Goal: Transaction & Acquisition: Purchase product/service

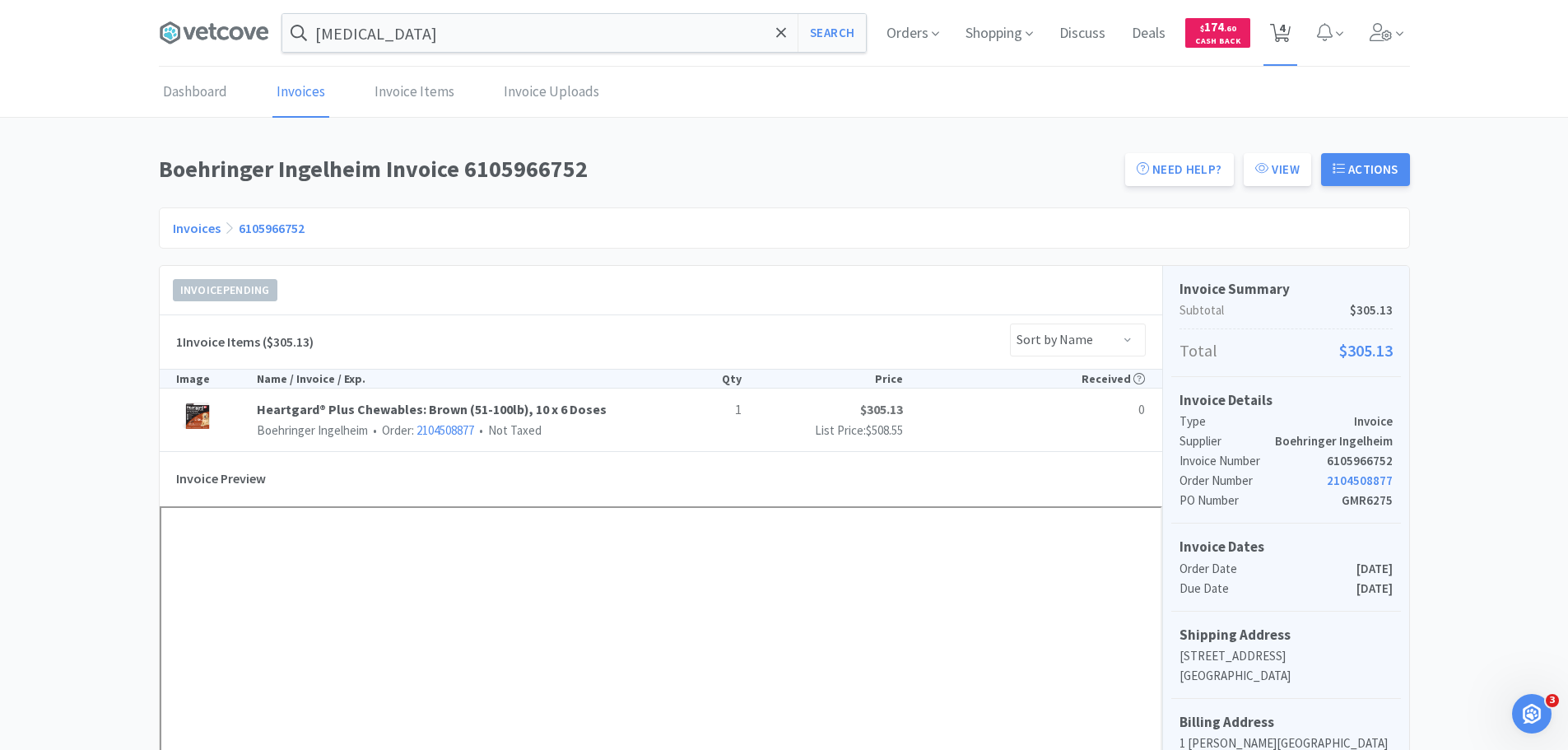
click at [1283, 32] on span "4" at bounding box center [1281, 28] width 6 height 66
select select "1"
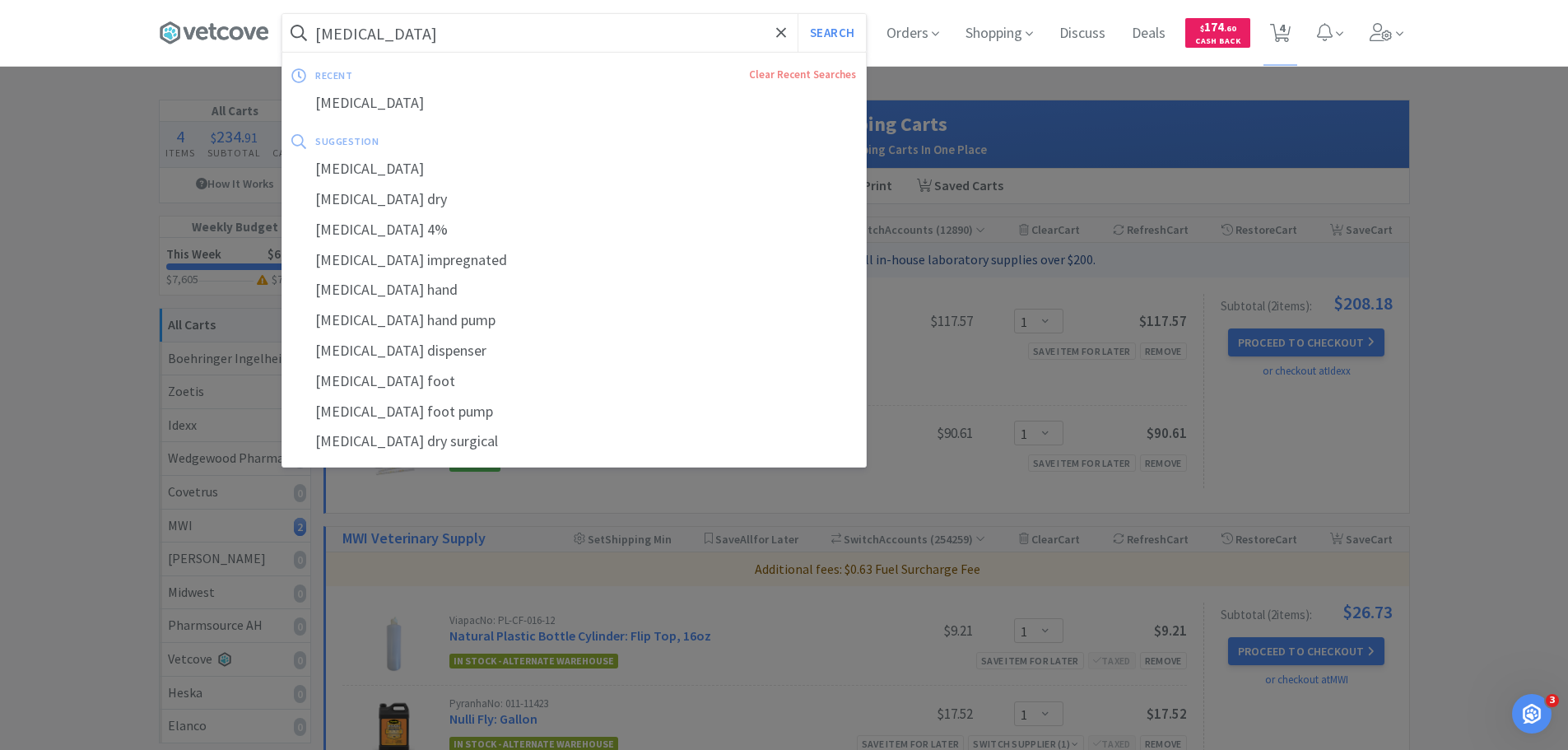
click at [433, 41] on input "ez scrub" at bounding box center [574, 33] width 583 height 38
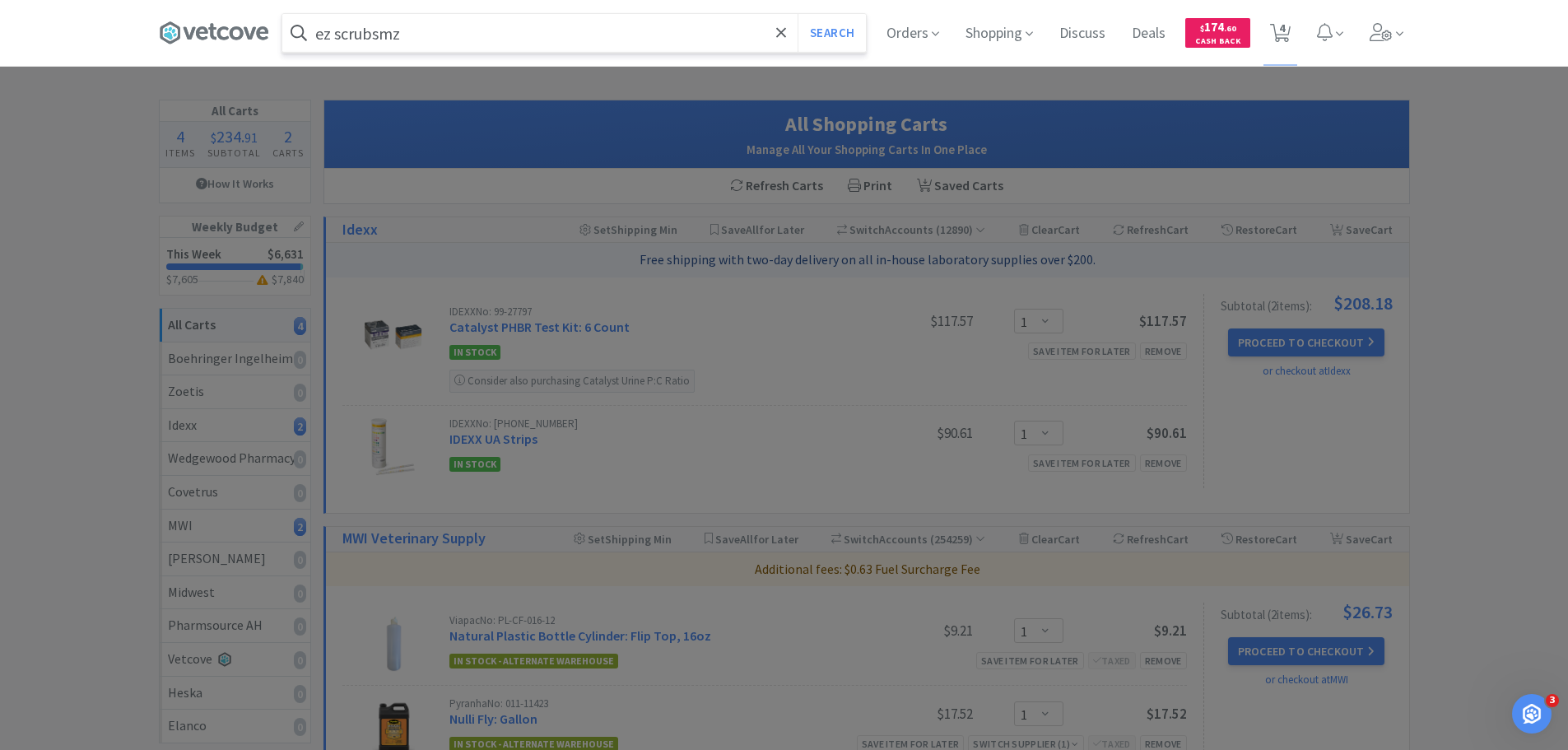
type input "ez scrubsmz"
click at [798, 14] on button "Search" at bounding box center [831, 33] width 68 height 38
select select "1"
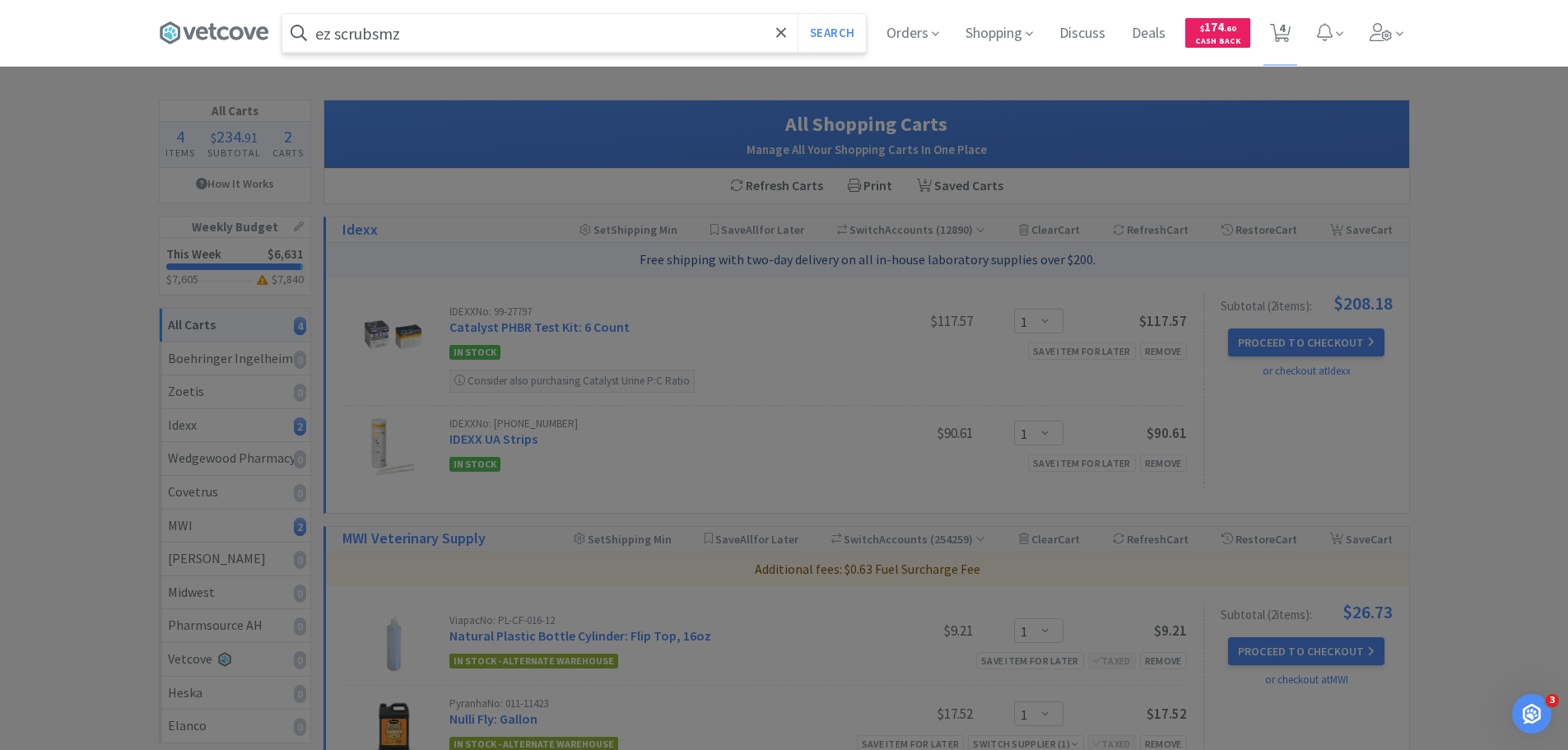
select select "1"
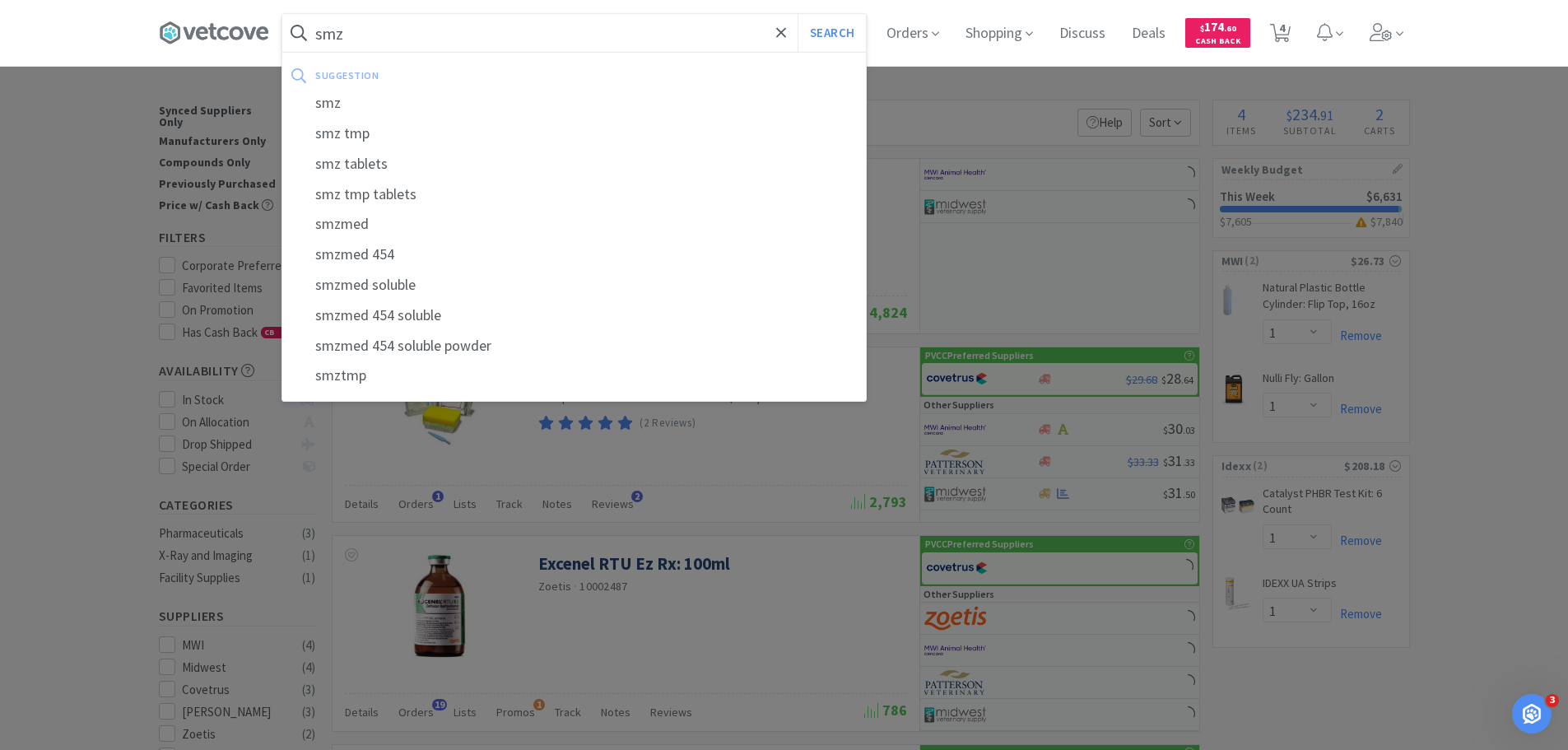
type input "smz"
click at [798, 14] on button "Search" at bounding box center [831, 33] width 68 height 38
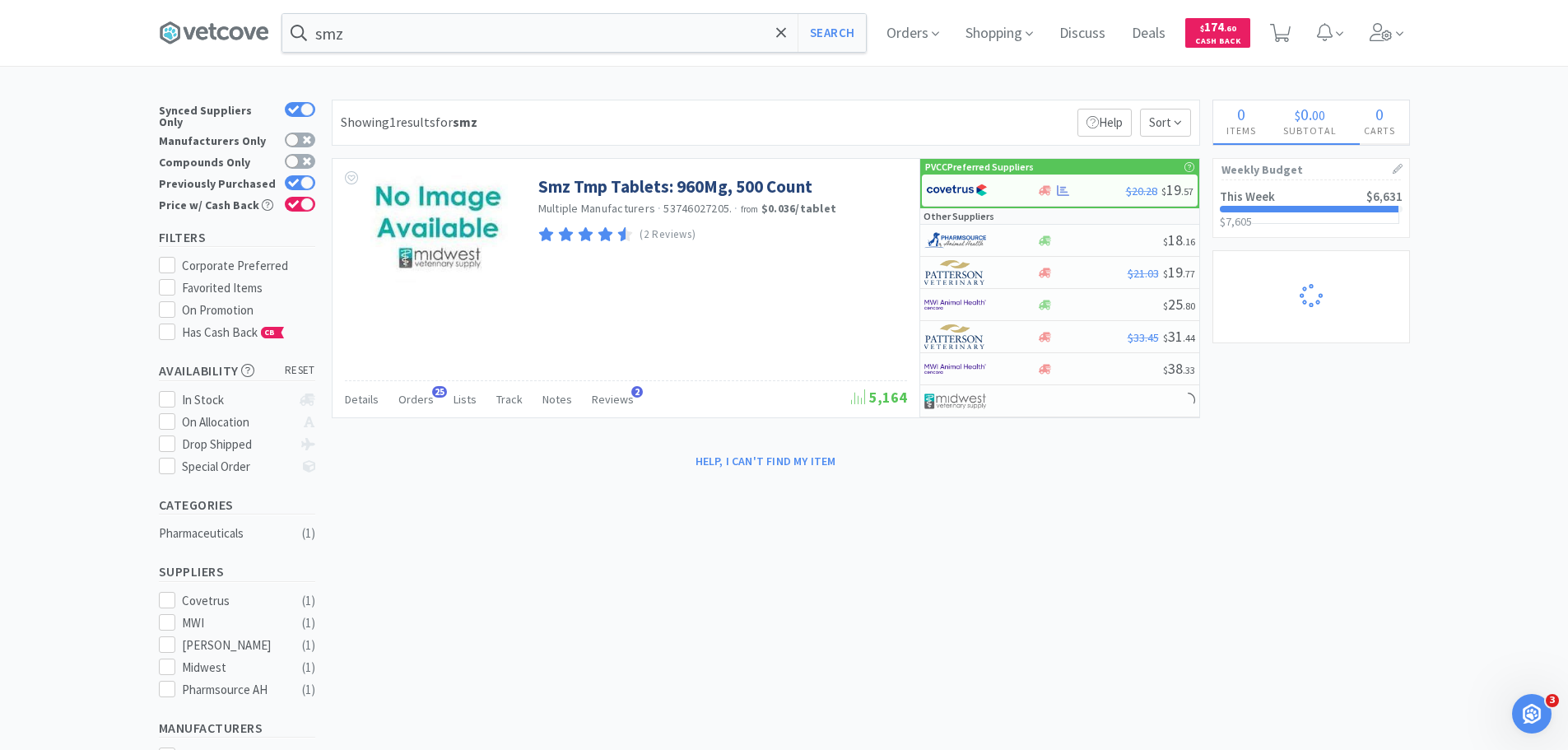
select select "1"
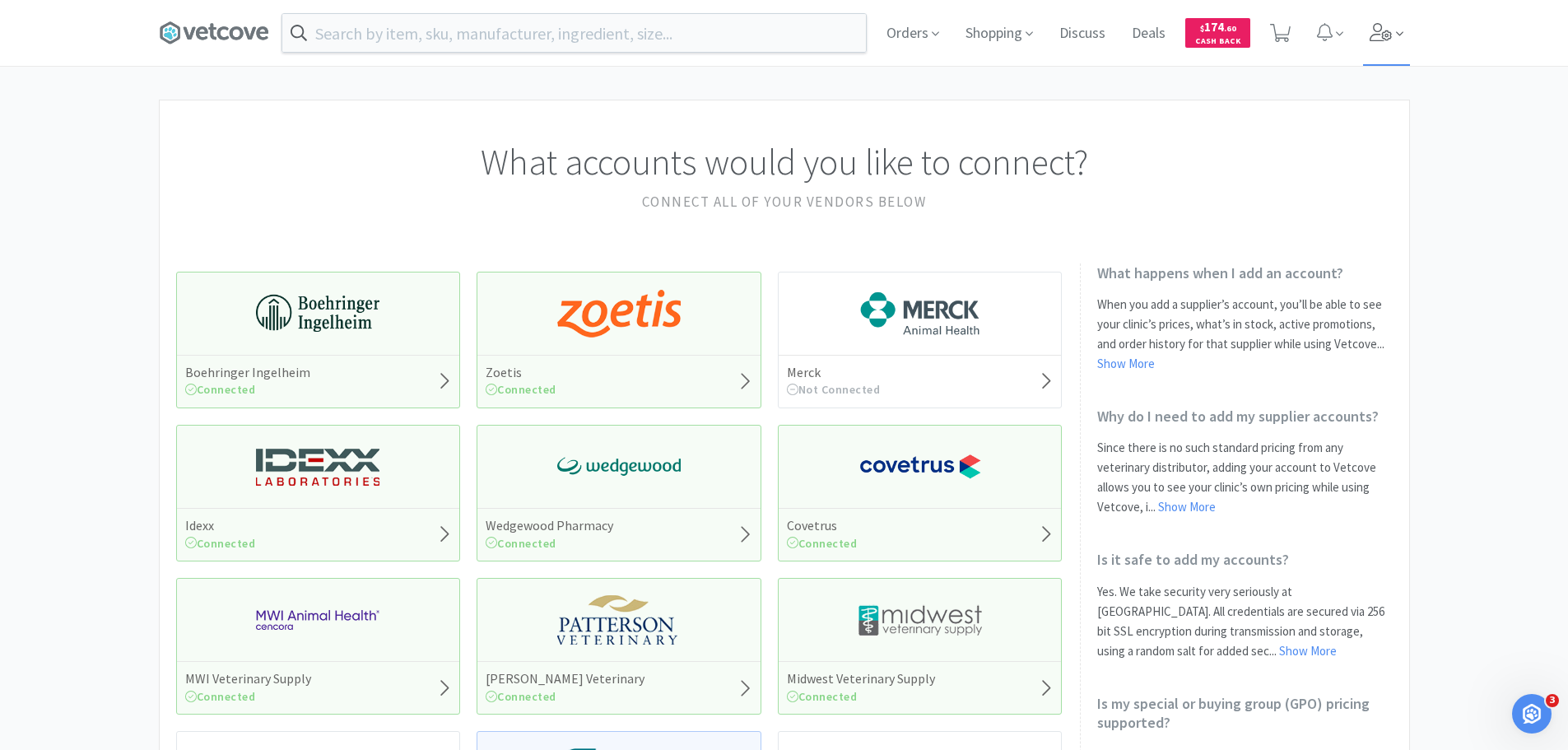
click at [1374, 32] on icon at bounding box center [1381, 32] width 23 height 18
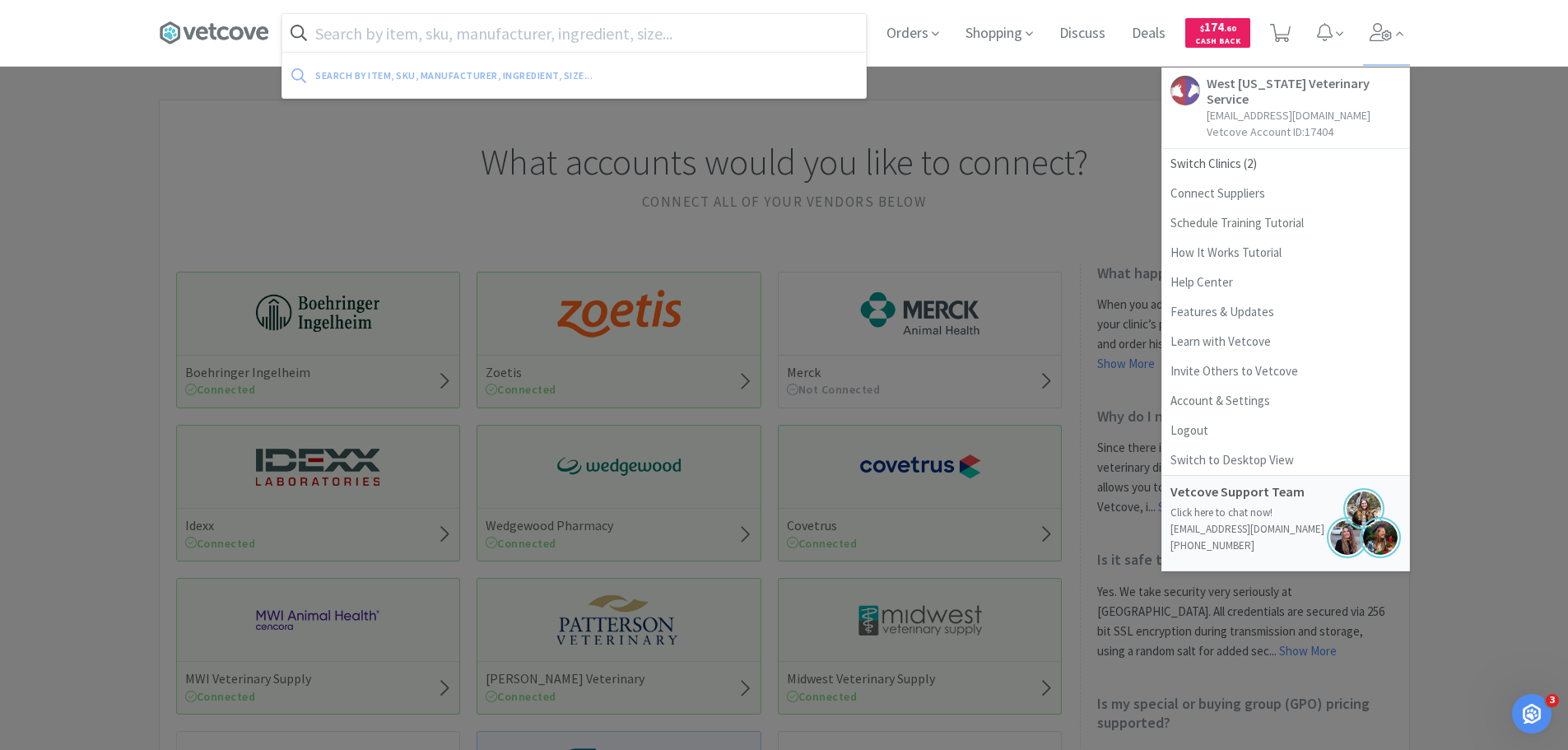
click at [543, 18] on input "text" at bounding box center [574, 33] width 583 height 38
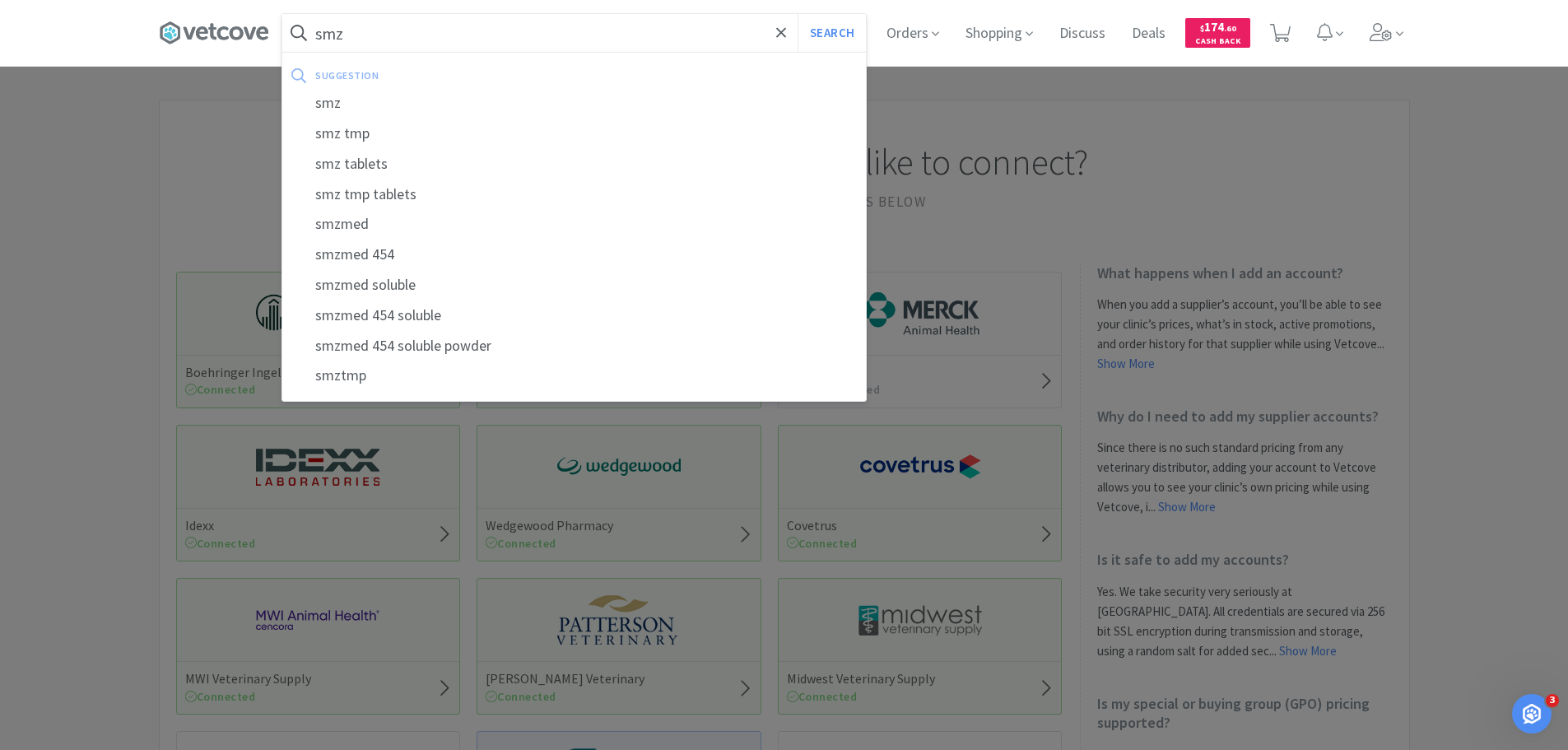
type input "smz"
click at [798, 14] on button "Search" at bounding box center [831, 33] width 68 height 38
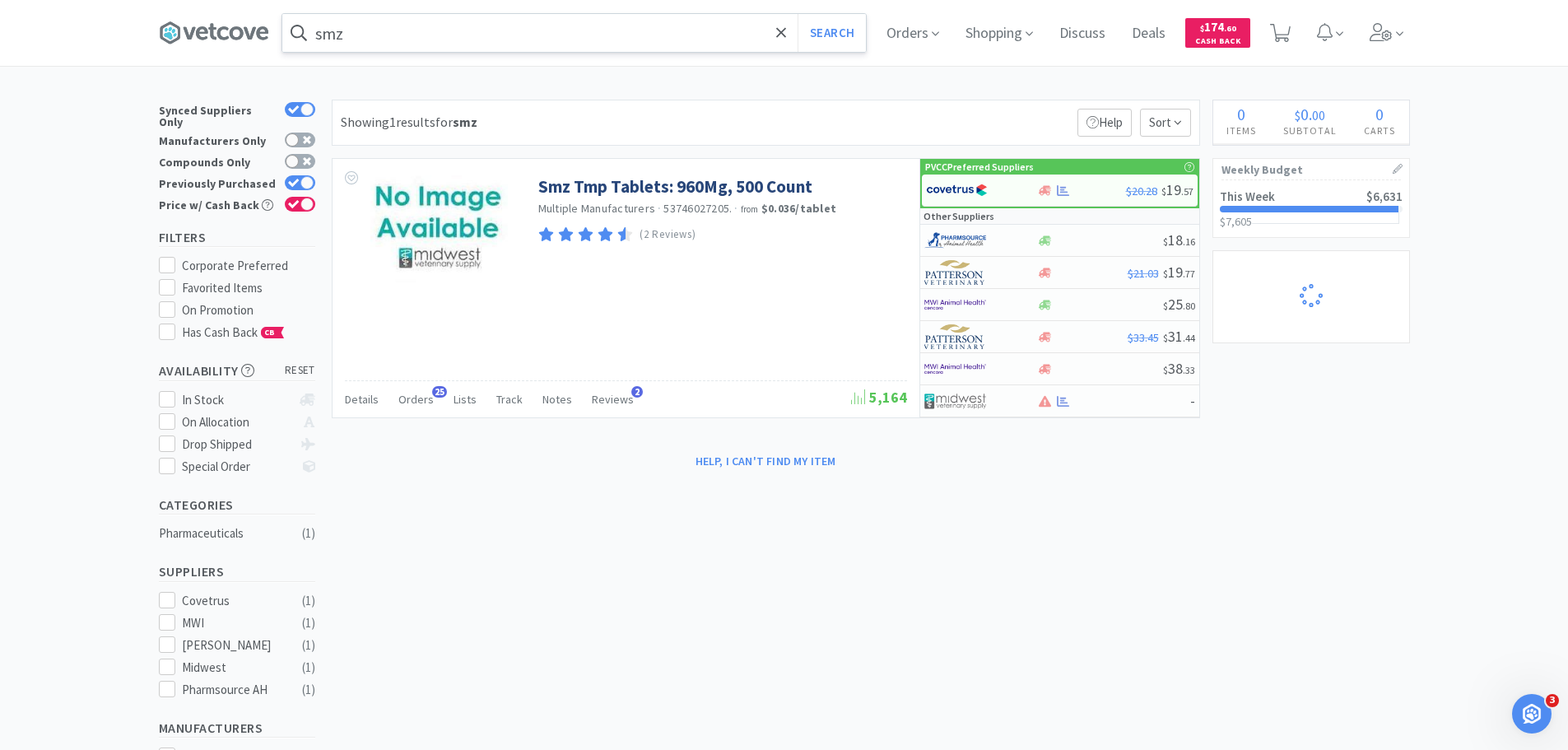
select select "1"
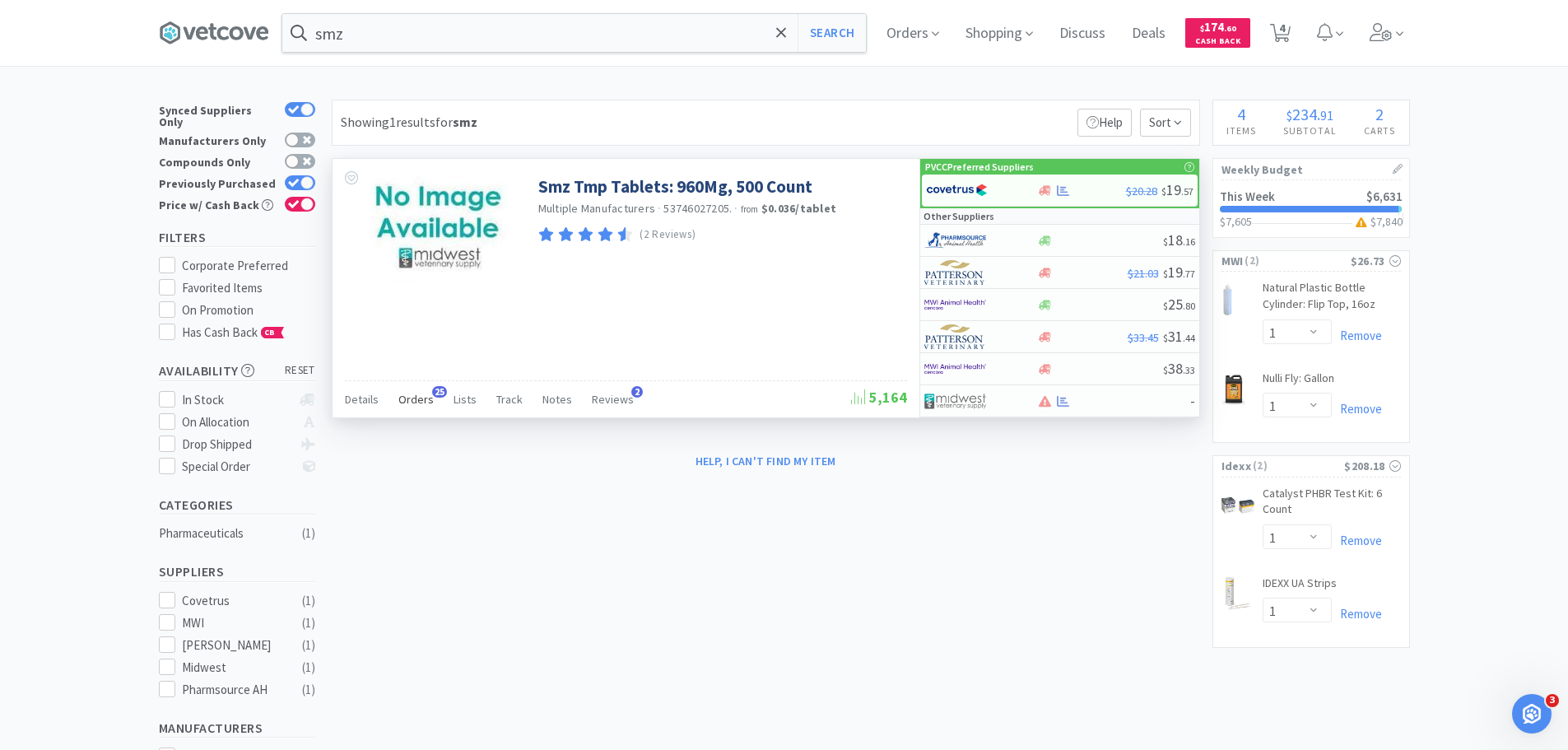
click at [410, 393] on span "Orders" at bounding box center [415, 399] width 35 height 15
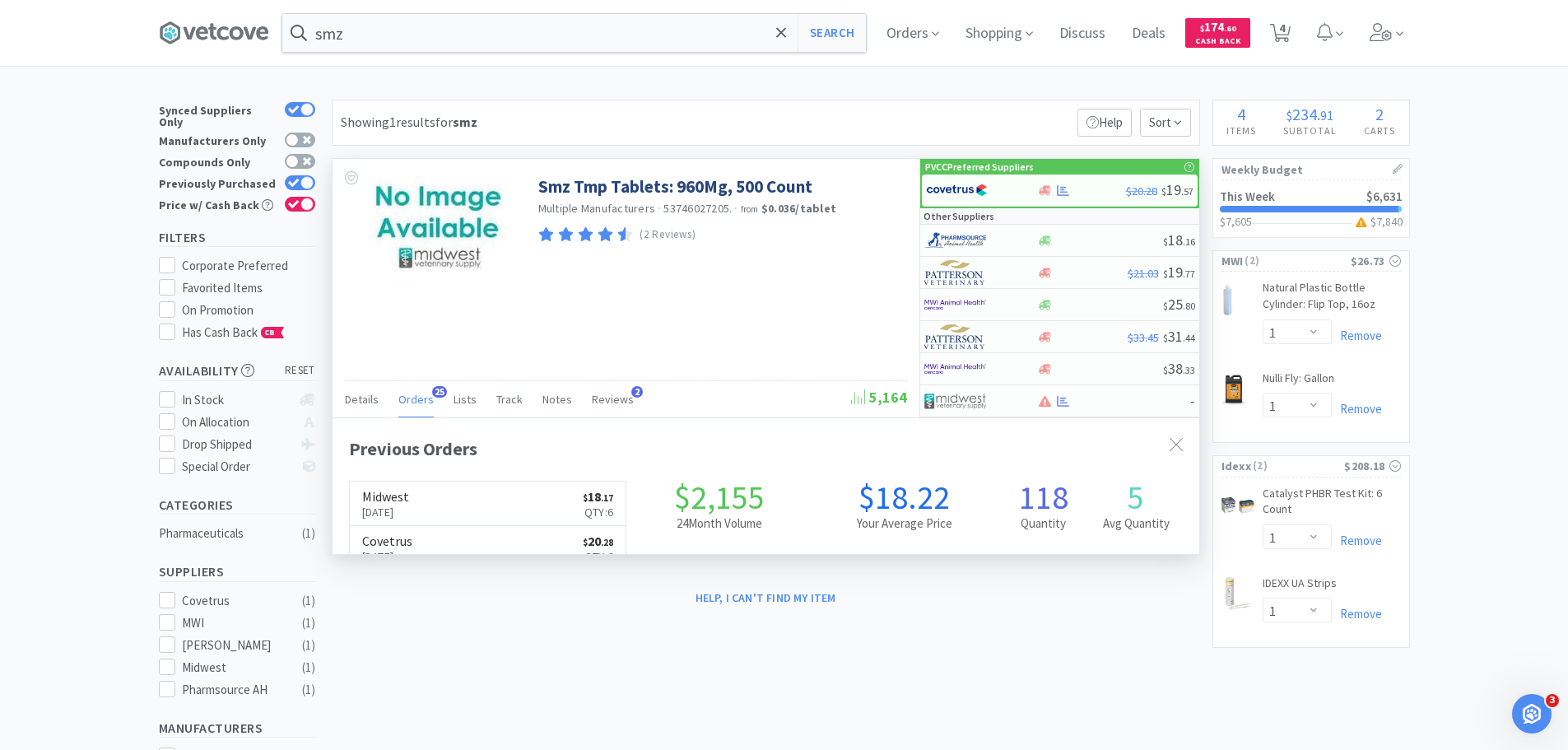
scroll to position [441, 867]
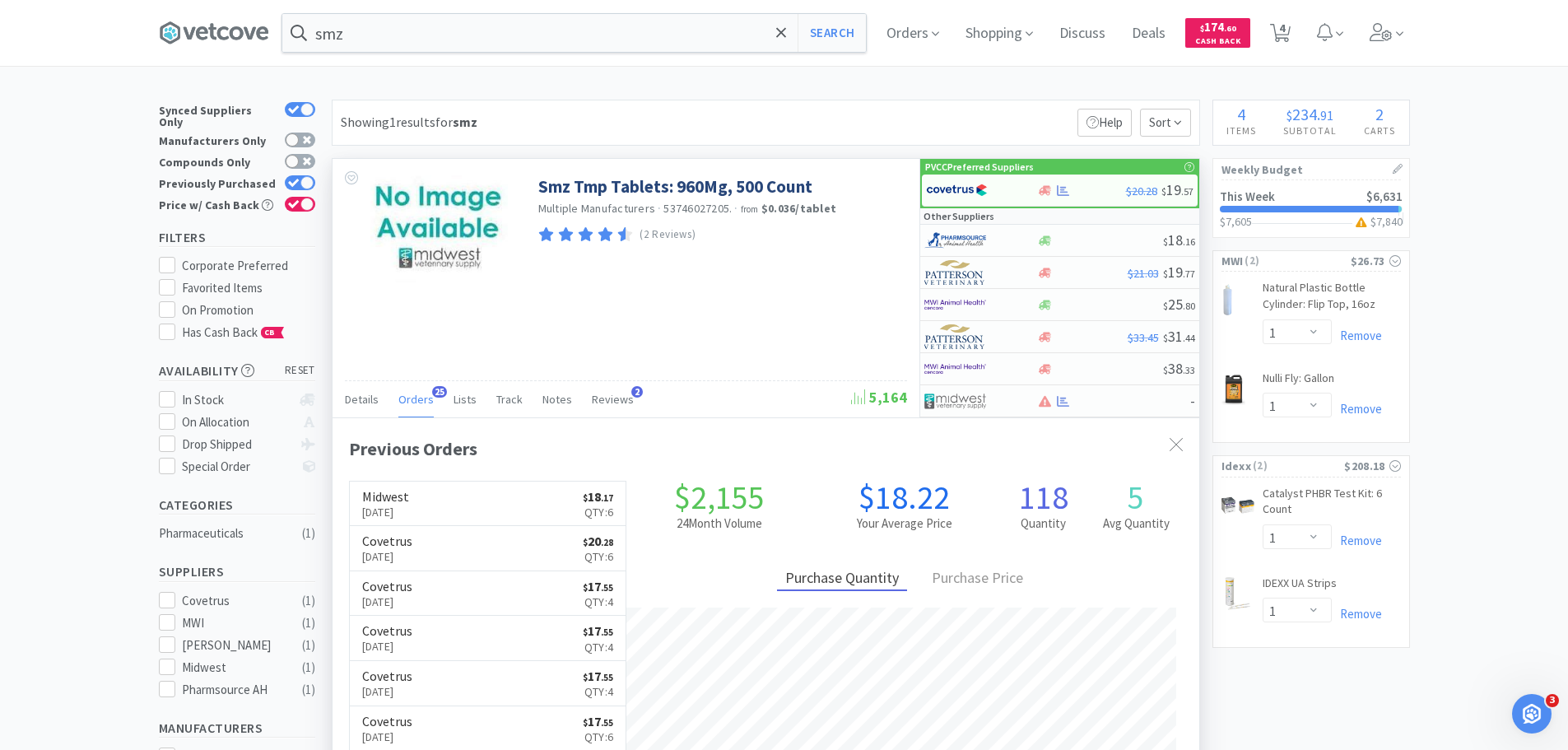
click at [410, 393] on span "Orders" at bounding box center [415, 399] width 35 height 15
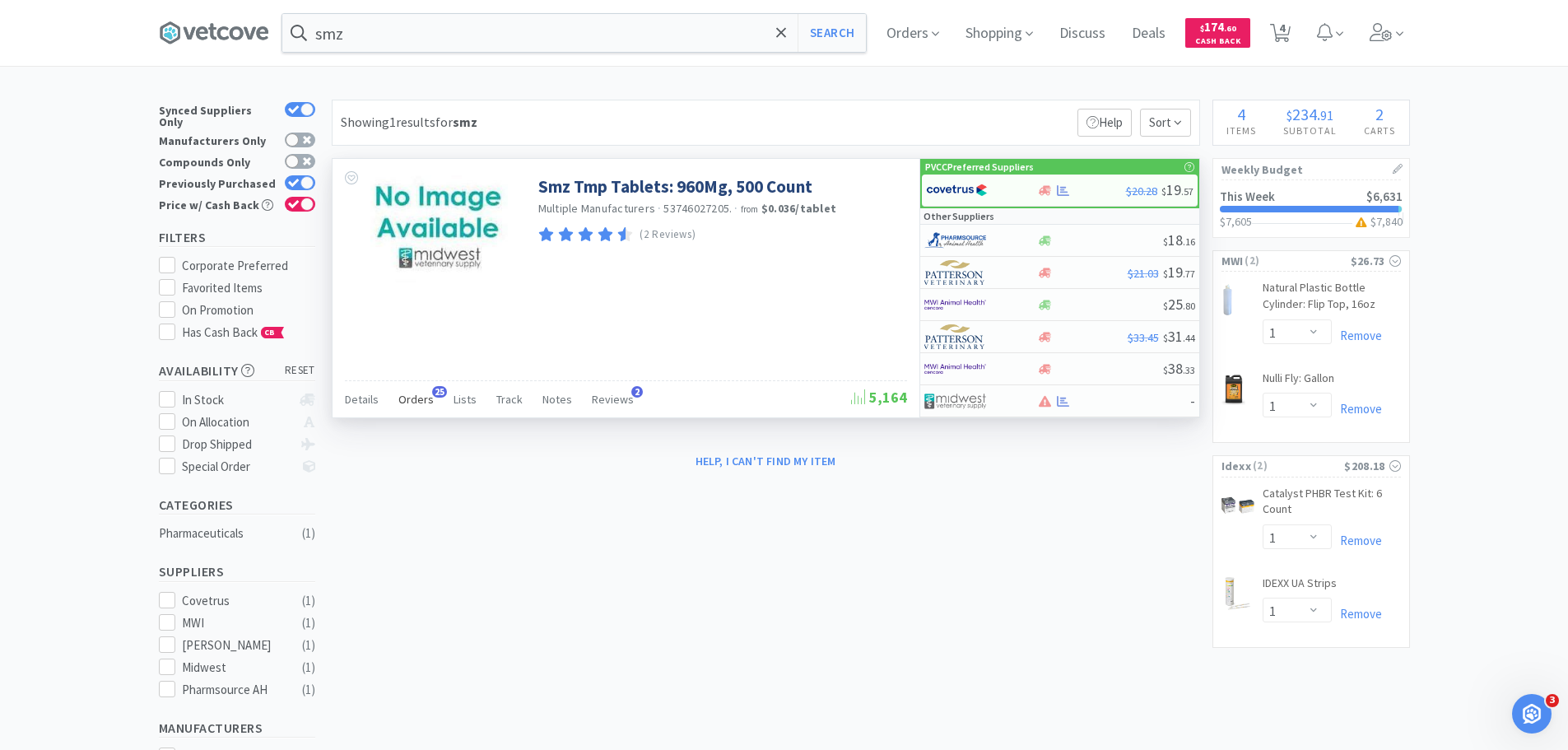
click at [410, 393] on span "Orders" at bounding box center [415, 399] width 35 height 15
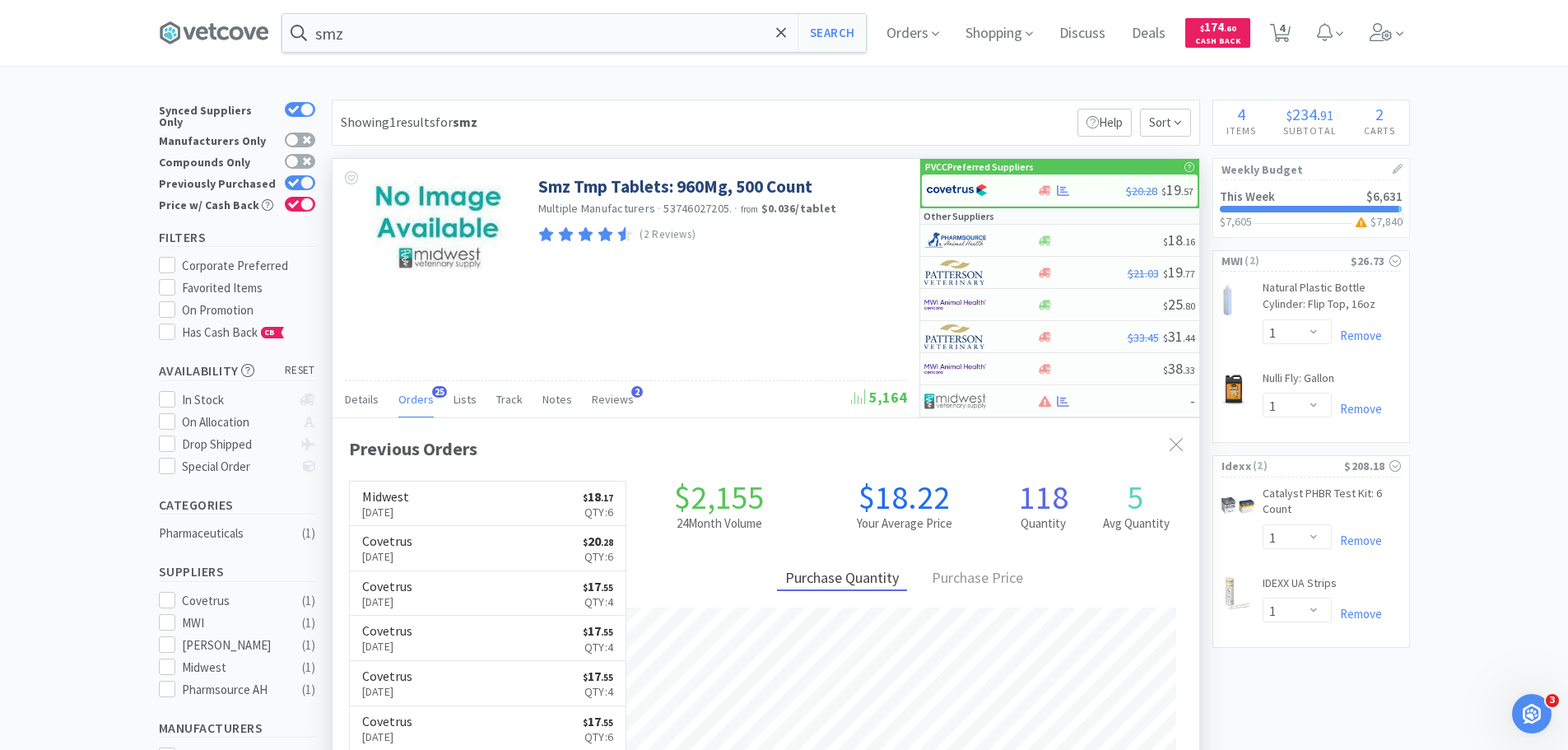
click at [410, 393] on span "Orders" at bounding box center [415, 399] width 35 height 15
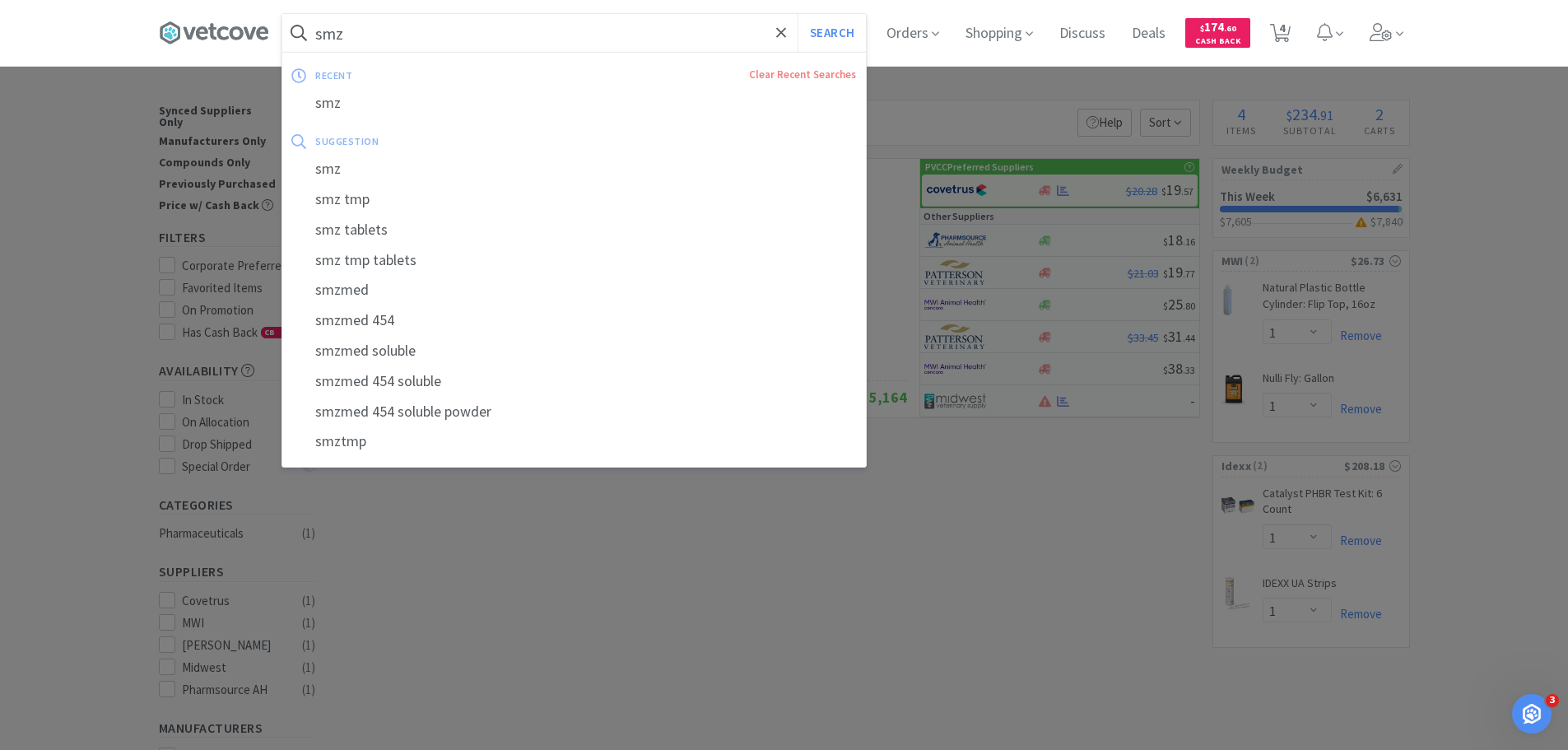
click at [366, 33] on input "smz" at bounding box center [574, 33] width 583 height 38
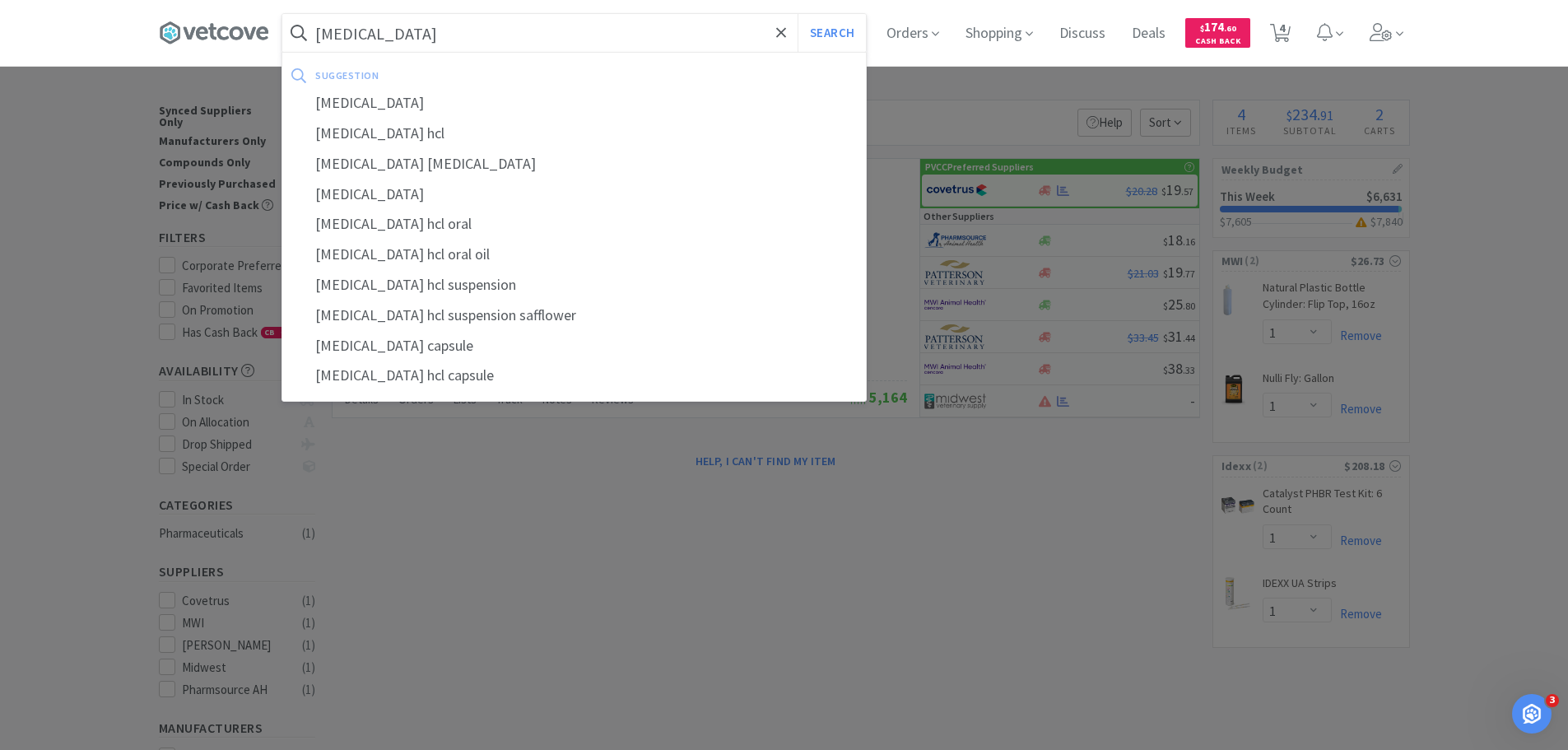
type input "[MEDICAL_DATA]"
click at [798, 14] on button "Search" at bounding box center [831, 33] width 68 height 38
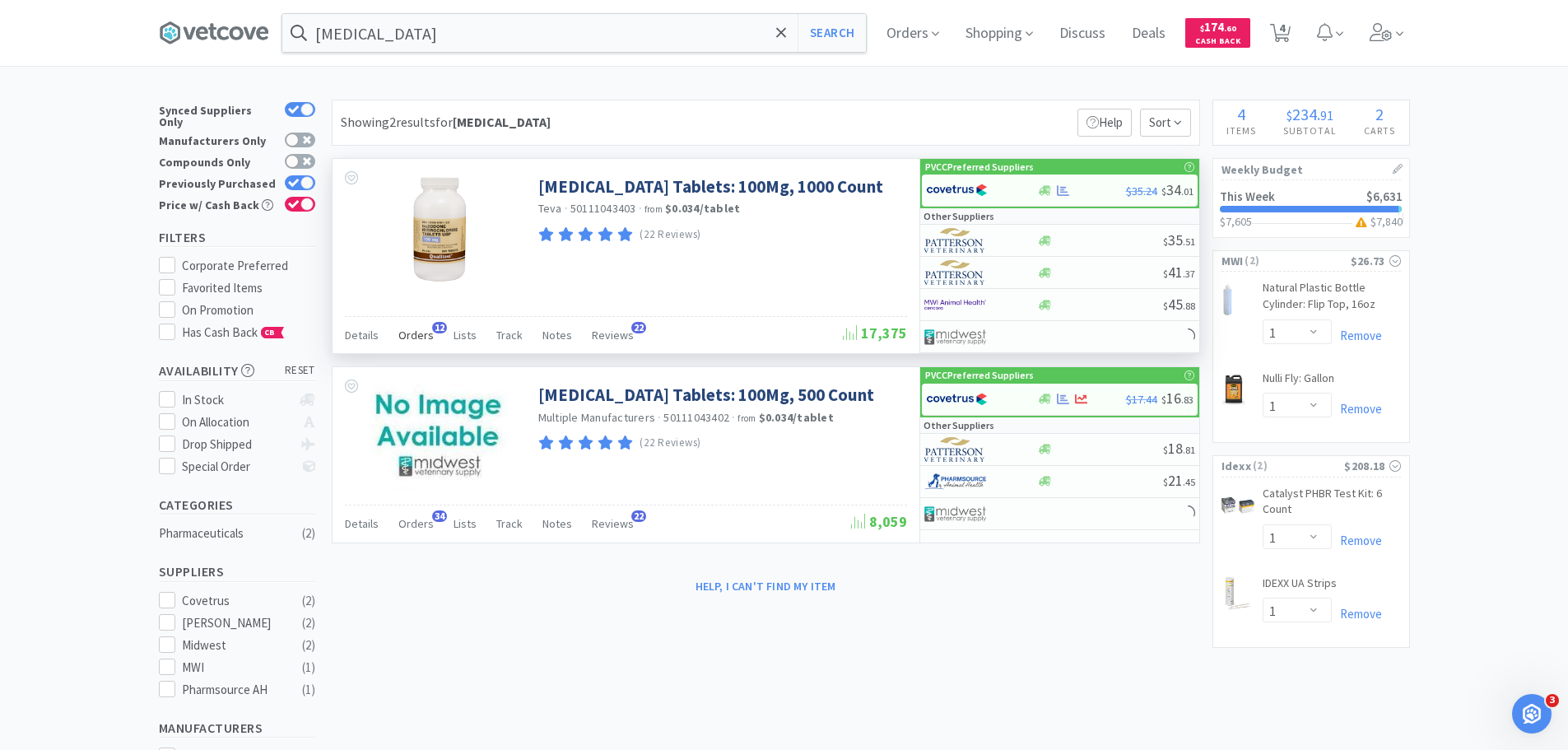
click at [414, 339] on span "Orders" at bounding box center [415, 334] width 35 height 15
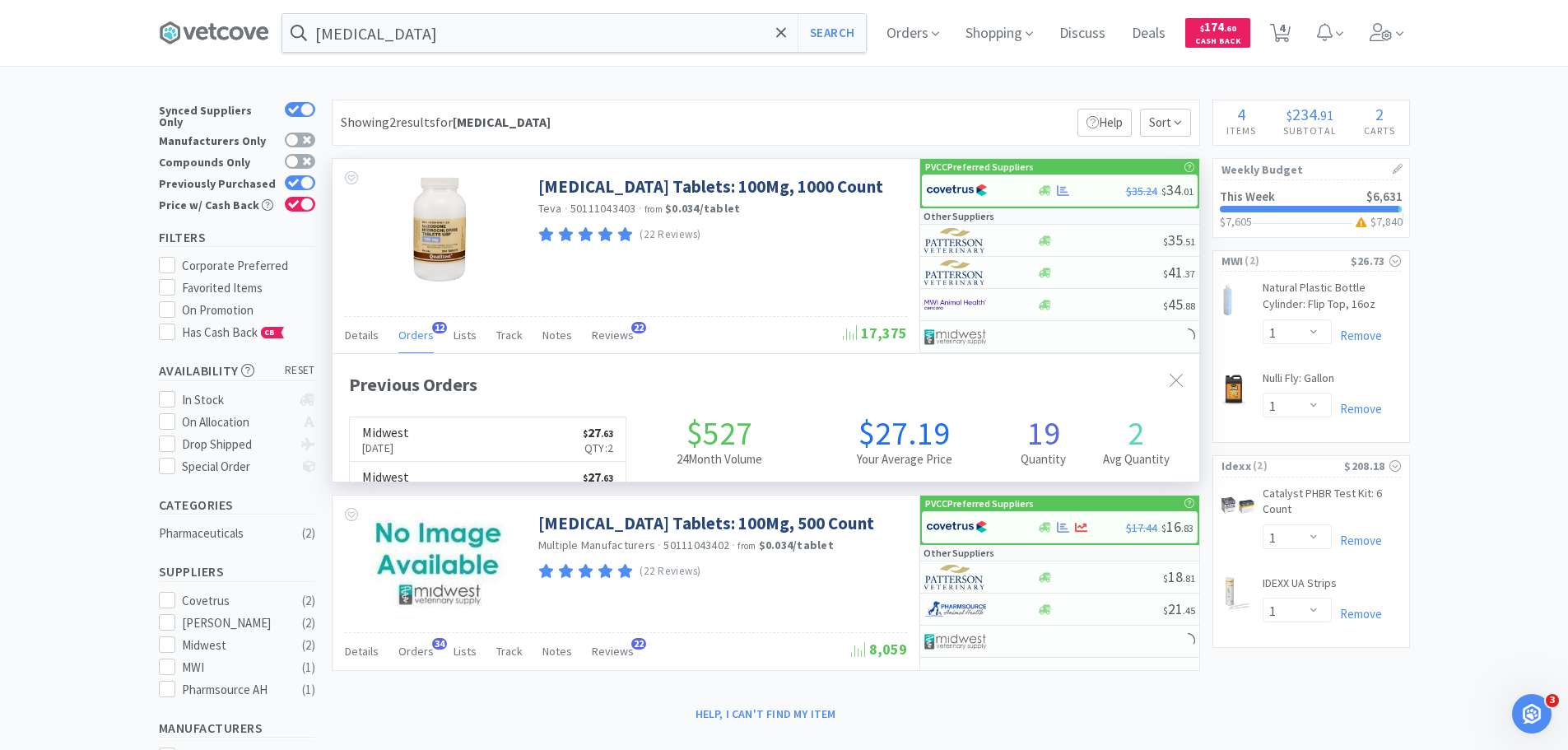
scroll to position [441, 867]
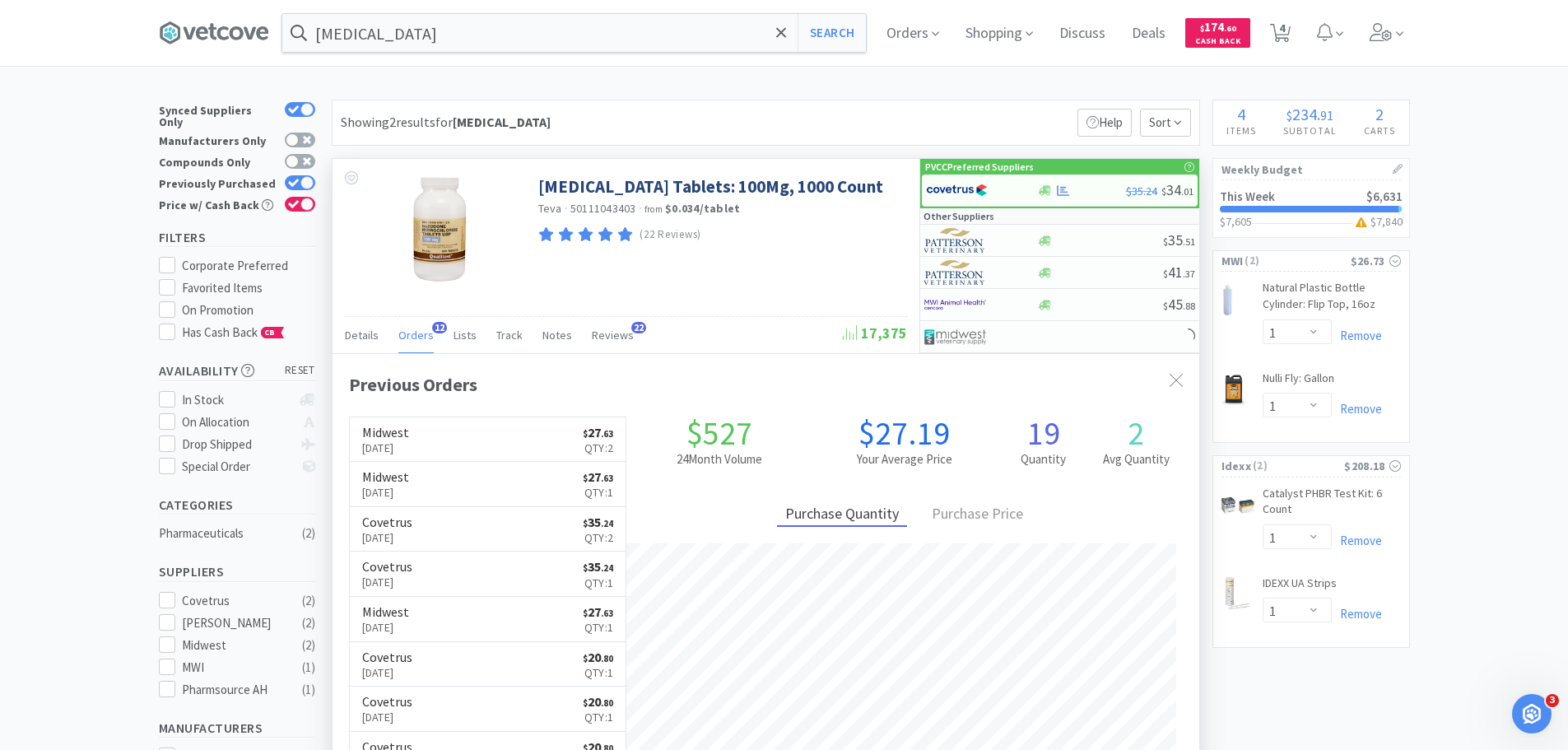
click at [414, 339] on span "Orders" at bounding box center [415, 334] width 35 height 15
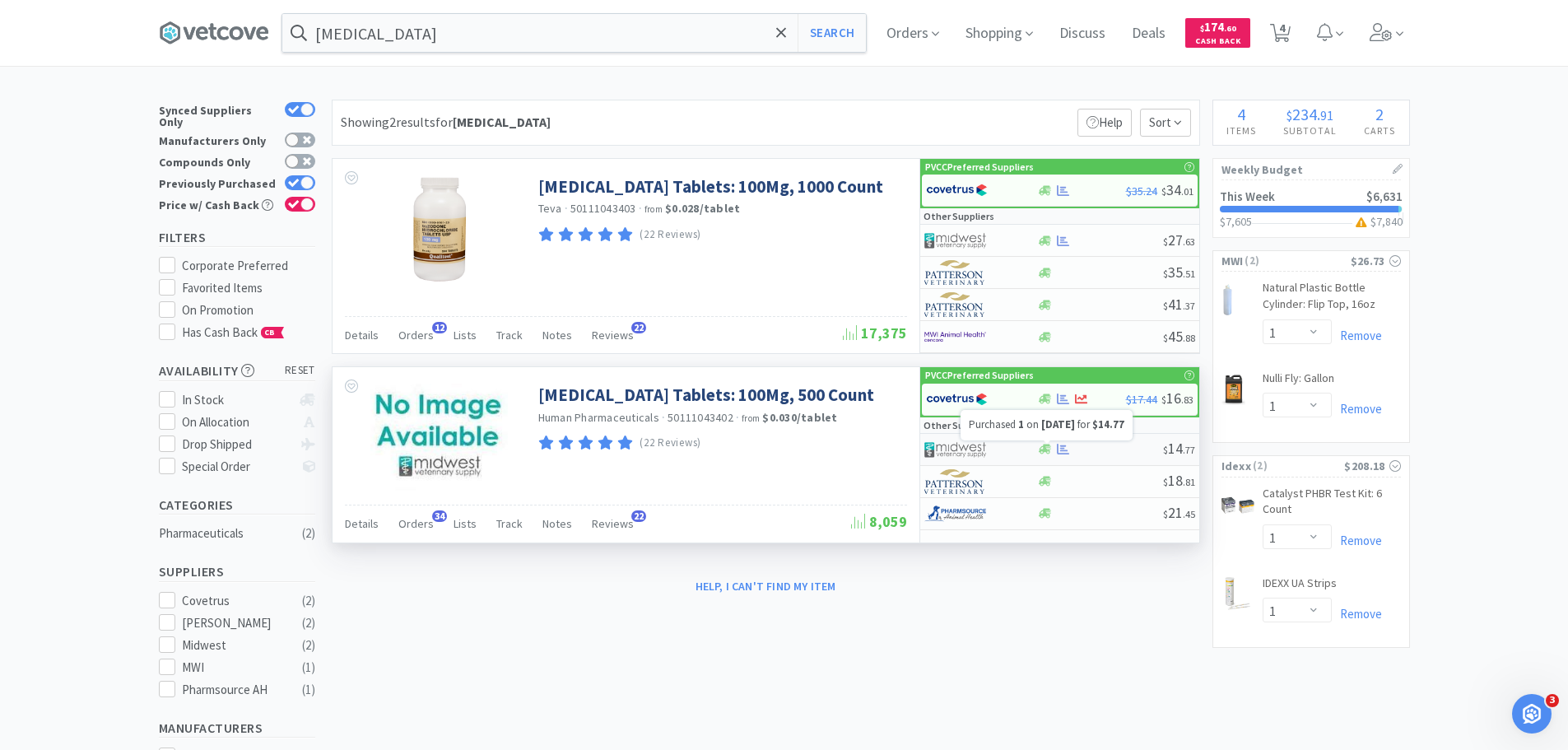
click at [1069, 451] on icon at bounding box center [1063, 449] width 12 height 12
select select "1"
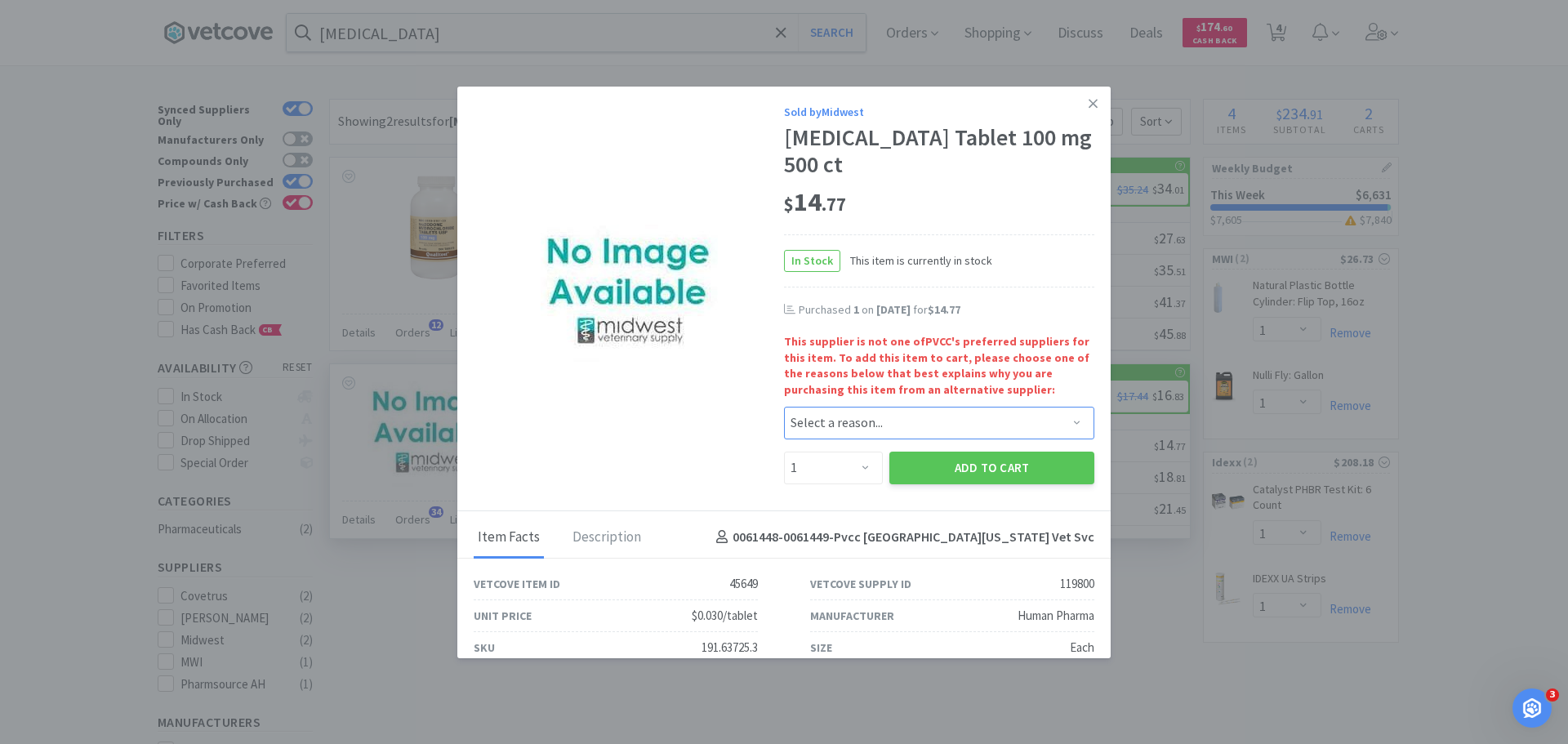
click at [863, 420] on select "Select a reason... Availability - This item is out of stock at the preferred su…" at bounding box center [939, 423] width 310 height 32
select select "pricing"
click at [784, 407] on select "Select a reason... Availability - This item is out of stock at the preferred su…" at bounding box center [939, 423] width 310 height 32
click at [848, 475] on select "Enter Quantity 1 2 3 4 5 6 7 8 9 10 11 12 13 14 15 16 17 18 19 20 Enter Quantity" at bounding box center [834, 468] width 99 height 32
select select "2"
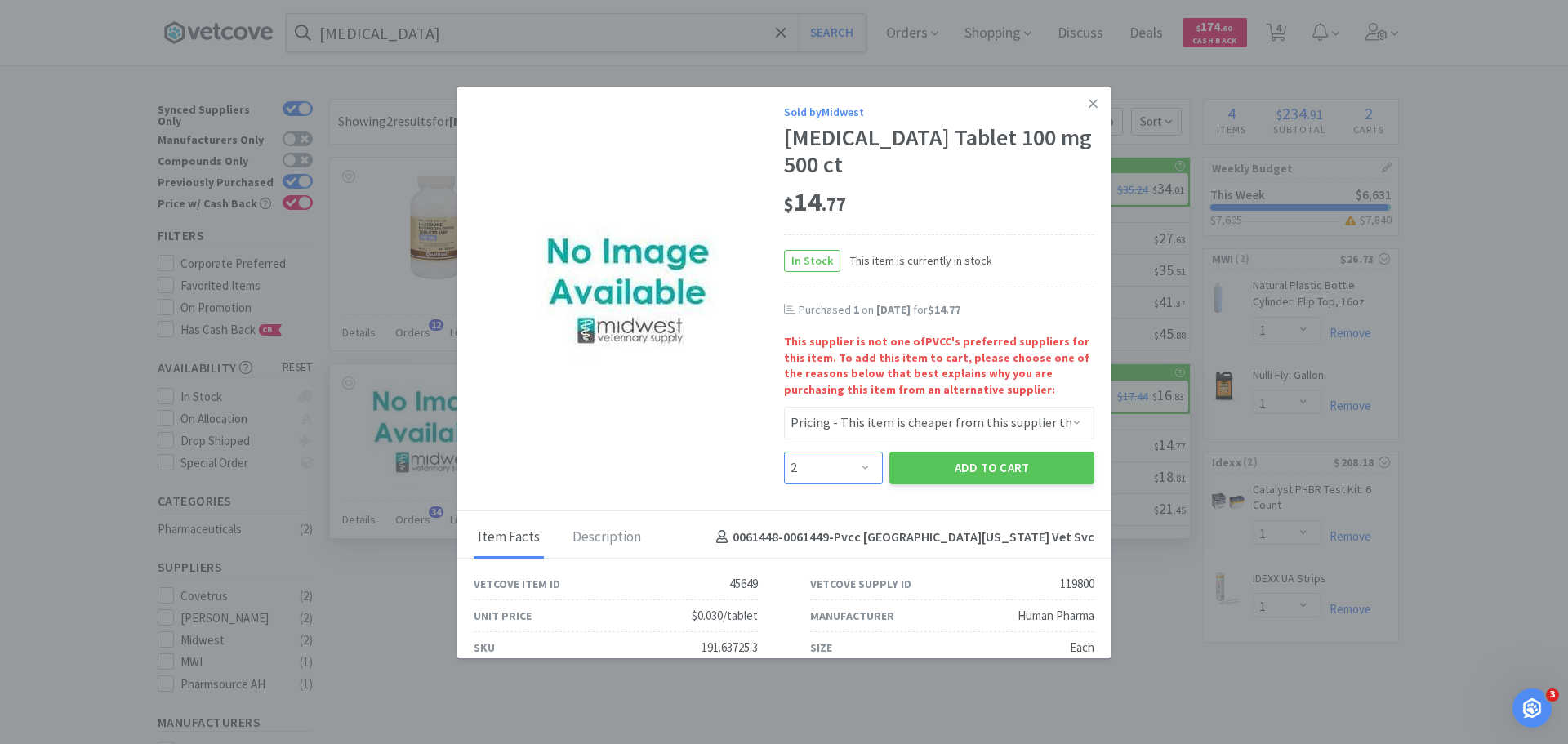
click at [784, 452] on select "Enter Quantity 1 2 3 4 5 6 7 8 9 10 11 12 13 14 15 16 17 18 19 20 Enter Quantity" at bounding box center [834, 468] width 99 height 32
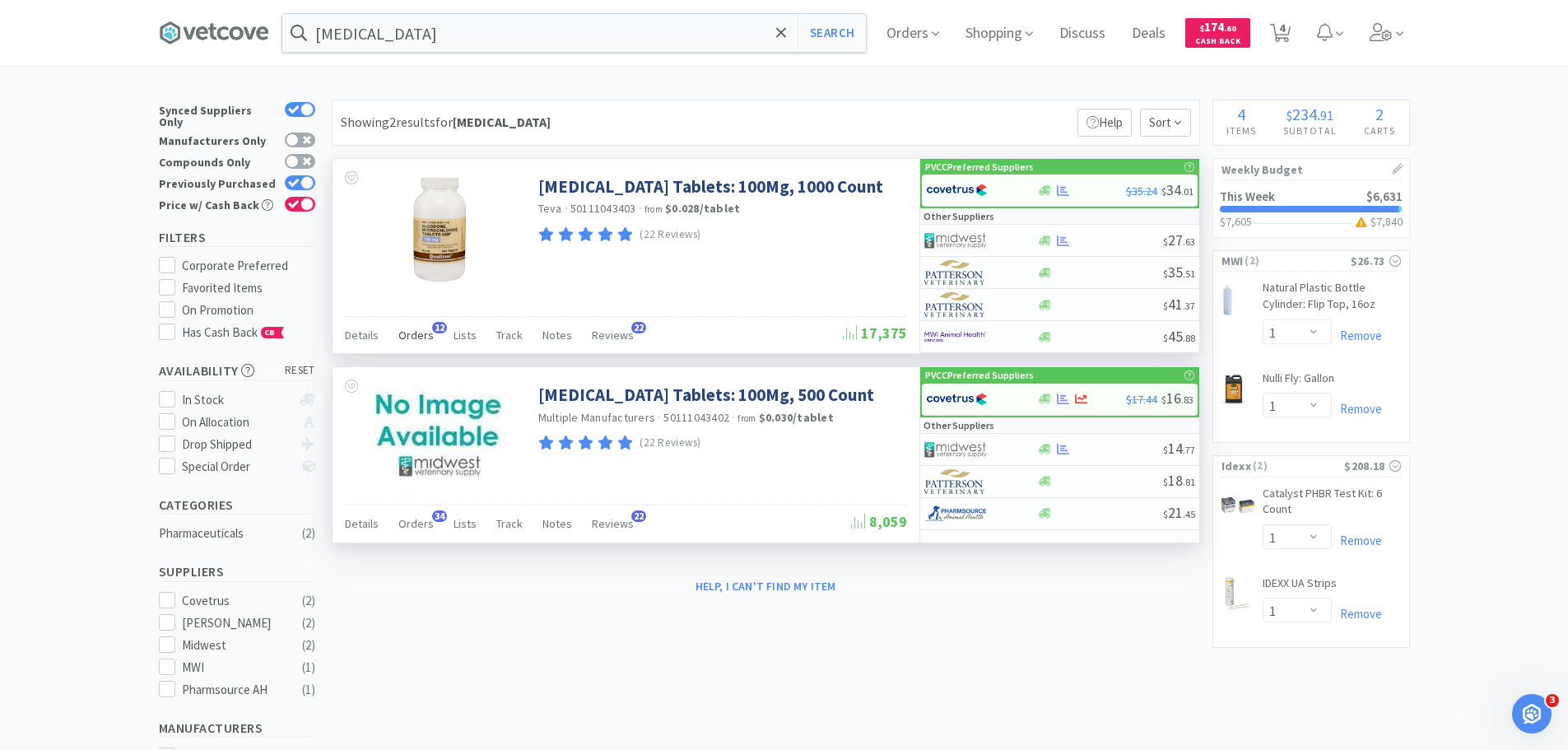
click at [407, 338] on span "Orders" at bounding box center [415, 334] width 35 height 15
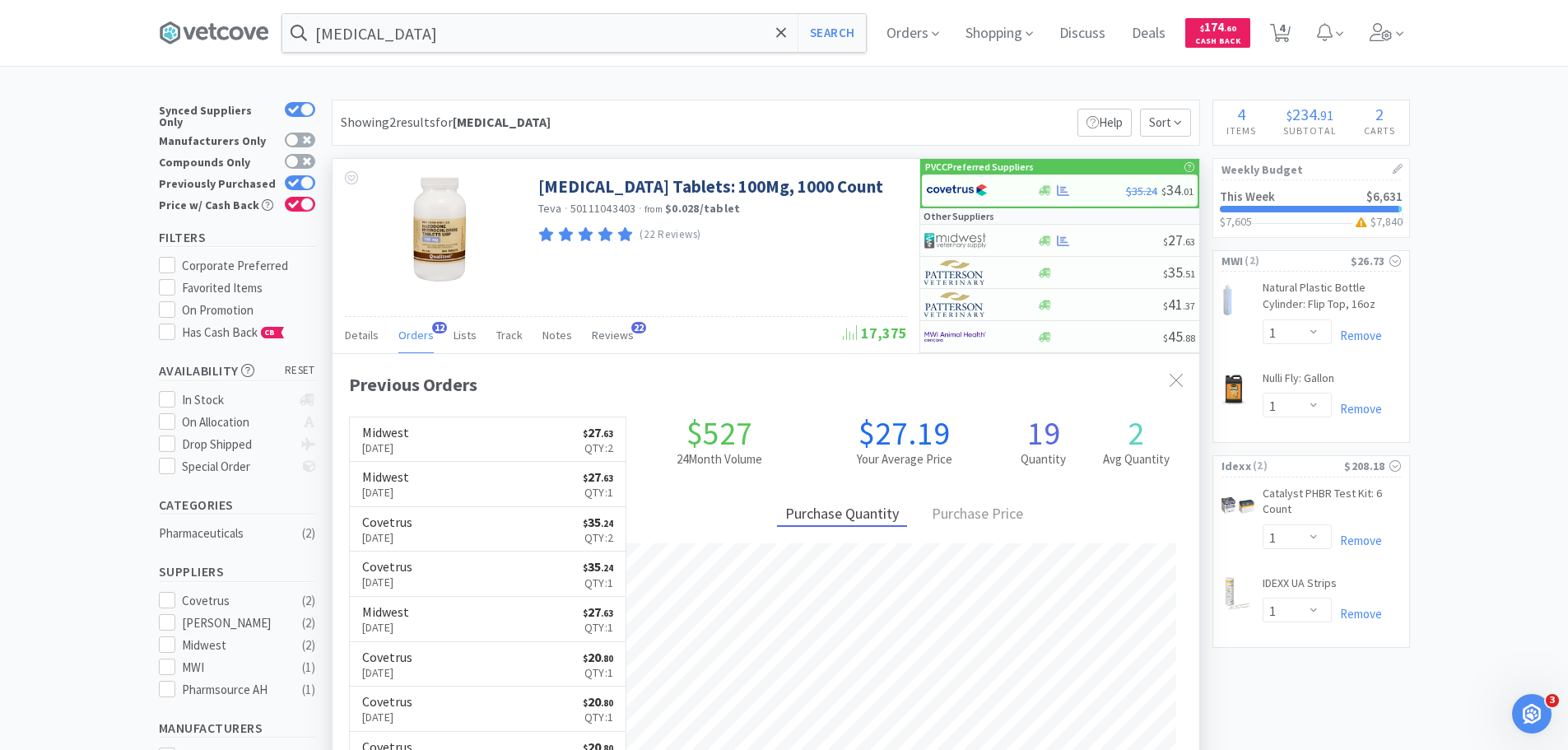
click at [407, 338] on span "Orders" at bounding box center [415, 334] width 35 height 15
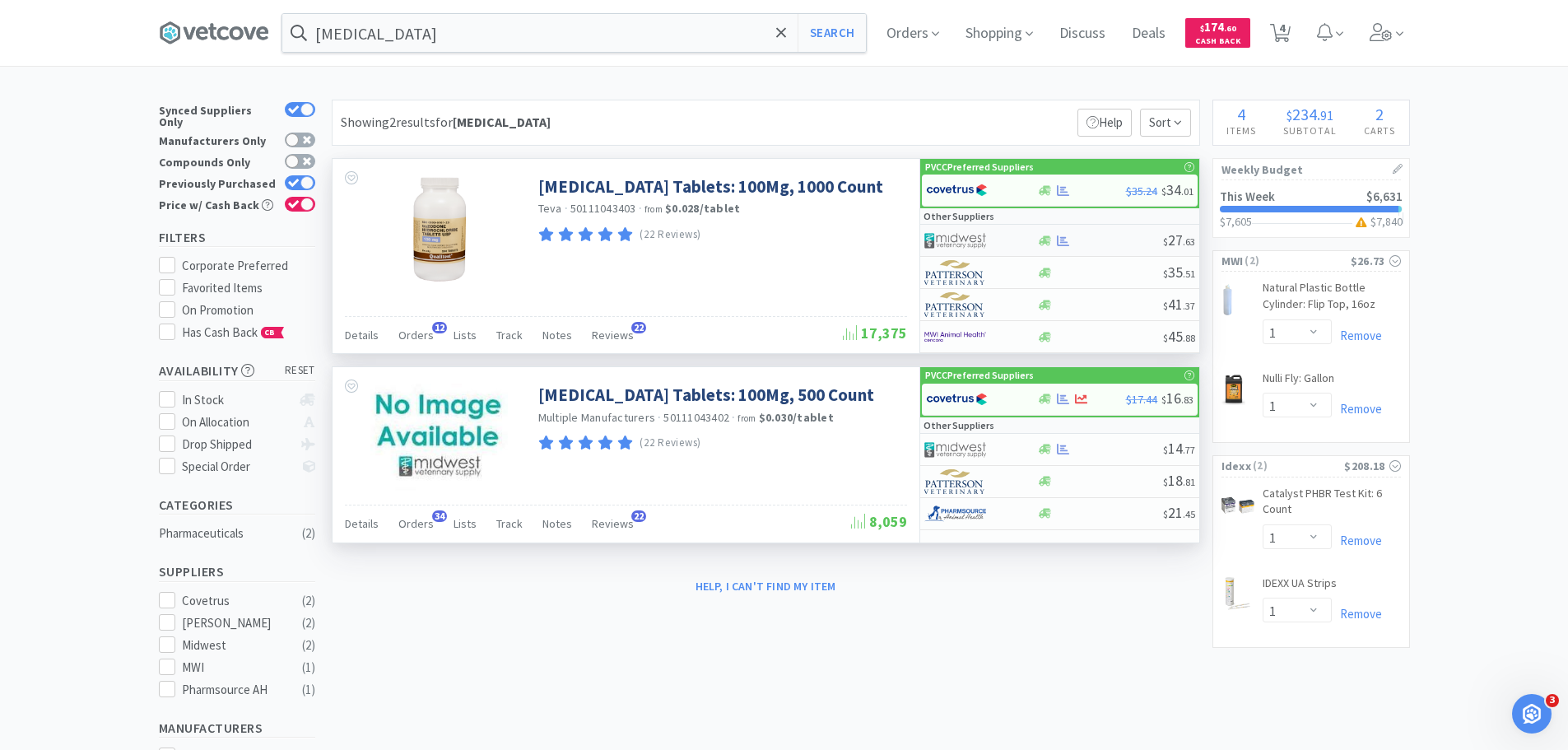
click at [1018, 247] on div at bounding box center [980, 241] width 113 height 28
select select "1"
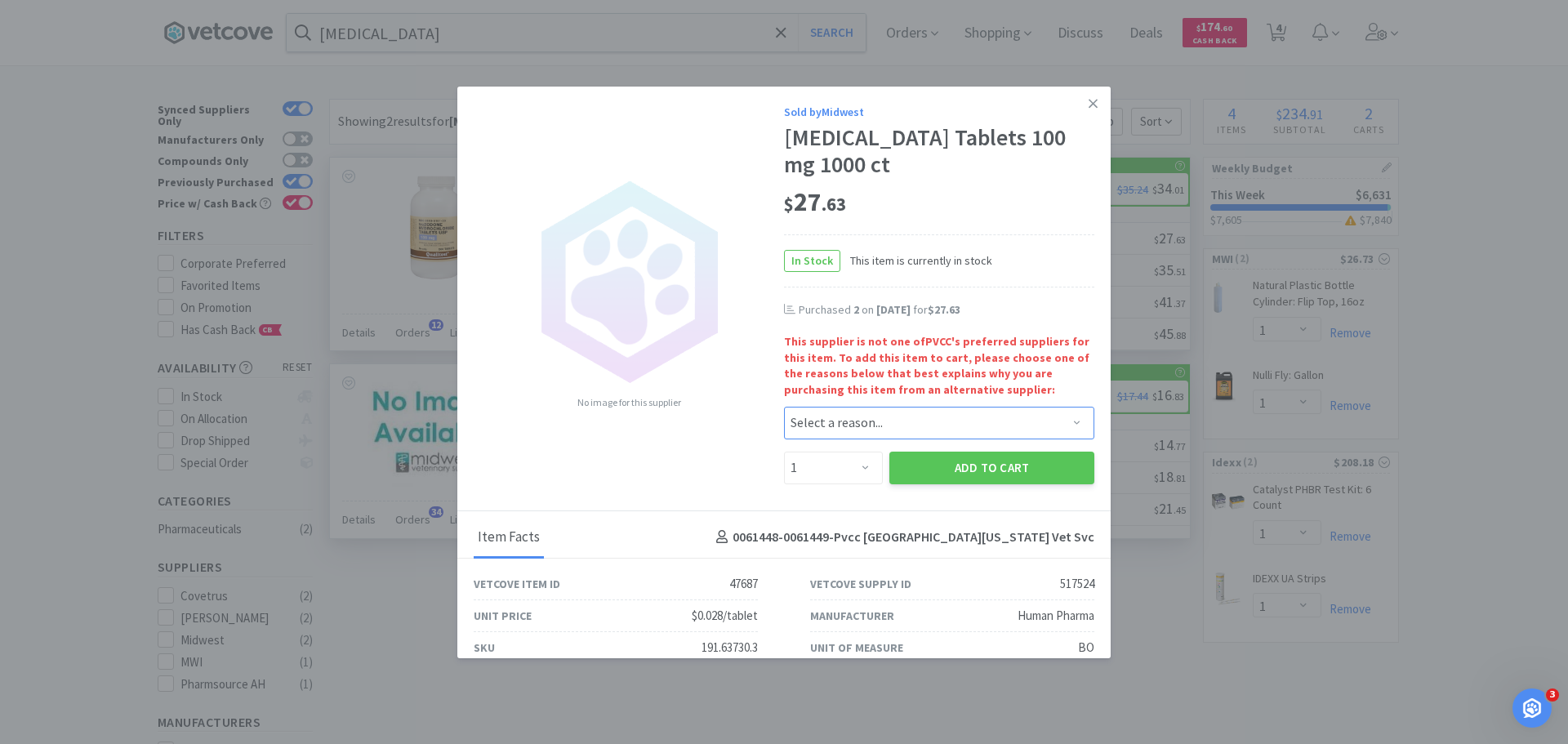
drag, startPoint x: 952, startPoint y: 429, endPoint x: 943, endPoint y: 434, distance: 10.3
click at [952, 429] on select "Select a reason... Availability - This item is out of stock at the preferred su…" at bounding box center [939, 423] width 310 height 32
select select "pricing"
click at [784, 407] on select "Select a reason... Availability - This item is out of stock at the preferred su…" at bounding box center [939, 423] width 310 height 32
click at [824, 472] on select "Enter Quantity 1 2 3 4 5 6 7 8 9 10 11 12 13 14 15 16 17 18 19 20 Enter Quantity" at bounding box center [834, 468] width 99 height 32
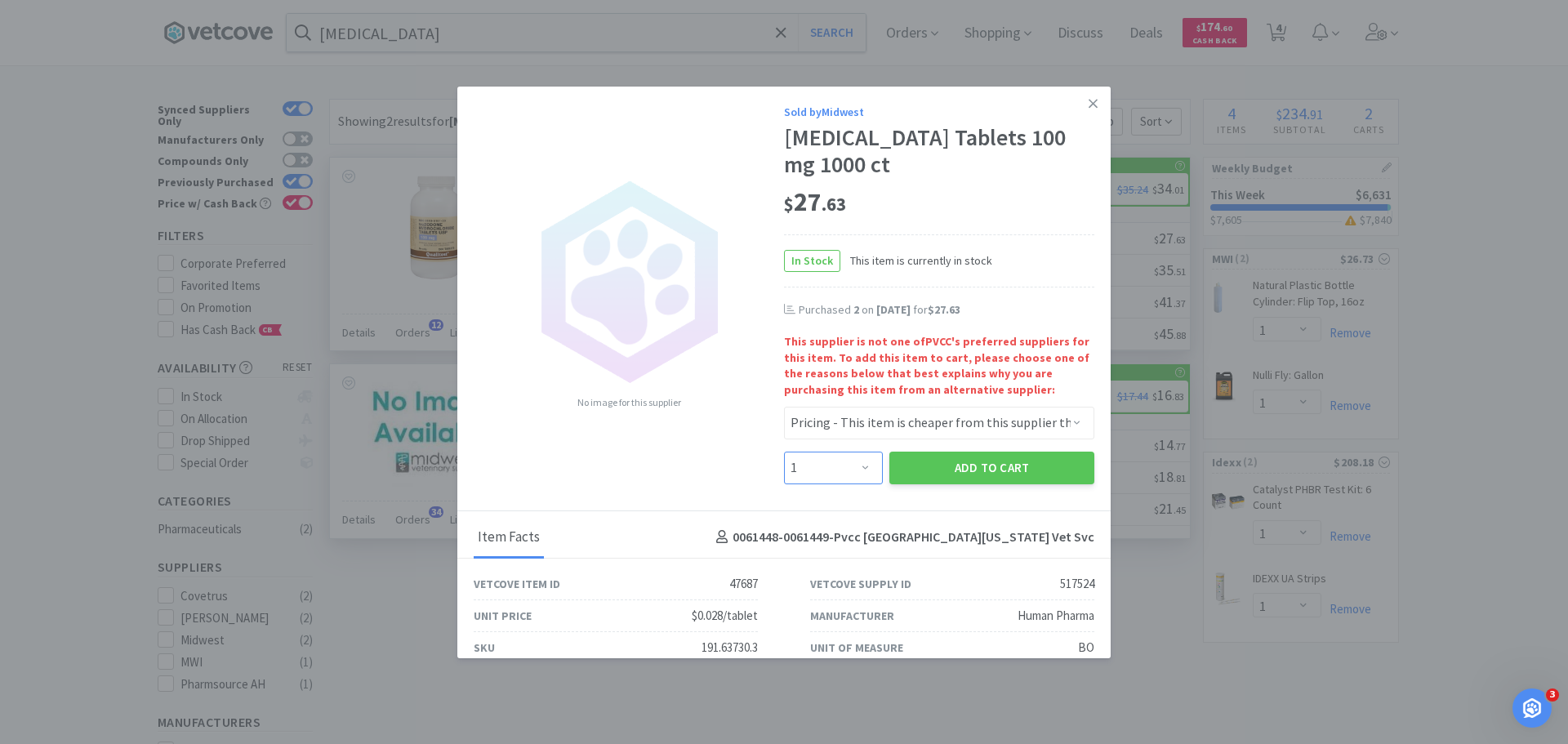
select select "2"
click at [784, 452] on select "Enter Quantity 1 2 3 4 5 6 7 8 9 10 11 12 13 14 15 16 17 18 19 20 Enter Quantity" at bounding box center [834, 468] width 99 height 32
click at [954, 465] on button "Add to Cart" at bounding box center [992, 468] width 205 height 32
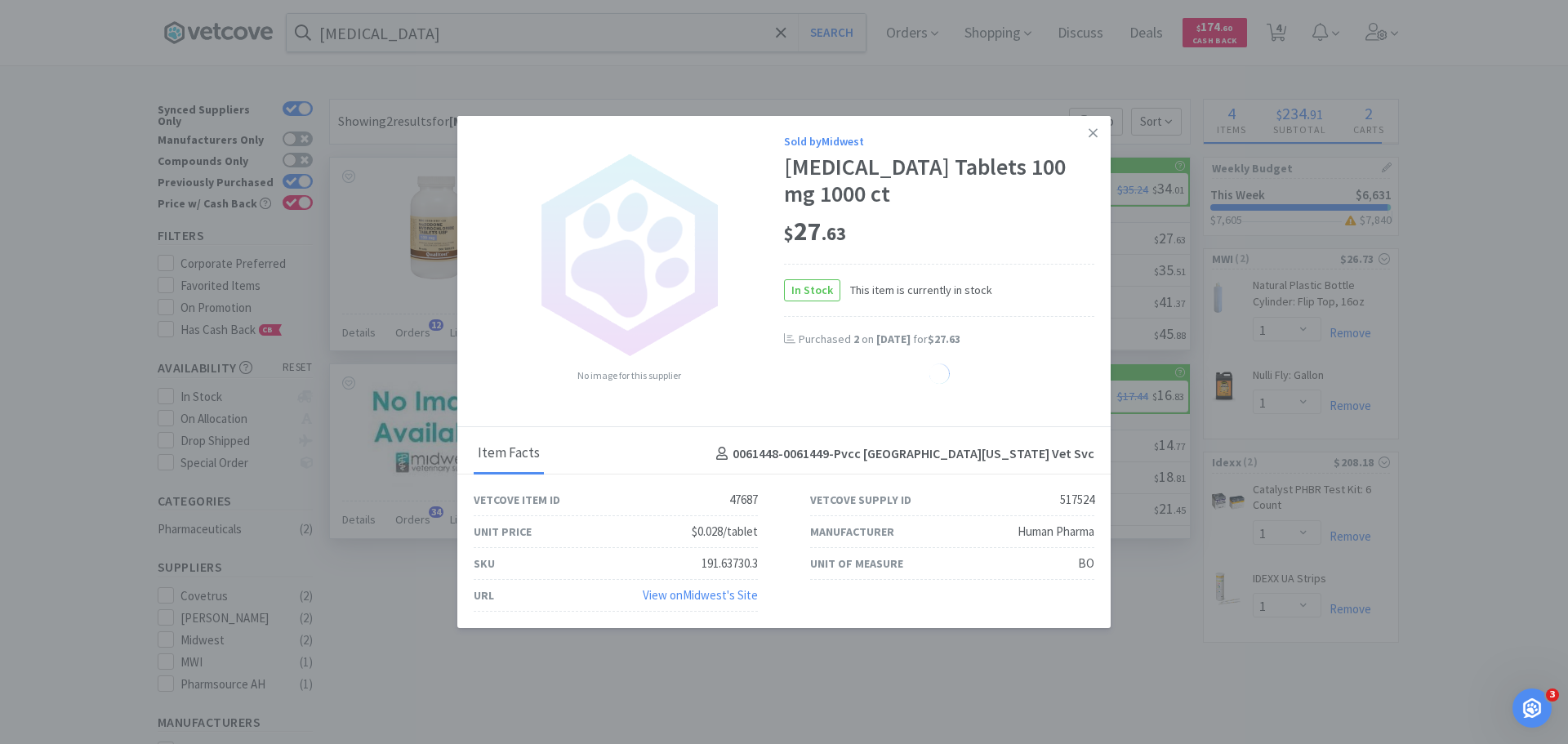
select select "2"
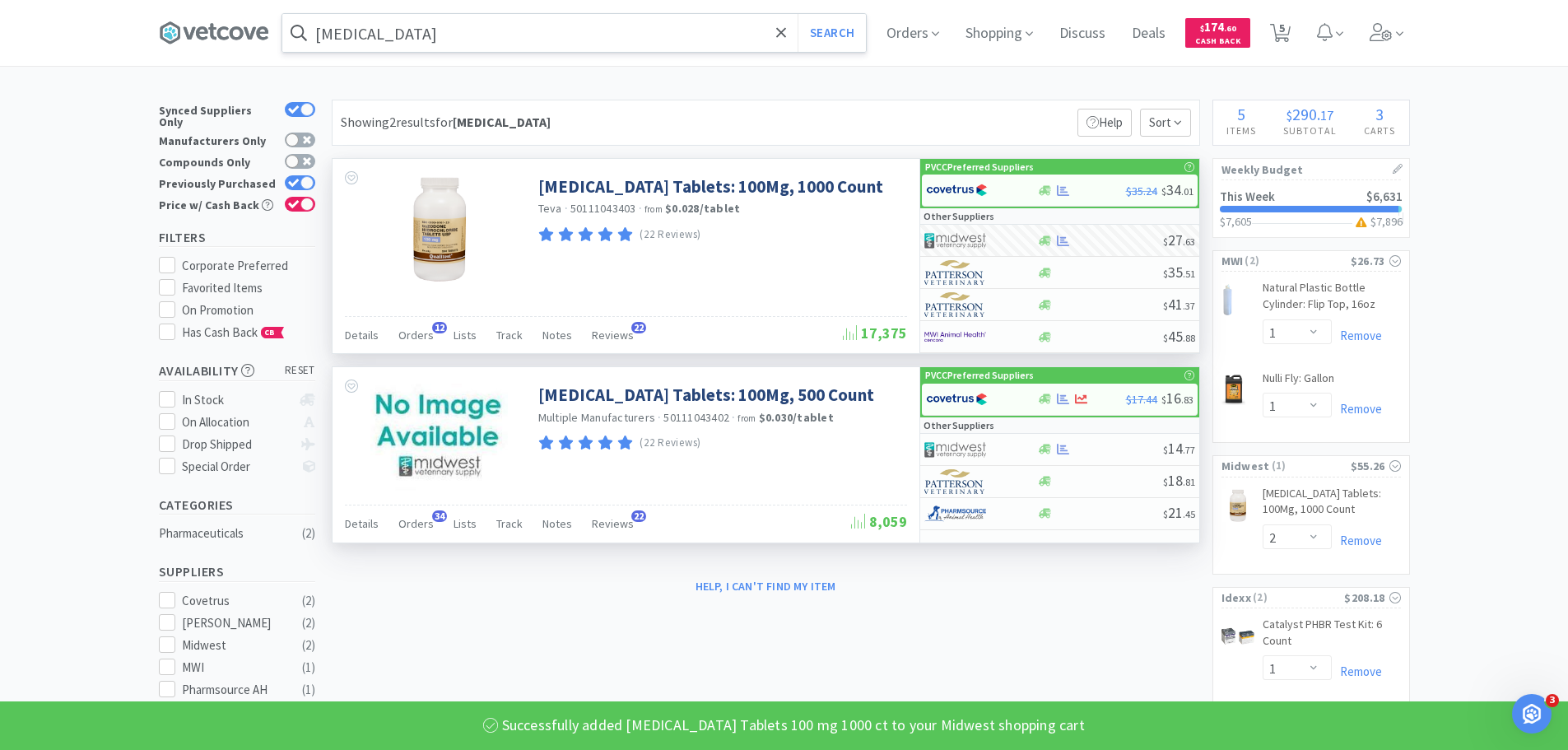
click at [465, 37] on input "[MEDICAL_DATA]" at bounding box center [574, 33] width 583 height 38
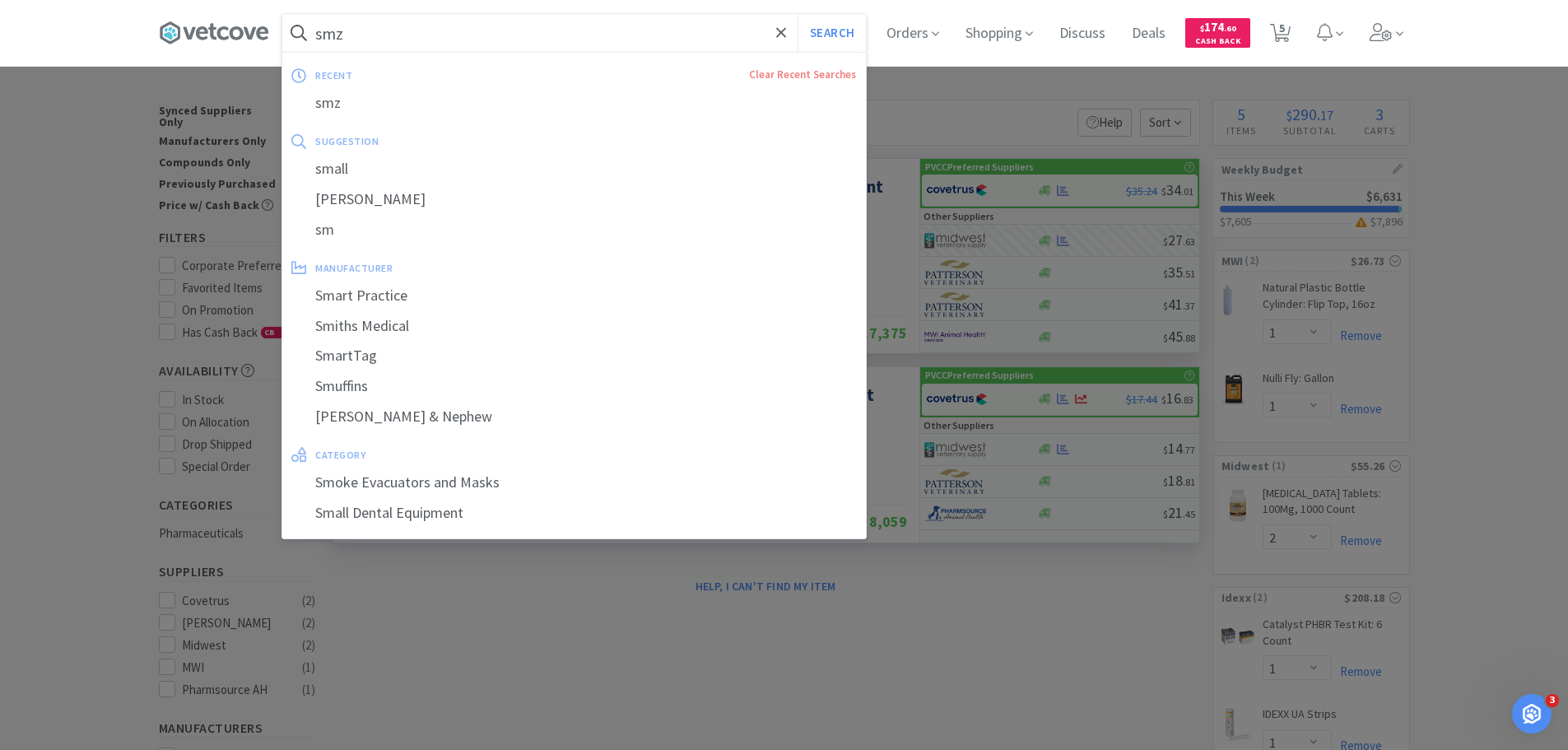
type input "smz"
click at [798, 14] on button "Search" at bounding box center [831, 33] width 68 height 38
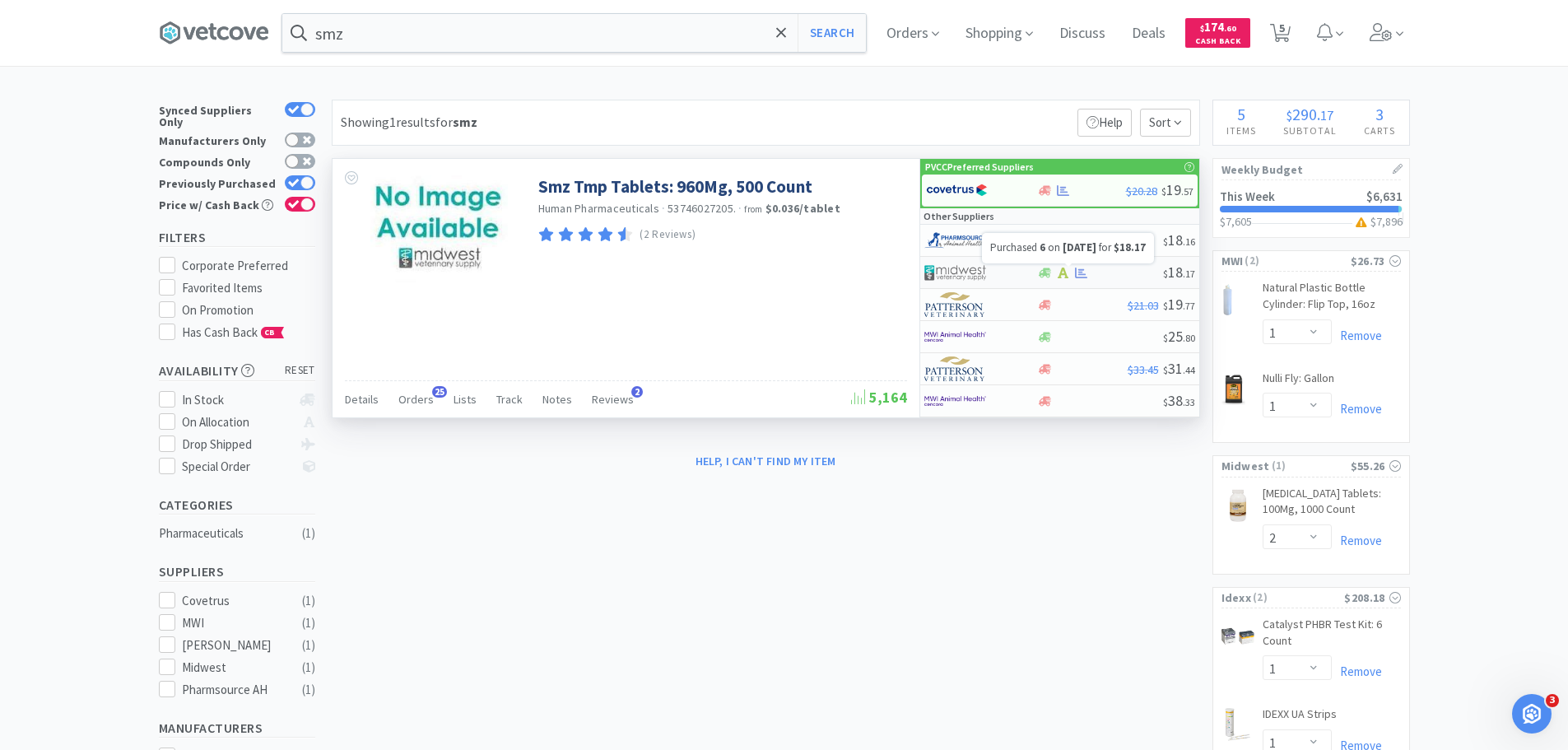
click at [1081, 274] on icon at bounding box center [1081, 272] width 12 height 10
select select "1"
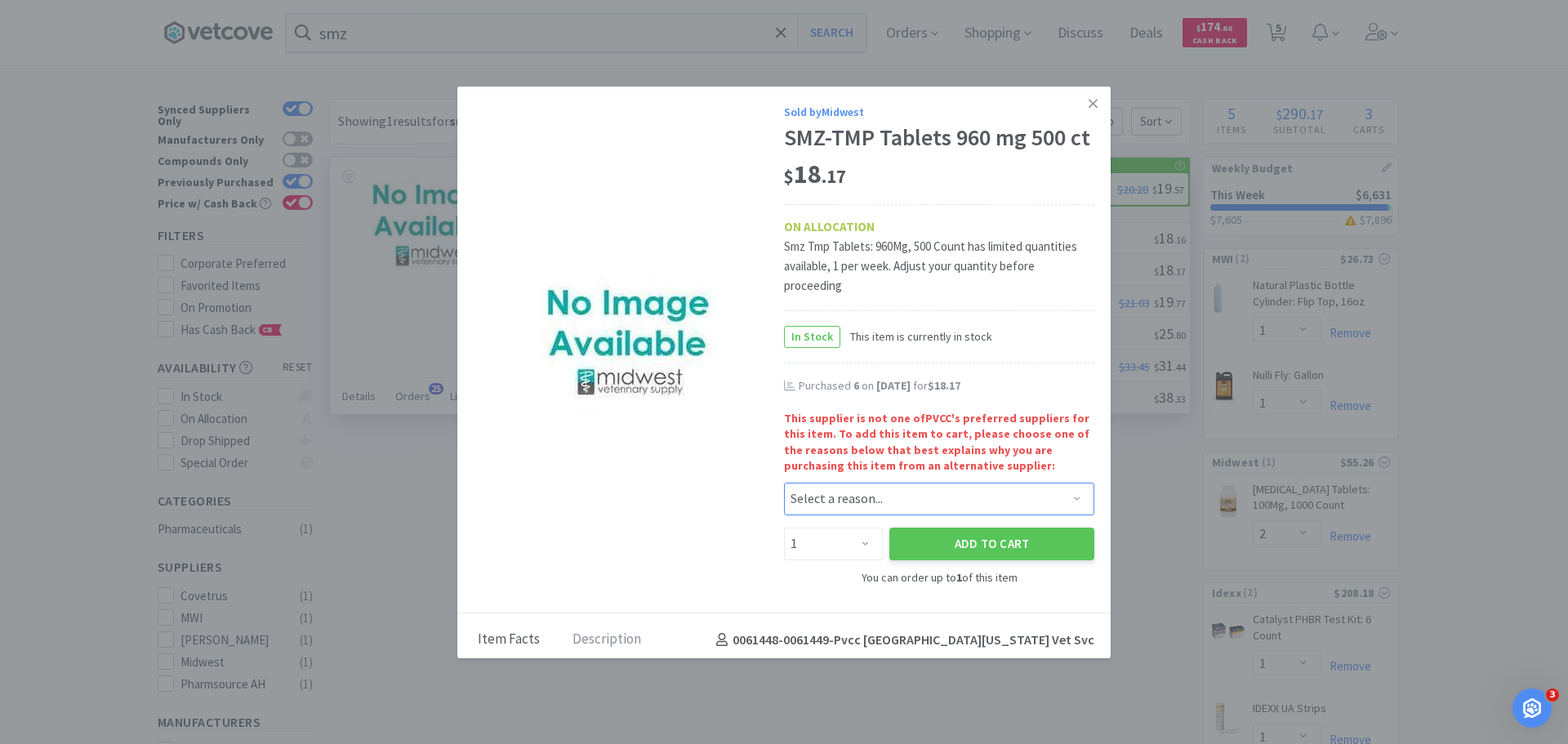
click at [821, 516] on select "Select a reason... Availability - This item is out of stock at the preferred su…" at bounding box center [939, 499] width 310 height 32
select select "pricing"
click at [784, 510] on select "Select a reason... Availability - This item is out of stock at the preferred su…" at bounding box center [939, 499] width 310 height 32
click at [818, 560] on select "Enter Quantity 1 Enter Quantity" at bounding box center [834, 544] width 99 height 32
click at [822, 560] on select "Enter Quantity 1 Enter Quantity" at bounding box center [834, 544] width 99 height 32
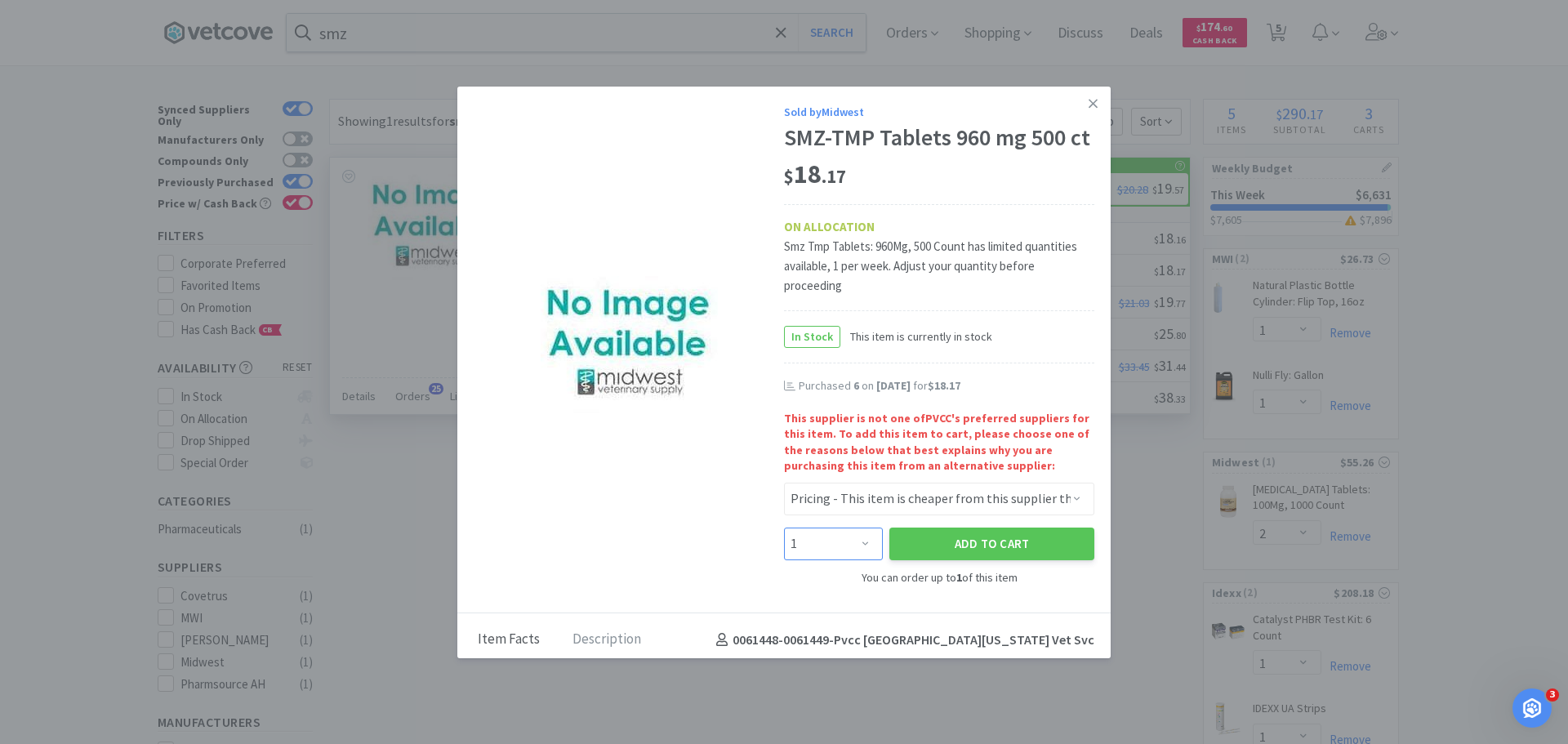
click at [804, 560] on select "Enter Quantity 1 Enter Quantity" at bounding box center [834, 544] width 99 height 32
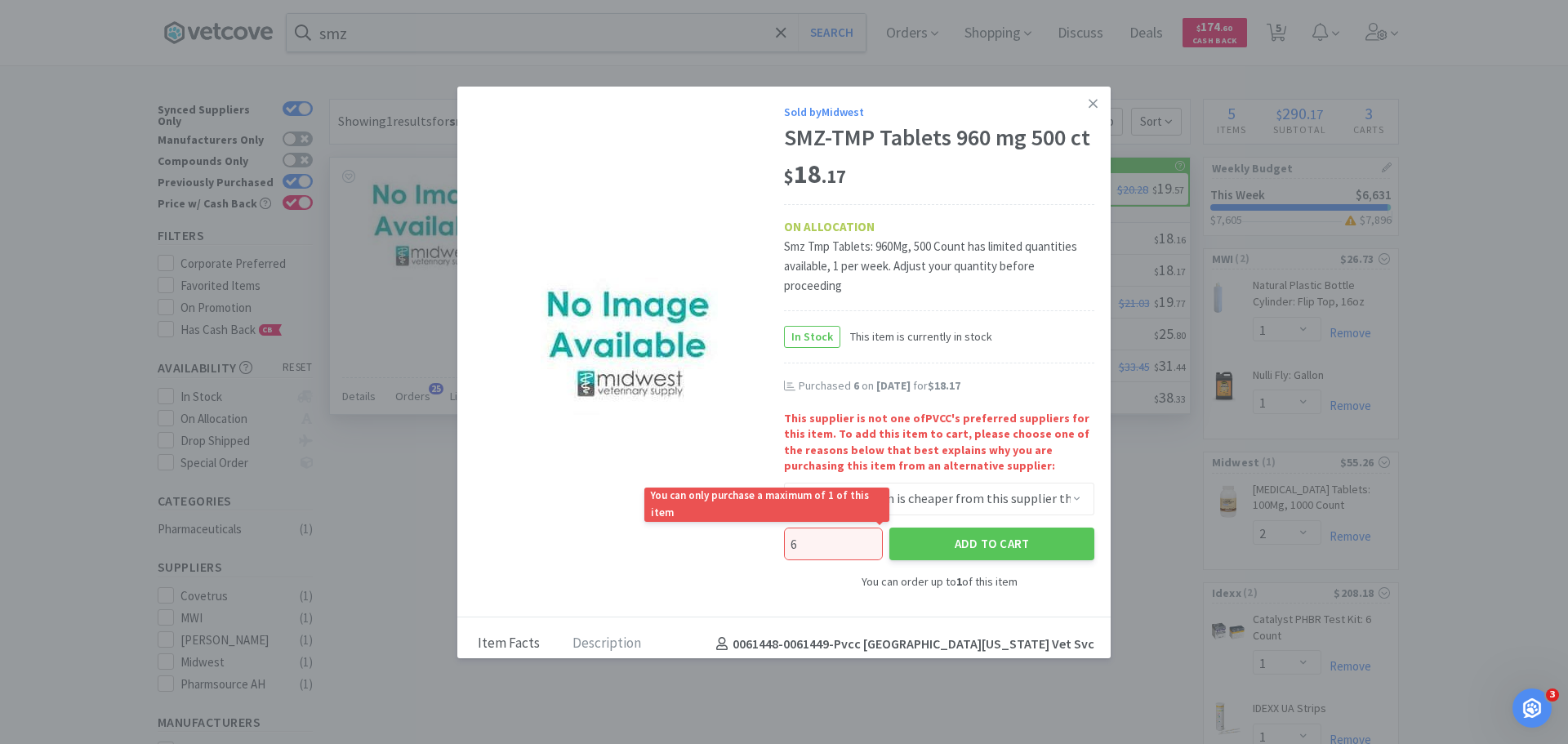
type input "6"
click at [767, 599] on div "Sold by Midwest SMZ-TMP Tablets 960 mg 500 ct $ 18 . 17 ON ALLOCATION Smz Tmp T…" at bounding box center [784, 352] width 653 height 532
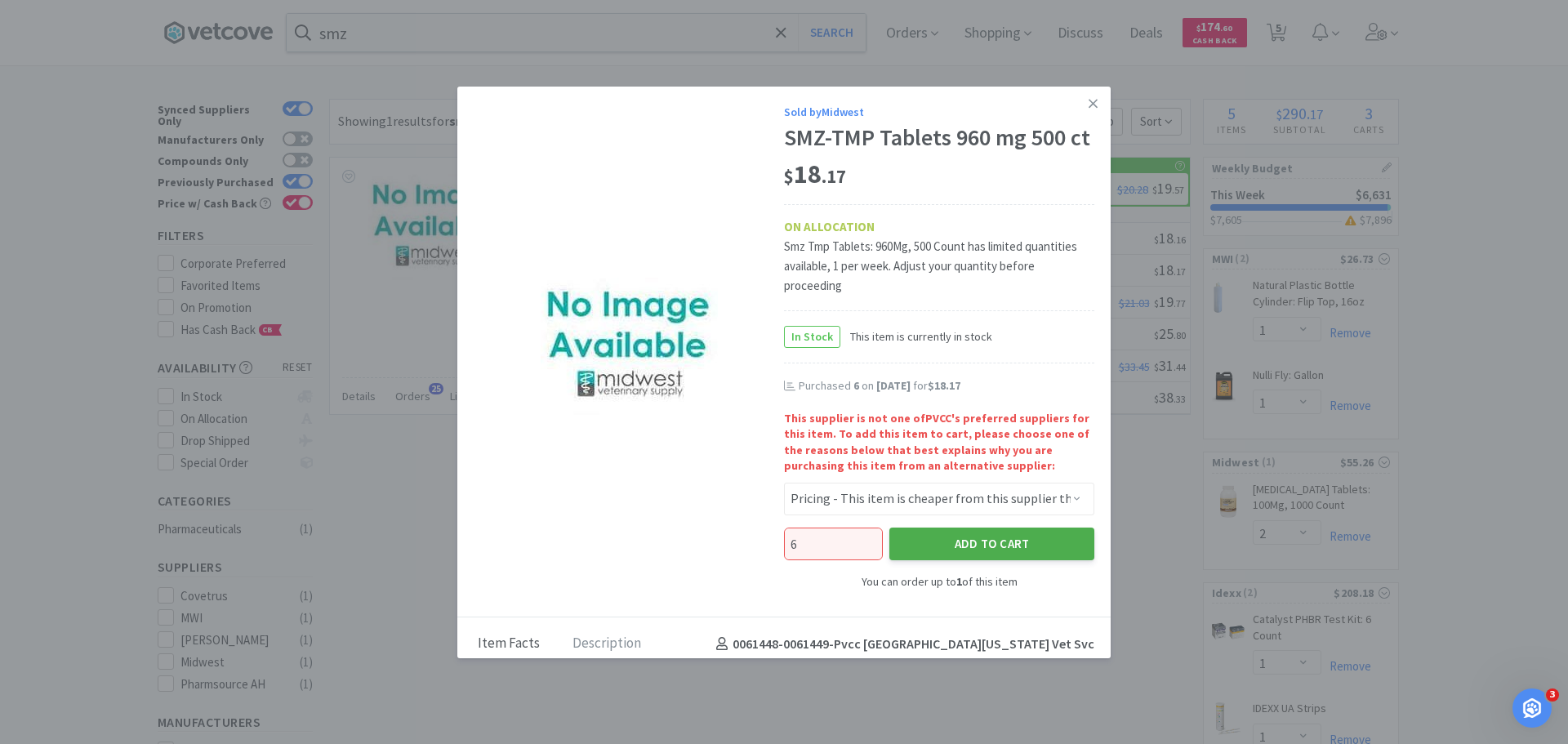
click at [963, 560] on button "Add to Cart" at bounding box center [992, 544] width 205 height 32
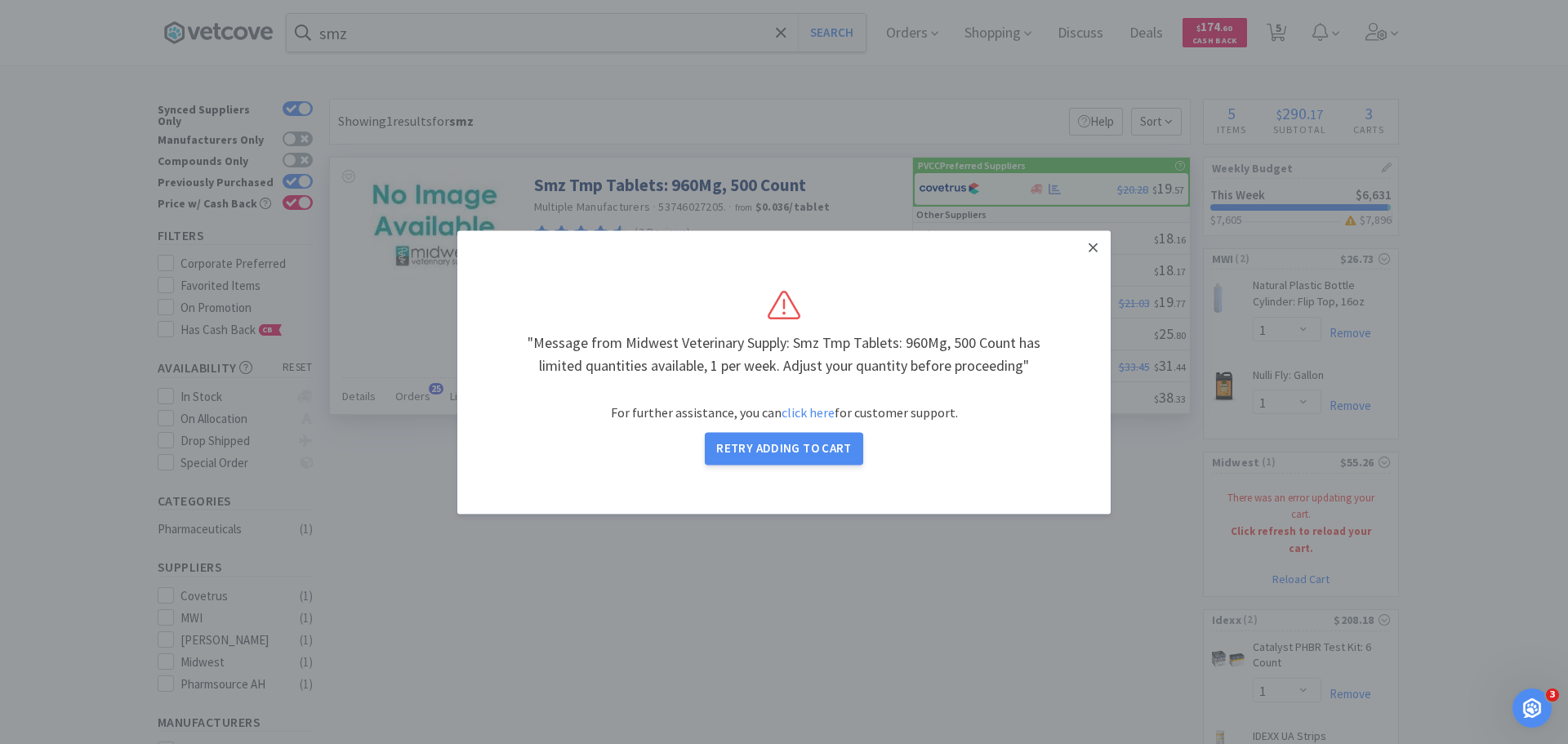
click at [1091, 247] on icon at bounding box center [1093, 247] width 9 height 15
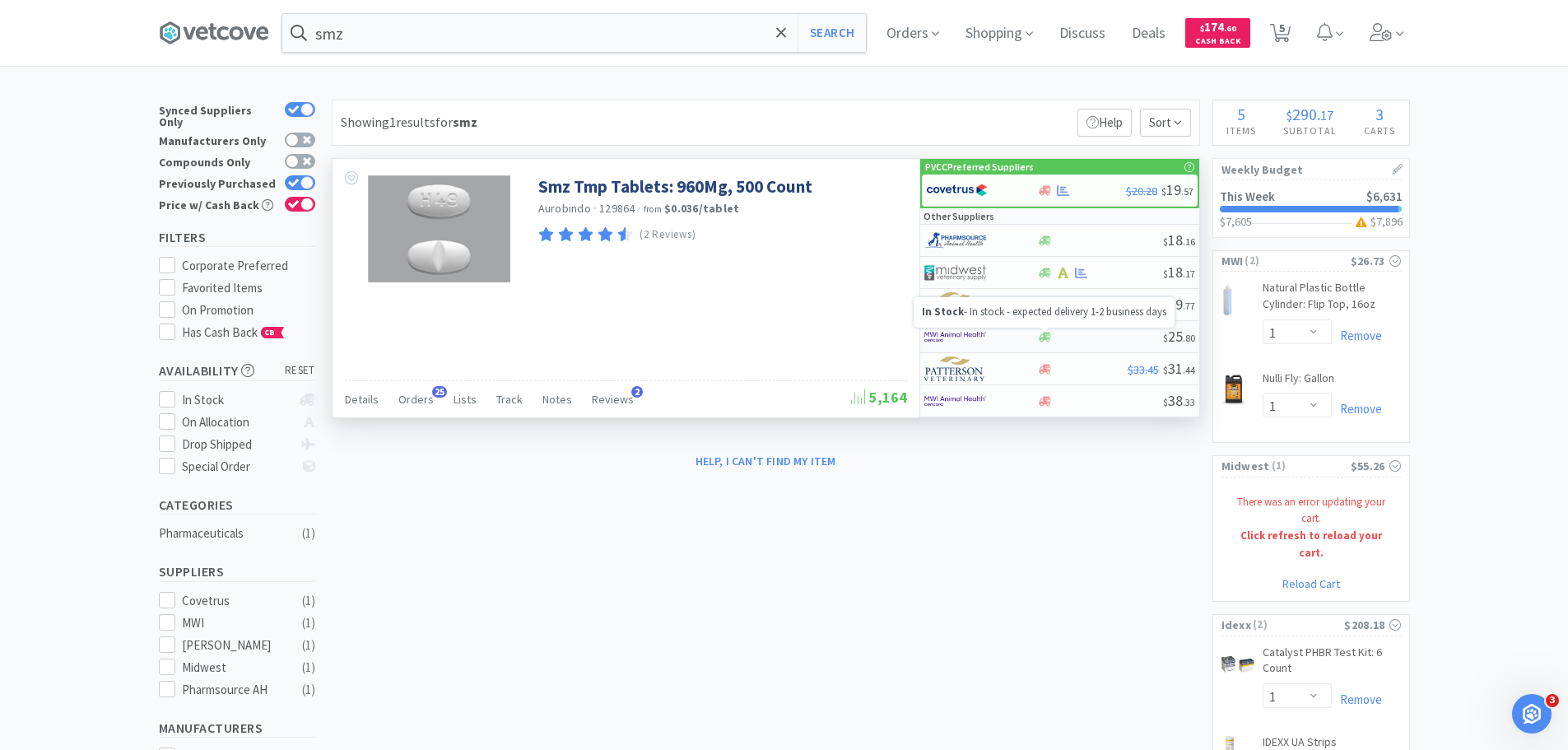
click at [1045, 333] on icon at bounding box center [1045, 336] width 12 height 9
select select "1"
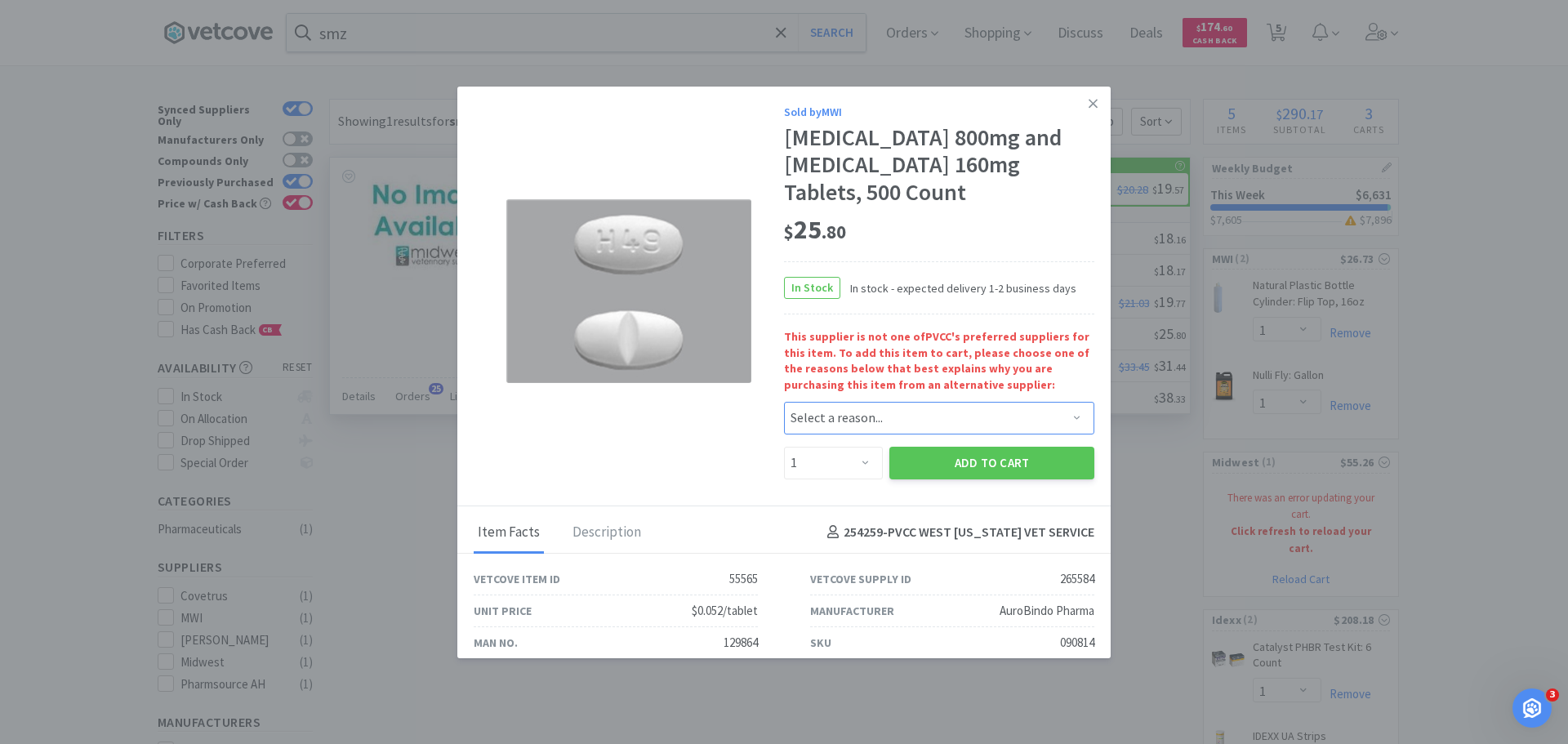
click at [872, 426] on select "Select a reason... Availability - This item is out of stock at the preferred su…" at bounding box center [939, 418] width 310 height 32
select select "availability"
click at [784, 402] on select "Select a reason... Availability - This item is out of stock at the preferred su…" at bounding box center [939, 418] width 310 height 32
drag, startPoint x: 861, startPoint y: 460, endPoint x: 858, endPoint y: 451, distance: 9.5
click at [861, 460] on select "Enter Quantity 1 2 3 4 5 6 7 8 9 10 11 12 13 14 15 16 17 18 19 20 Enter Quantity" at bounding box center [834, 464] width 99 height 32
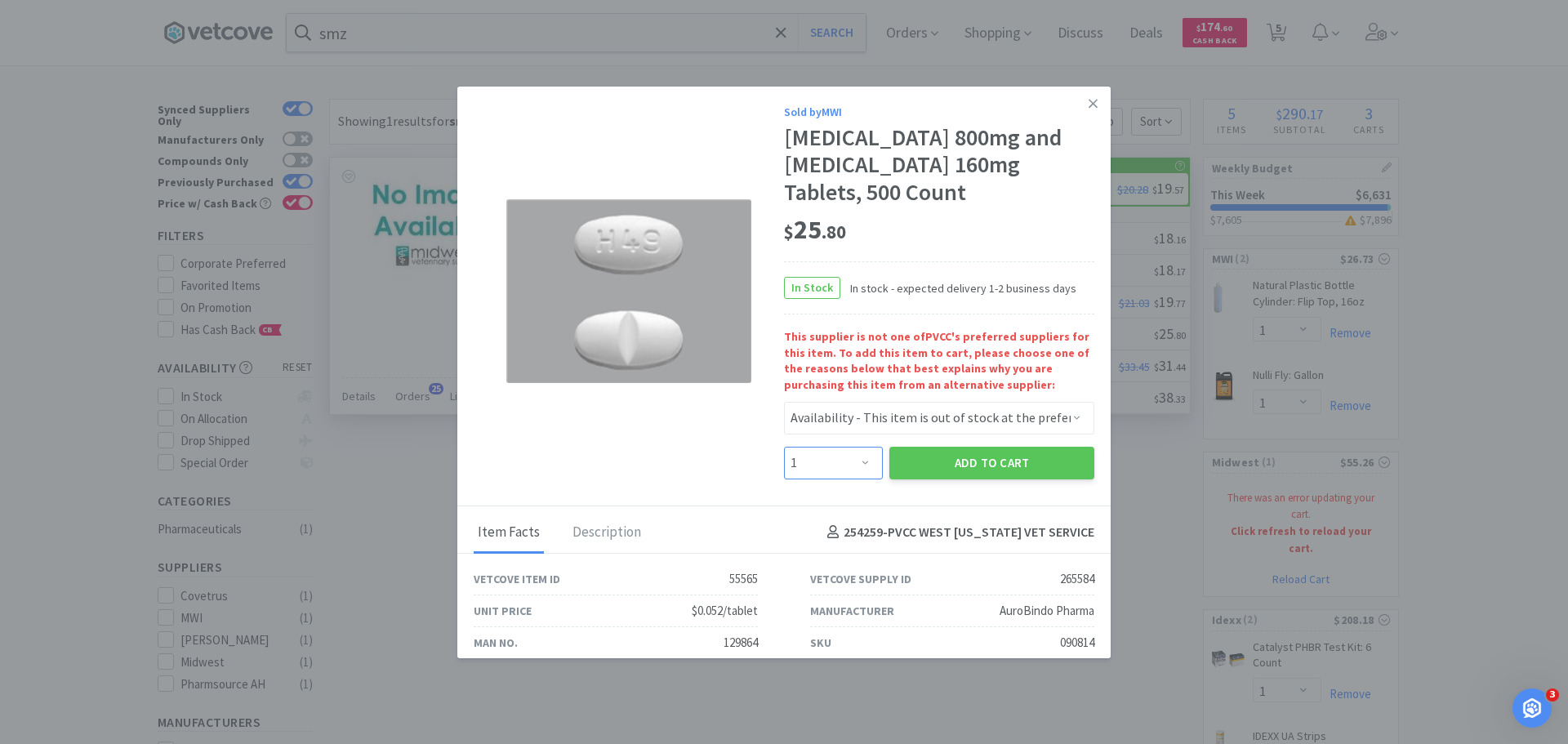
select select "6"
click at [784, 447] on select "Enter Quantity 1 2 3 4 5 6 7 8 9 10 11 12 13 14 15 16 17 18 19 20 Enter Quantity" at bounding box center [834, 464] width 99 height 32
click at [952, 447] on button "Add to Cart" at bounding box center [992, 464] width 205 height 32
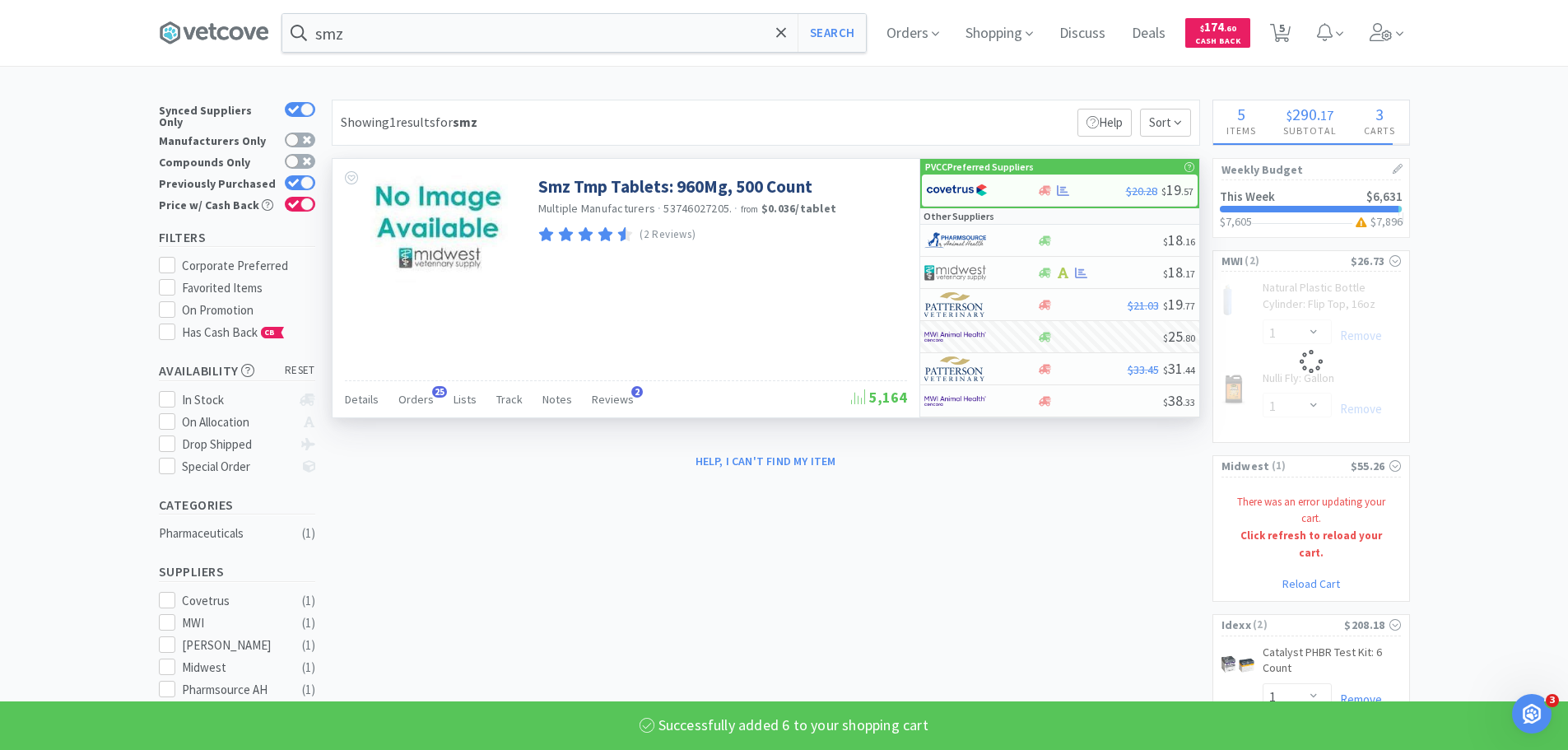
select select "6"
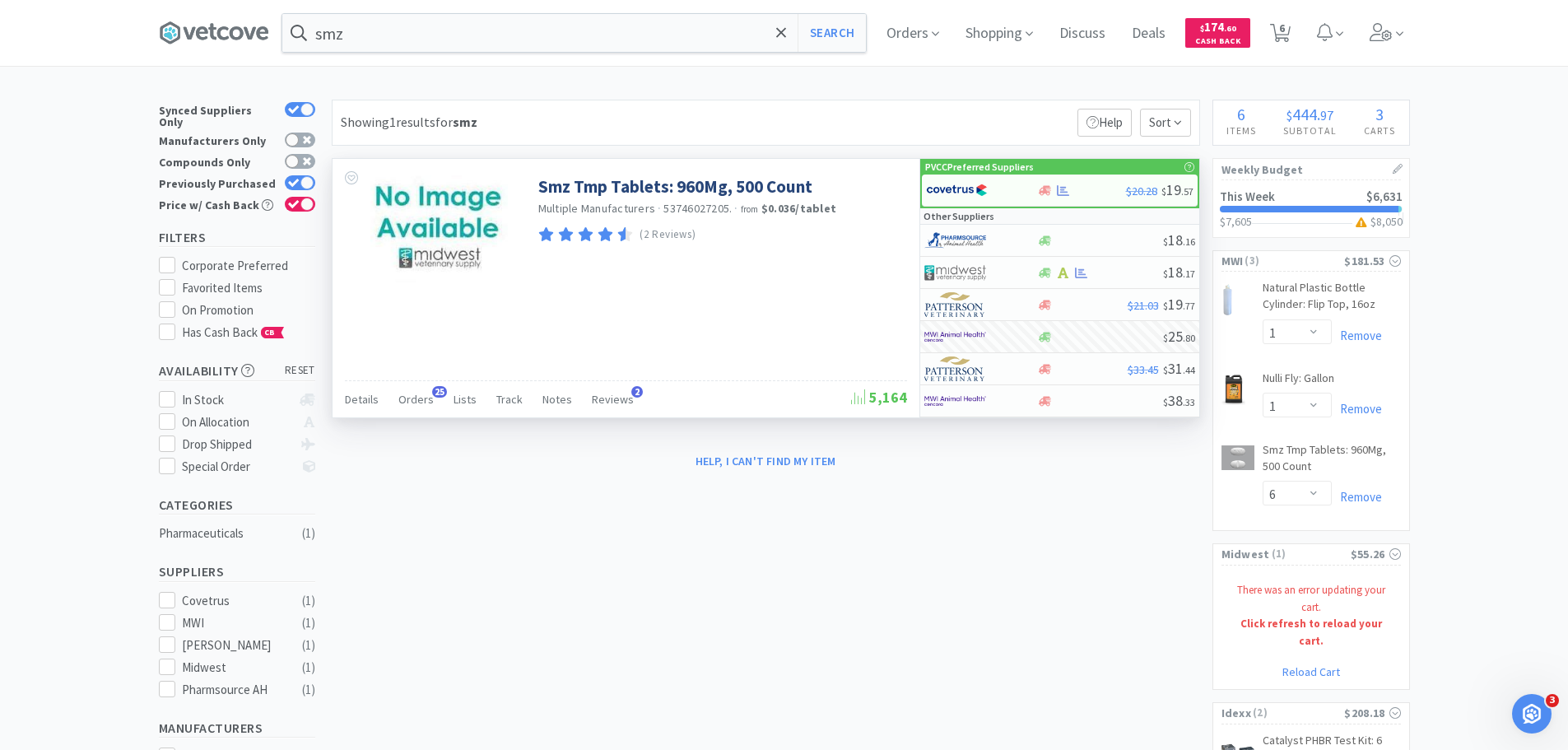
click at [1318, 665] on link "Reload Cart" at bounding box center [1310, 672] width 58 height 15
select select "2"
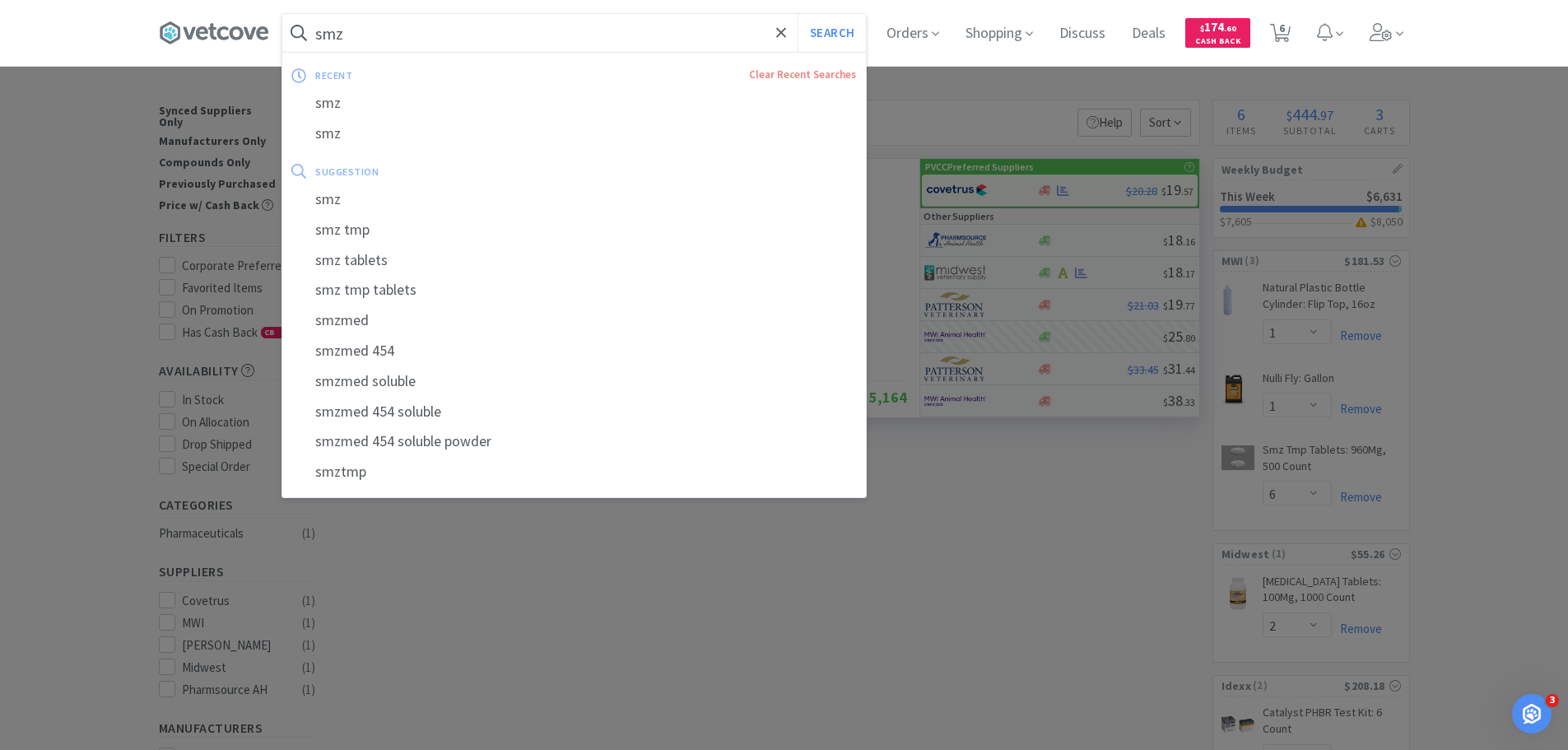
click at [537, 28] on input "smz" at bounding box center [574, 33] width 583 height 38
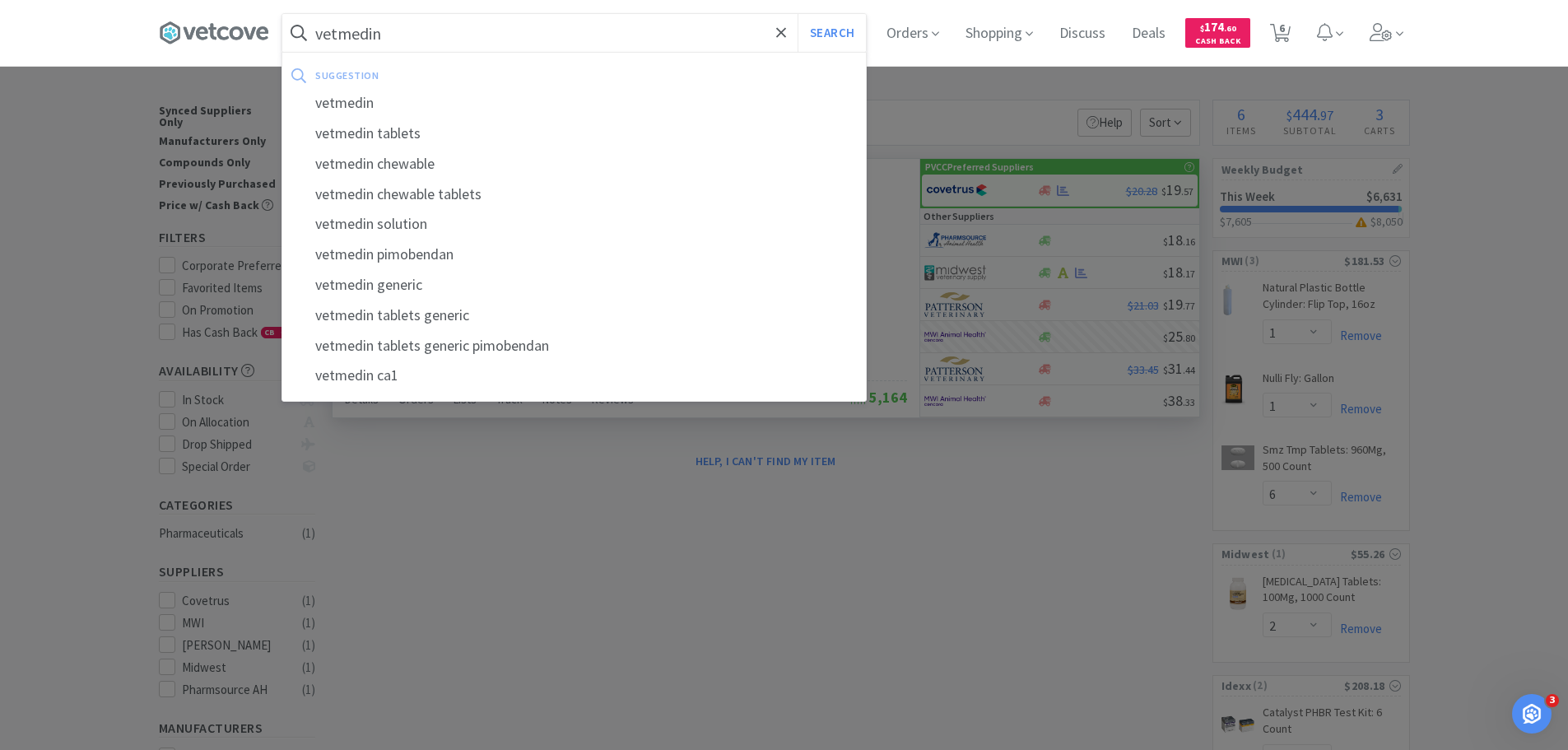
type input "vetmedin"
click at [798, 14] on button "Search" at bounding box center [831, 33] width 68 height 38
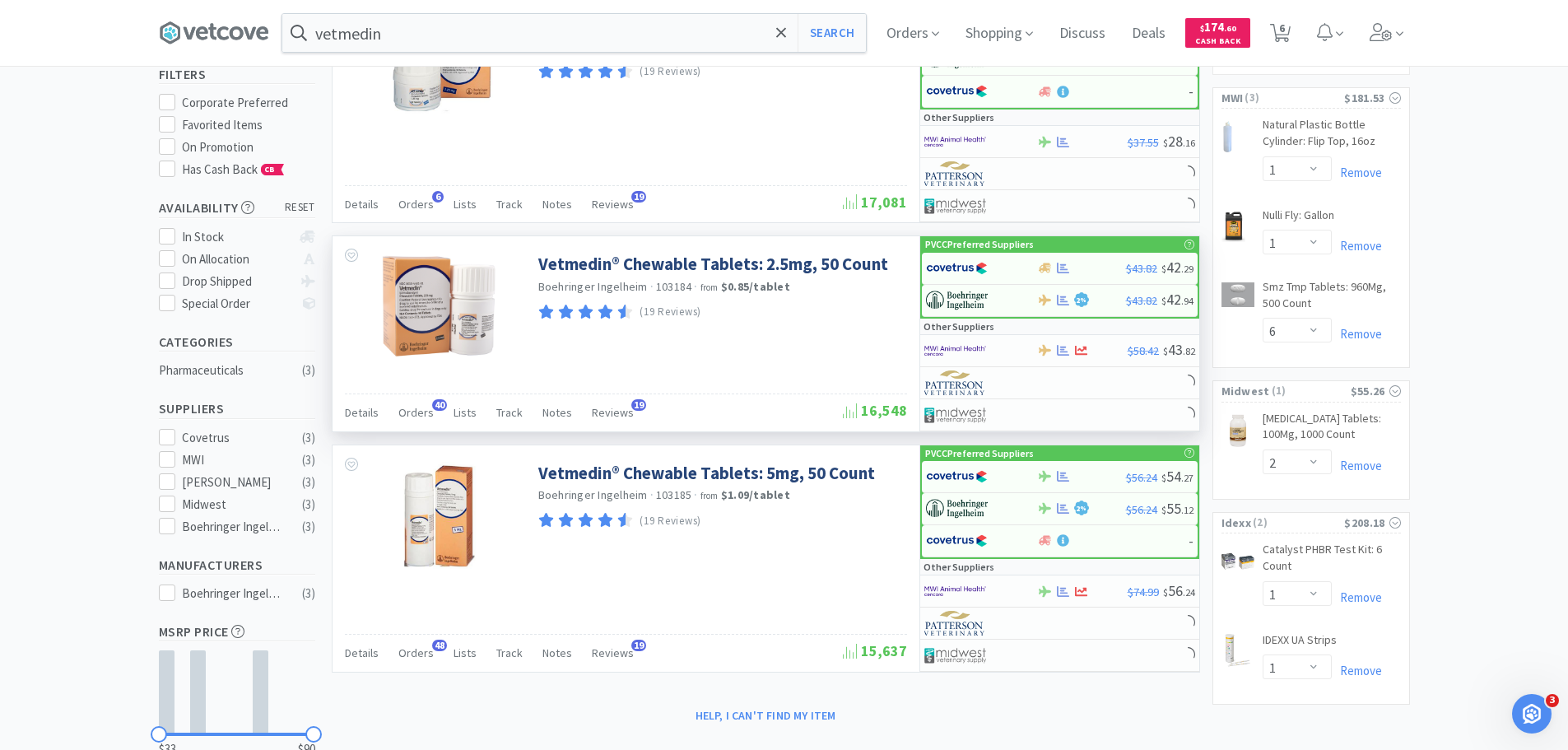
scroll to position [165, 0]
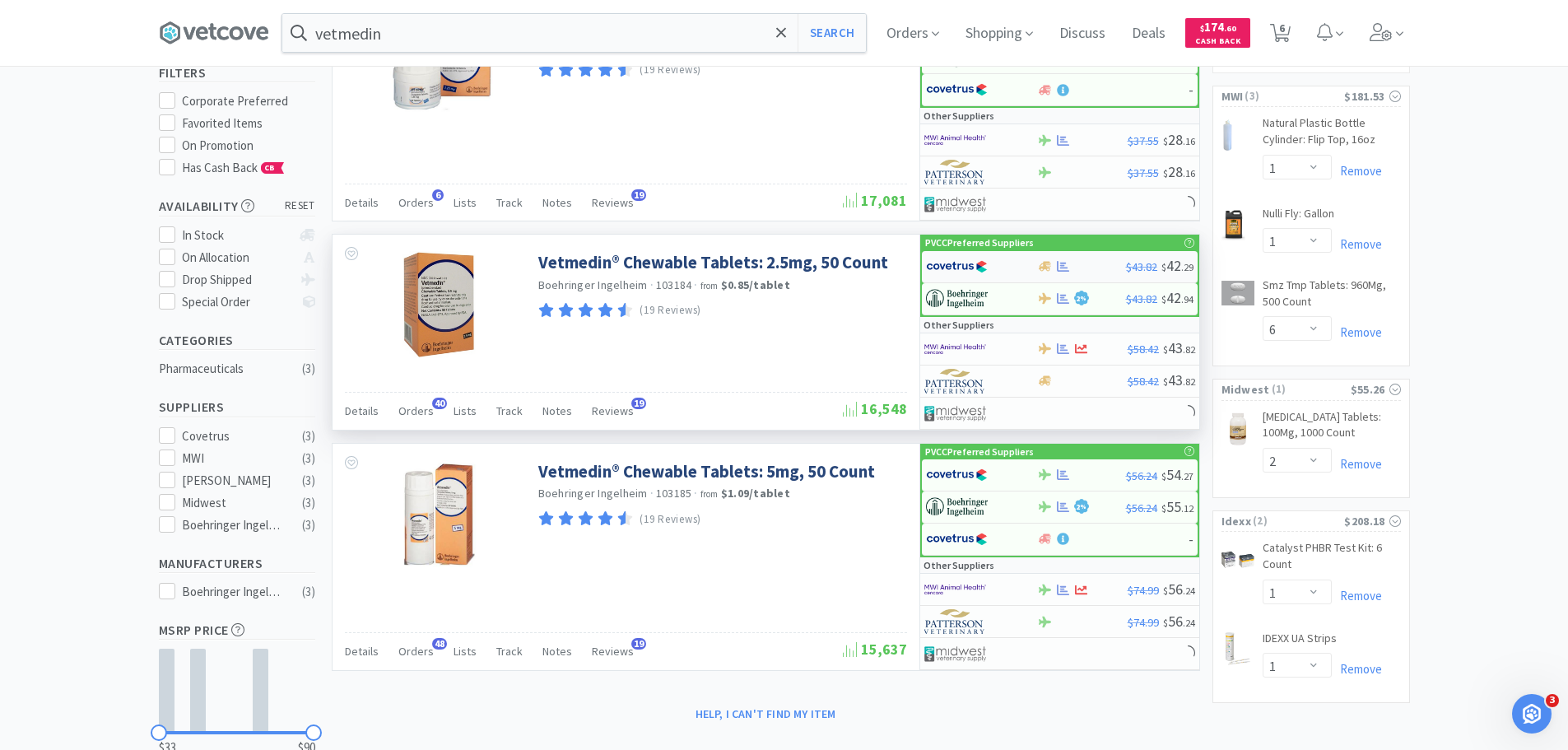
click at [965, 267] on img at bounding box center [957, 266] width 62 height 25
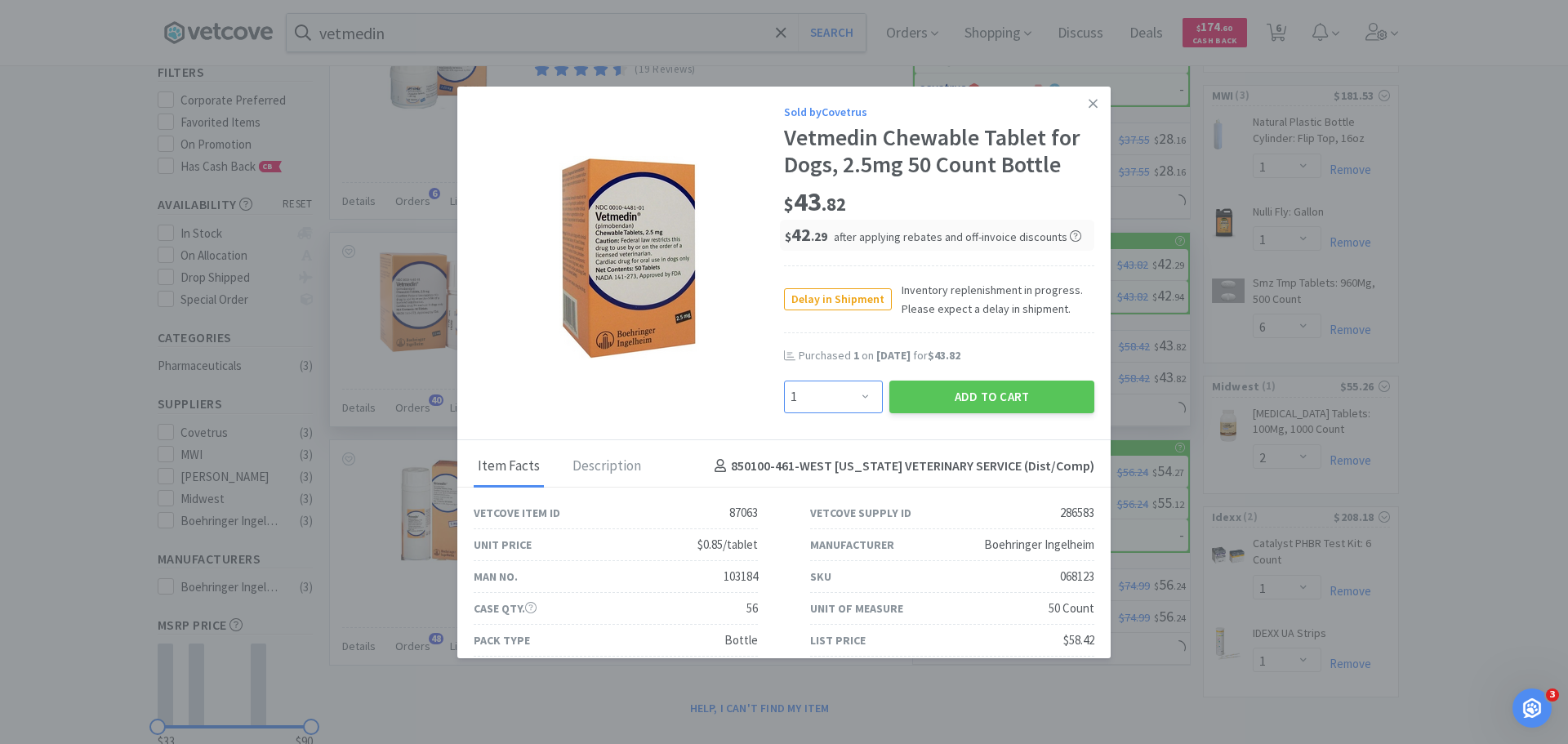
drag, startPoint x: 858, startPoint y: 401, endPoint x: 847, endPoint y: 392, distance: 14.2
click at [858, 401] on select "Enter Quantity 1 2 3 4 5 6 7 8 9 10 11 12 13 14 15 16 17 18 19 20 Enter Quantity" at bounding box center [834, 397] width 99 height 32
select select "2"
click at [784, 381] on select "Enter Quantity 1 2 3 4 5 6 7 8 9 10 11 12 13 14 15 16 17 18 19 20 Enter Quantity" at bounding box center [834, 397] width 99 height 32
click at [1016, 395] on button "Add to Cart" at bounding box center [992, 397] width 205 height 32
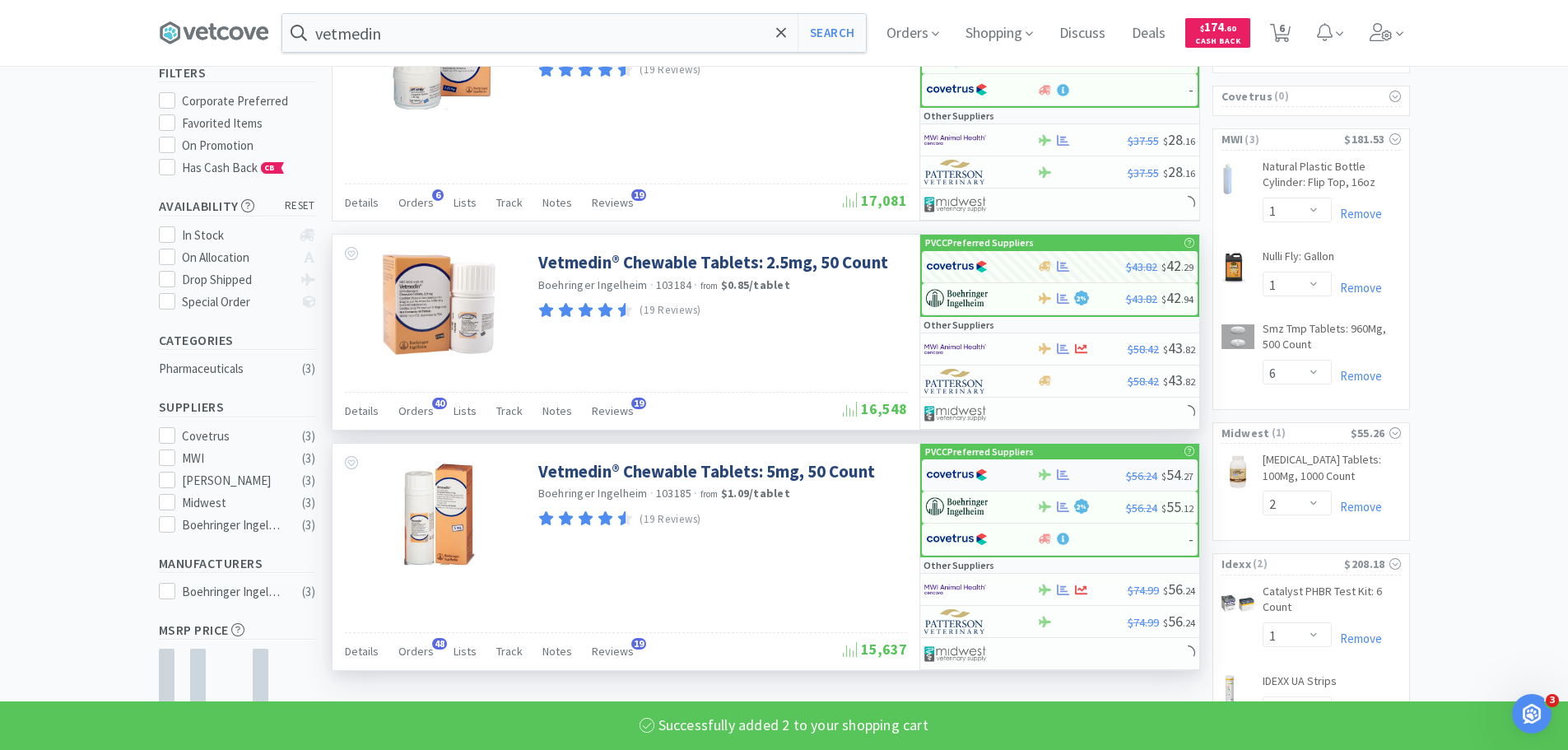
select select "2"
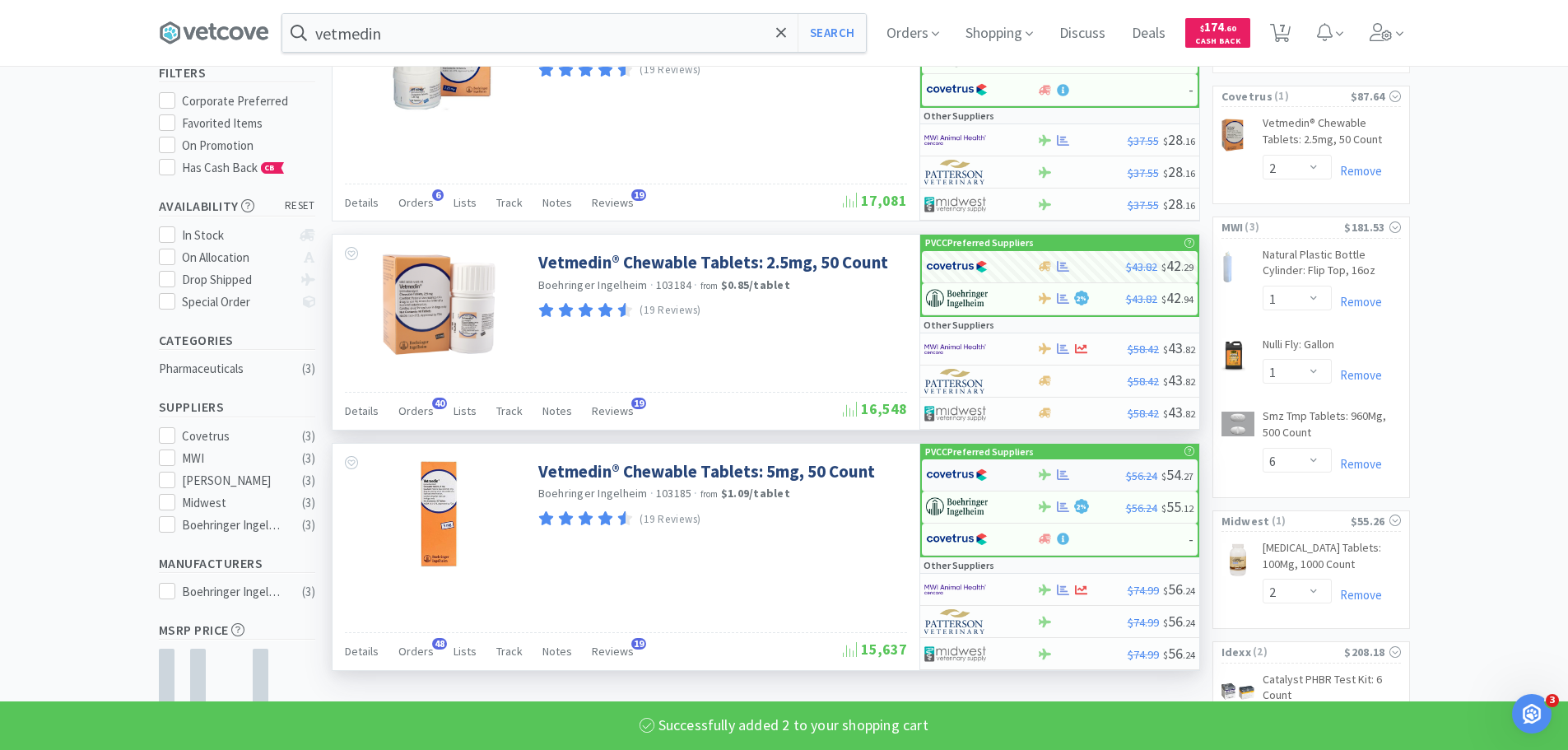
click at [1013, 472] on div at bounding box center [971, 475] width 90 height 28
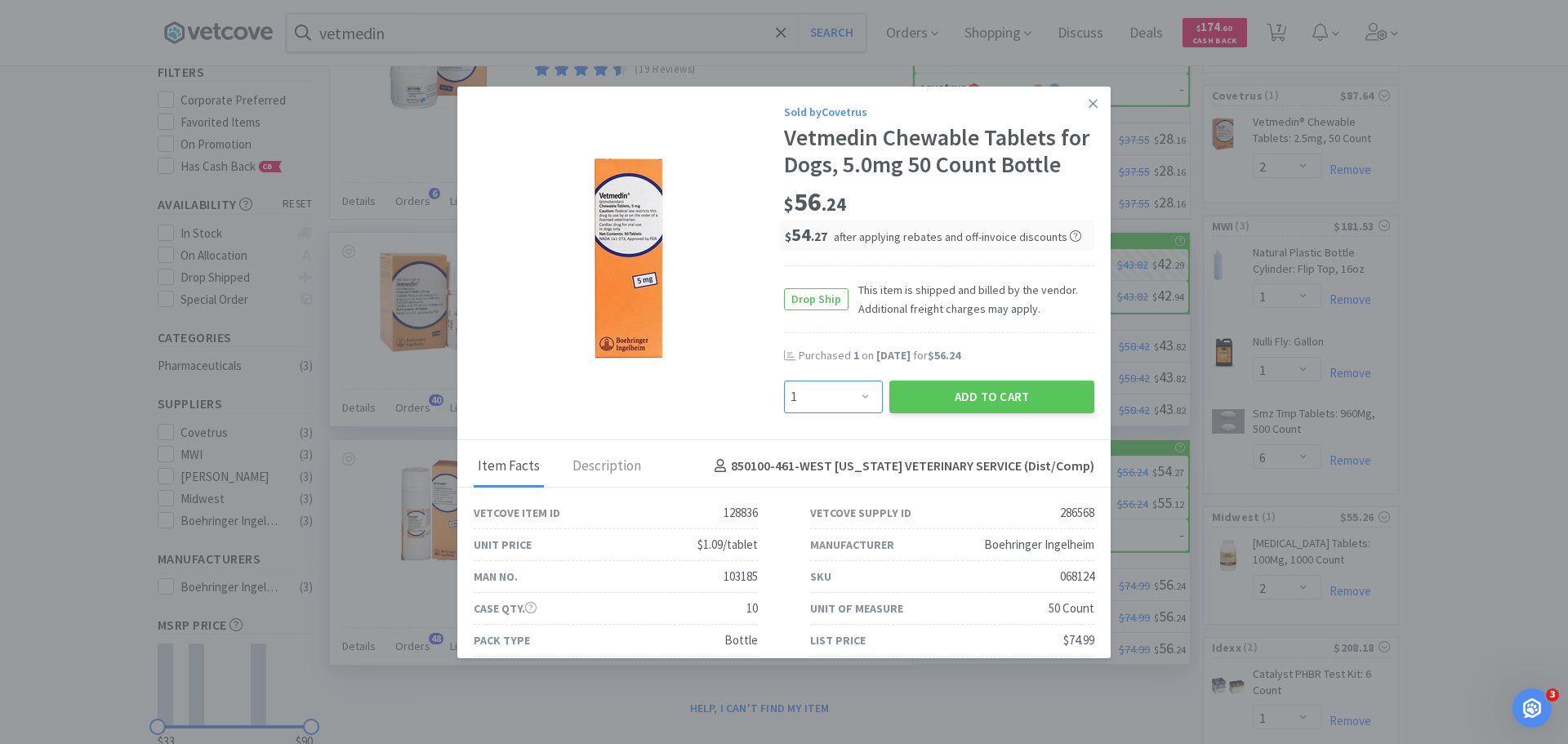
click at [848, 393] on select "Enter Quantity 1 2 3 4 5 6 7 8 9 10 11 12 13 14 15 16 17 18 19 20 Enter Quantity" at bounding box center [834, 397] width 99 height 32
select select "2"
click at [784, 381] on select "Enter Quantity 1 2 3 4 5 6 7 8 9 10 11 12 13 14 15 16 17 18 19 20 Enter Quantity" at bounding box center [834, 397] width 99 height 32
click at [977, 399] on button "Add to Cart" at bounding box center [992, 397] width 205 height 32
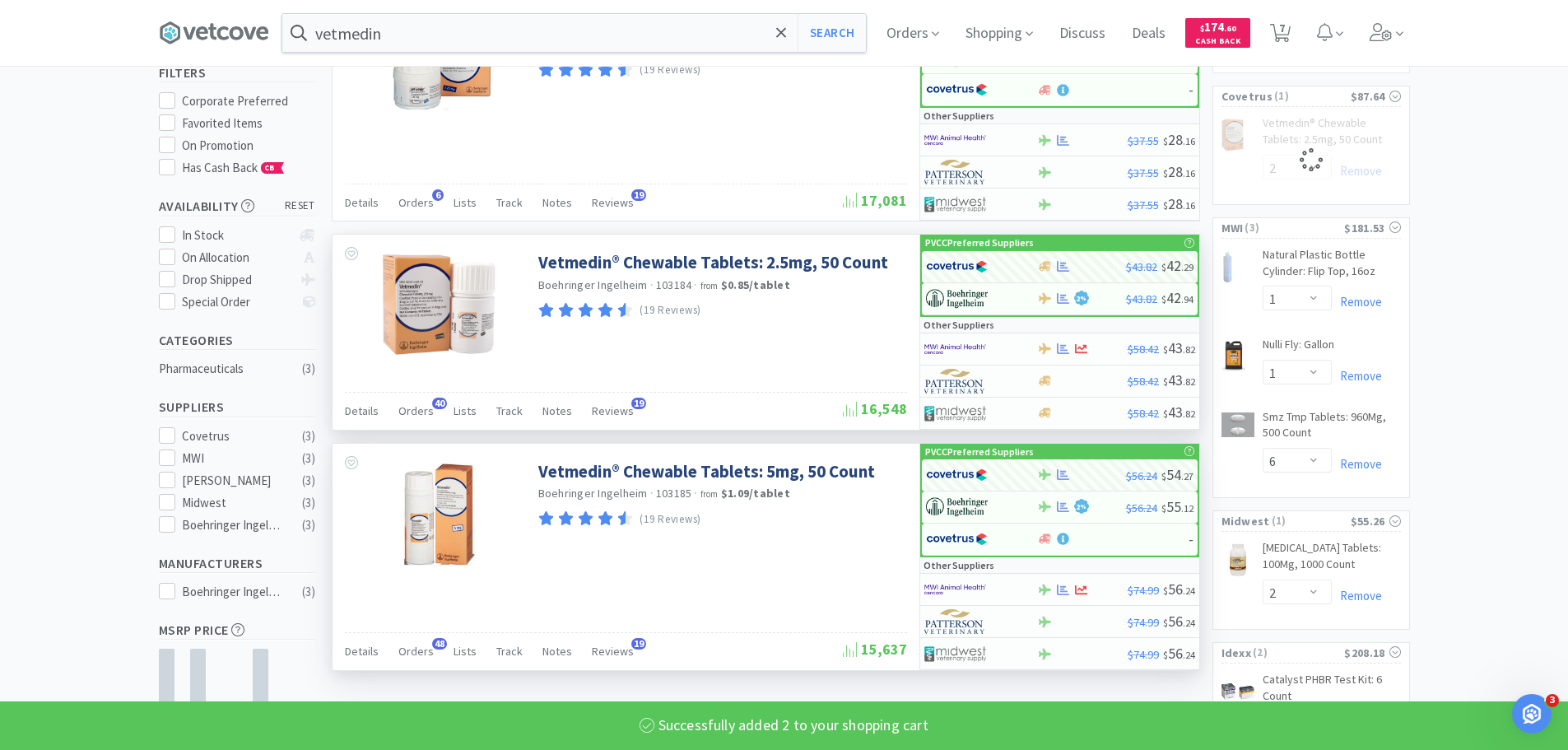
select select "2"
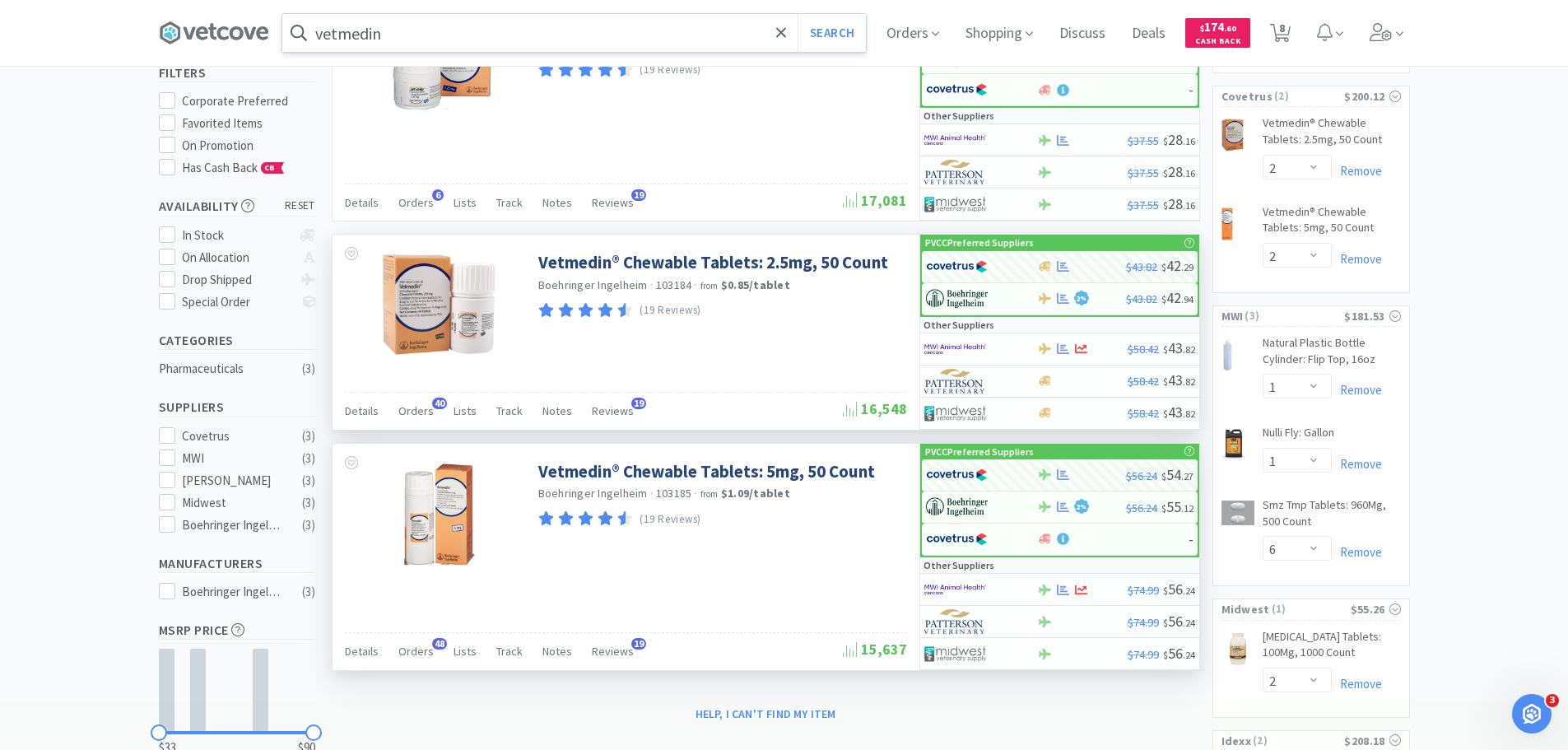
click at [620, 20] on input "vetmedin" at bounding box center [574, 33] width 583 height 38
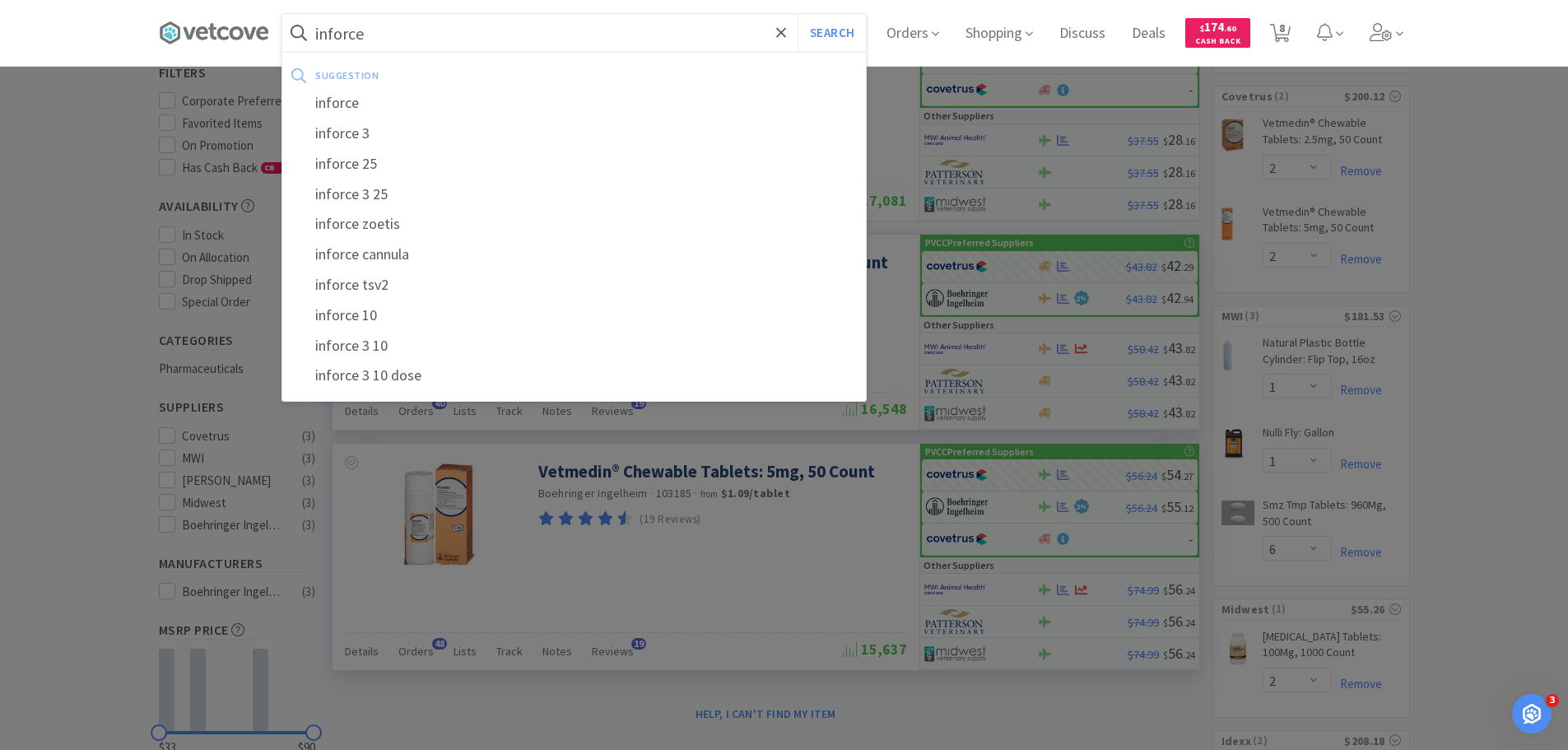
type input "inforce"
click at [798, 14] on button "Search" at bounding box center [831, 33] width 68 height 38
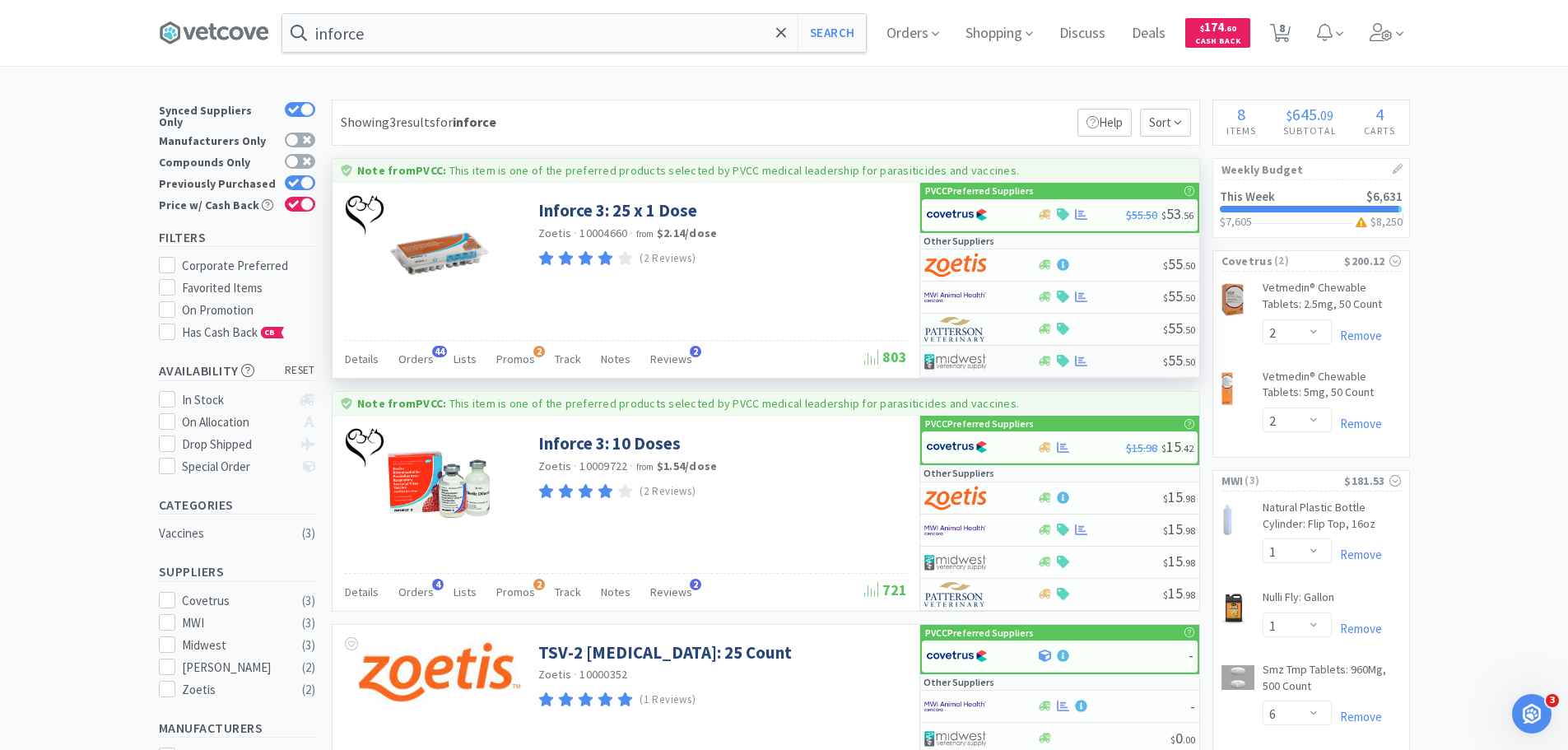
click at [981, 358] on img at bounding box center [955, 361] width 62 height 25
select select "1"
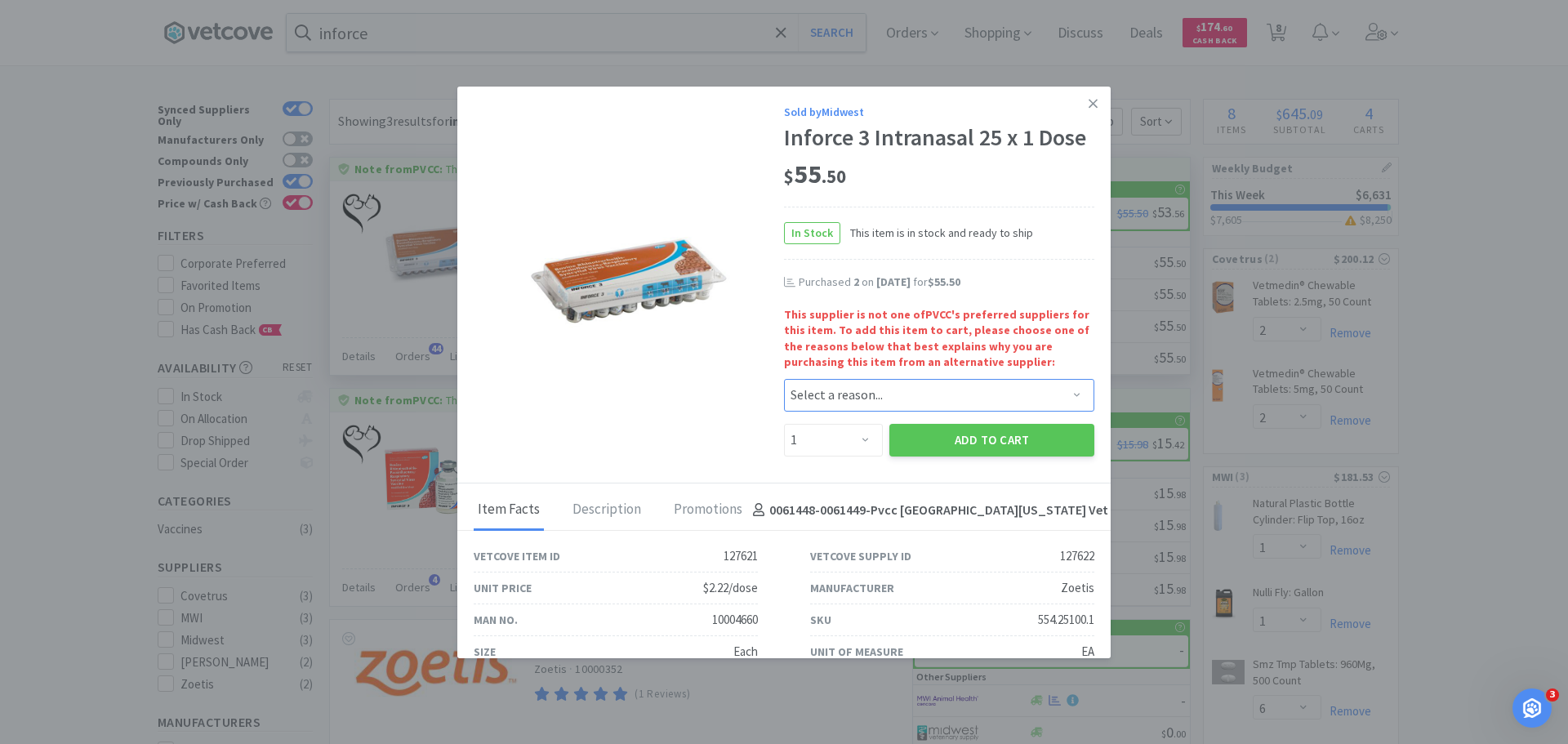
click at [854, 394] on select "Select a reason... Availability - This item is out of stock at the preferred su…" at bounding box center [939, 395] width 310 height 32
select select "availability"
click at [784, 379] on select "Select a reason... Availability - This item is out of stock at the preferred su…" at bounding box center [939, 395] width 310 height 32
click at [853, 446] on select "Enter Quantity 1 2 3 4 5 6 7 8 9 10 11 12 13 14 15 16 17 18 19 20 Enter Quantity" at bounding box center [834, 440] width 99 height 32
select select "2"
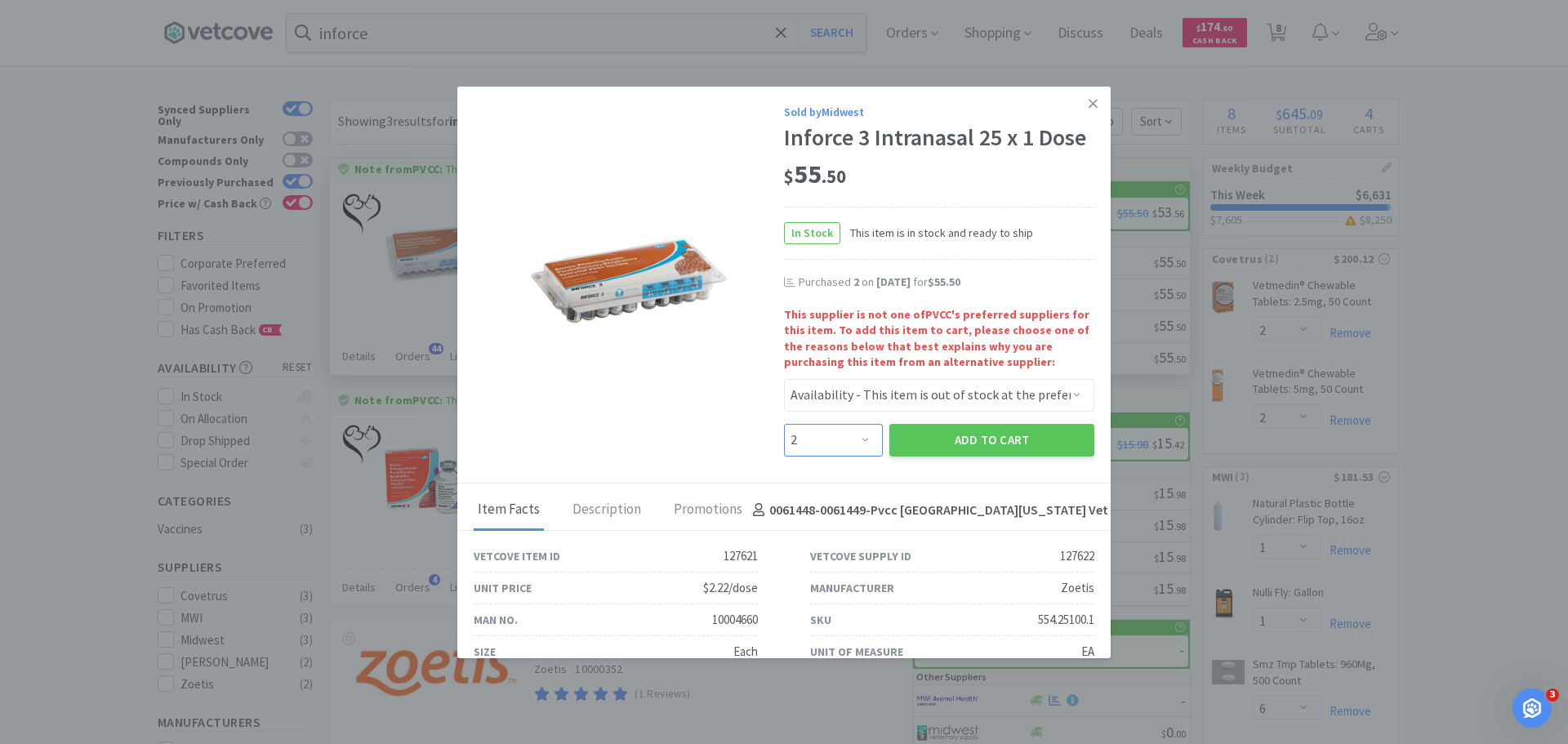
click at [784, 424] on select "Enter Quantity 1 2 3 4 5 6 7 8 9 10 11 12 13 14 15 16 17 18 19 20 Enter Quantity" at bounding box center [834, 440] width 99 height 32
click at [904, 399] on select "Select a reason... Availability - This item is out of stock at the preferred su…" at bounding box center [939, 395] width 310 height 32
select select "shipping_time"
click at [784, 379] on select "Select a reason... Availability - This item is out of stock at the preferred su…" at bounding box center [939, 395] width 310 height 32
click at [932, 444] on button "Add to Cart" at bounding box center [992, 440] width 205 height 32
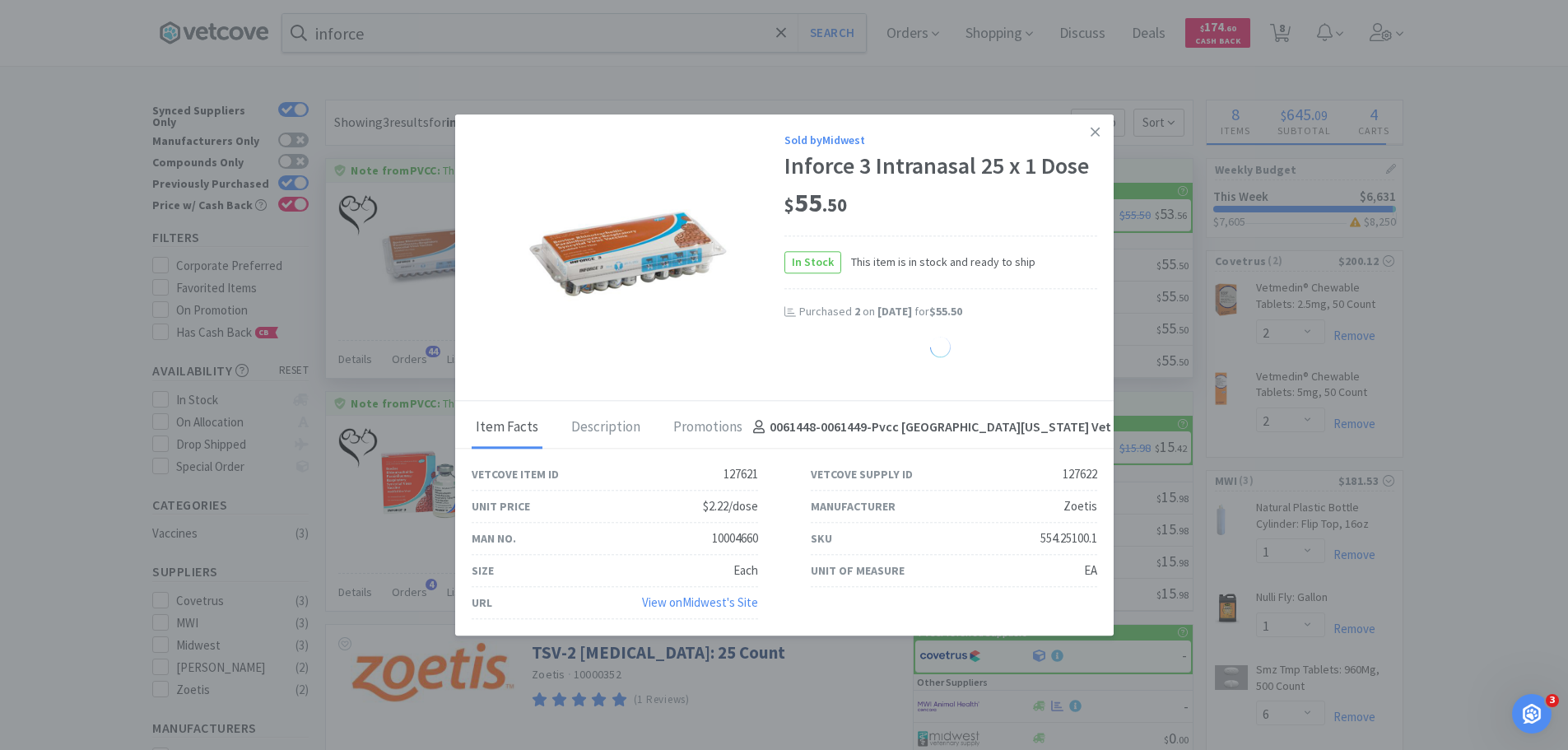
select select "2"
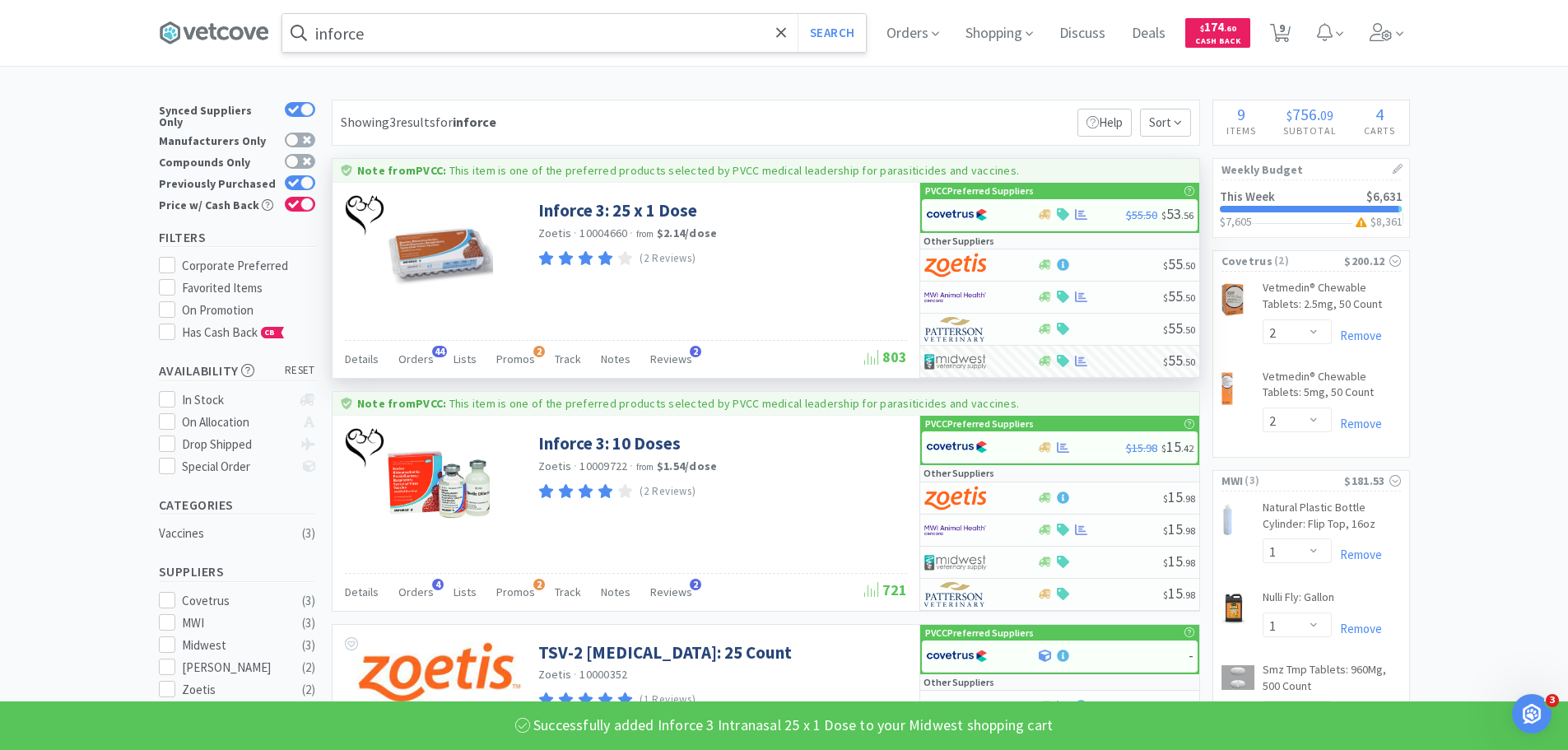
click at [521, 46] on input "inforce" at bounding box center [574, 33] width 583 height 38
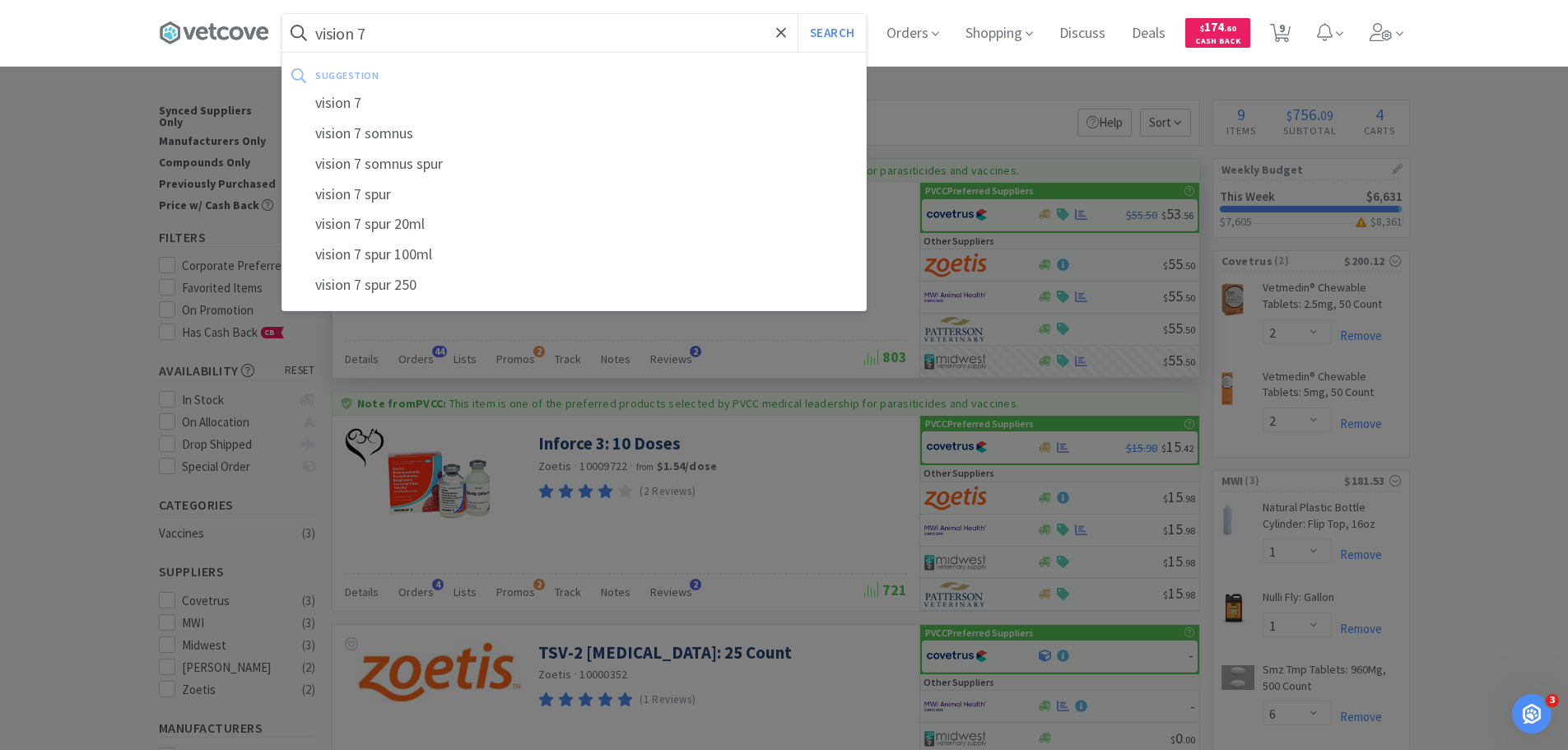
type input "vision 7"
click at [798, 14] on button "Search" at bounding box center [831, 33] width 68 height 38
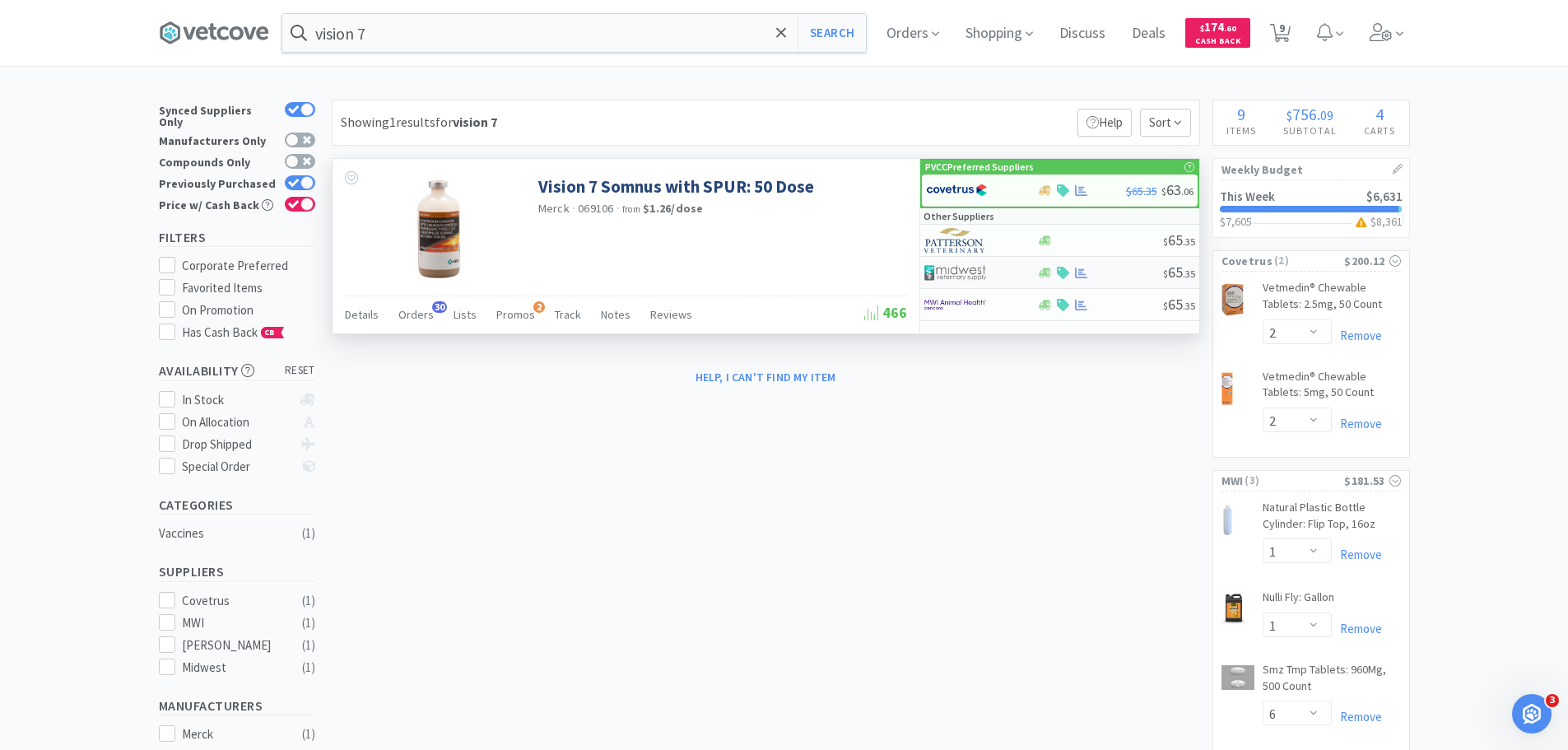
click at [1020, 277] on div at bounding box center [980, 272] width 113 height 28
select select "1"
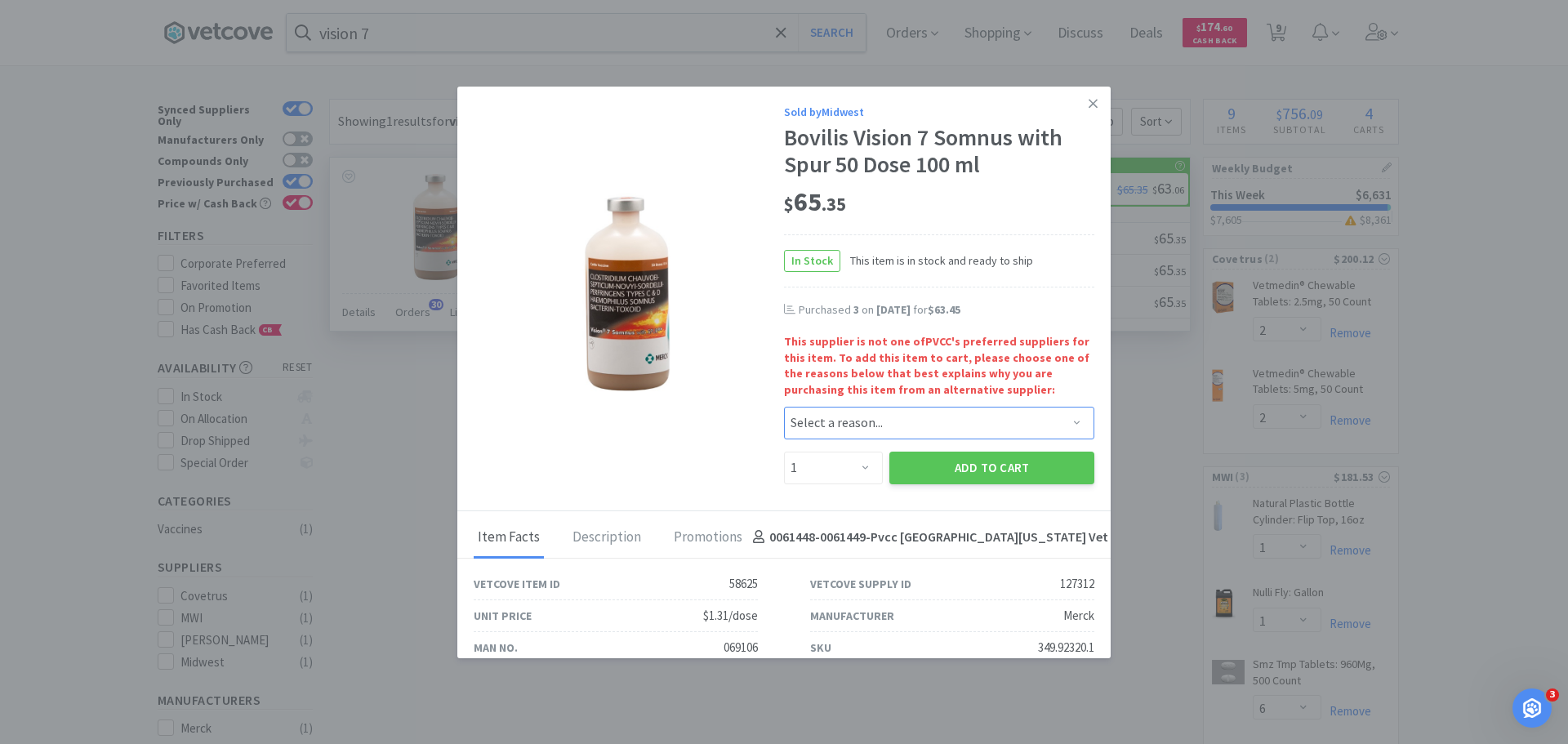
drag, startPoint x: 859, startPoint y: 418, endPoint x: 858, endPoint y: 433, distance: 15.0
click at [859, 418] on select "Select a reason... Availability - This item is out of stock at the preferred su…" at bounding box center [939, 423] width 310 height 32
select select "shipping_time"
click at [784, 407] on select "Select a reason... Availability - This item is out of stock at the preferred su…" at bounding box center [939, 423] width 310 height 32
click at [846, 480] on select "Enter Quantity 1 2 3 4 5 6 7 8 9 10 11 12 13 14 15 16 17 18 19 20 Enter Quantity" at bounding box center [834, 468] width 99 height 32
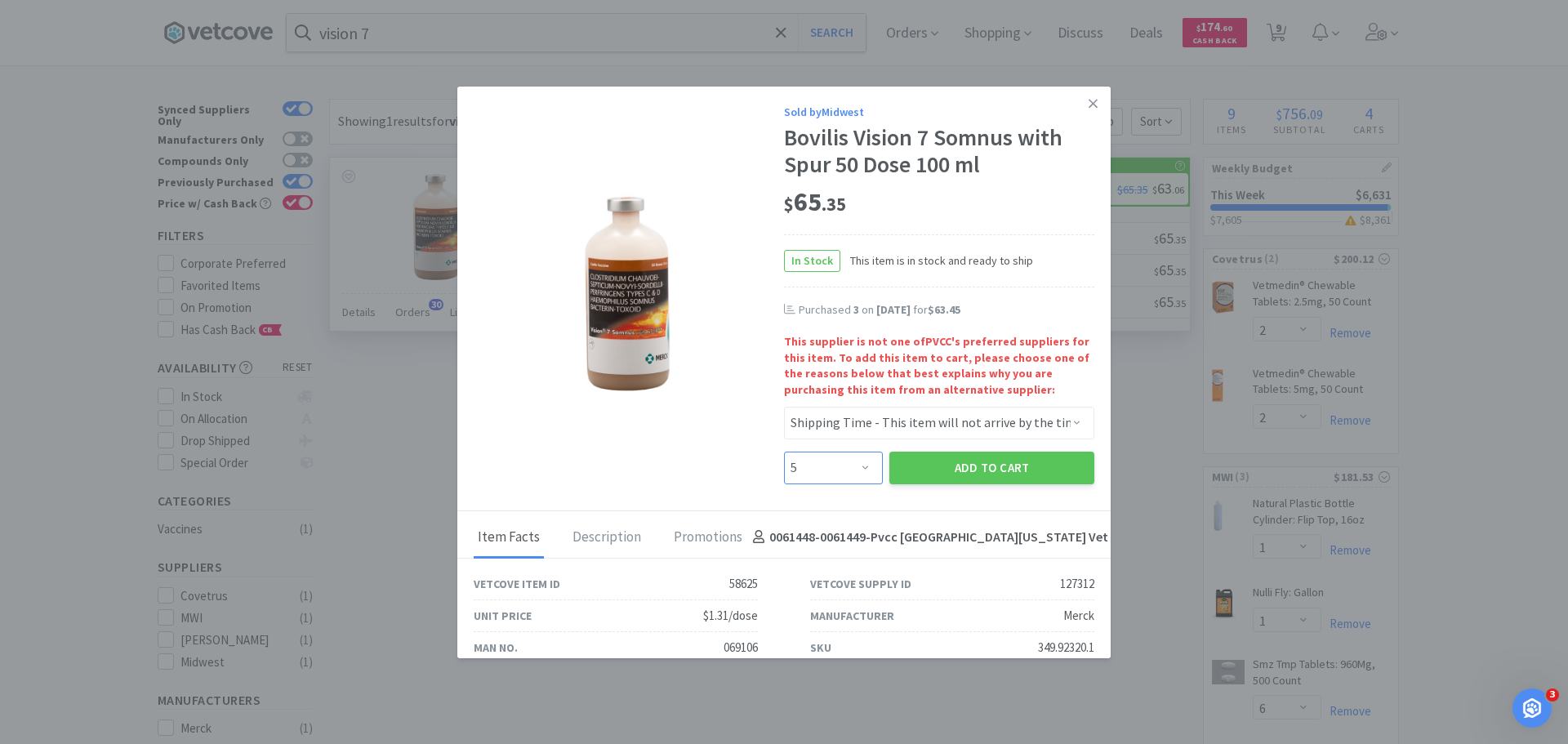
click at [784, 452] on select "Enter Quantity 1 2 3 4 5 6 7 8 9 10 11 12 13 14 15 16 17 18 19 20 Enter Quantity" at bounding box center [834, 468] width 99 height 32
click at [832, 458] on select "Enter Quantity 1 2 3 4 5 6 7 8 9 10 11 12 13 14 15 16 17 18 19 20 Enter Quantity" at bounding box center [834, 468] width 99 height 32
select select "4"
click at [784, 452] on select "Enter Quantity 1 2 3 4 5 6 7 8 9 10 11 12 13 14 15 16 17 18 19 20 Enter Quantity" at bounding box center [834, 468] width 99 height 32
click at [928, 450] on div "Add to Cart" at bounding box center [991, 468] width 211 height 39
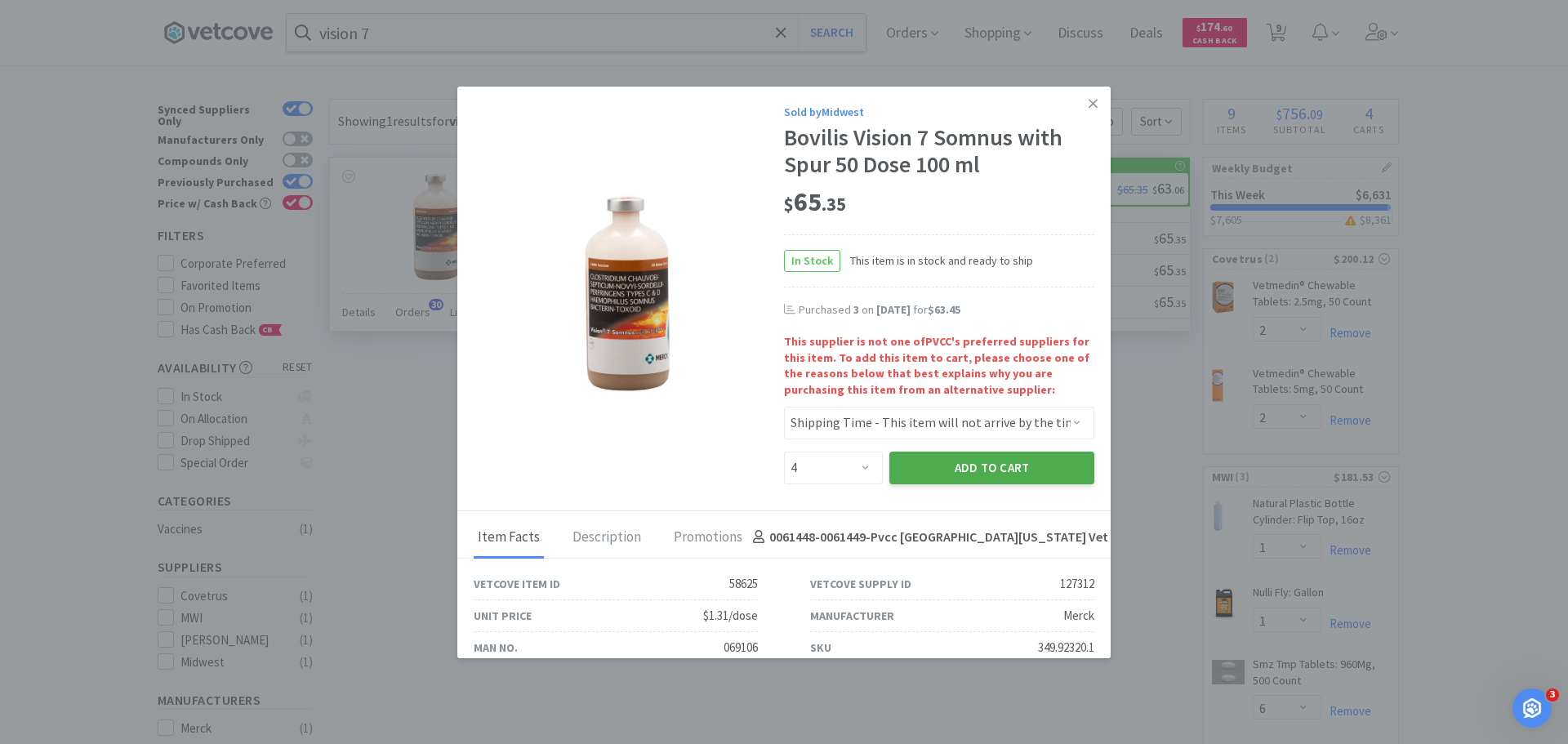
click at [937, 469] on button "Add to Cart" at bounding box center [992, 468] width 205 height 32
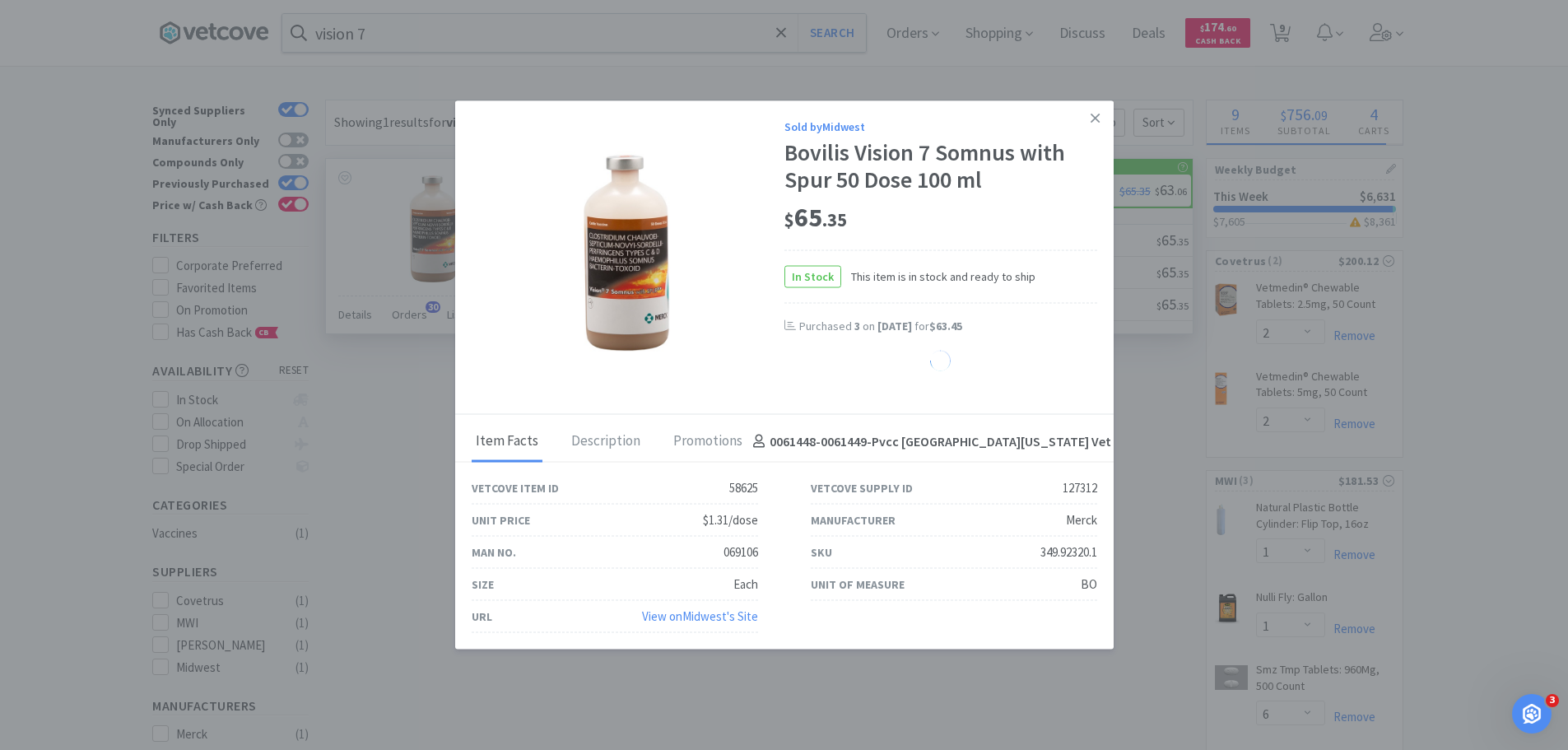
select select "4"
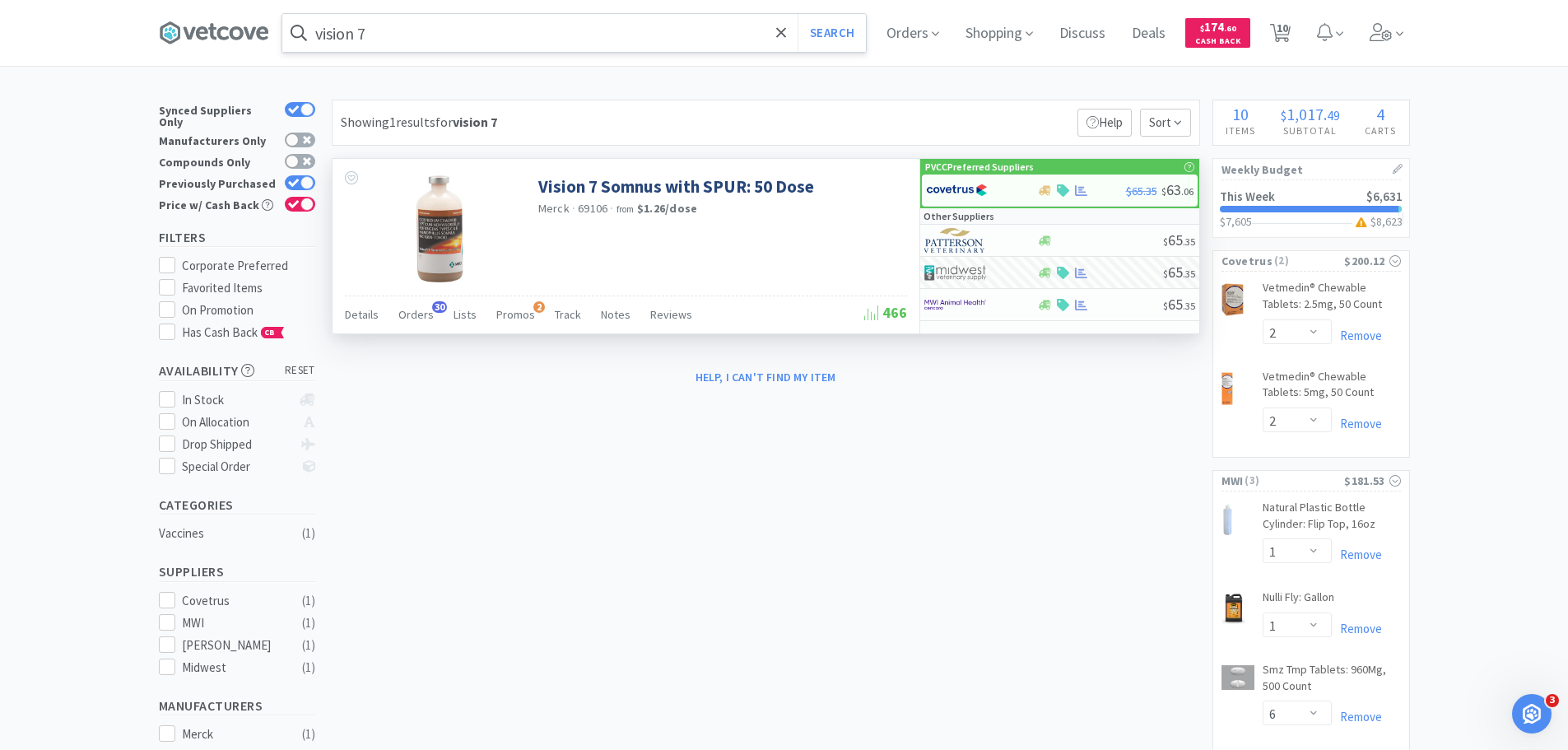
click at [405, 34] on input "vision 7" at bounding box center [574, 33] width 583 height 38
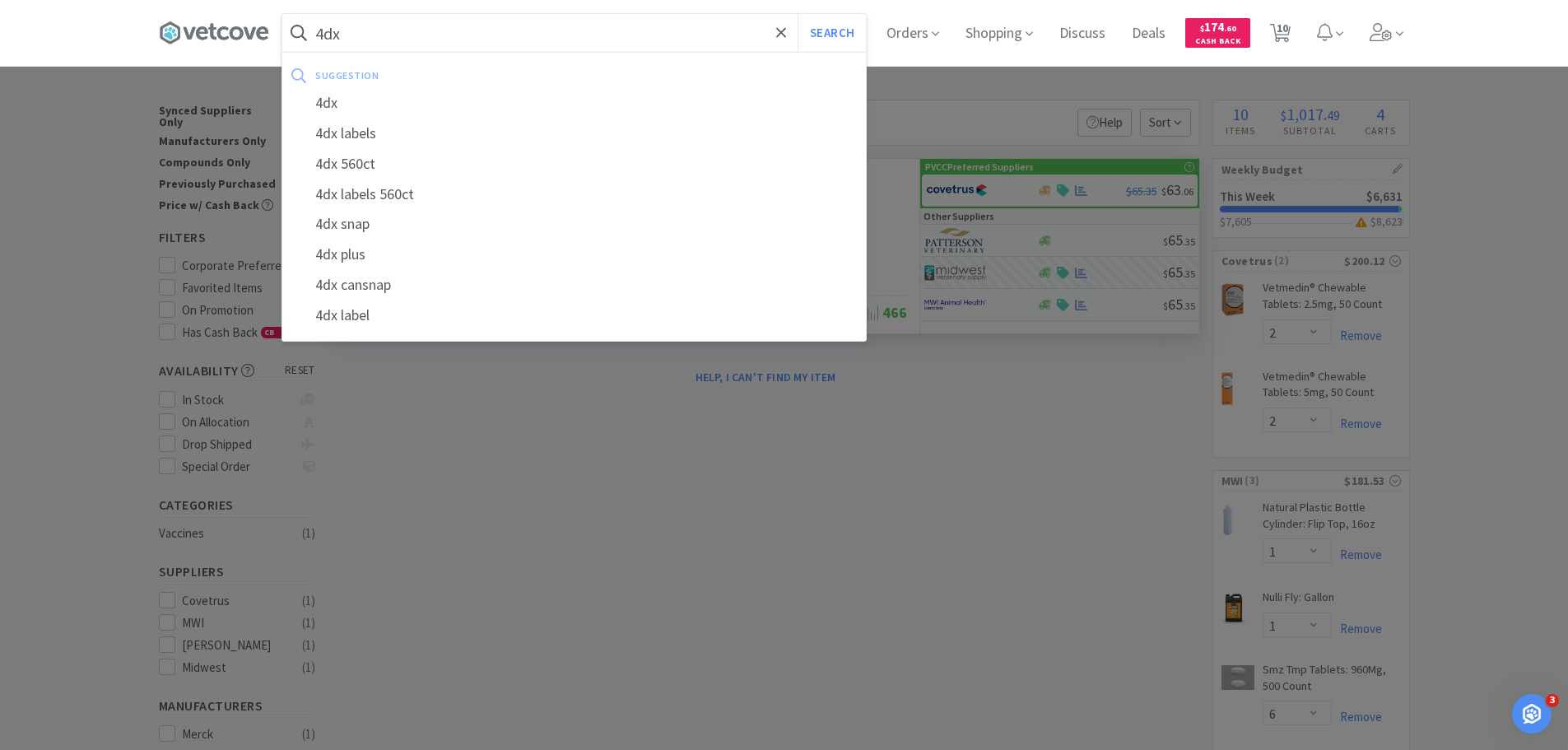
type input "4dx"
click at [798, 14] on button "Search" at bounding box center [831, 33] width 68 height 38
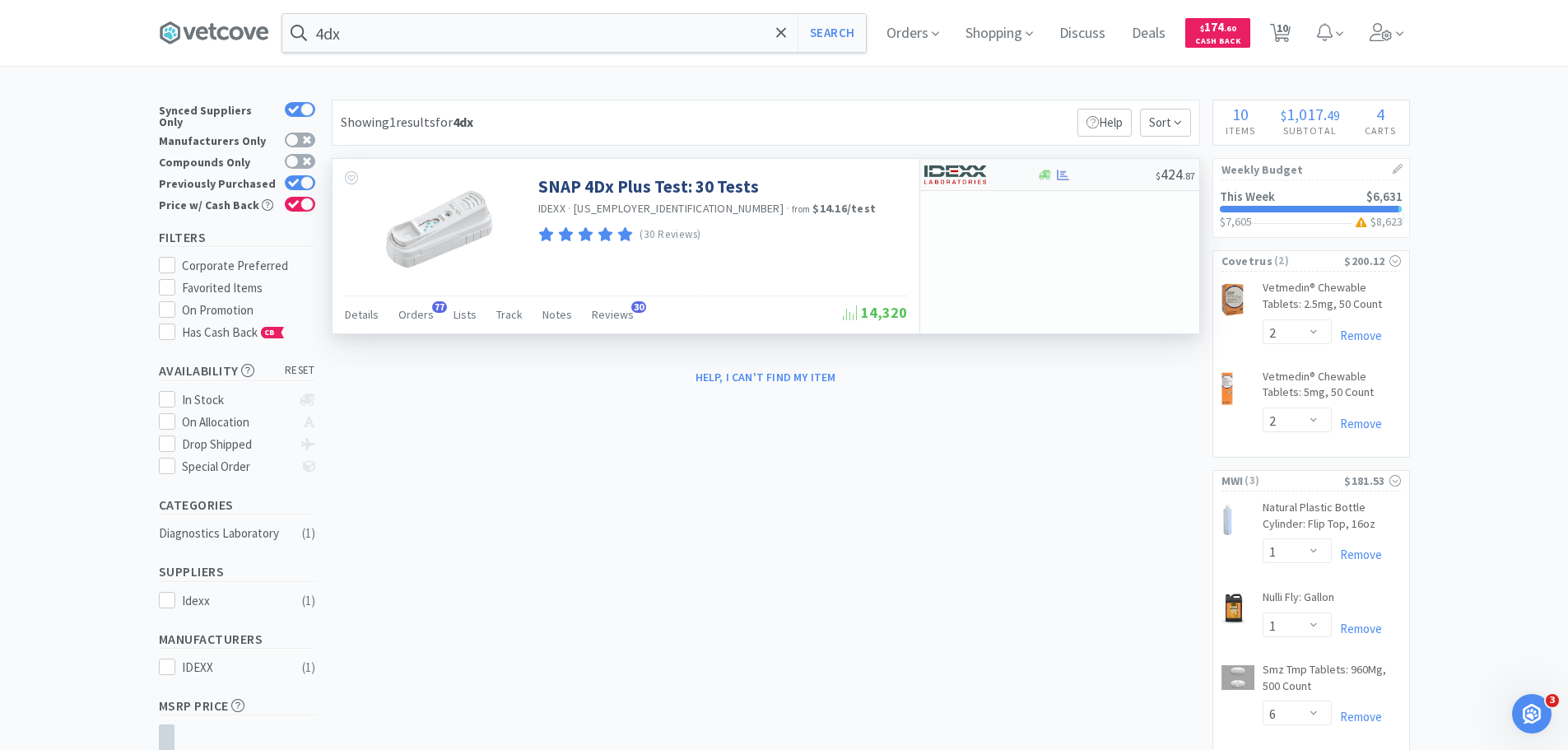
click at [952, 175] on img at bounding box center [955, 174] width 62 height 25
select select "1"
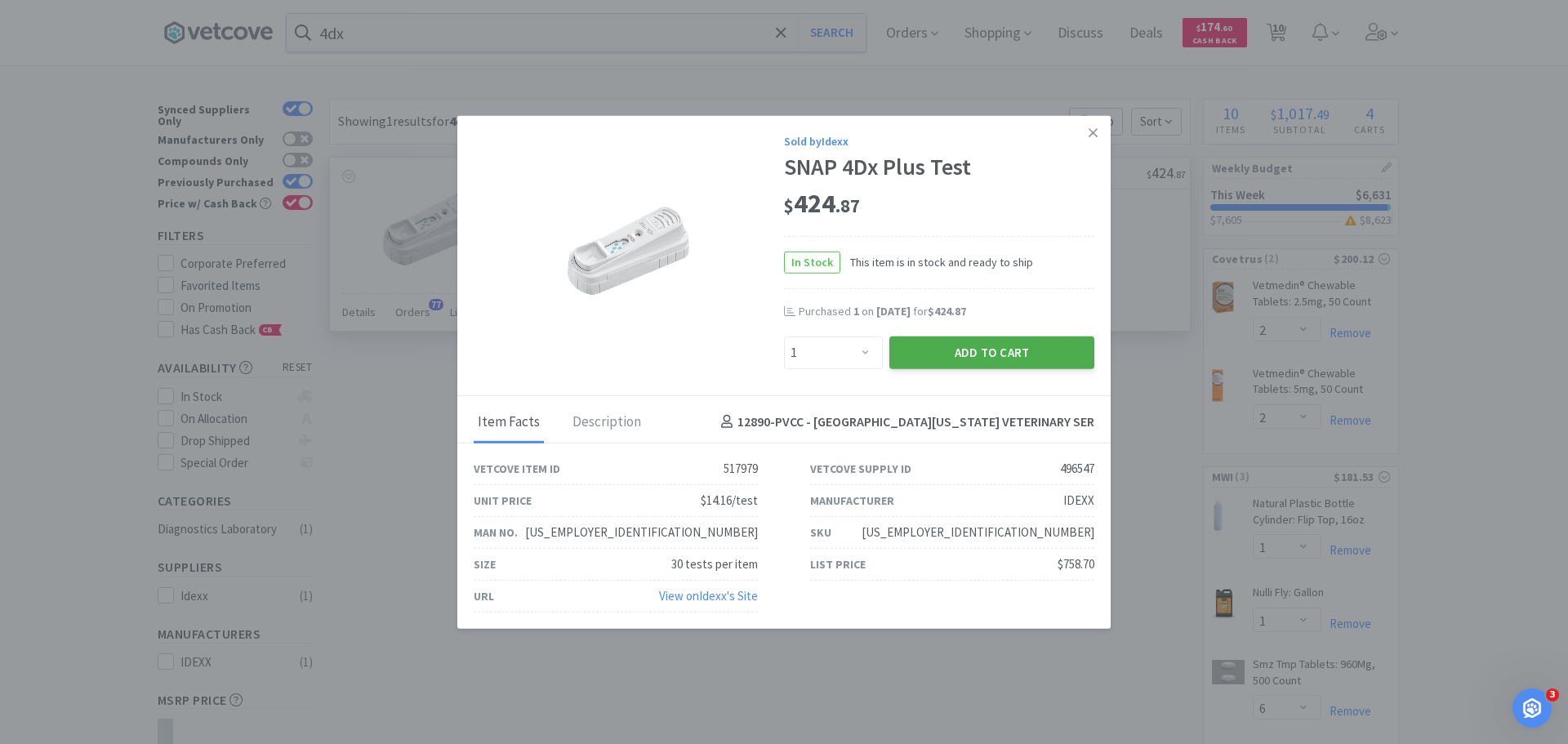
click at [937, 344] on button "Add to Cart" at bounding box center [992, 352] width 205 height 32
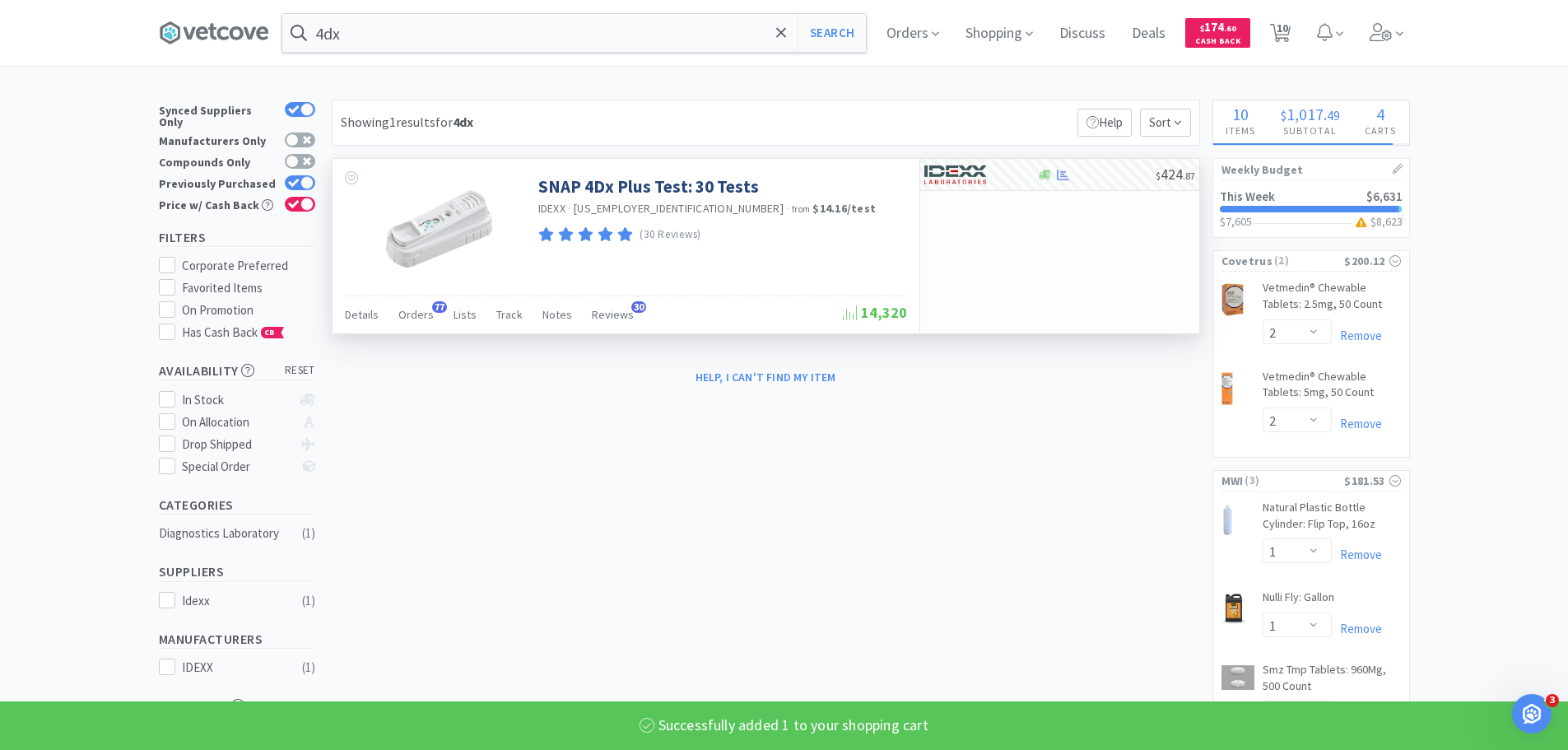
select select "1"
click at [412, 26] on input "4dx" at bounding box center [574, 33] width 583 height 38
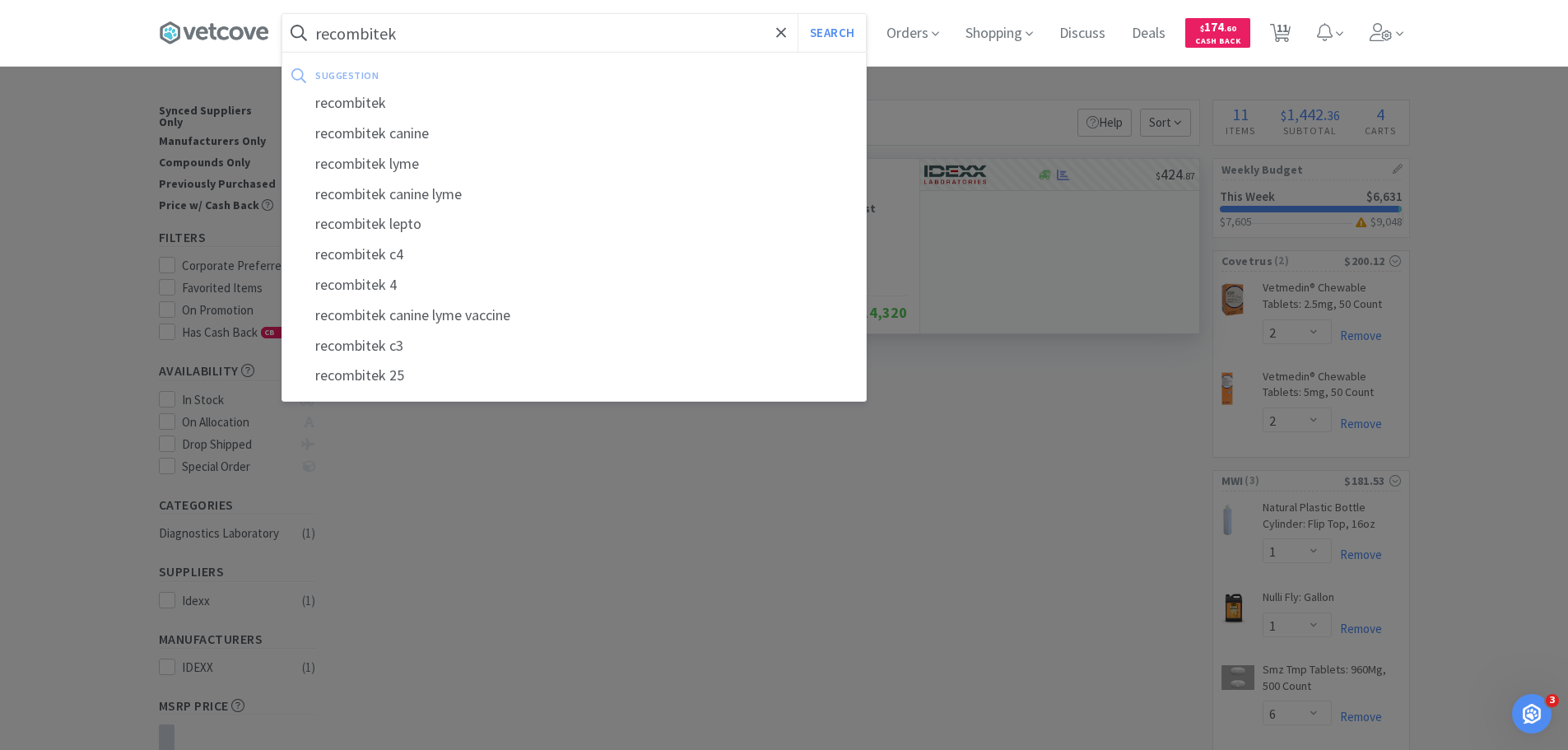
type input "recombitek"
click at [798, 14] on button "Search" at bounding box center [831, 33] width 68 height 38
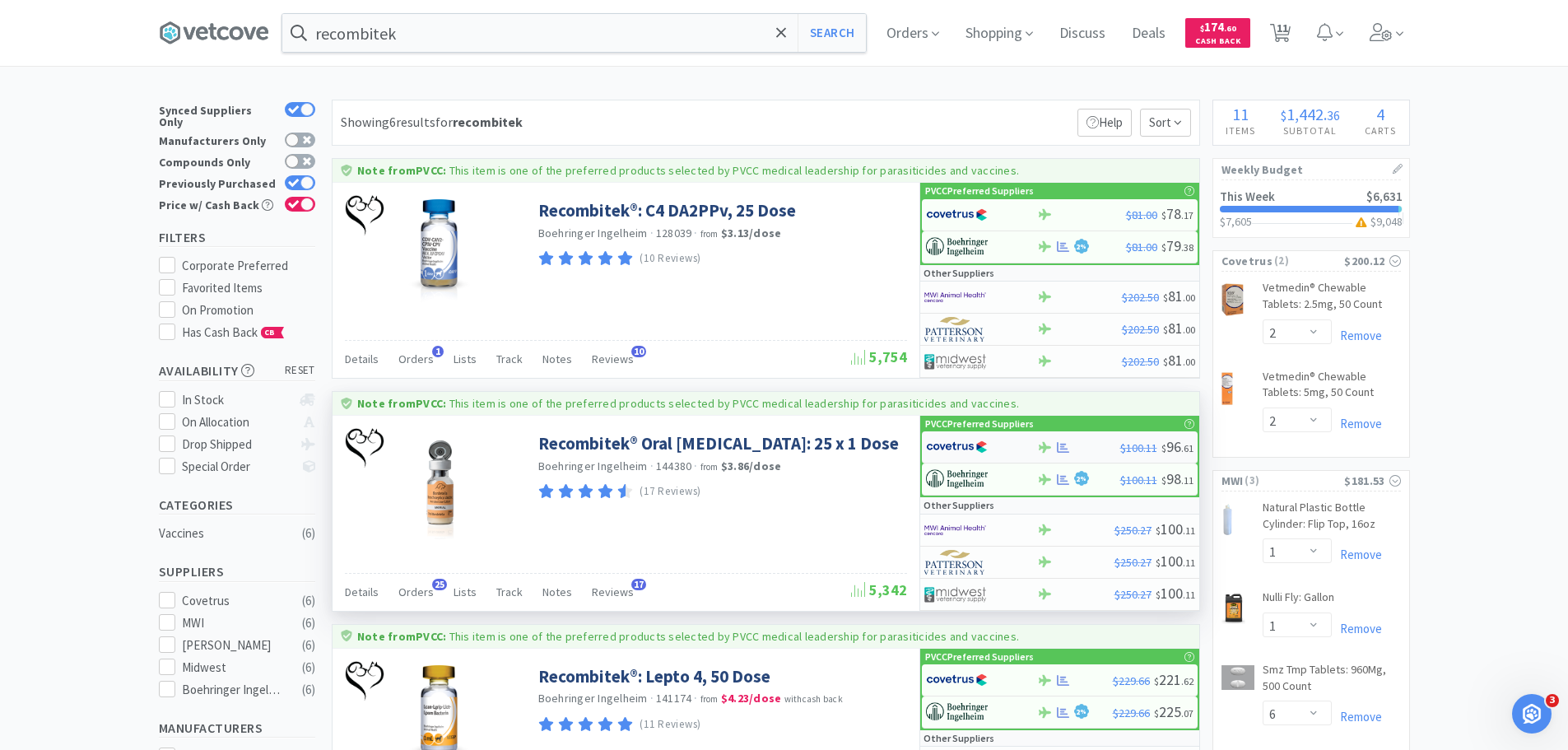
click at [982, 448] on img at bounding box center [957, 447] width 62 height 25
select select "1"
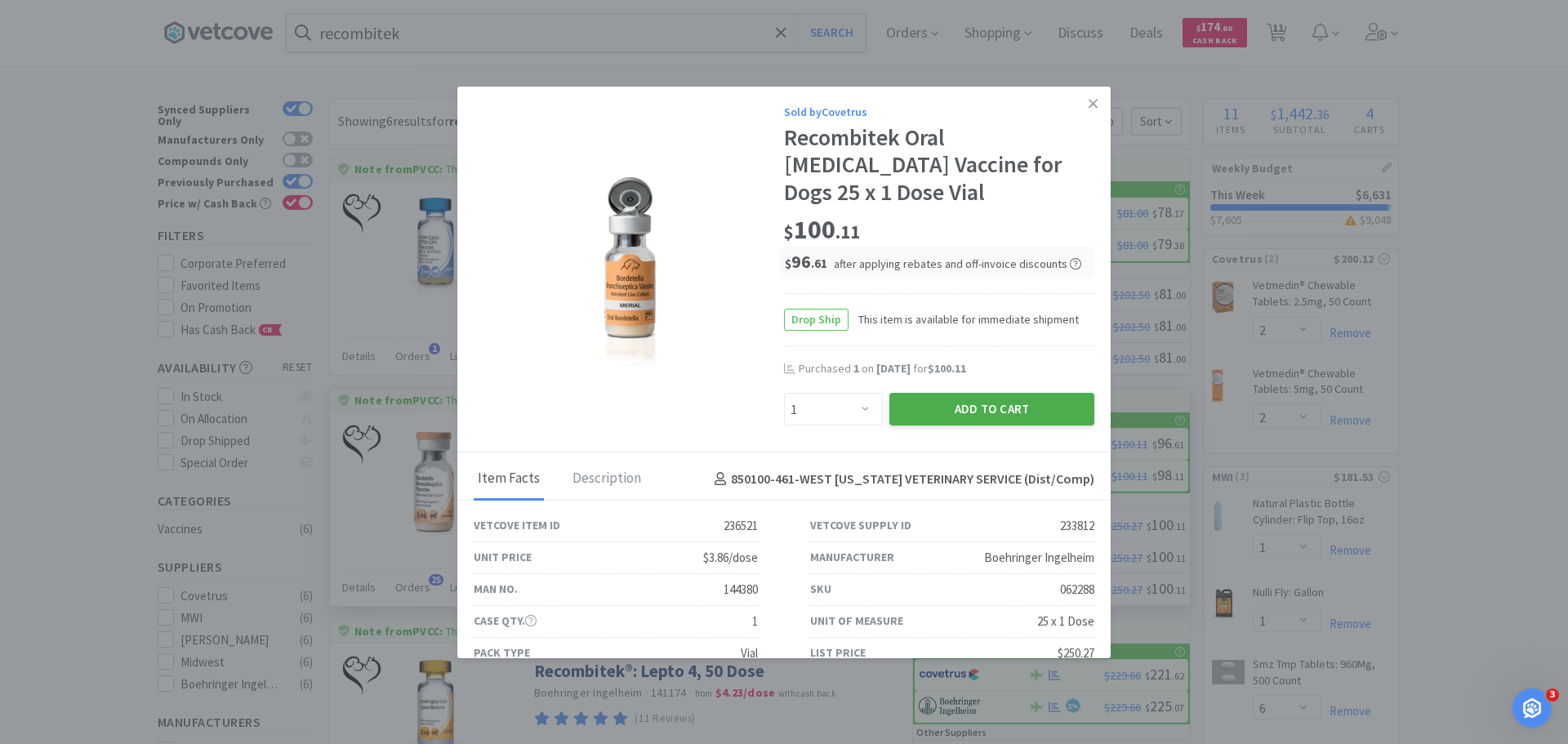
click at [990, 403] on button "Add to Cart" at bounding box center [992, 409] width 205 height 32
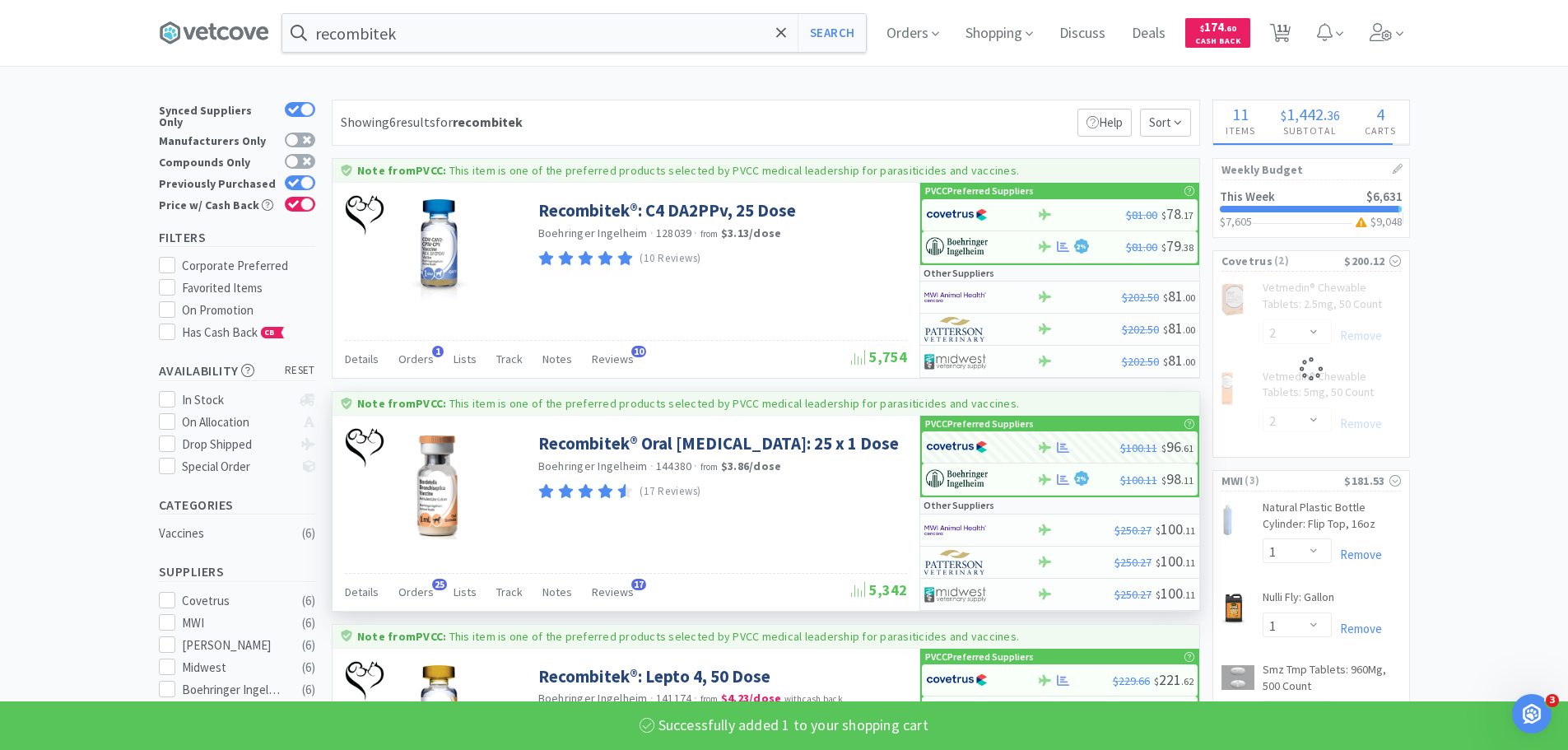
select select "1"
select select "2"
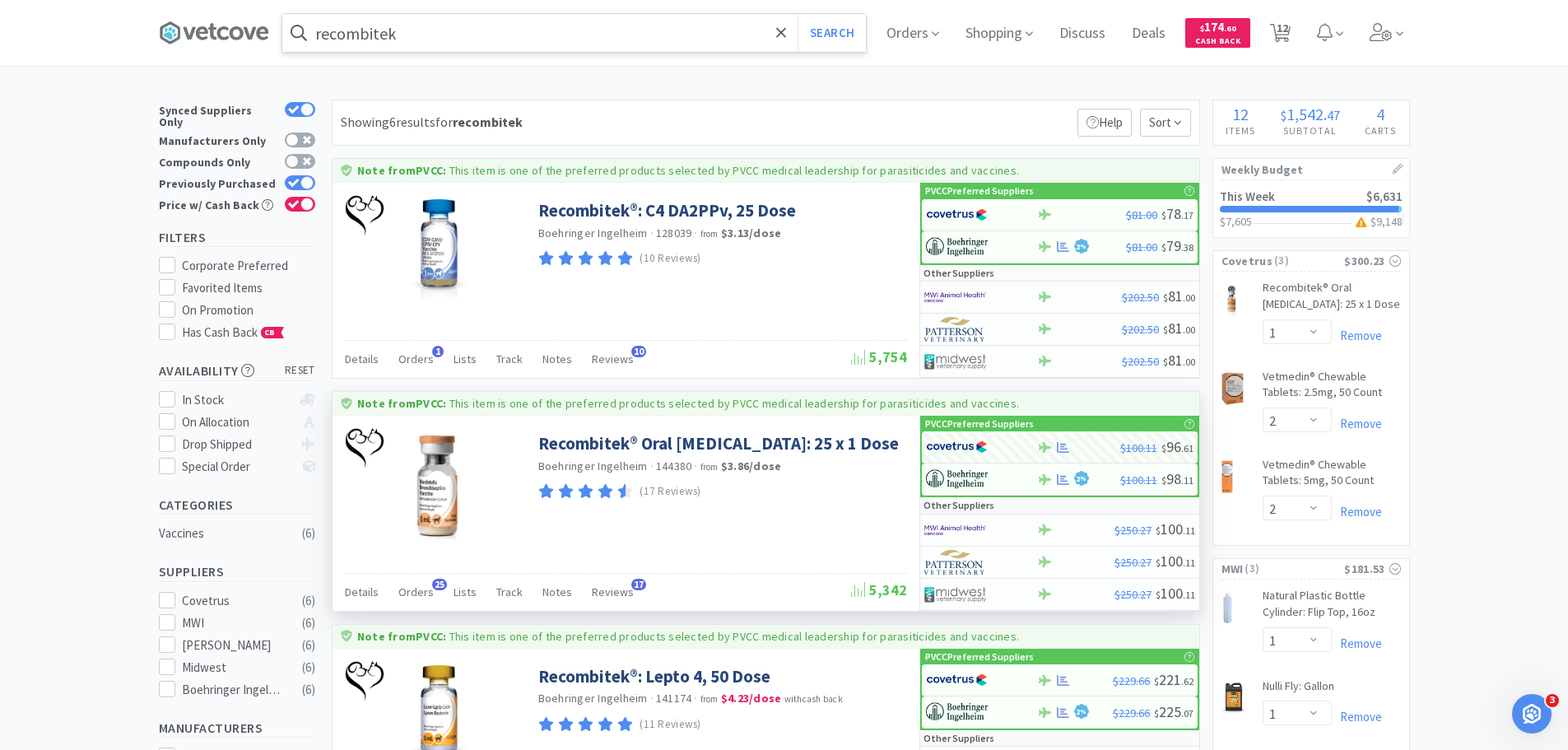
click at [583, 34] on input "recombitek" at bounding box center [574, 33] width 583 height 38
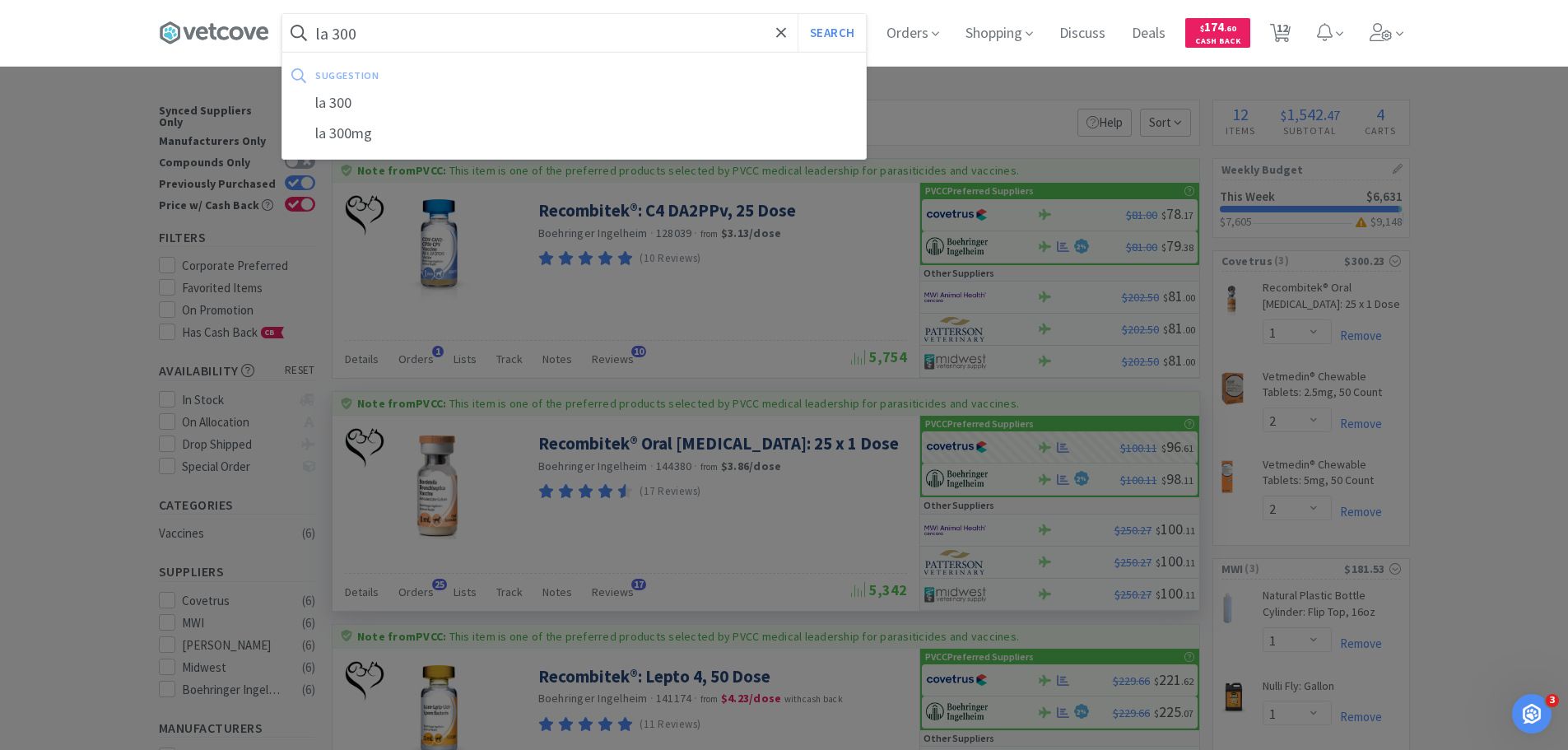
type input "la 300"
click at [798, 14] on button "Search" at bounding box center [831, 33] width 68 height 38
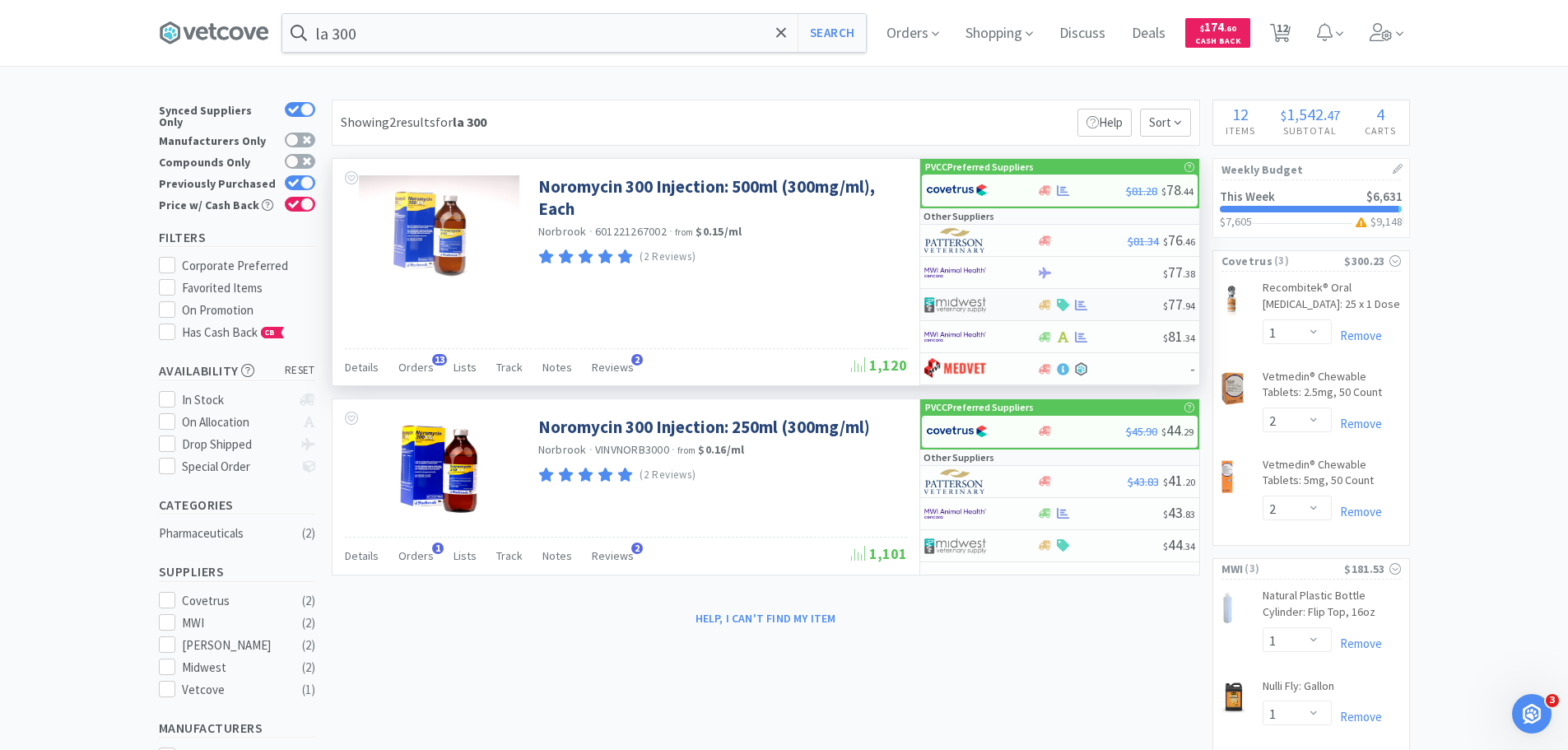
click at [1016, 303] on div at bounding box center [980, 304] width 113 height 28
select select "1"
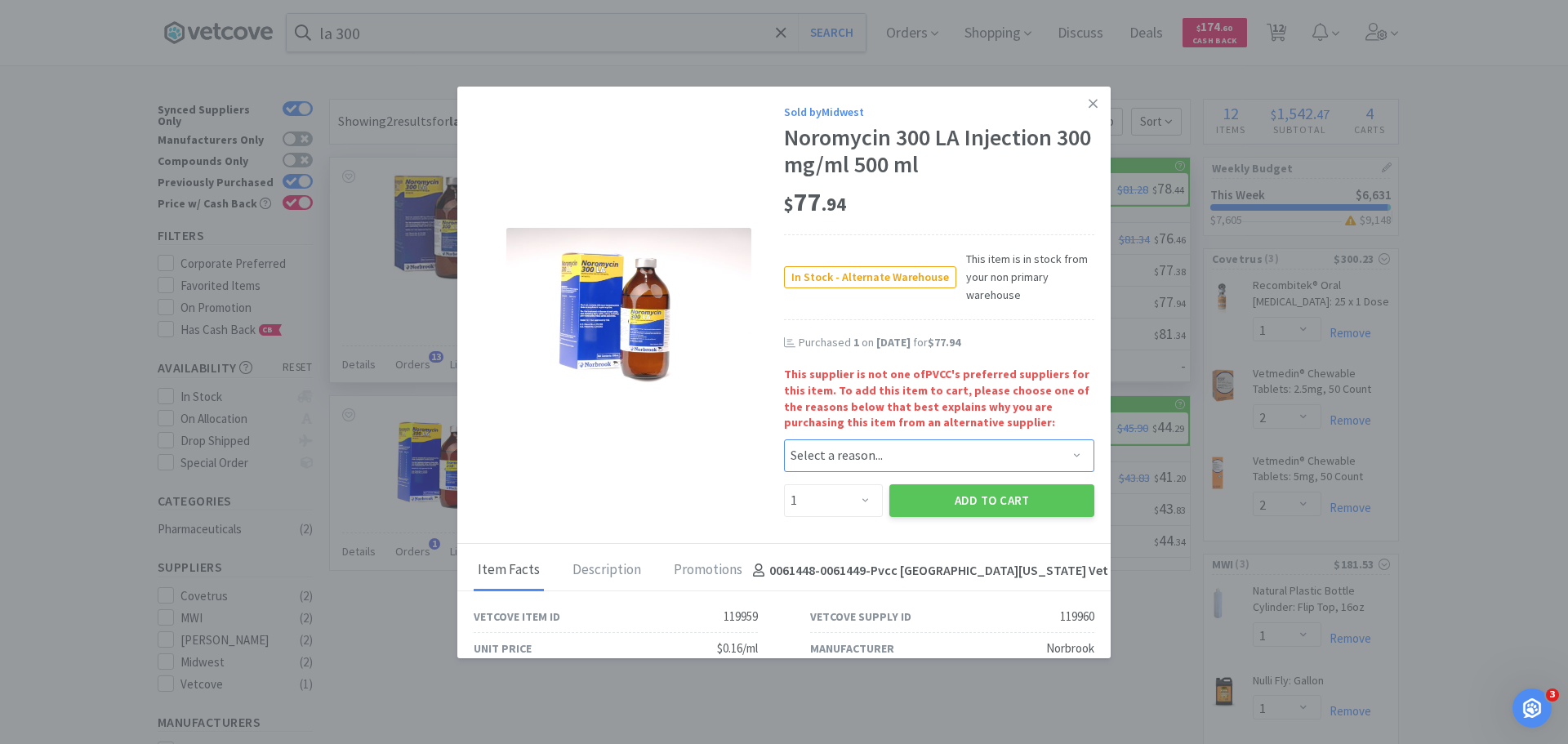
click at [921, 448] on select "Select a reason... Availability - This item is out of stock at the preferred su…" at bounding box center [939, 456] width 310 height 32
select select "availability"
click at [784, 440] on select "Select a reason... Availability - This item is out of stock at the preferred su…" at bounding box center [939, 456] width 310 height 32
click at [911, 487] on button "Add to Cart" at bounding box center [992, 500] width 205 height 32
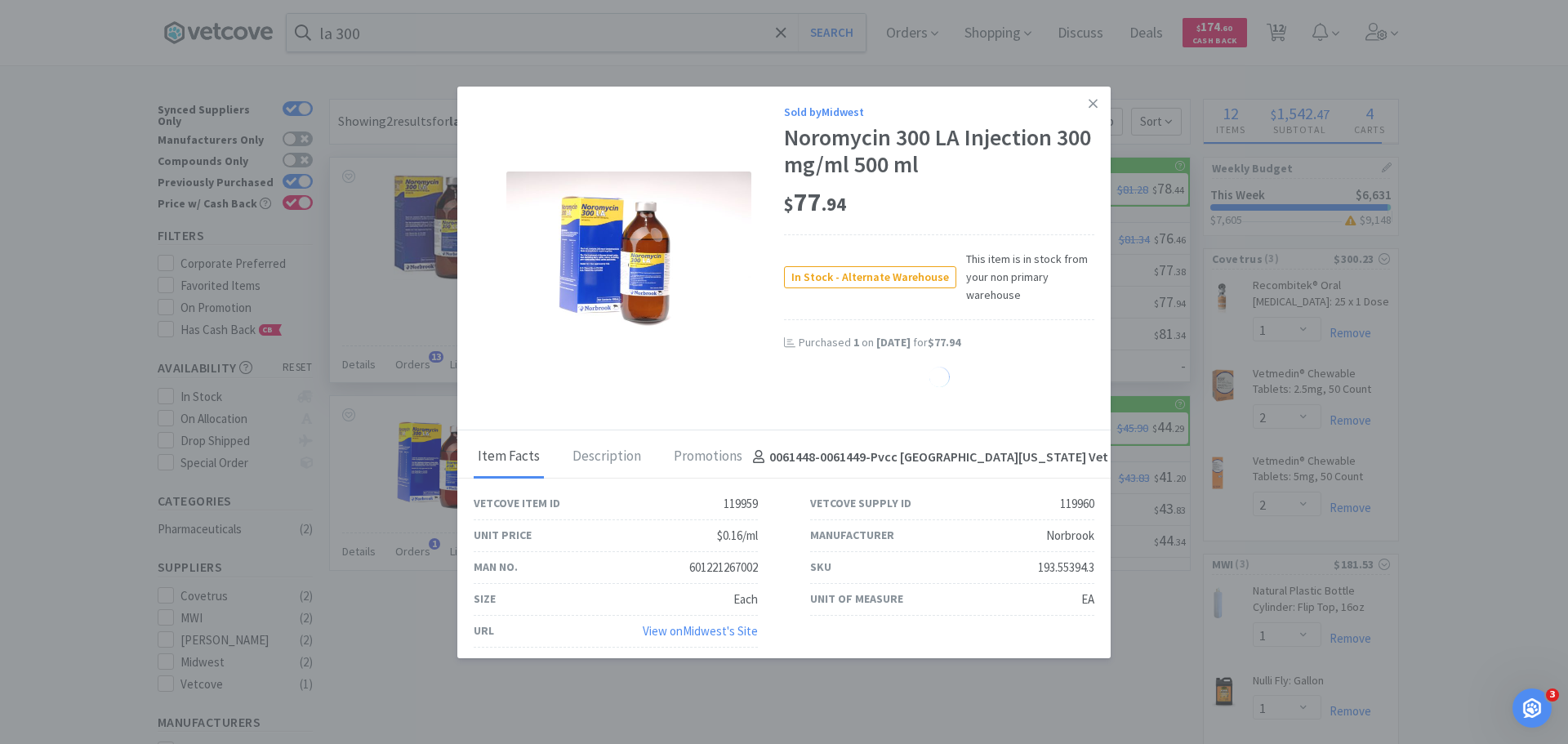
select select "1"
select select "2"
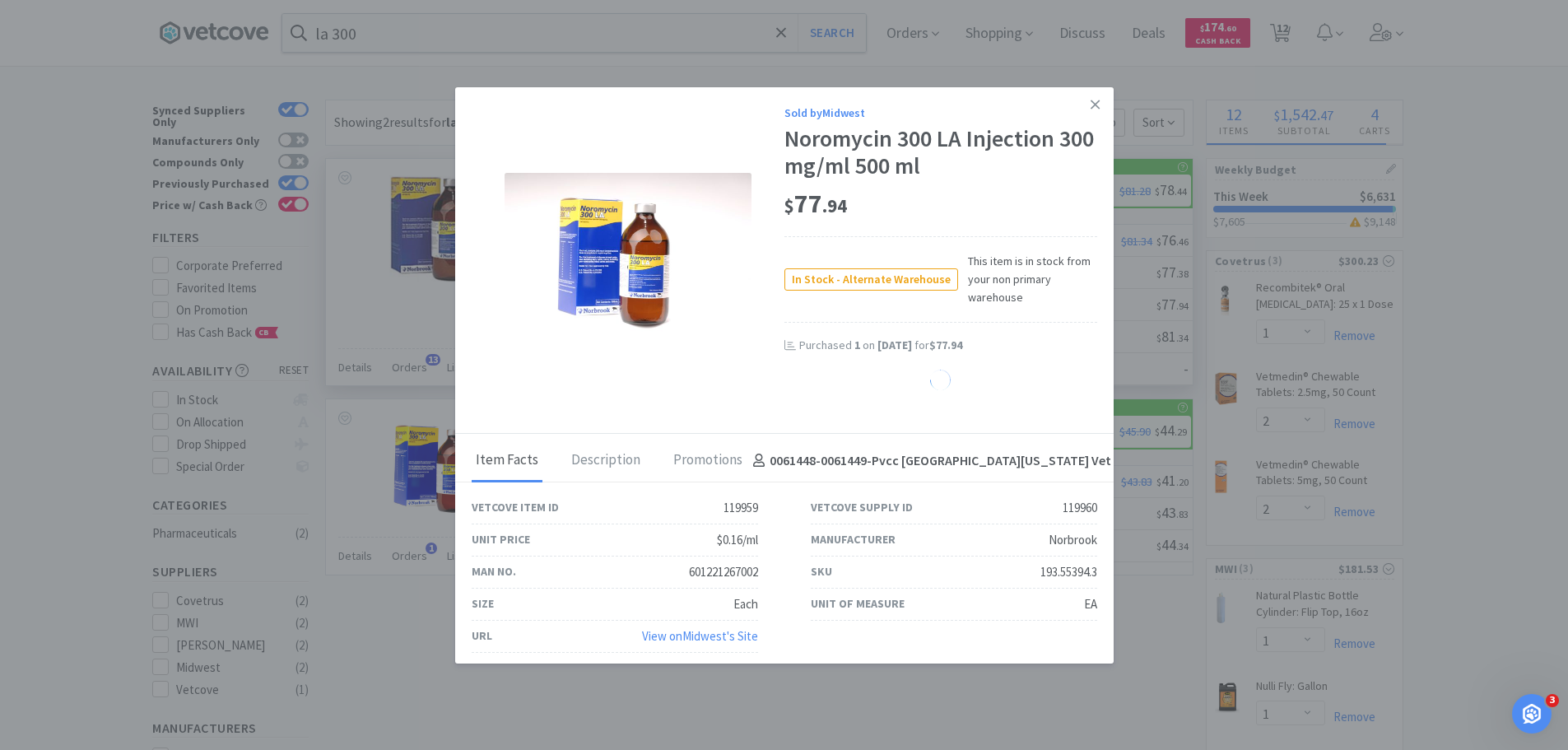
select select "4"
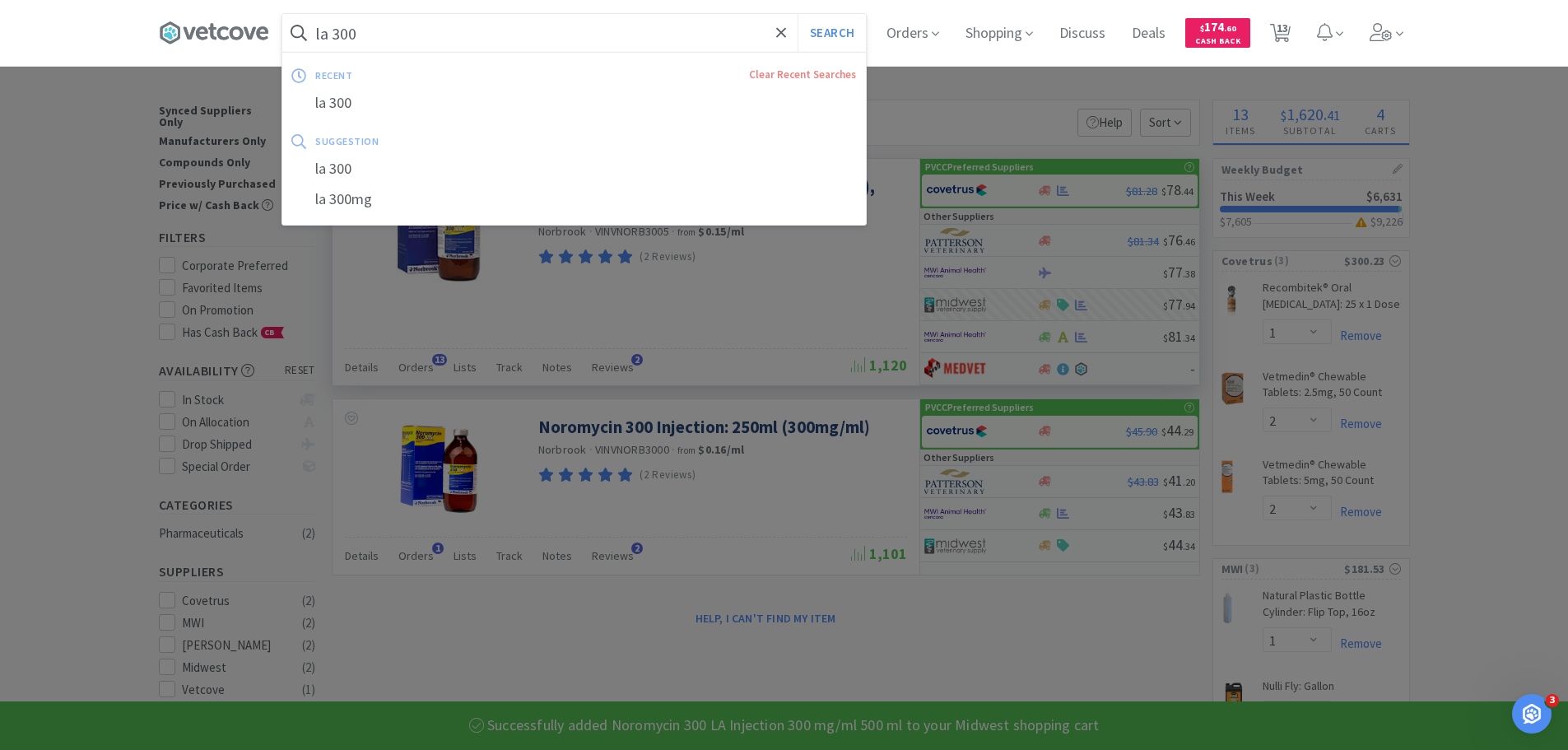
click at [553, 37] on input "la 300" at bounding box center [574, 33] width 583 height 38
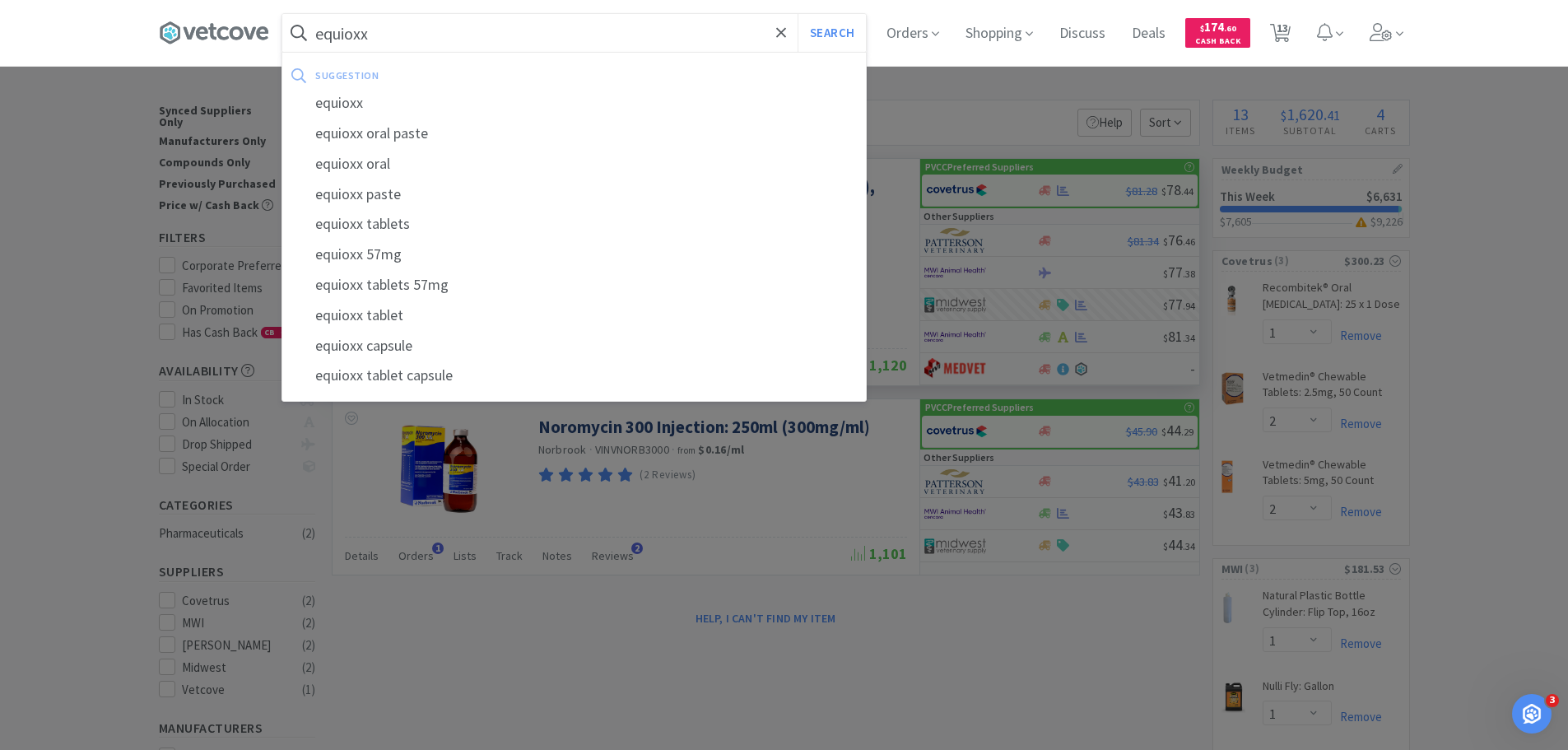
type input "equioxx"
click at [798, 14] on button "Search" at bounding box center [831, 33] width 68 height 38
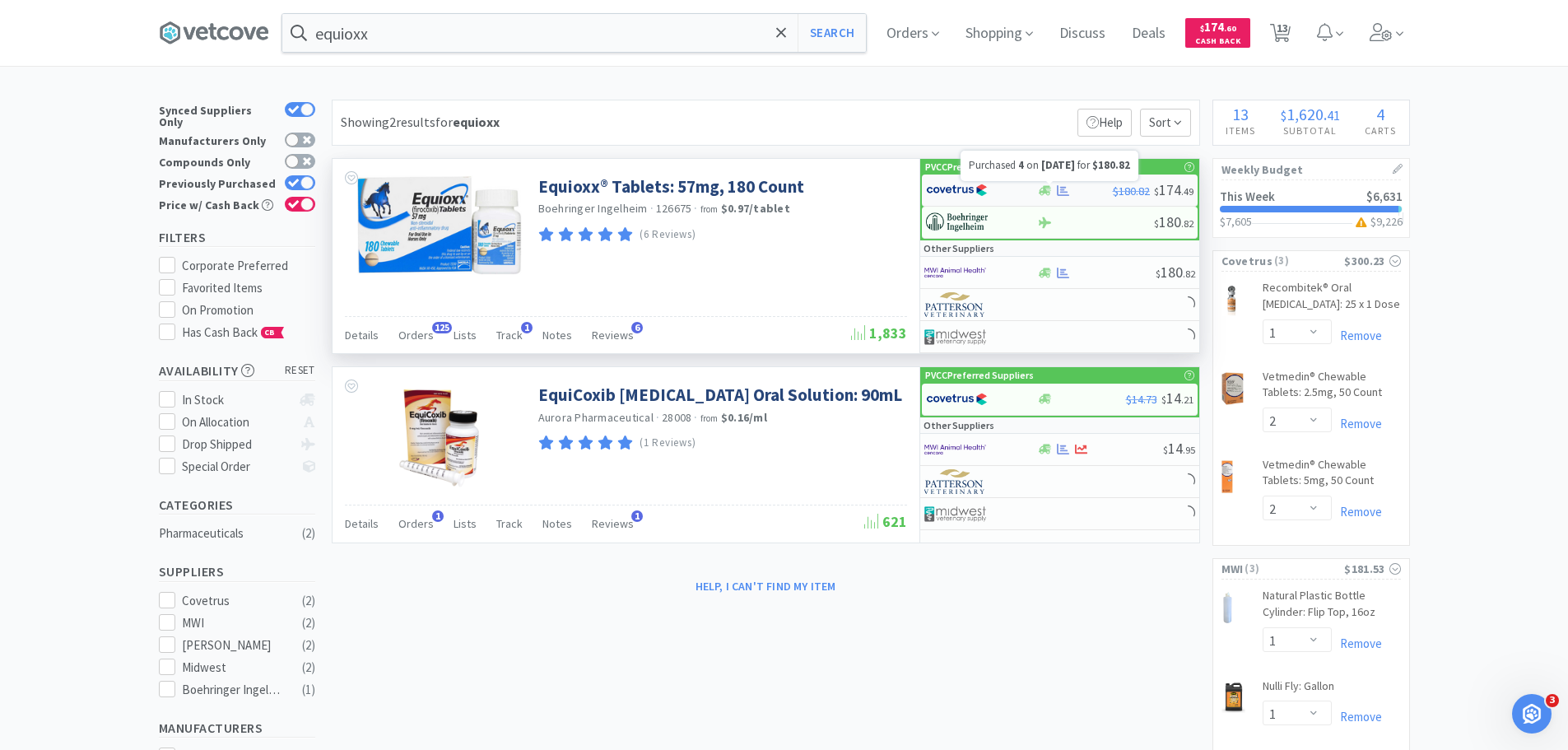
click at [1060, 189] on icon at bounding box center [1063, 191] width 12 height 12
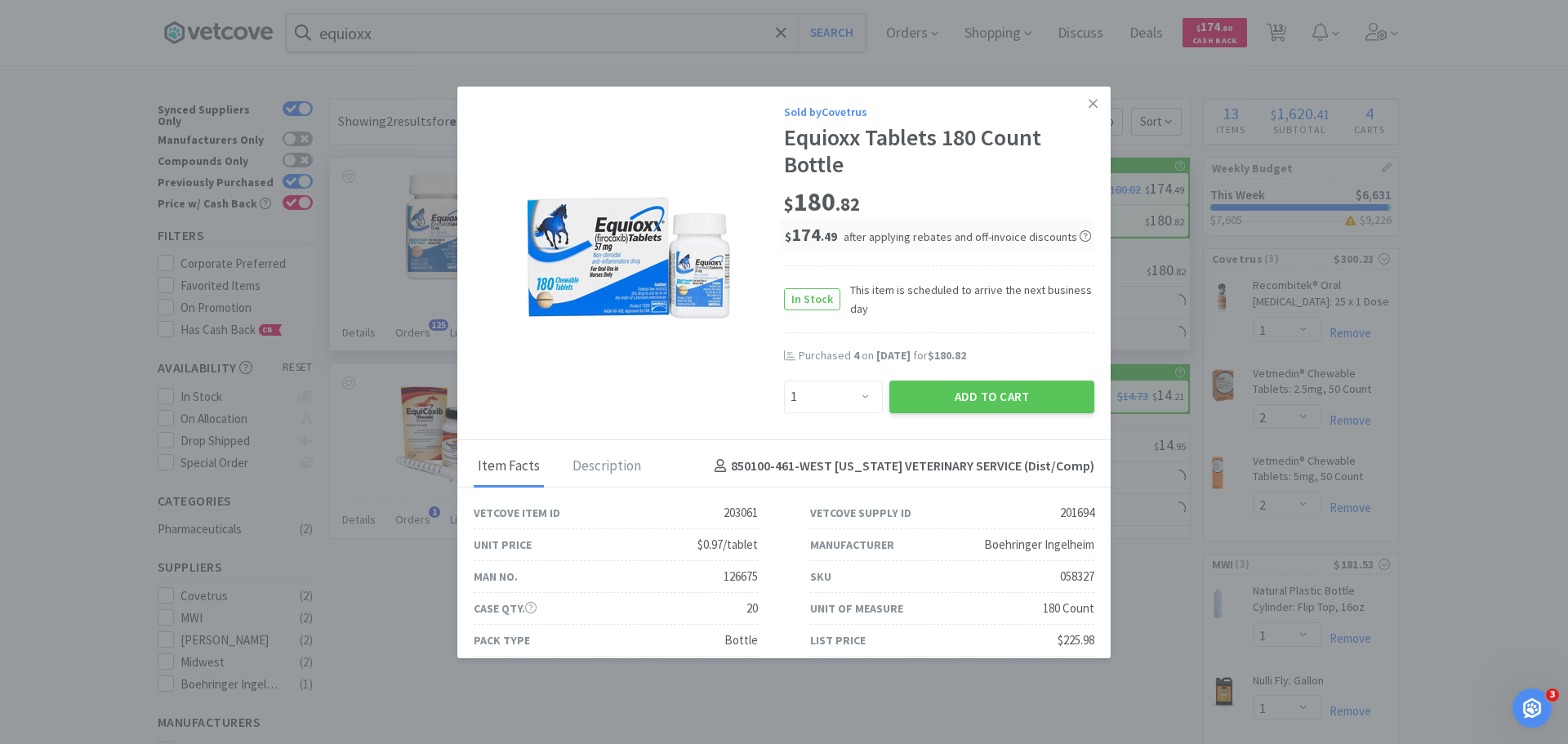
click at [828, 378] on div "Enter Quantity 1 2 3 4 5 6 7 8 9 10 11 12 13 14 15 16 17 18 19 20 Enter Quantity" at bounding box center [833, 397] width 105 height 39
click at [834, 401] on select "Enter Quantity 1 2 3 4 5 6 7 8 9 10 11 12 13 14 15 16 17 18 19 20 Enter Quantity" at bounding box center [834, 397] width 99 height 32
select select "2"
click at [784, 381] on select "Enter Quantity 1 2 3 4 5 6 7 8 9 10 11 12 13 14 15 16 17 18 19 20 Enter Quantity" at bounding box center [834, 397] width 99 height 32
click at [935, 406] on button "Add to Cart" at bounding box center [992, 397] width 205 height 32
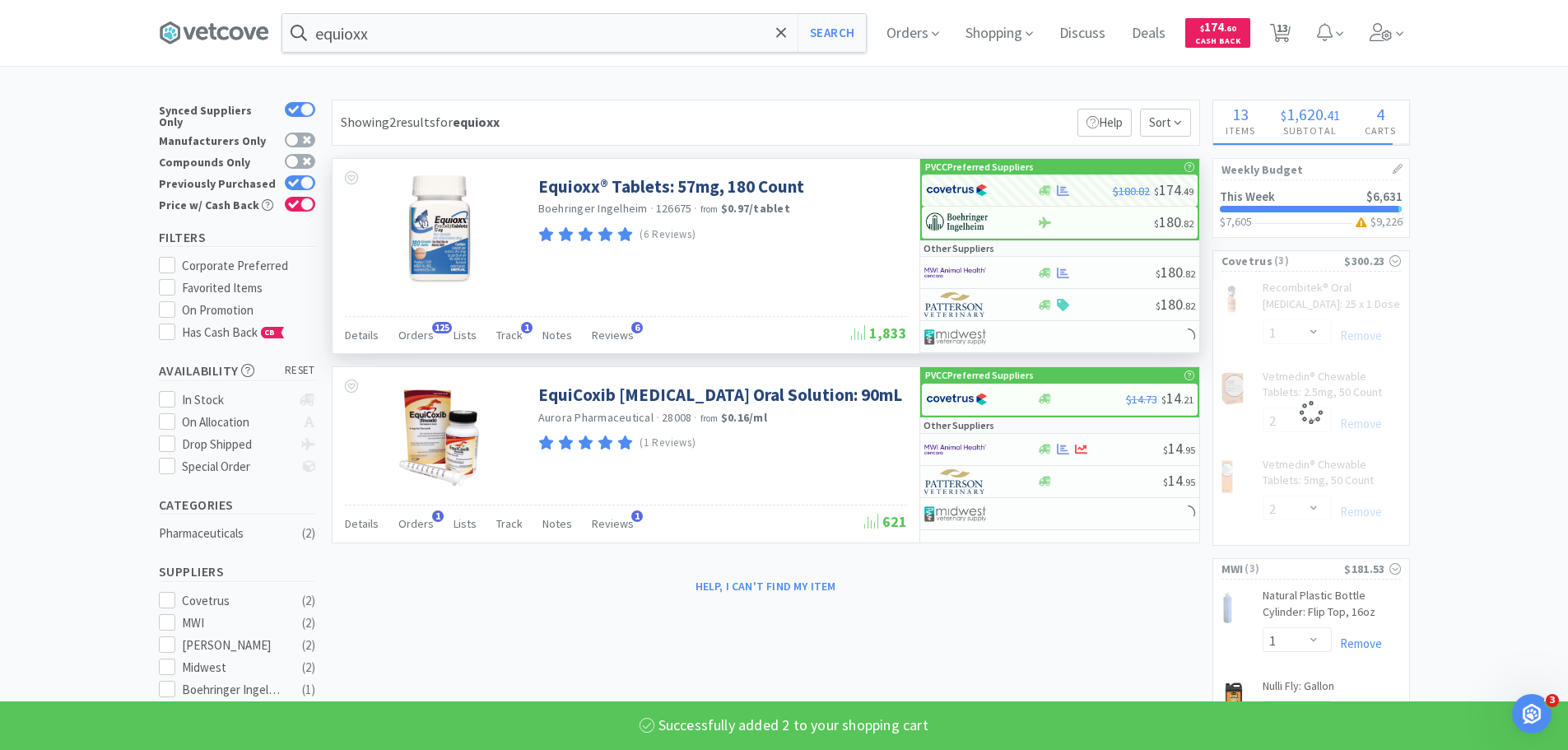
select select "2"
select select "1"
select select "2"
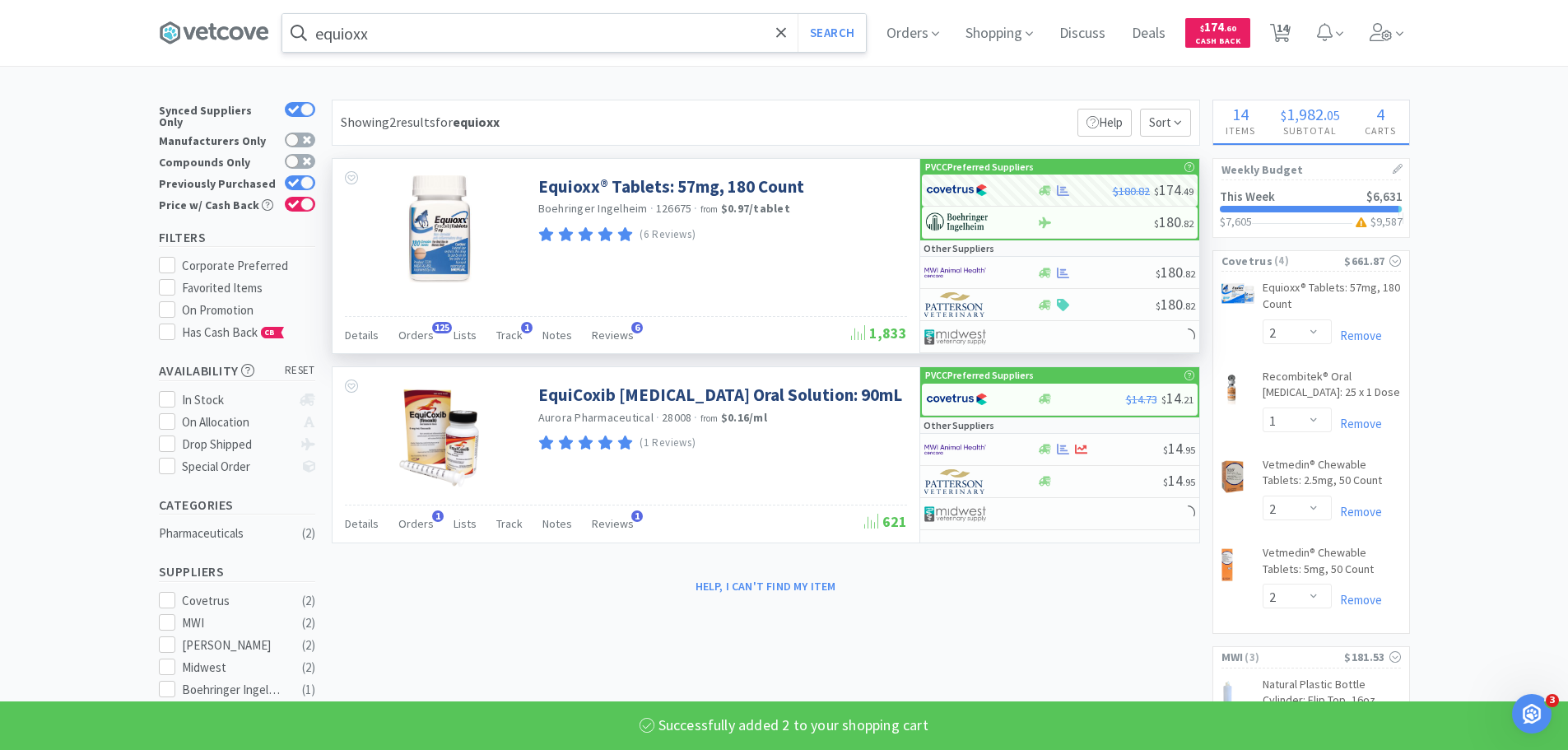
click at [625, 36] on input "equioxx" at bounding box center [574, 33] width 583 height 38
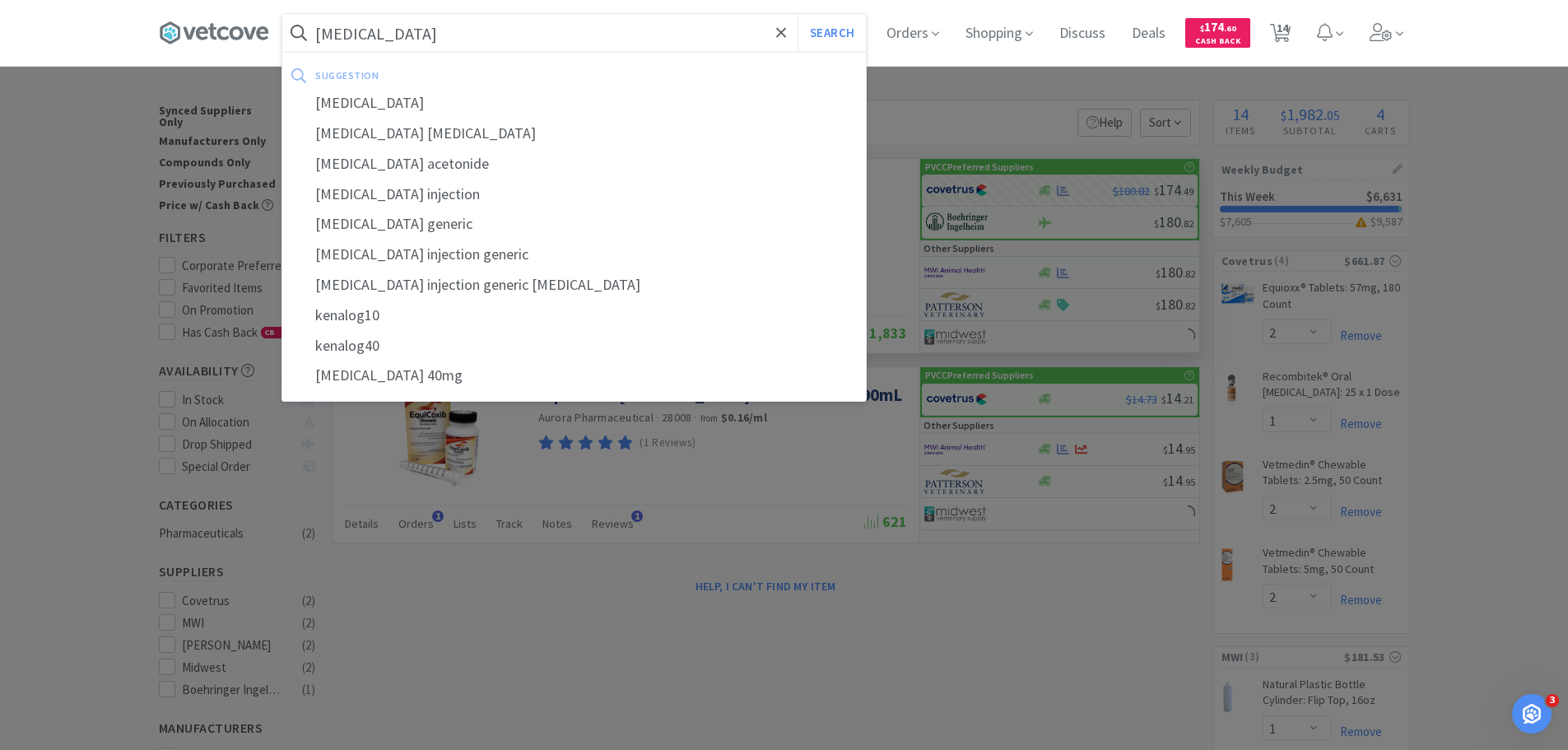
type input "[MEDICAL_DATA]"
click at [798, 14] on button "Search" at bounding box center [831, 33] width 68 height 38
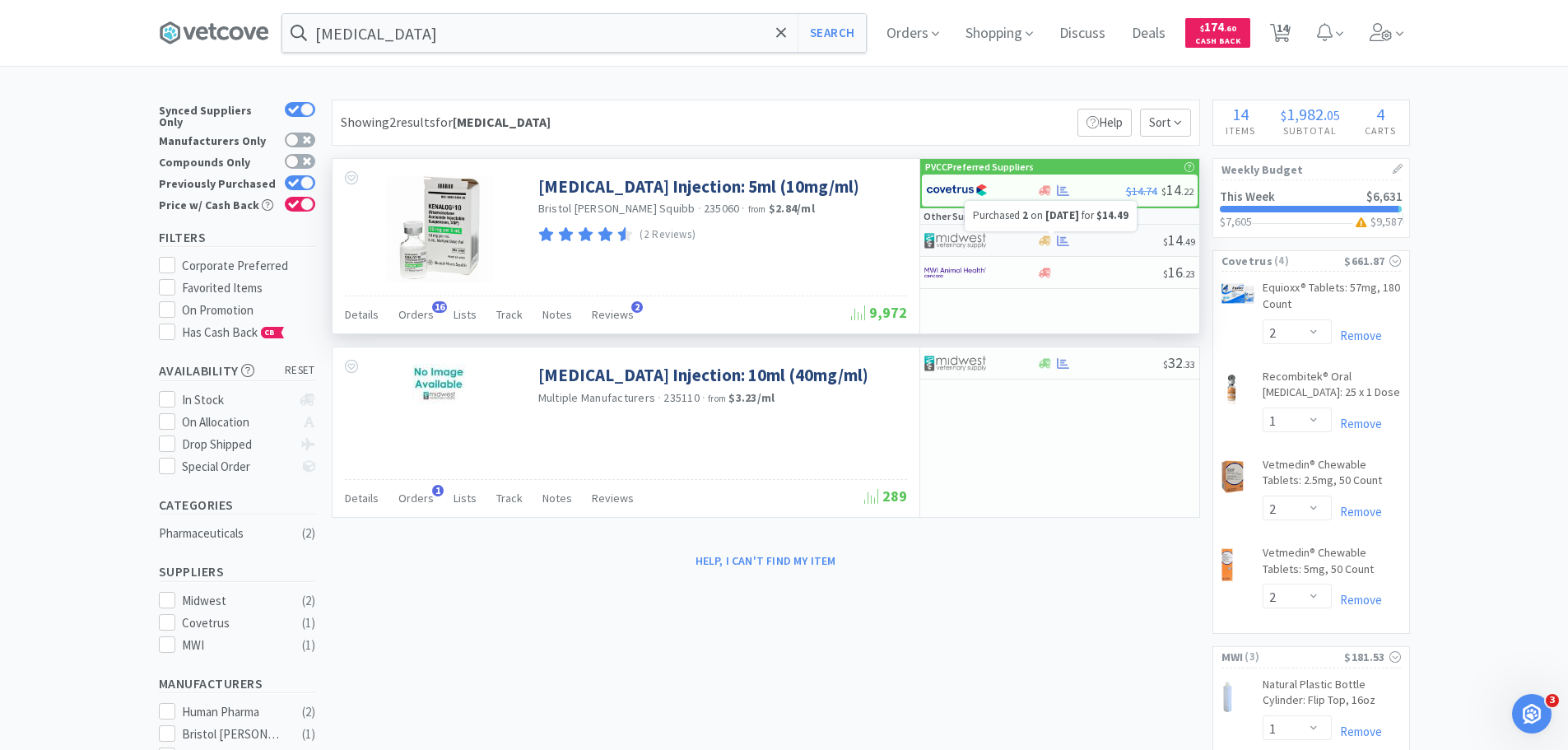
click at [1060, 241] on icon at bounding box center [1063, 241] width 12 height 12
select select "1"
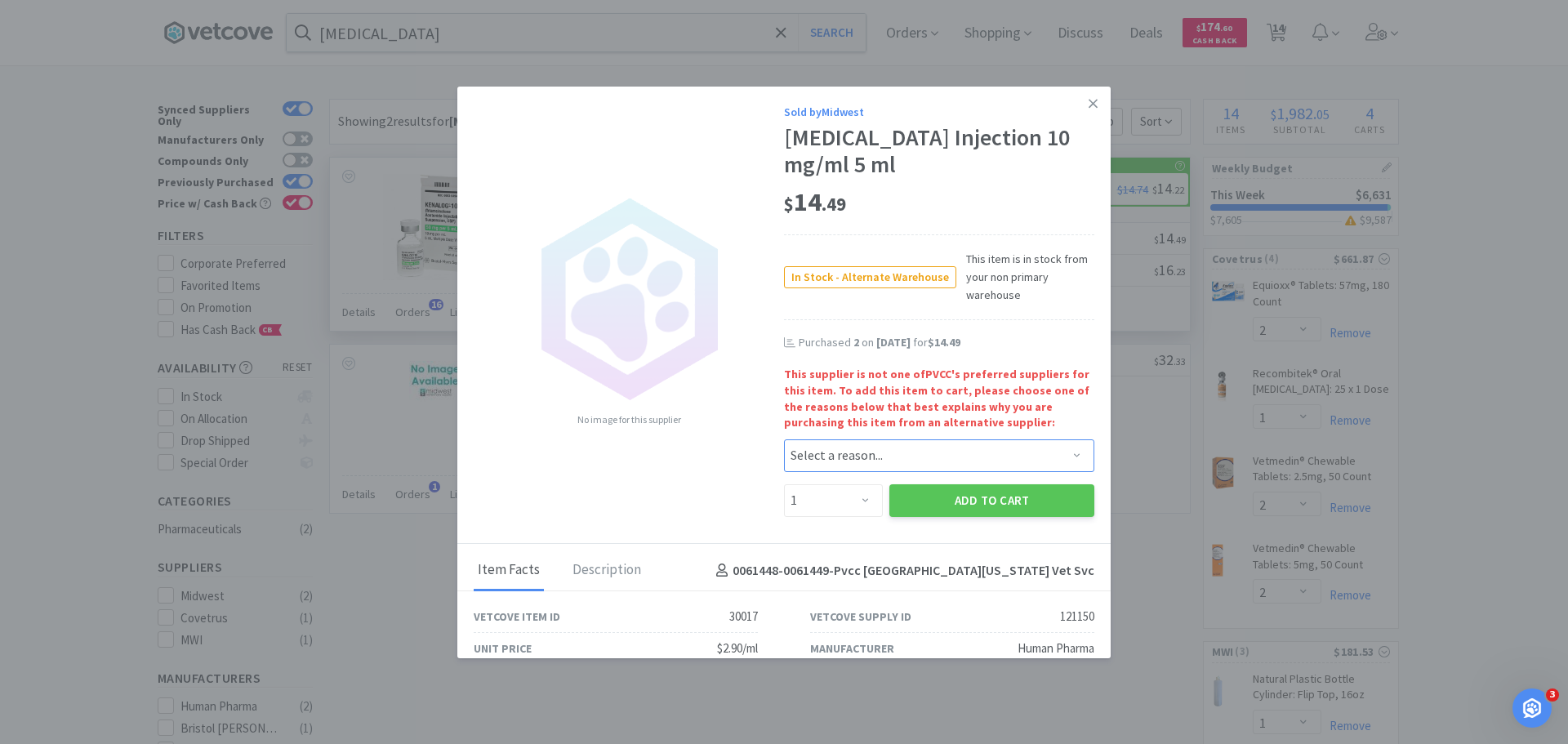
click at [881, 465] on select "Select a reason... Availability - This item is out of stock at the preferred su…" at bounding box center [939, 456] width 310 height 32
select select "availability"
click at [784, 440] on select "Select a reason... Availability - This item is out of stock at the preferred su…" at bounding box center [939, 456] width 310 height 32
drag, startPoint x: 857, startPoint y: 501, endPoint x: 847, endPoint y: 487, distance: 17.2
click at [854, 501] on select "Enter Quantity 1 2 3 4 5 6 7 8 9 10 11 12 13 14 15 16 17 18 19 20 Enter Quantity" at bounding box center [834, 500] width 99 height 32
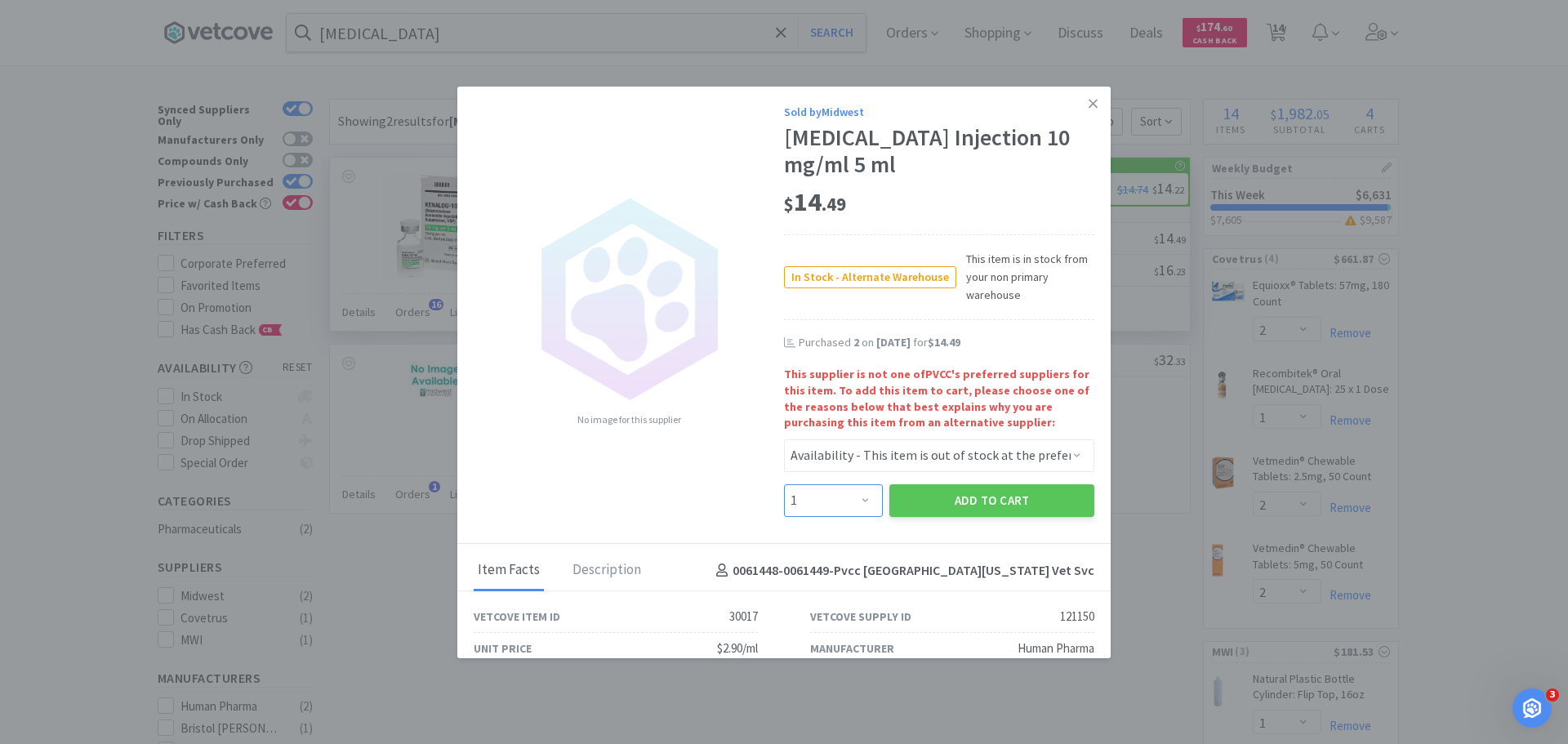
select select "4"
click at [784, 484] on select "Enter Quantity 1 2 3 4 5 6 7 8 9 10 11 12 13 14 15 16 17 18 19 20 Enter Quantity" at bounding box center [834, 500] width 99 height 32
click at [940, 491] on button "Add to Cart" at bounding box center [992, 500] width 205 height 32
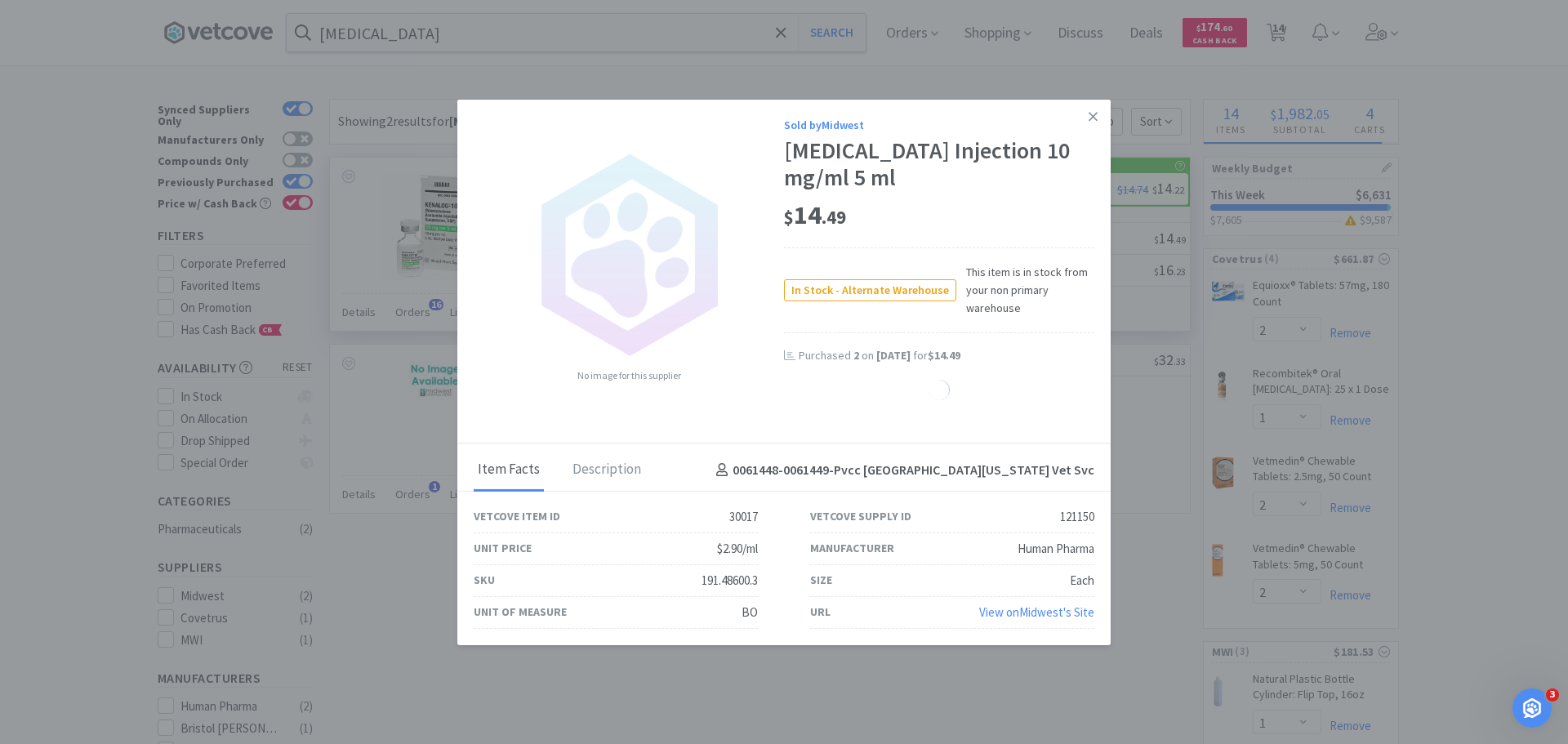
select select "4"
select select "1"
select select "2"
select select "4"
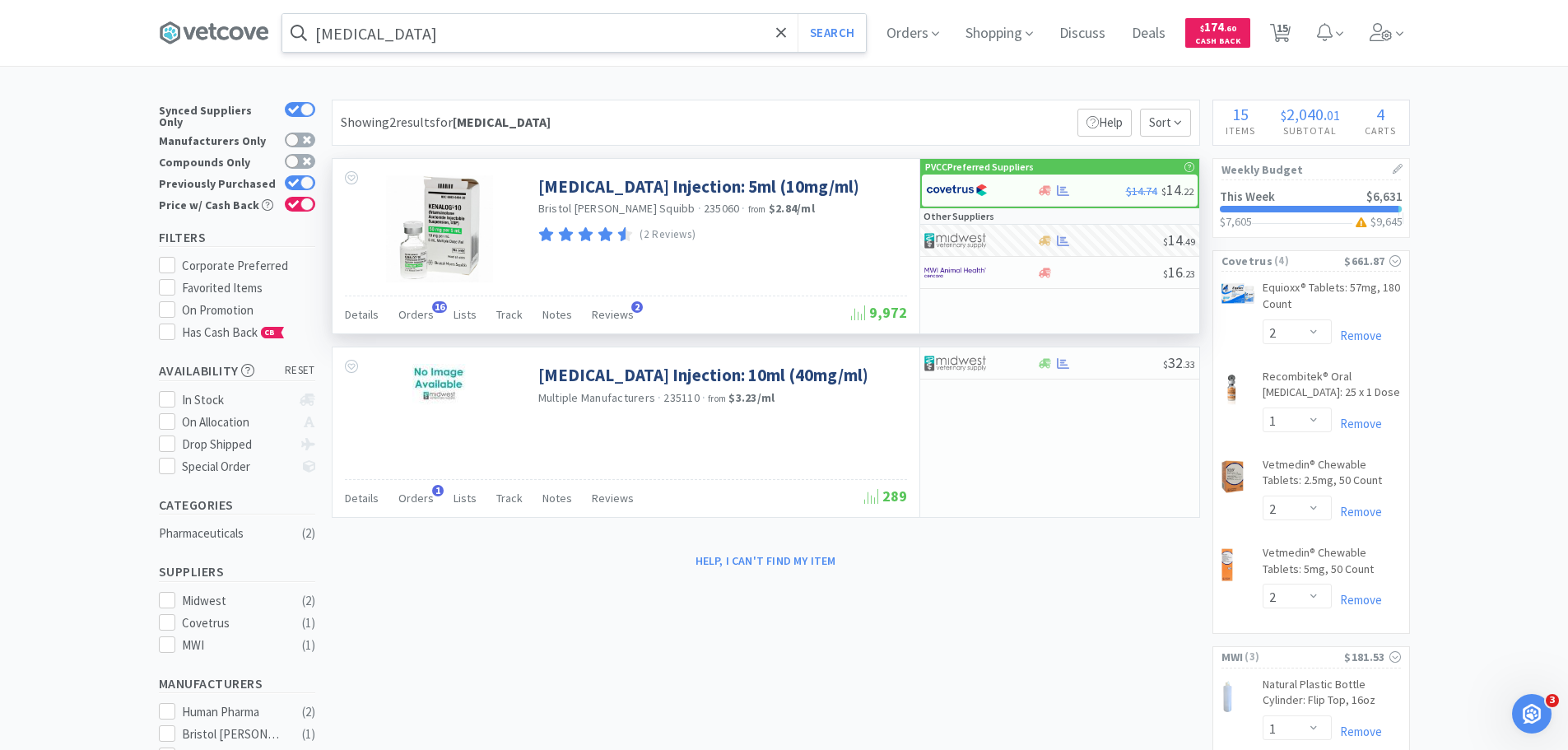
click at [471, 28] on input "[MEDICAL_DATA]" at bounding box center [574, 33] width 583 height 38
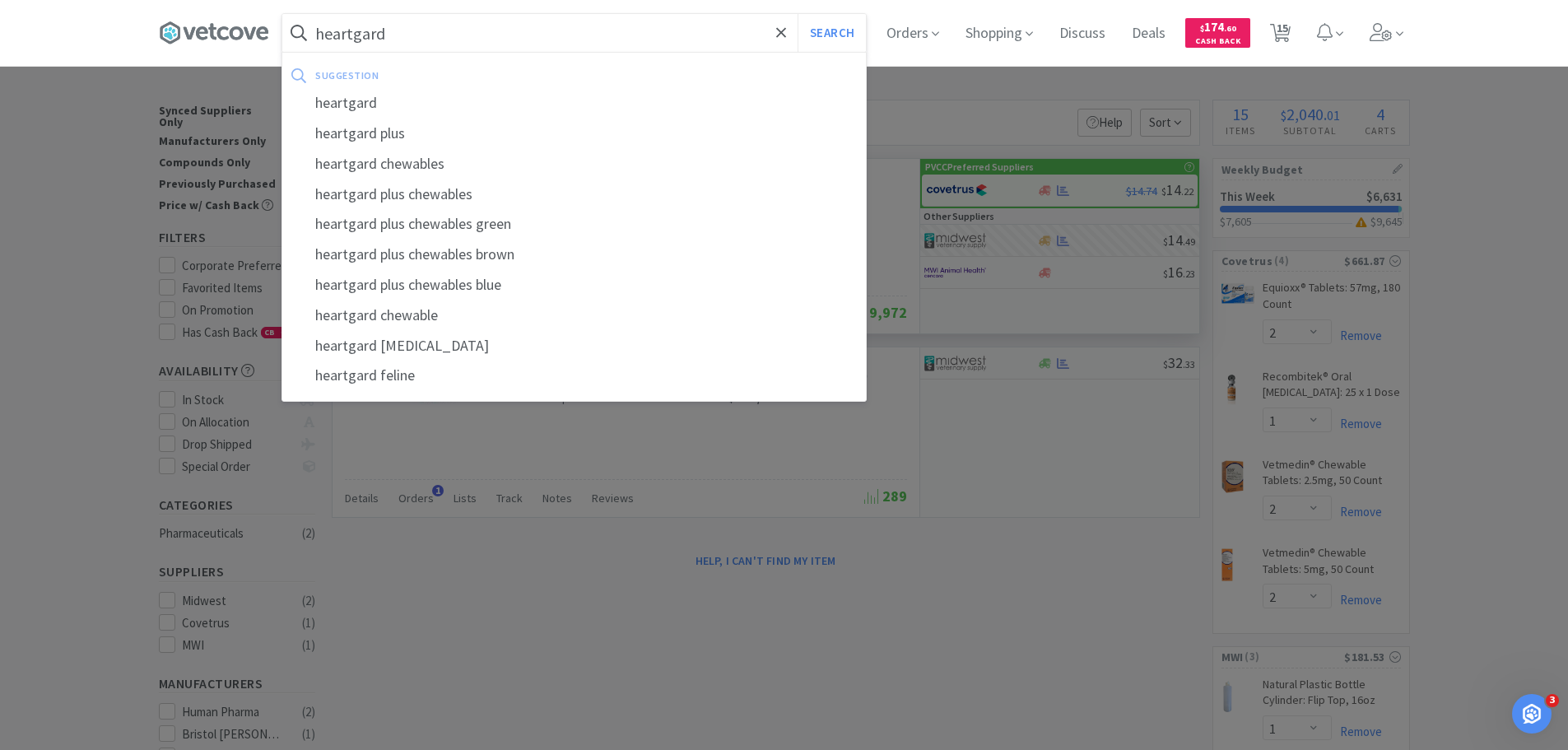
type input "heartgard"
click at [798, 14] on button "Search" at bounding box center [831, 33] width 68 height 38
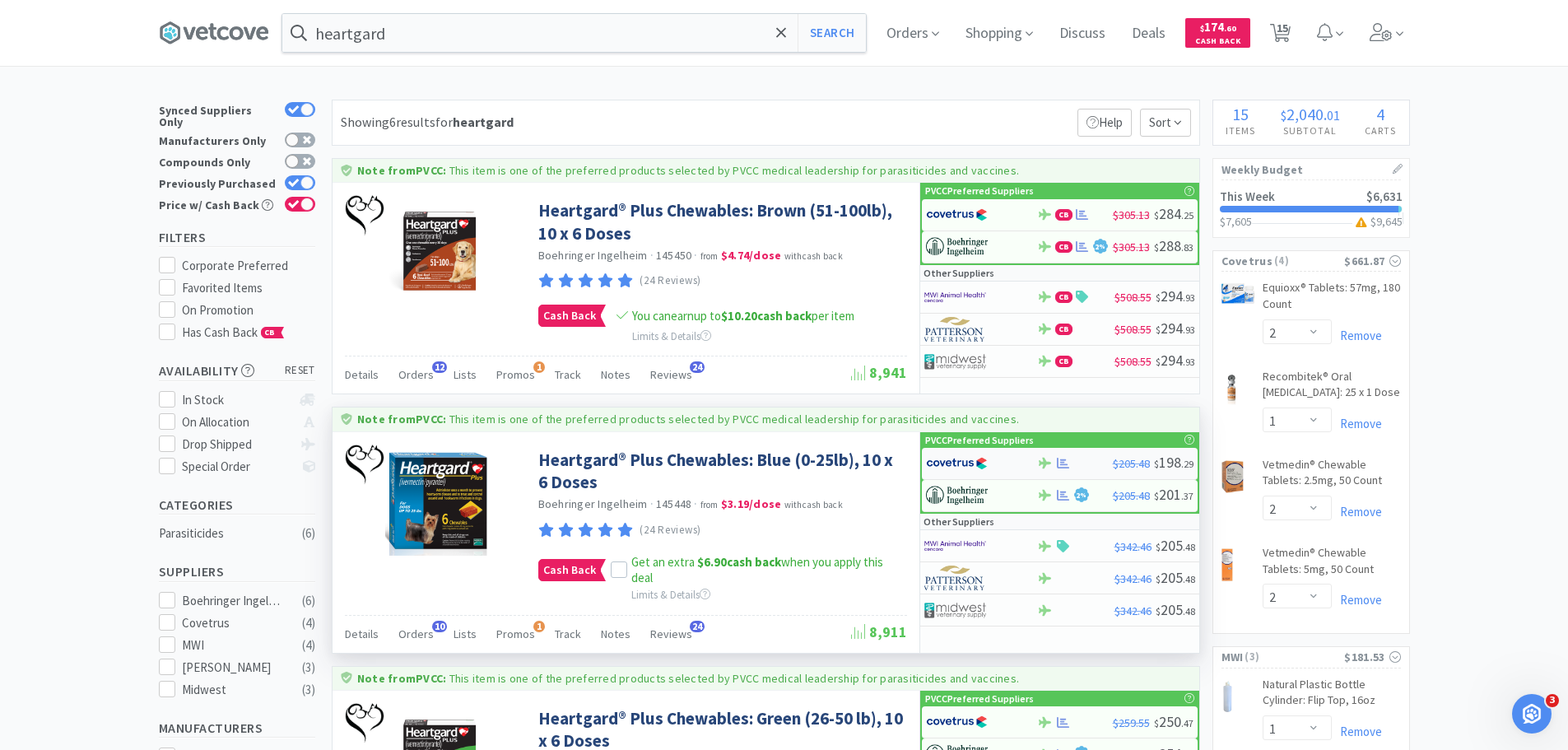
click at [999, 466] on div at bounding box center [971, 464] width 90 height 28
select select "1"
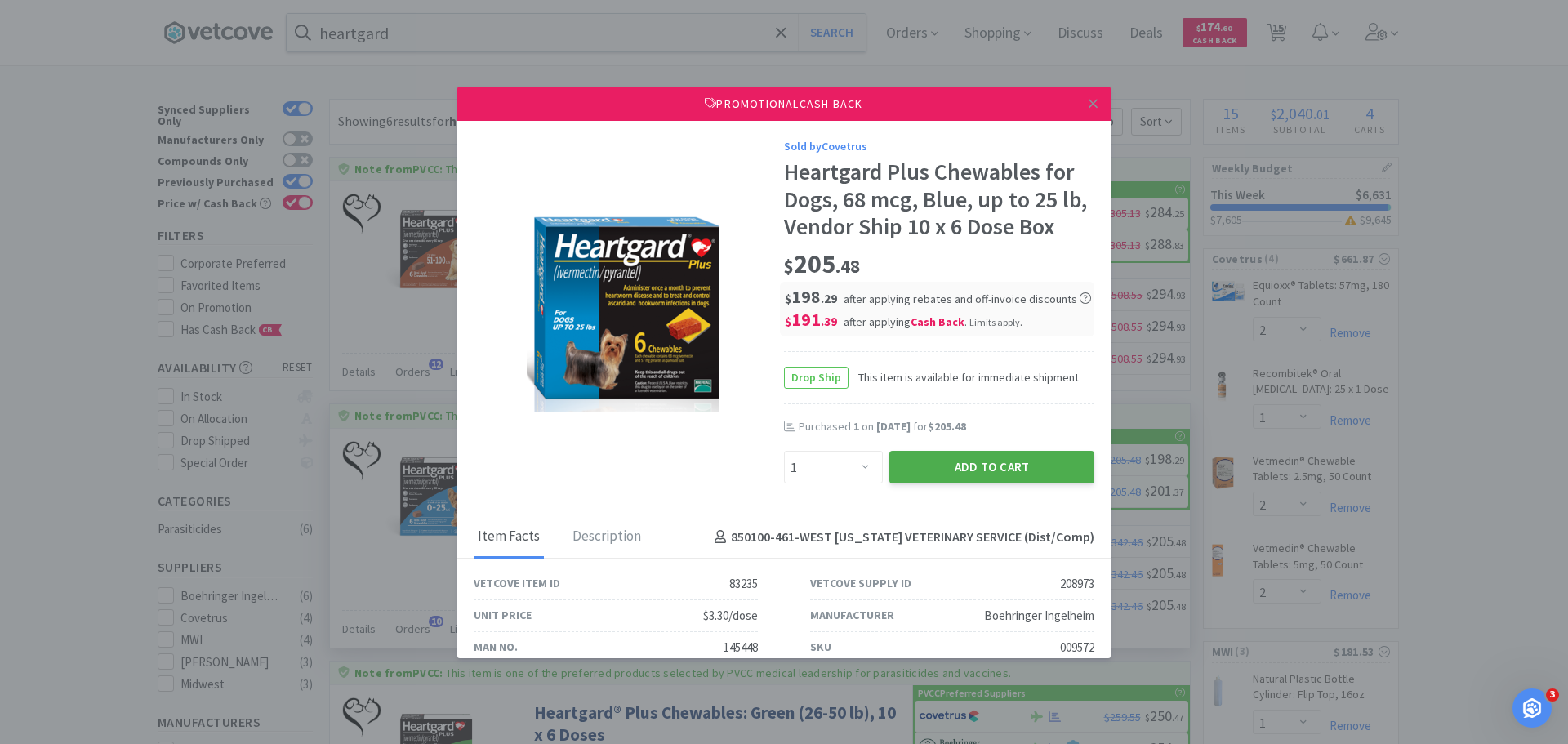
click at [916, 463] on button "Add to Cart" at bounding box center [992, 467] width 205 height 32
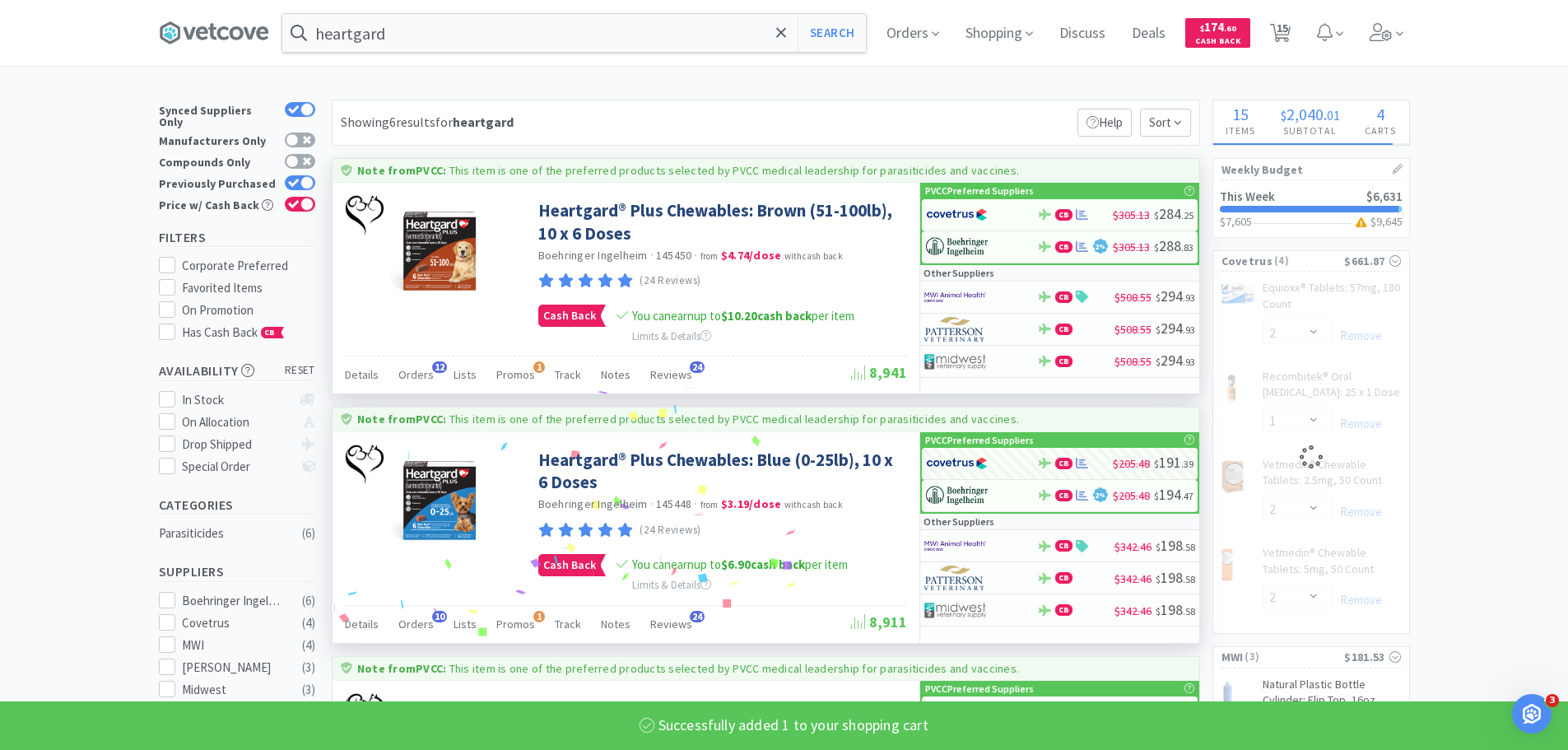
select select "1"
select select "2"
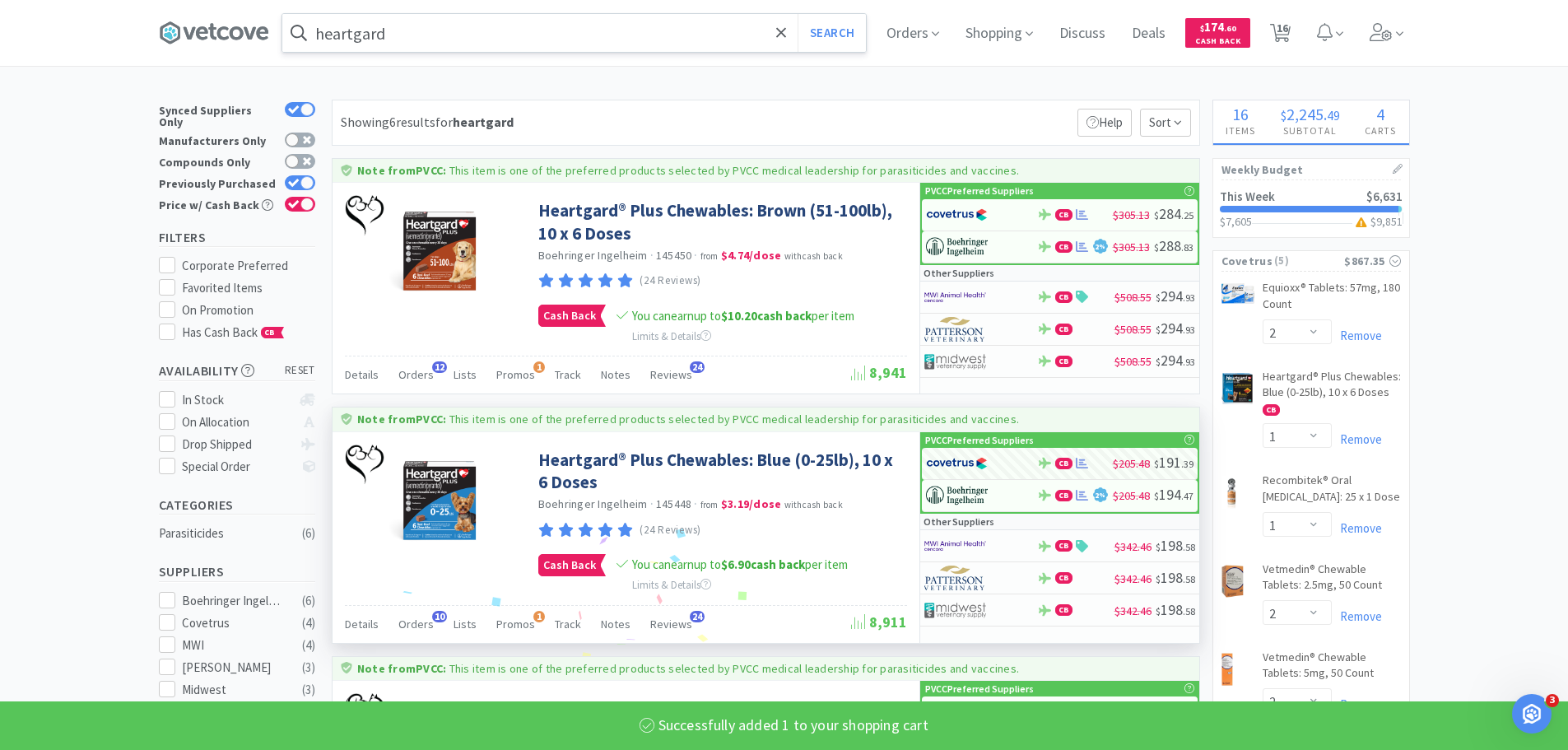
click at [533, 46] on input "heartgard" at bounding box center [574, 33] width 583 height 38
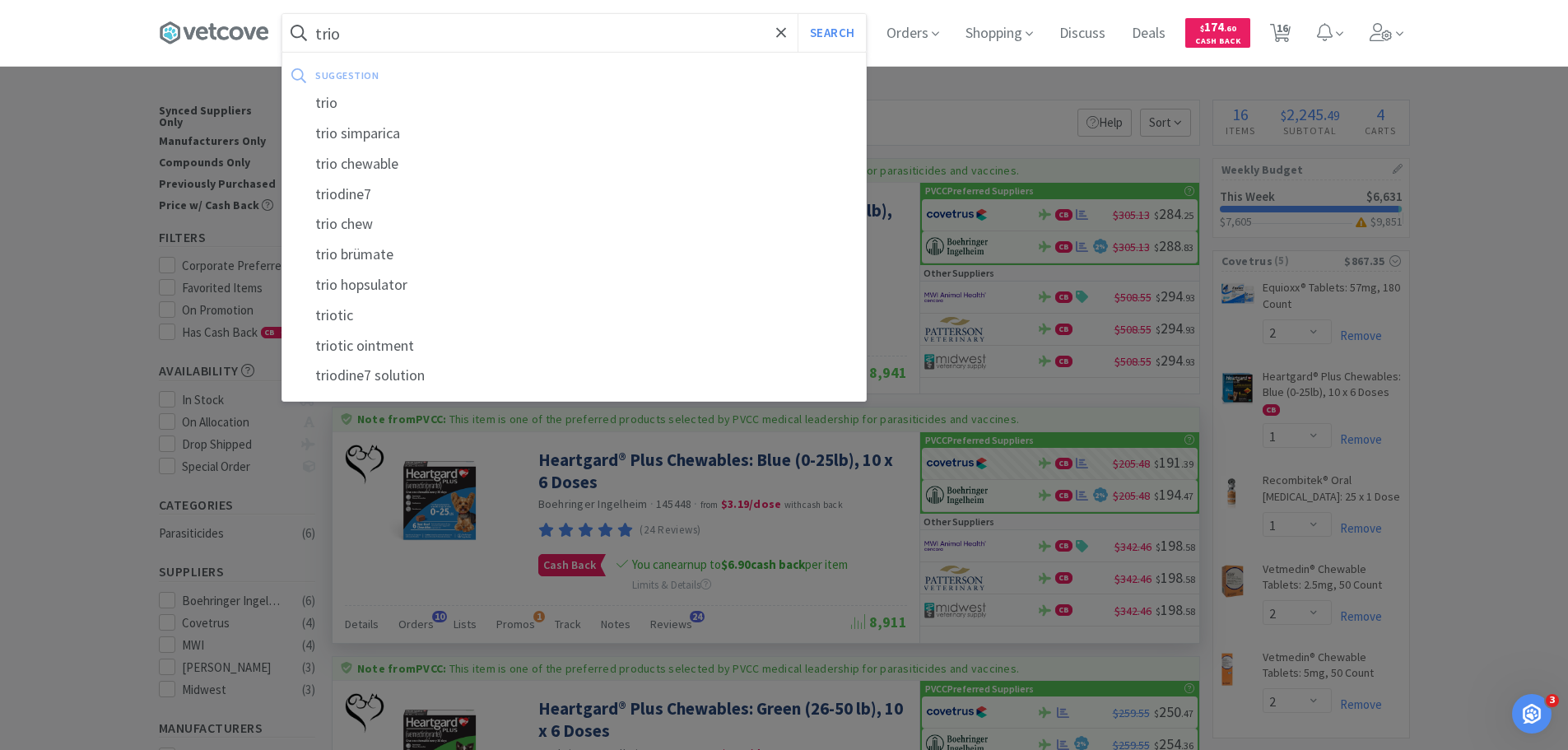
type input "trio"
click at [798, 14] on button "Search" at bounding box center [831, 33] width 68 height 38
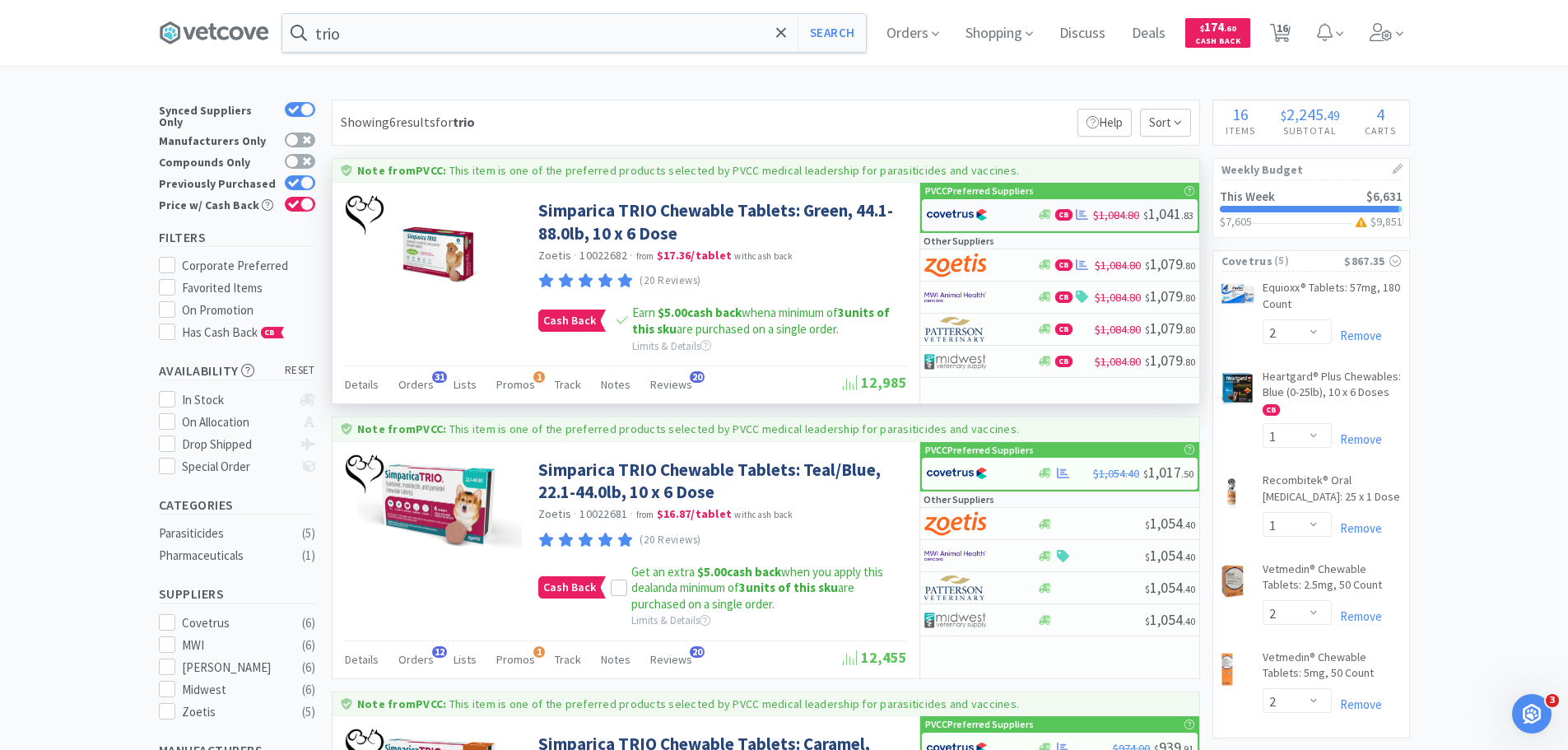
click at [1001, 214] on div at bounding box center [971, 215] width 90 height 28
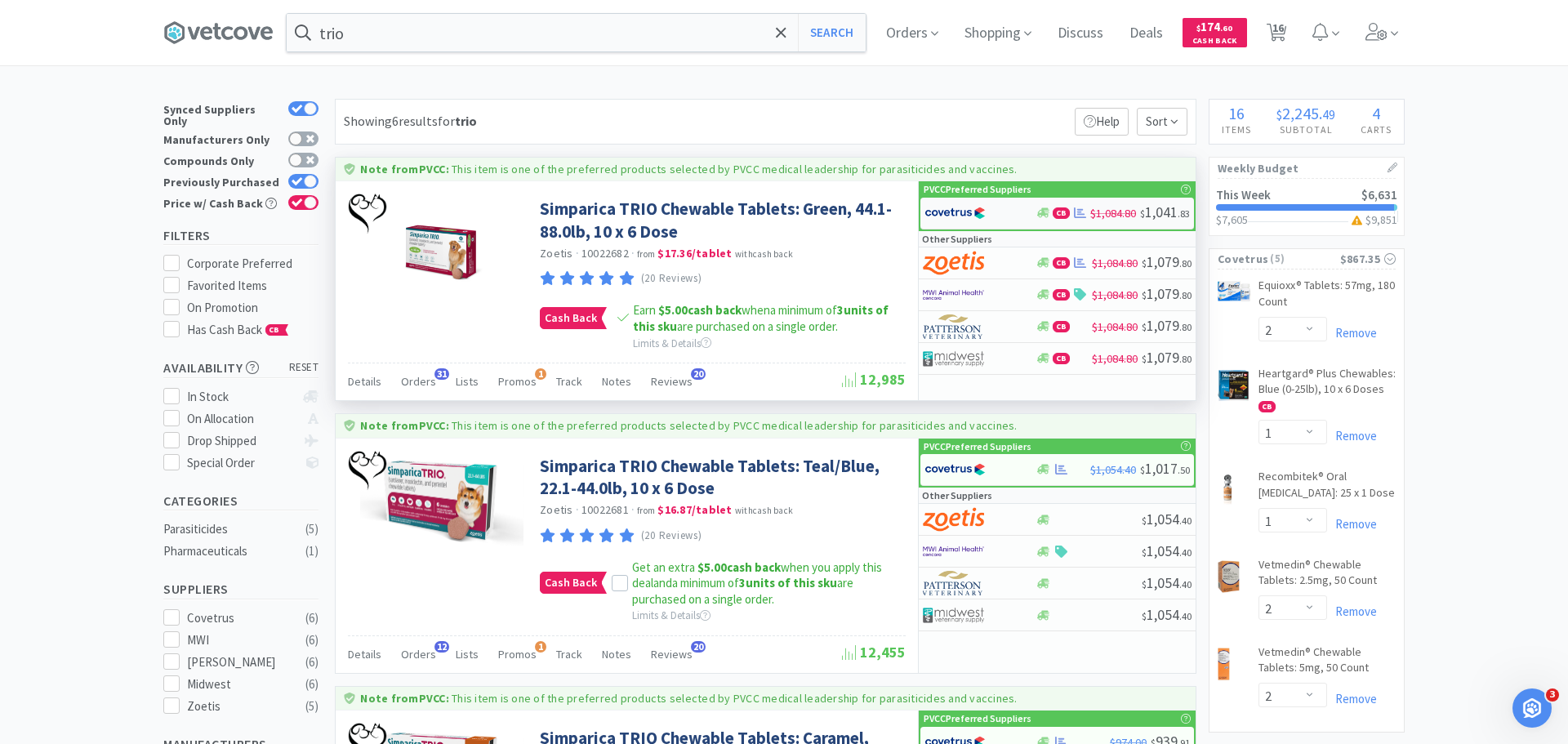
select select "2"
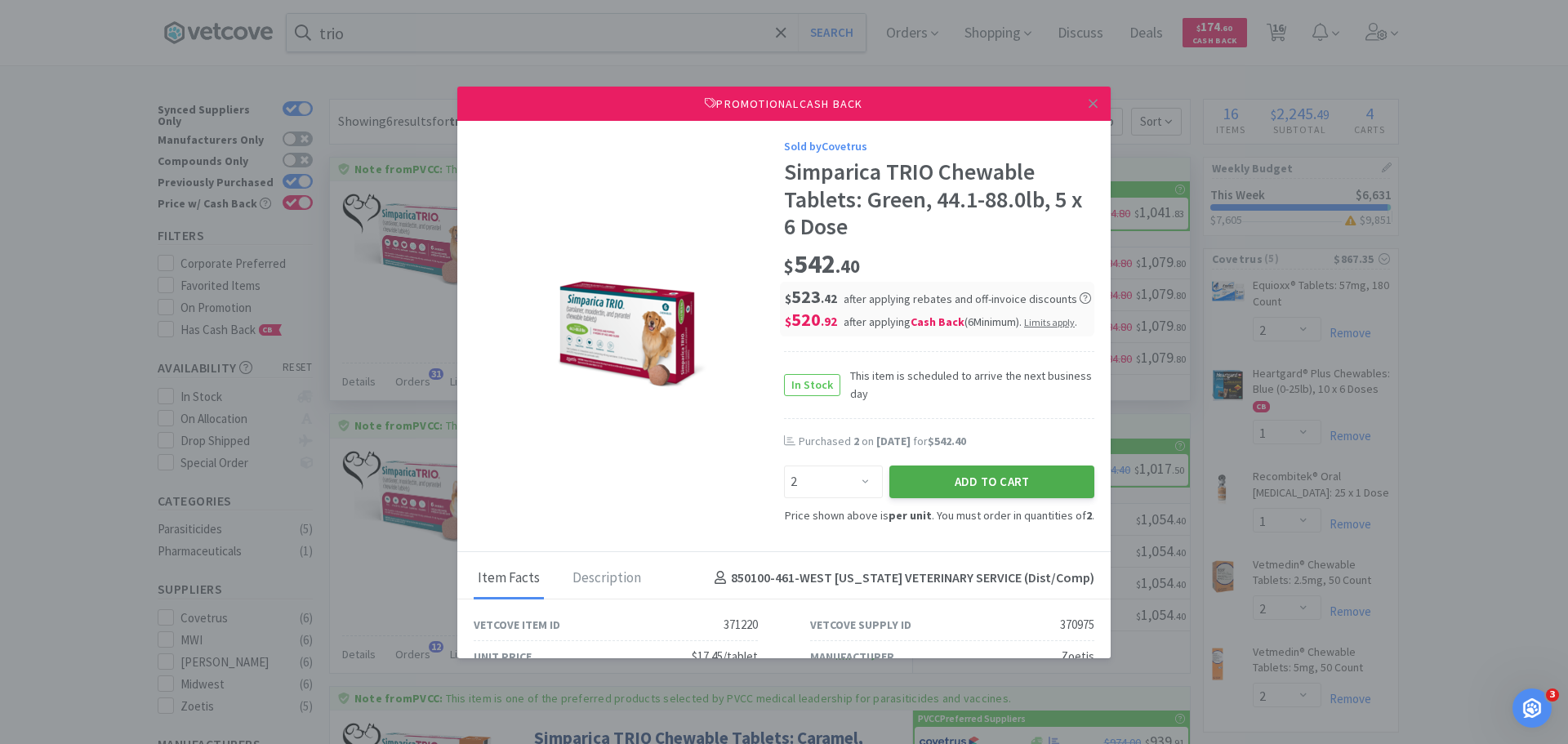
click at [976, 481] on button "Add to Cart" at bounding box center [992, 481] width 205 height 32
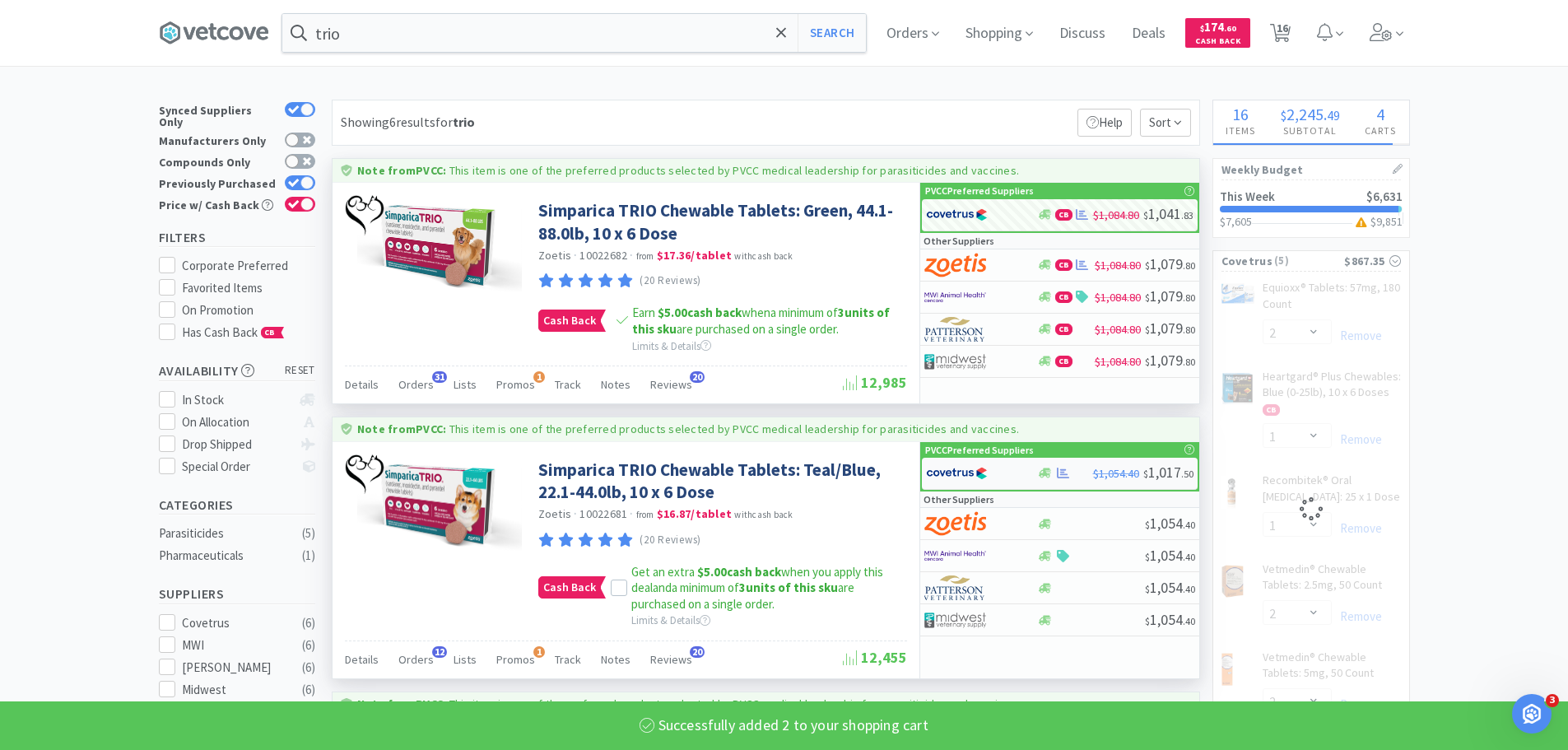
select select "2"
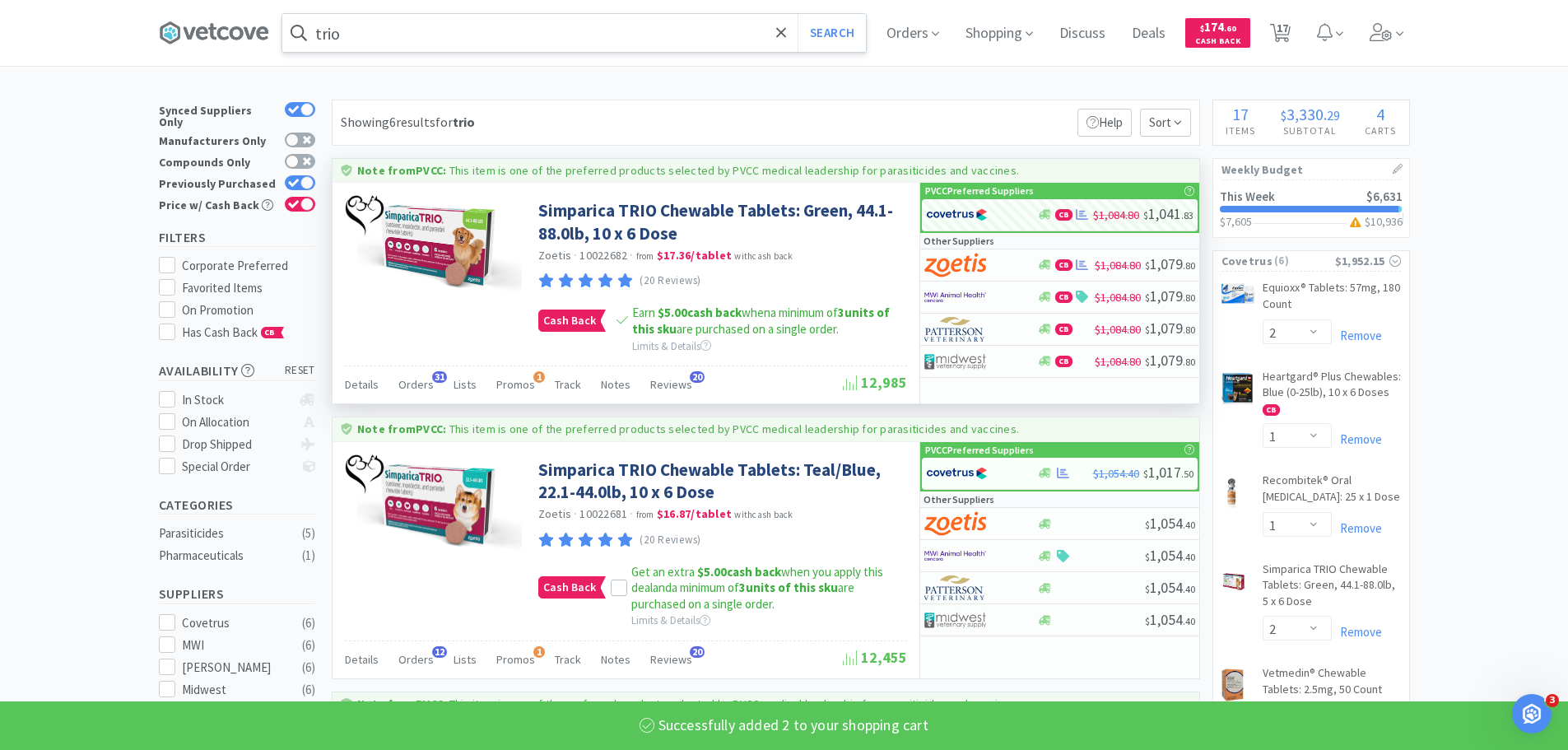
click at [450, 41] on input "trio" at bounding box center [574, 33] width 583 height 38
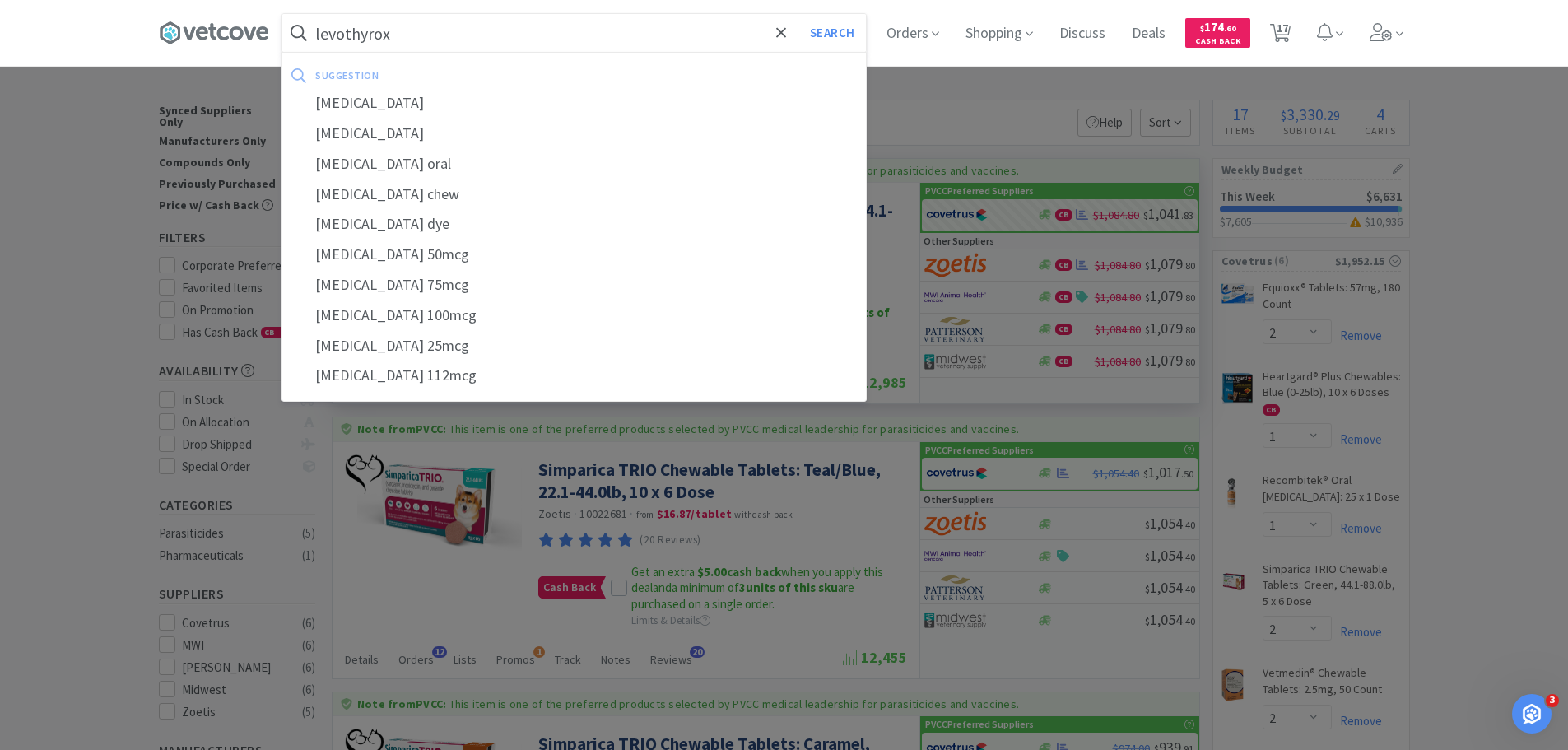
type input "levothyrox"
click at [798, 14] on button "Search" at bounding box center [831, 33] width 68 height 38
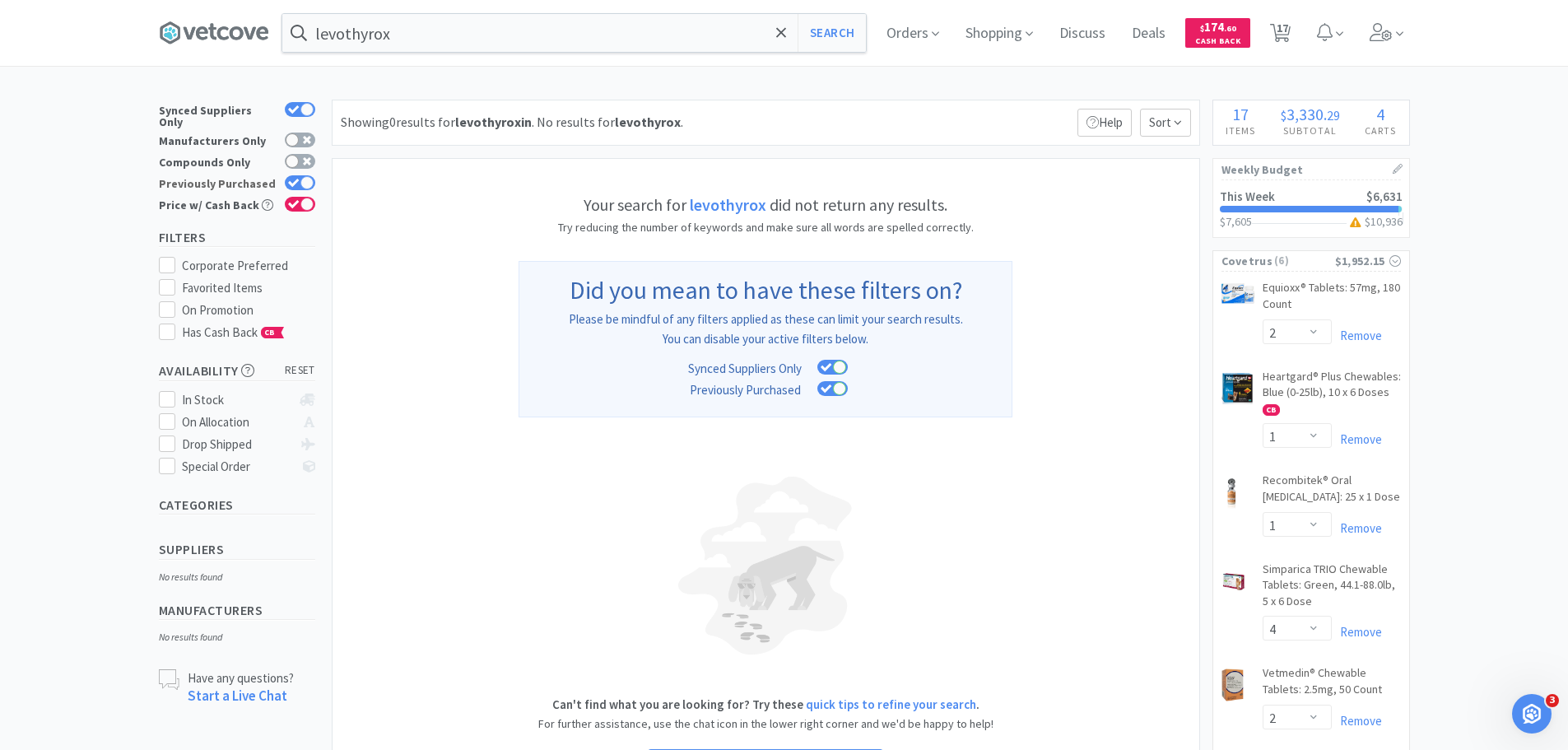
click at [303, 176] on div at bounding box center [307, 182] width 13 height 13
checkbox input "false"
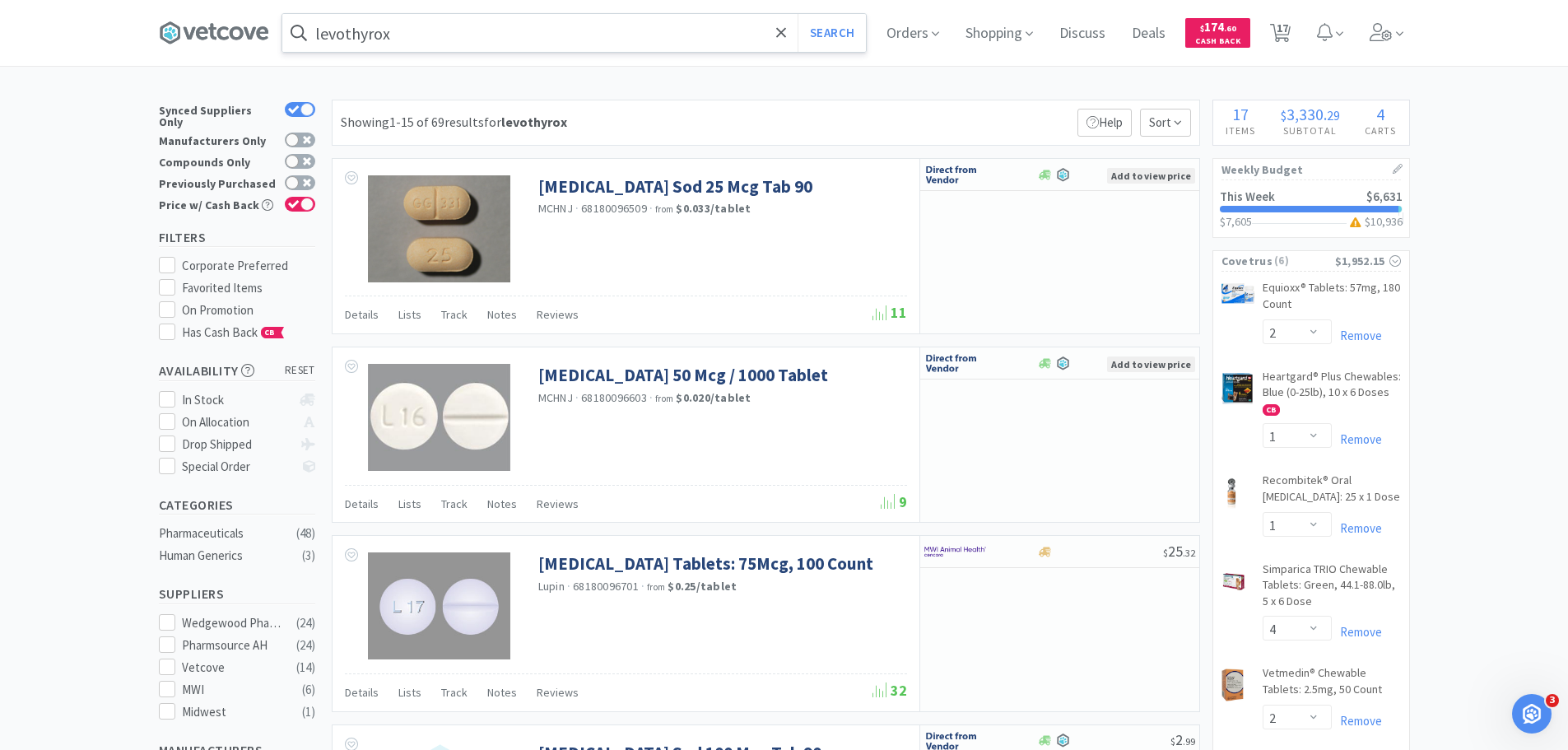
click at [422, 36] on input "levothyrox" at bounding box center [574, 33] width 583 height 38
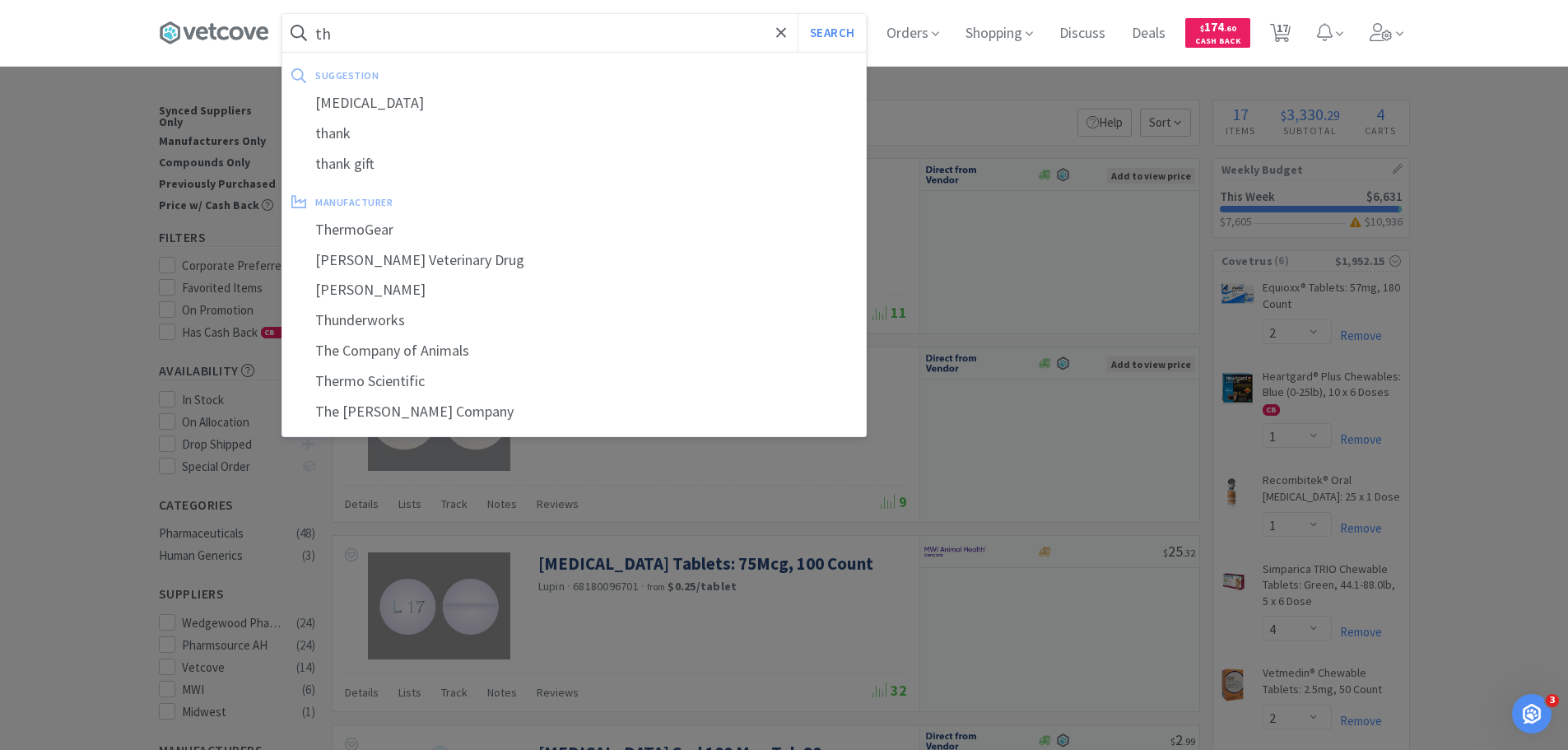
type input "t"
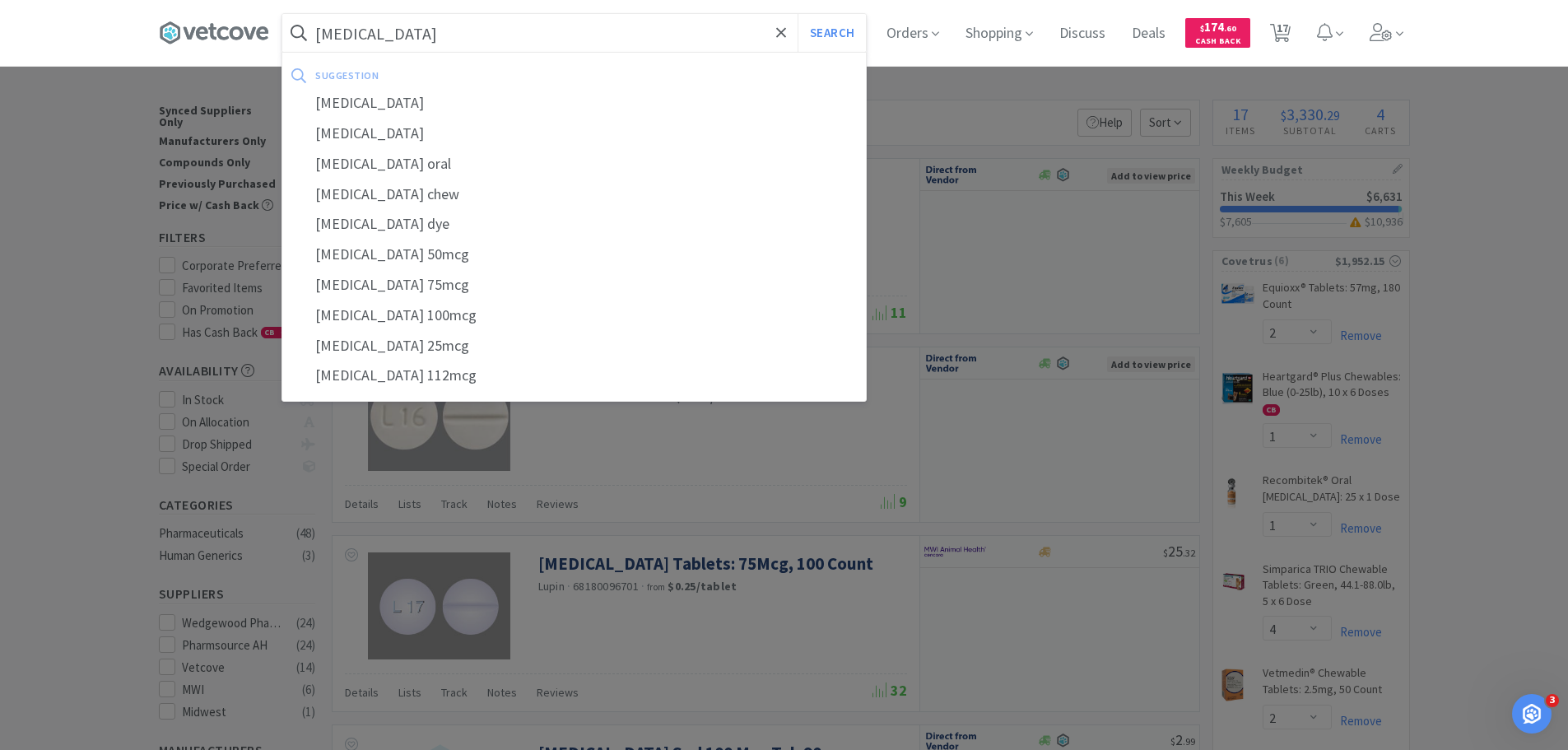
type input "[MEDICAL_DATA]"
click at [798, 14] on button "Search" at bounding box center [831, 33] width 68 height 38
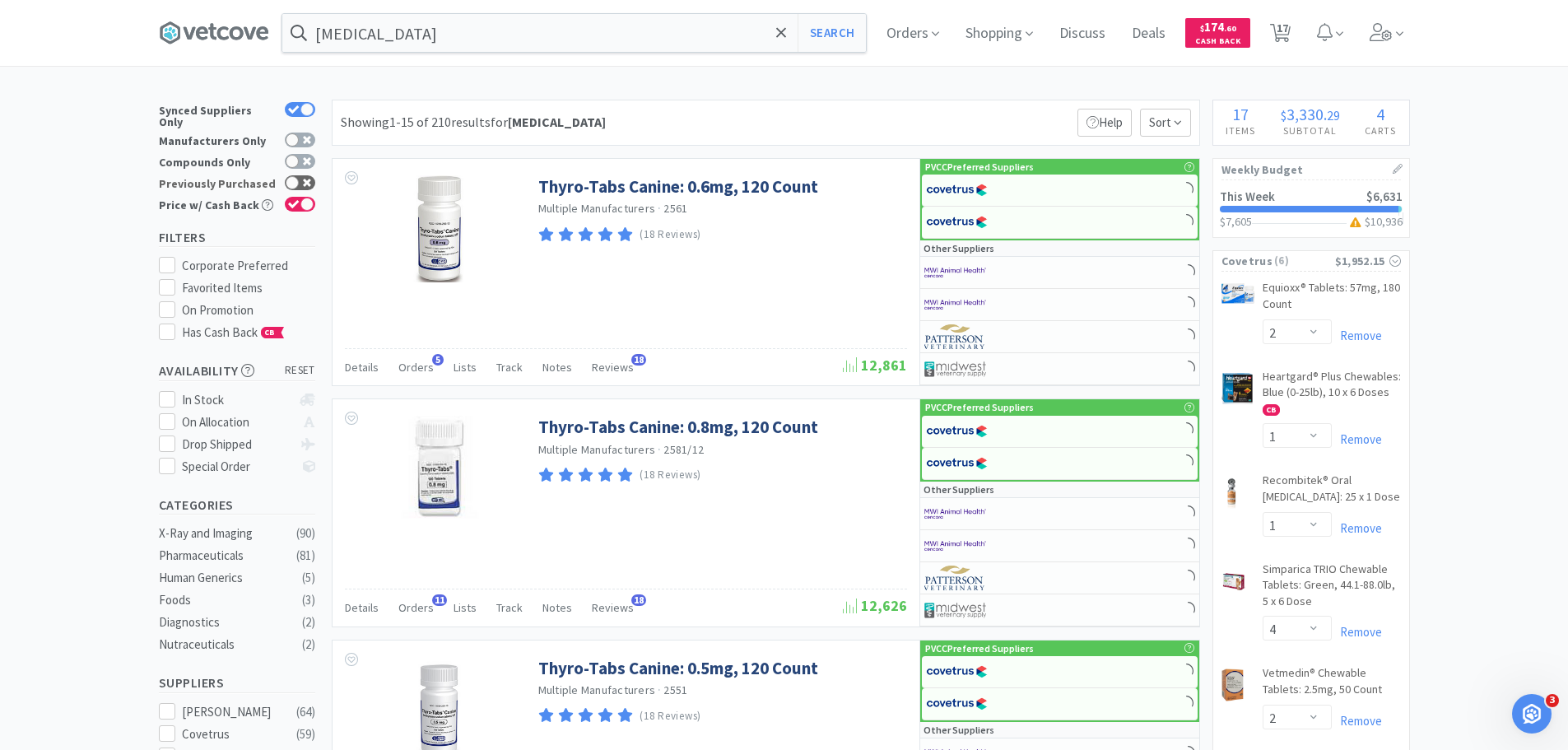
click at [296, 178] on div at bounding box center [291, 182] width 13 height 13
checkbox input "true"
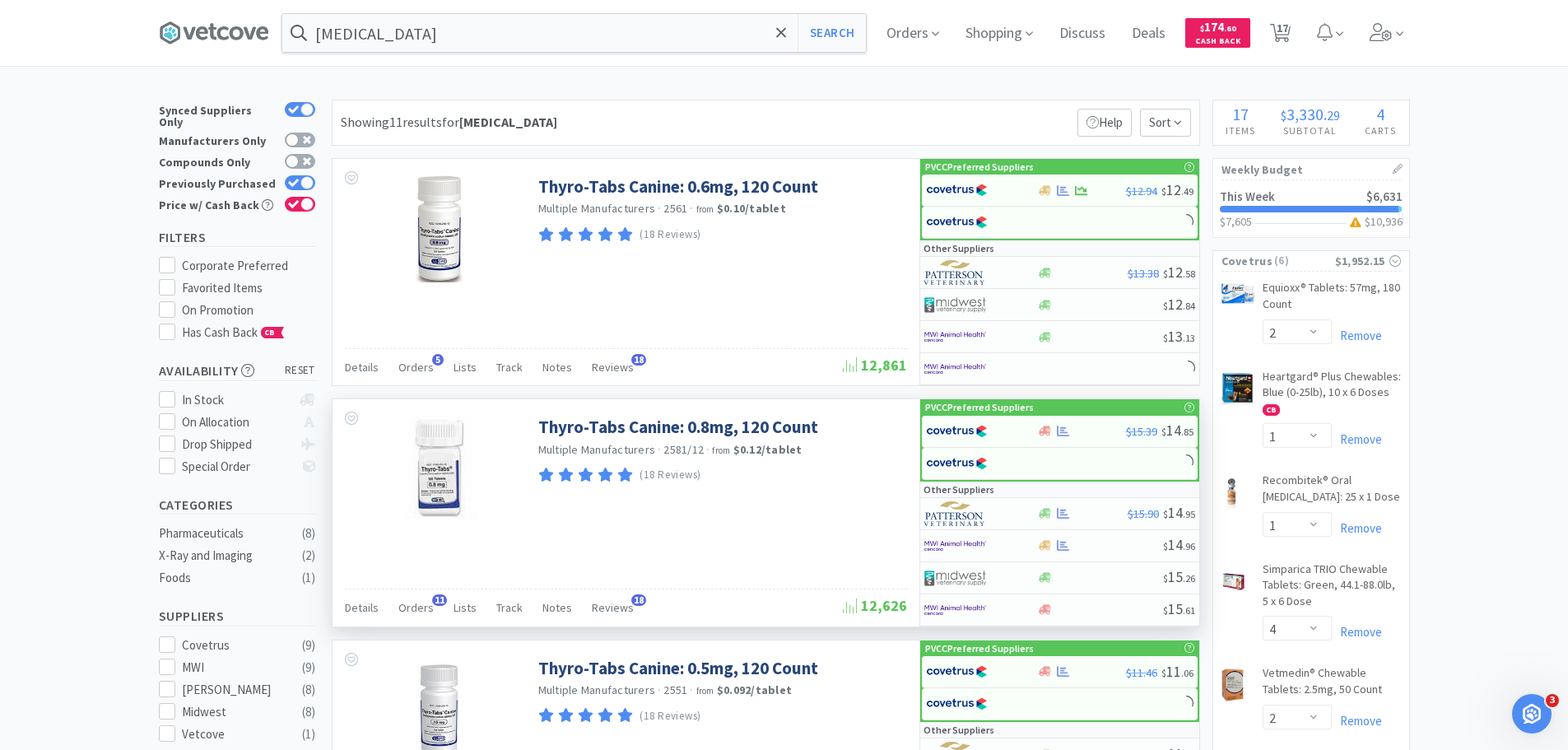
scroll to position [247, 0]
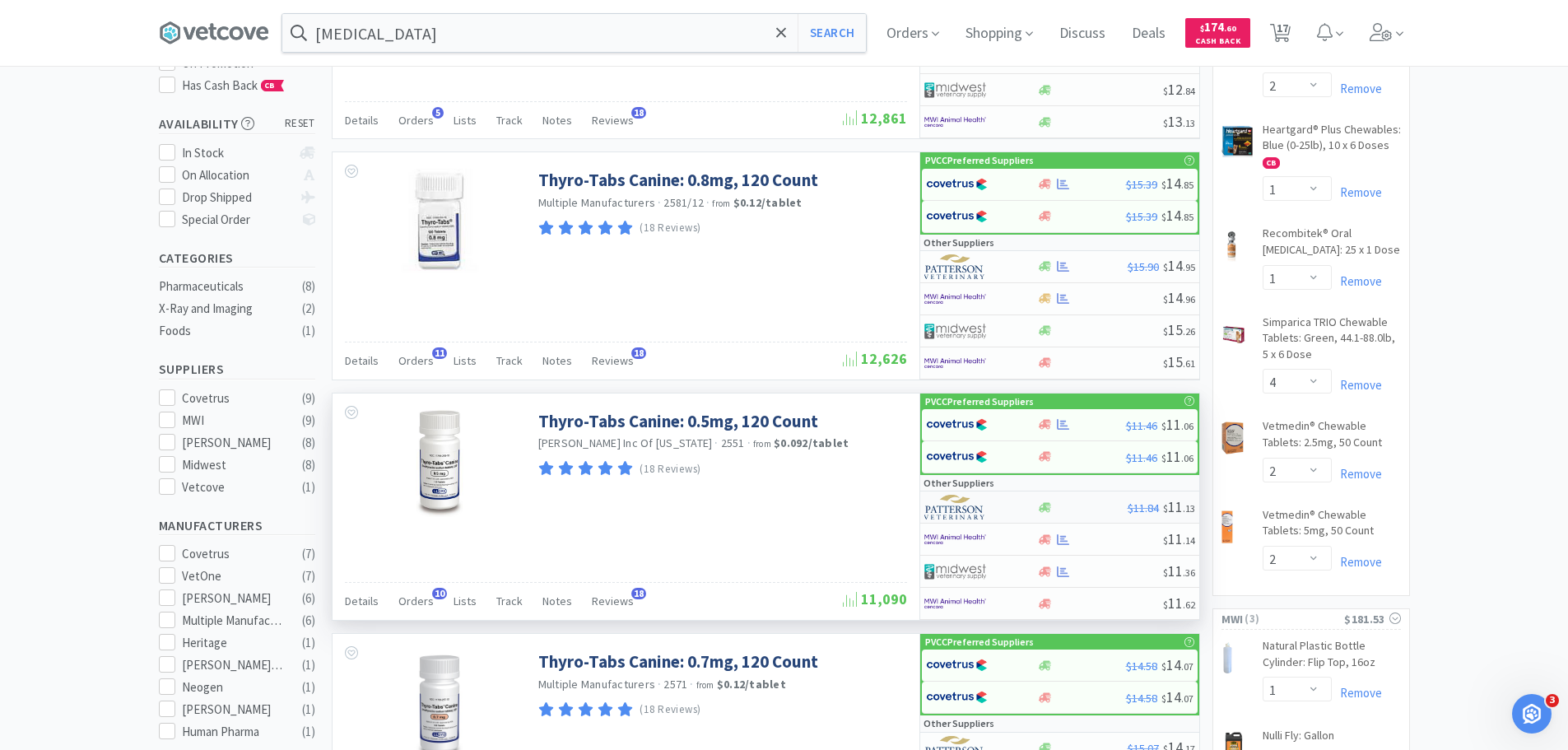
click at [982, 506] on img at bounding box center [955, 507] width 62 height 25
select select "1"
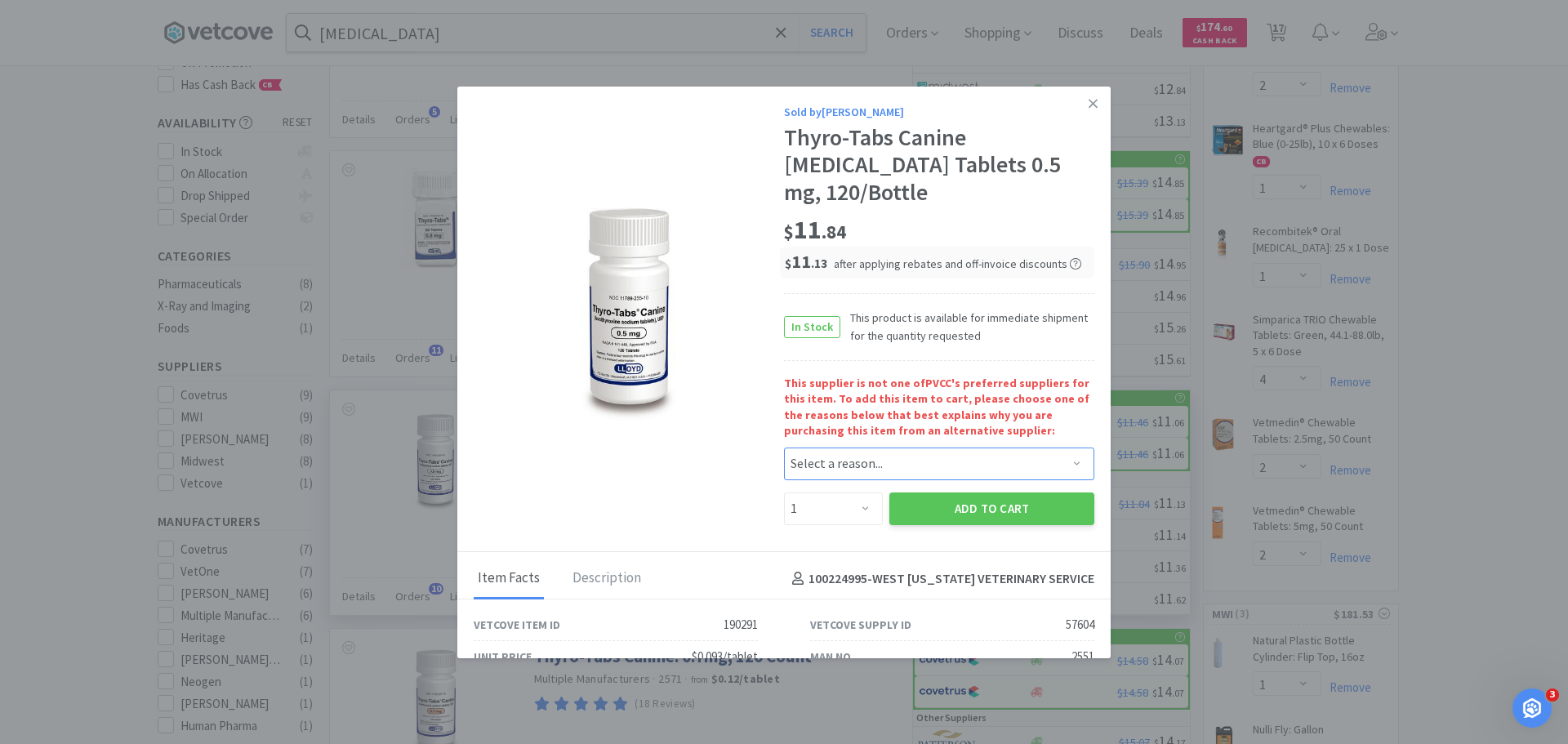
click at [970, 468] on select "Select a reason... Availability - This item is out of stock at the preferred su…" at bounding box center [939, 464] width 310 height 32
select select "availability"
click at [784, 447] on select "Select a reason... Availability - This item is out of stock at the preferred su…" at bounding box center [939, 464] width 310 height 32
click at [958, 518] on button "Add to Cart" at bounding box center [992, 509] width 205 height 32
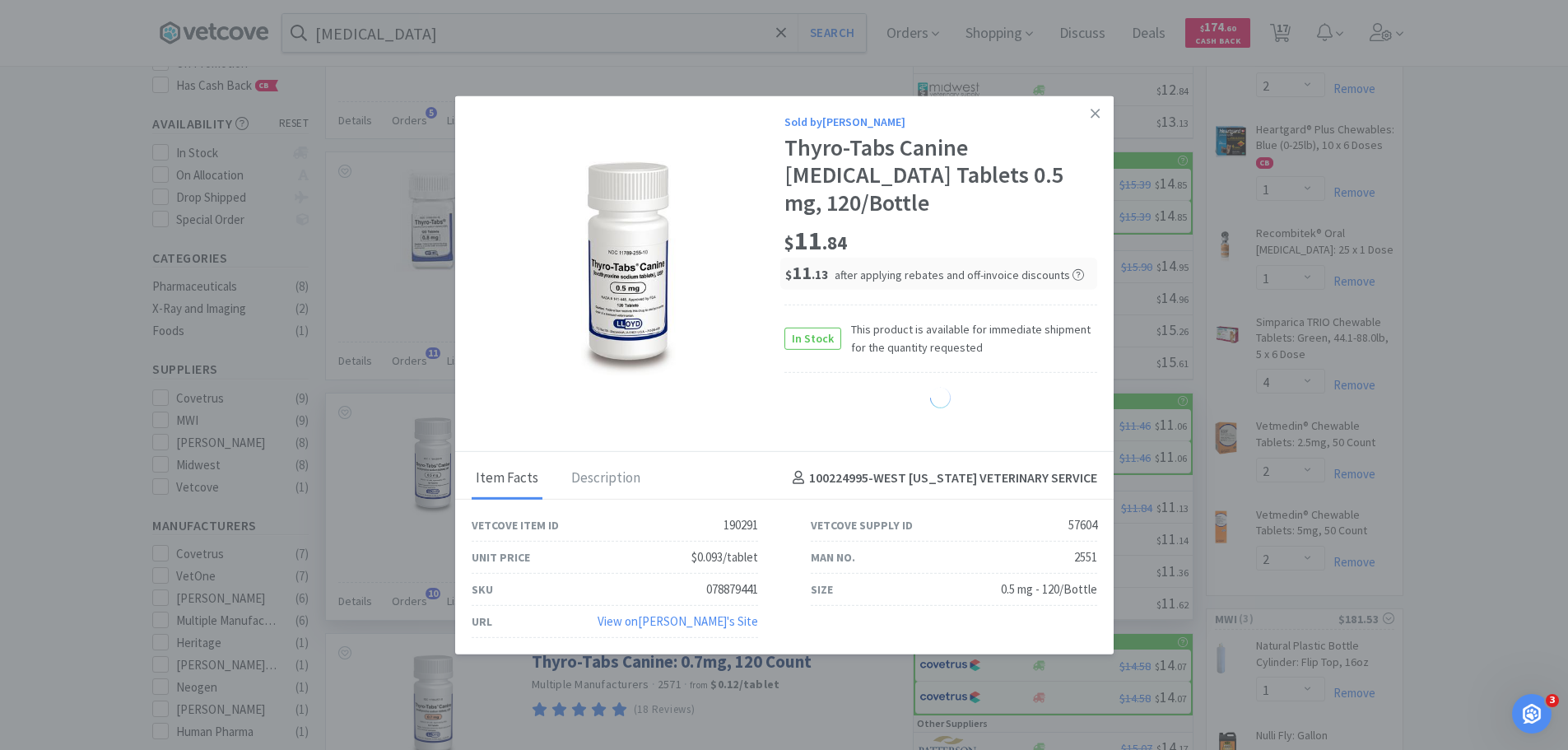
select select "1"
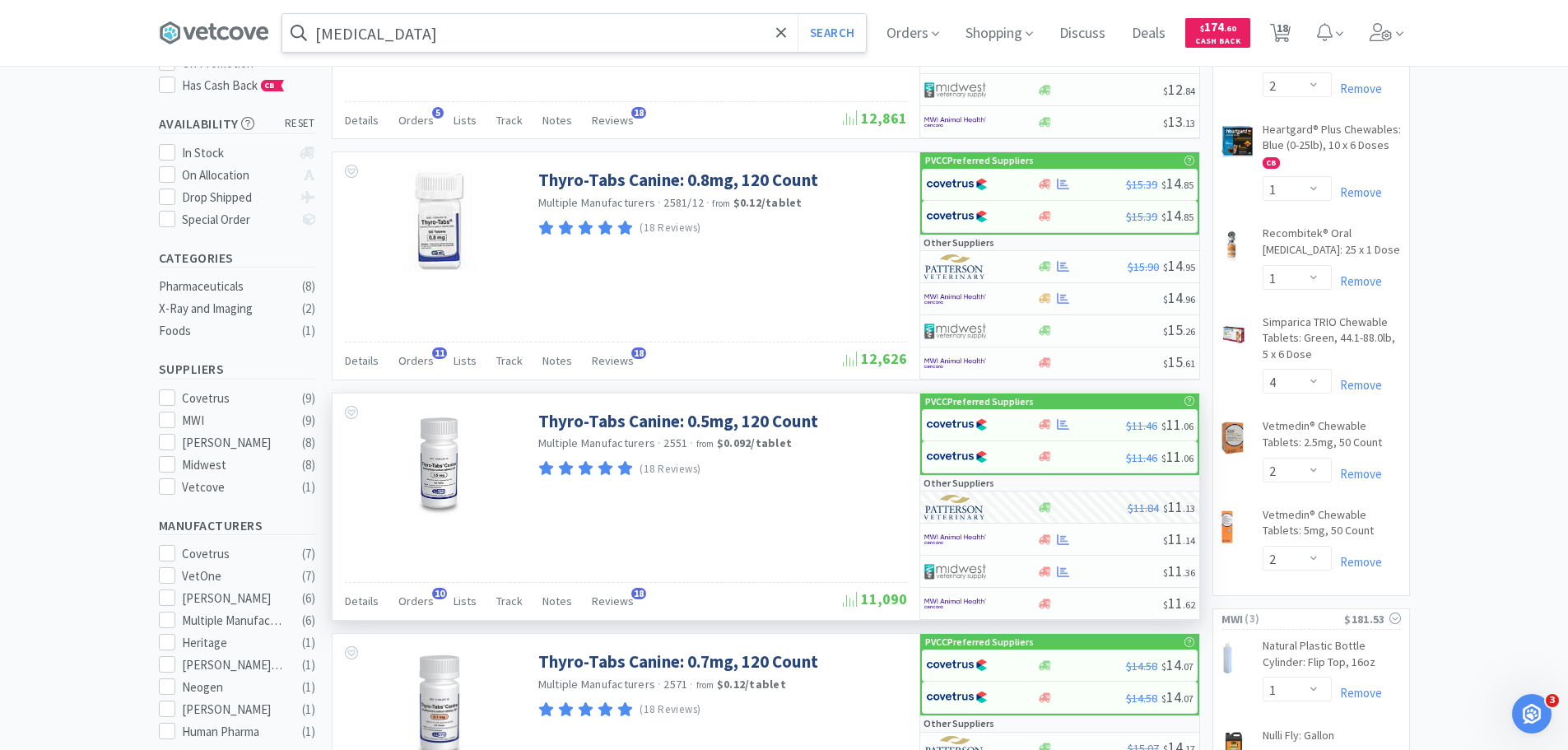
click at [480, 34] on input "[MEDICAL_DATA]" at bounding box center [574, 33] width 583 height 38
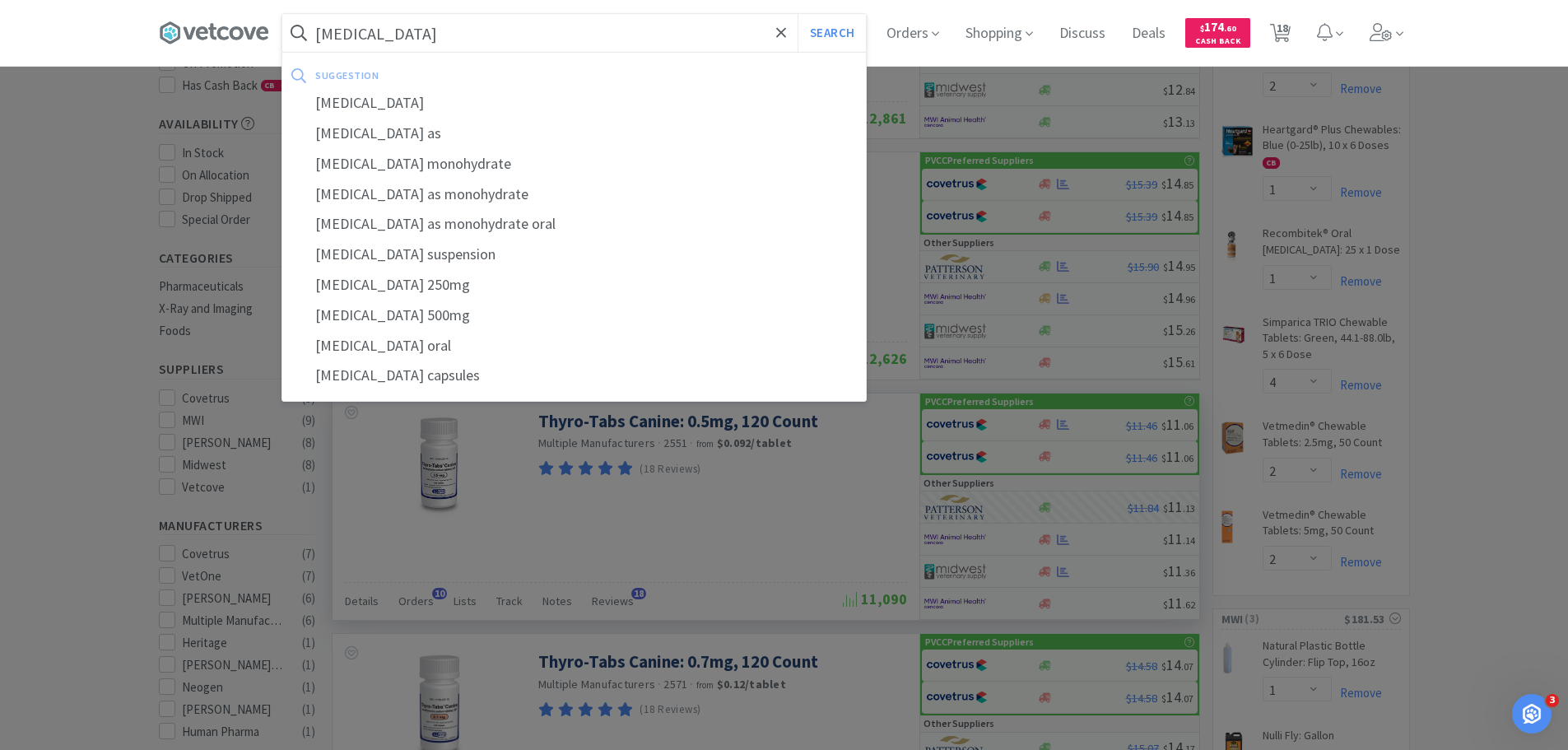
type input "[MEDICAL_DATA]"
click at [798, 14] on button "Search" at bounding box center [831, 33] width 68 height 38
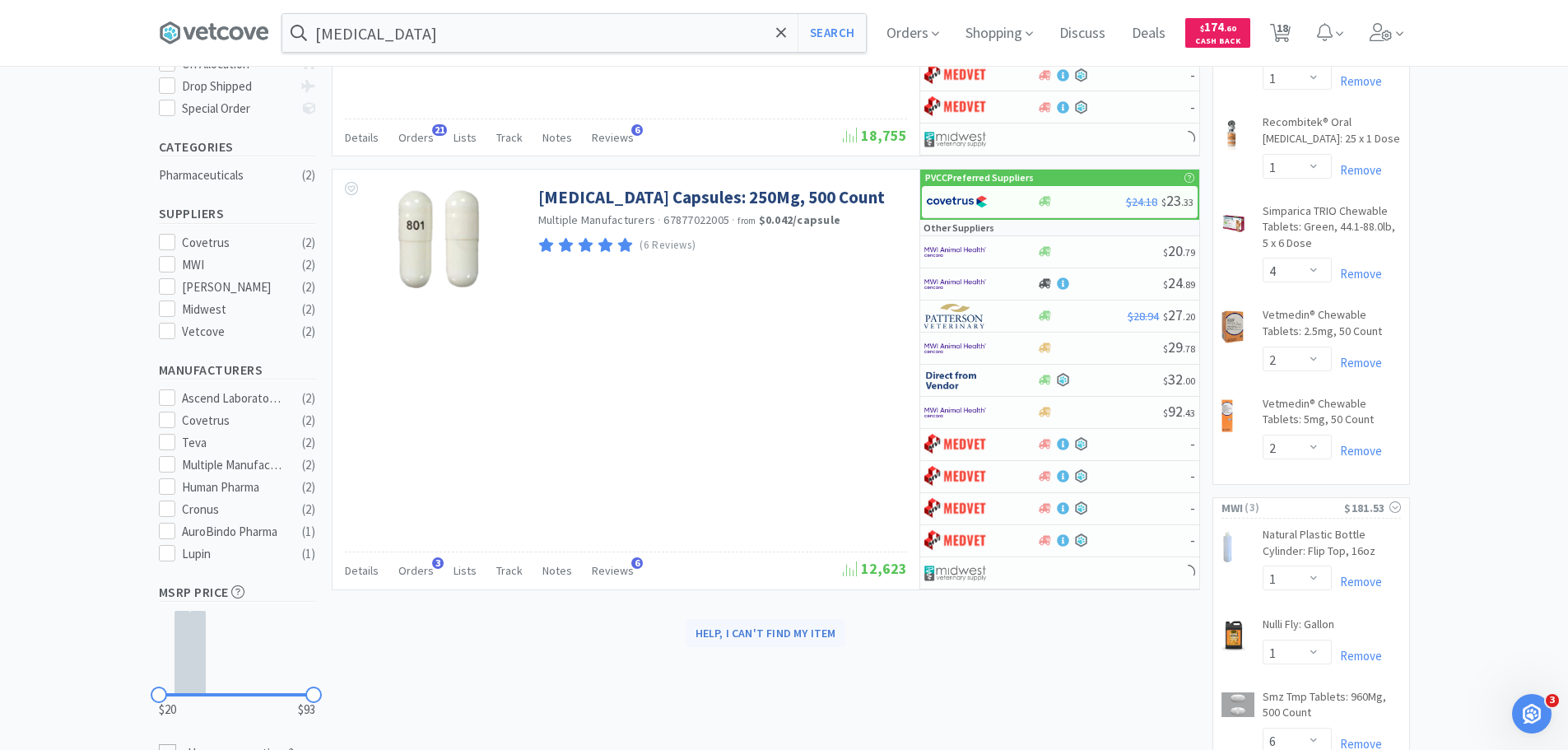
scroll to position [329, 0]
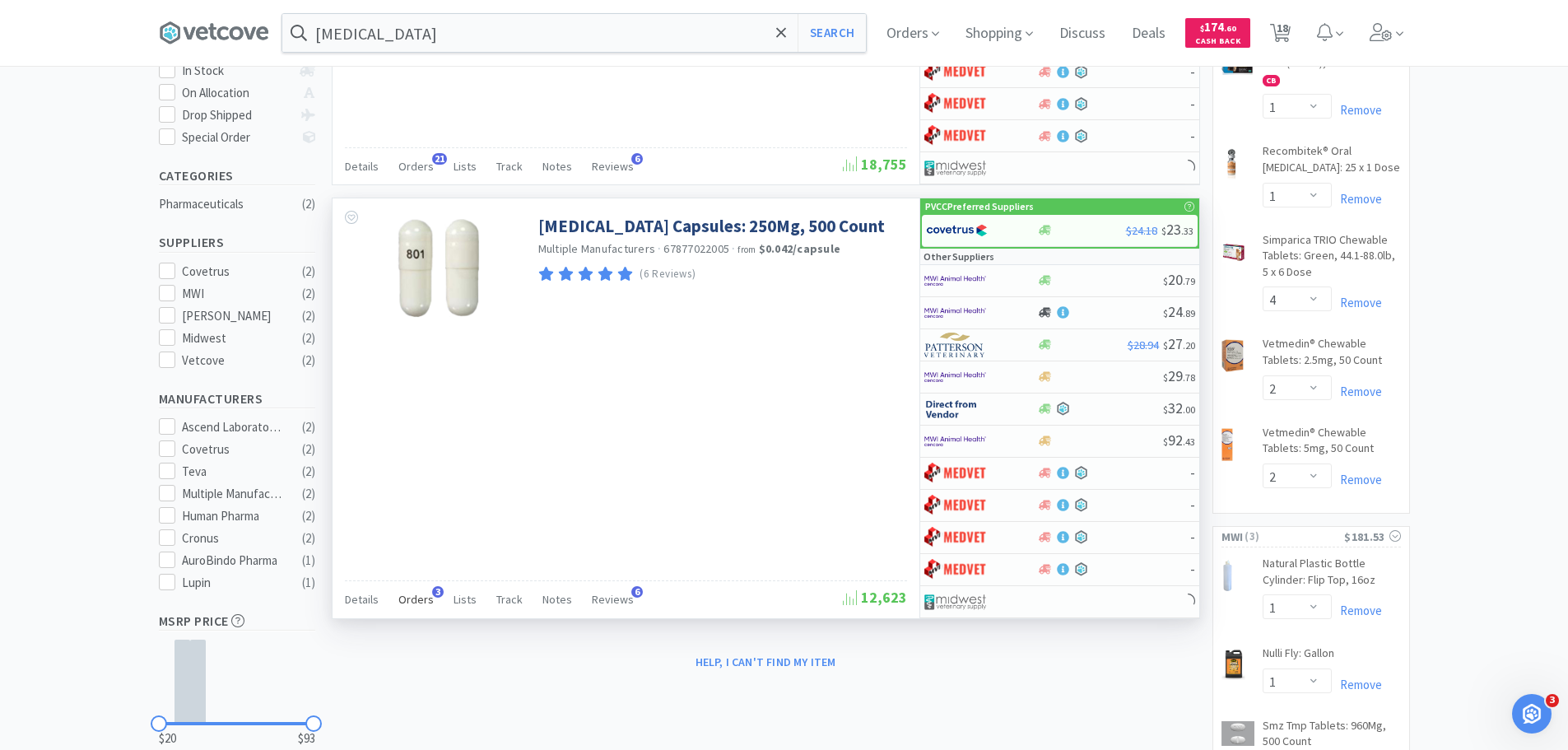
click at [426, 598] on span "Orders" at bounding box center [415, 599] width 35 height 15
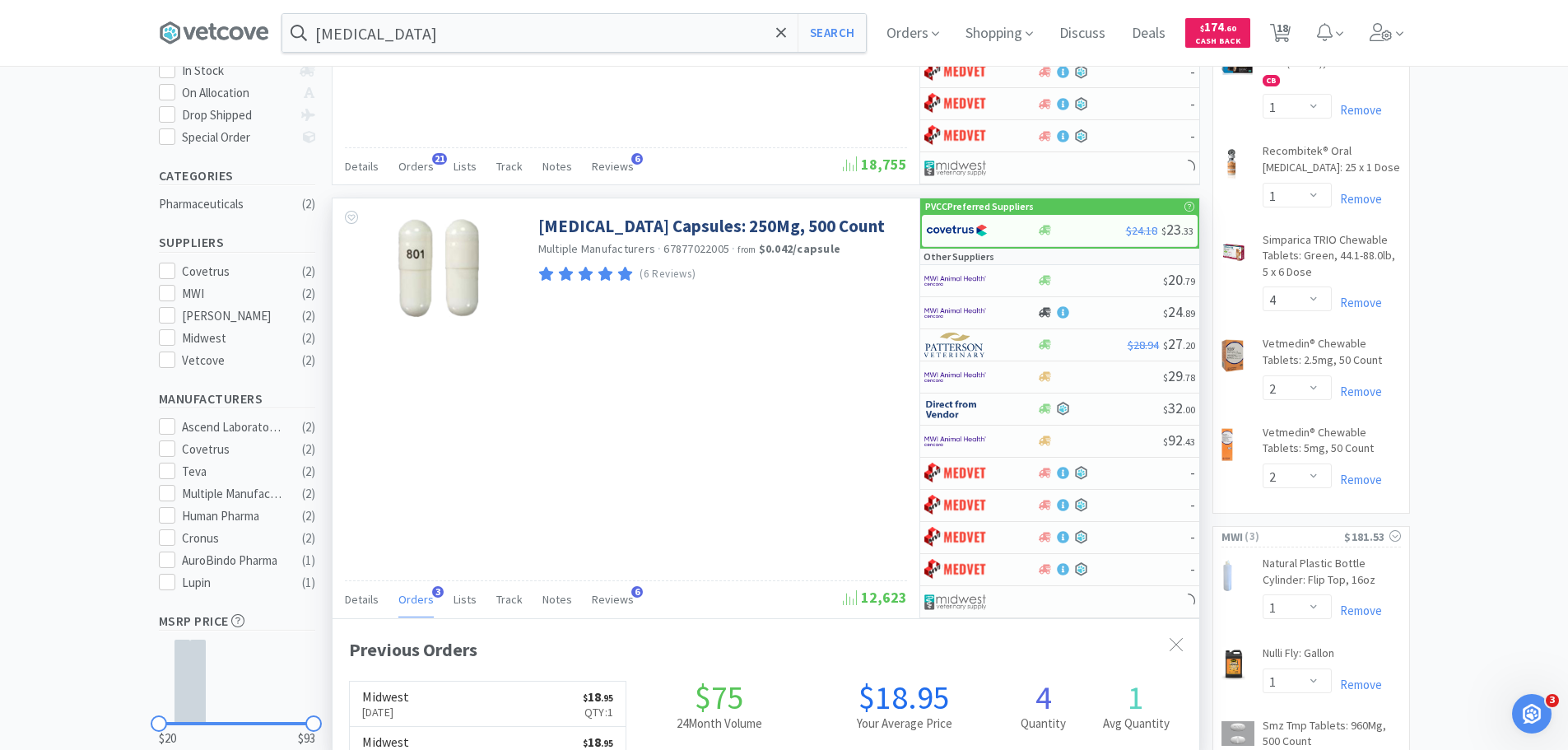
scroll to position [427, 867]
click at [426, 598] on span "Orders" at bounding box center [415, 599] width 35 height 15
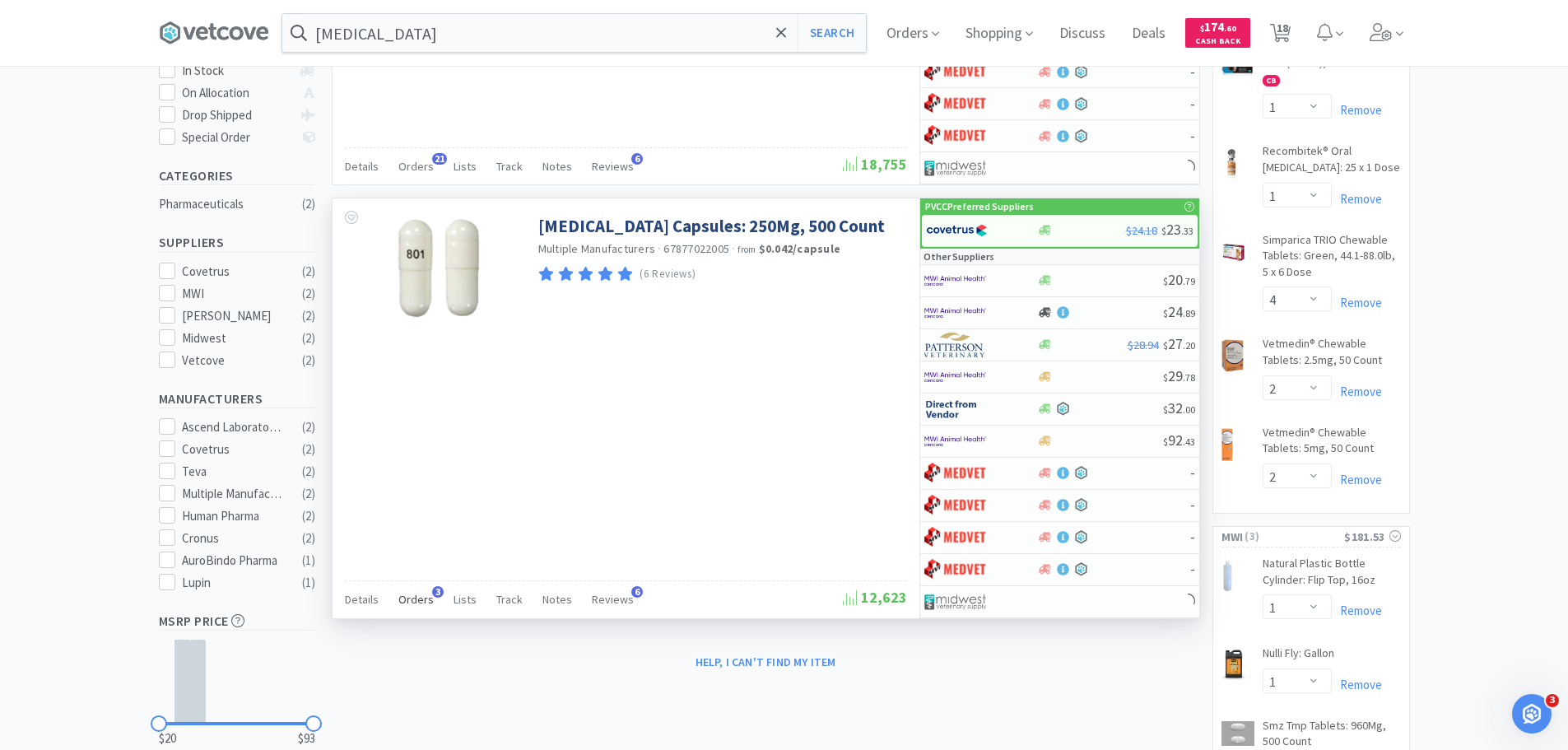
click at [426, 598] on span "Orders" at bounding box center [415, 599] width 35 height 15
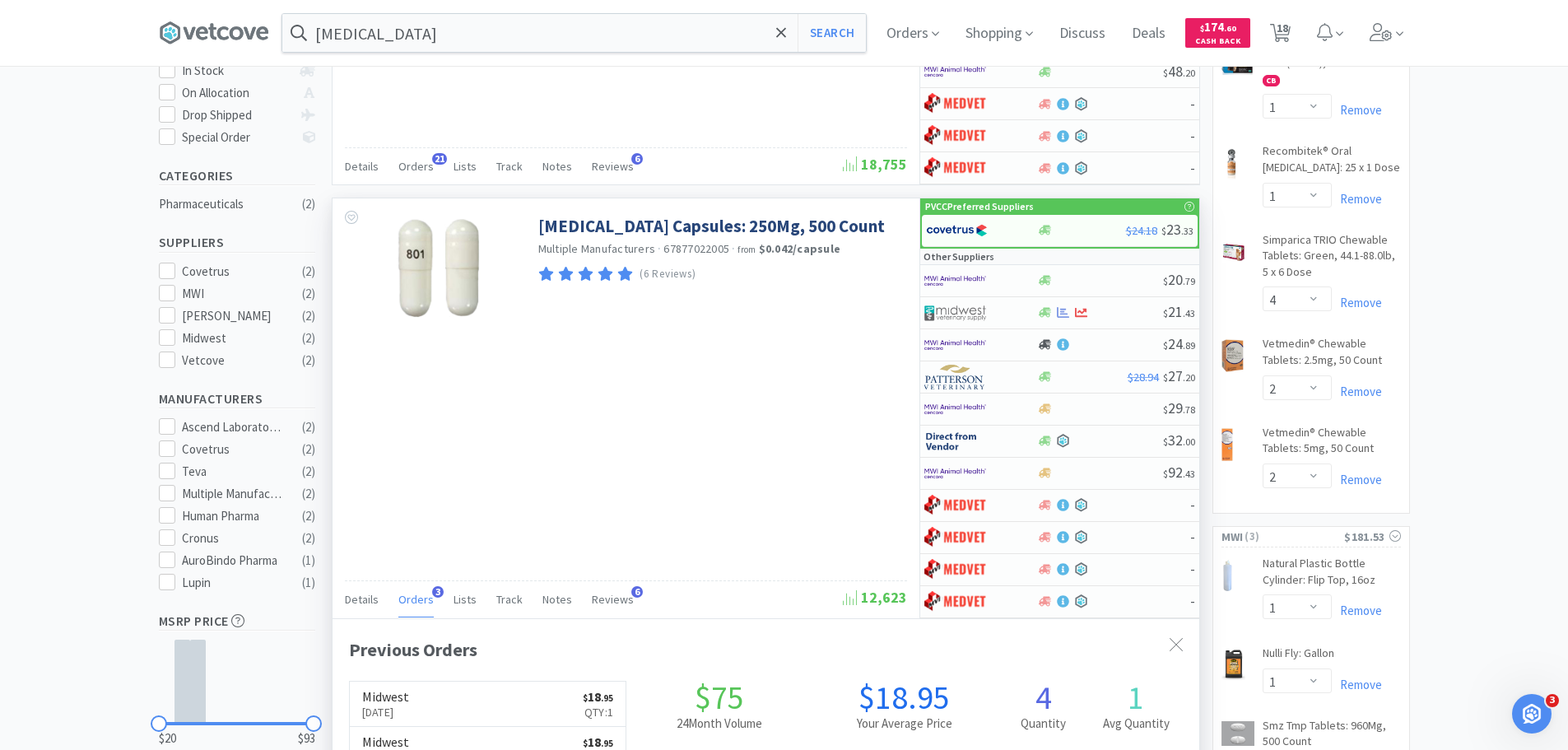
click at [426, 598] on span "Orders" at bounding box center [415, 599] width 35 height 15
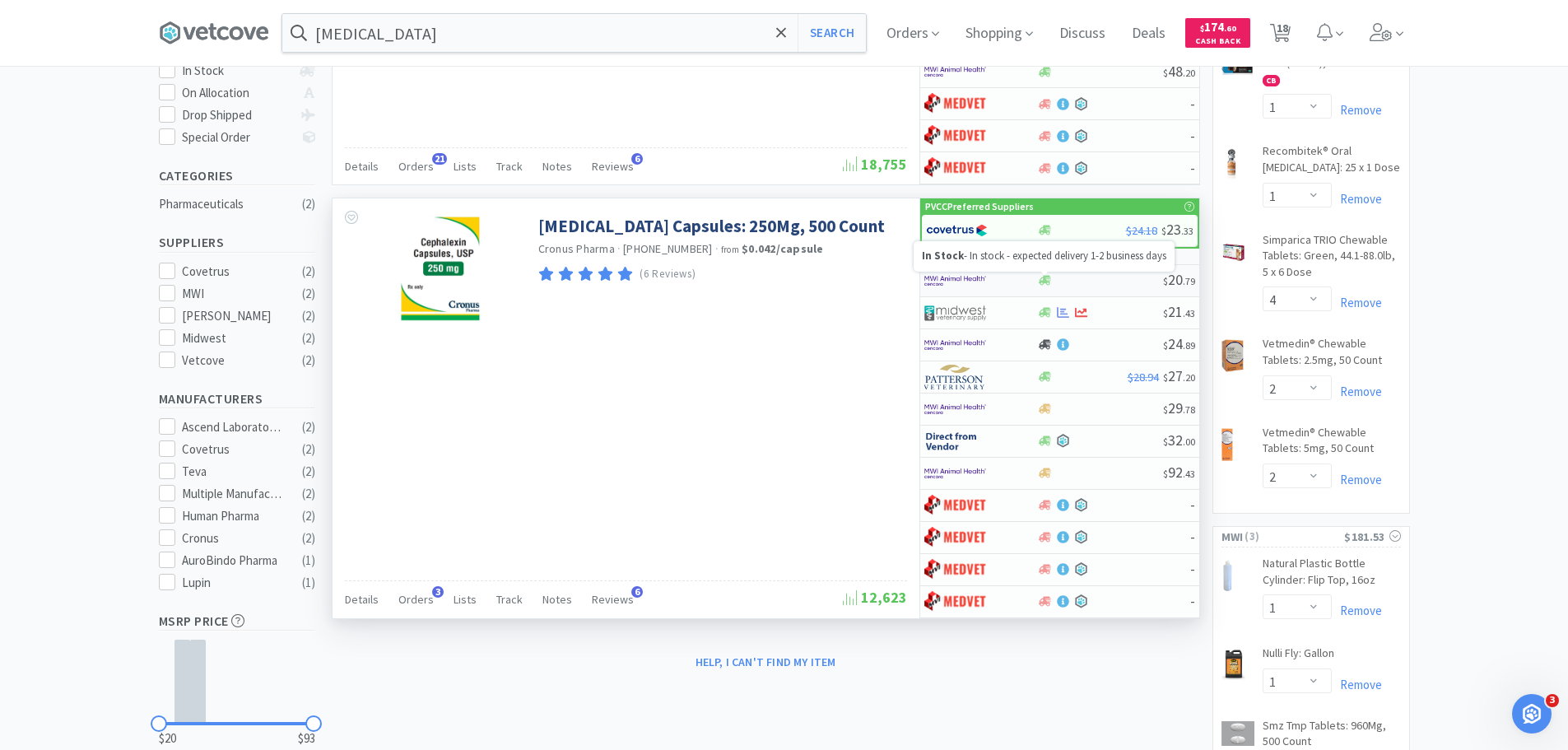
click at [1048, 283] on icon at bounding box center [1045, 280] width 12 height 9
select select "1"
click at [420, 599] on span "Orders" at bounding box center [415, 599] width 35 height 15
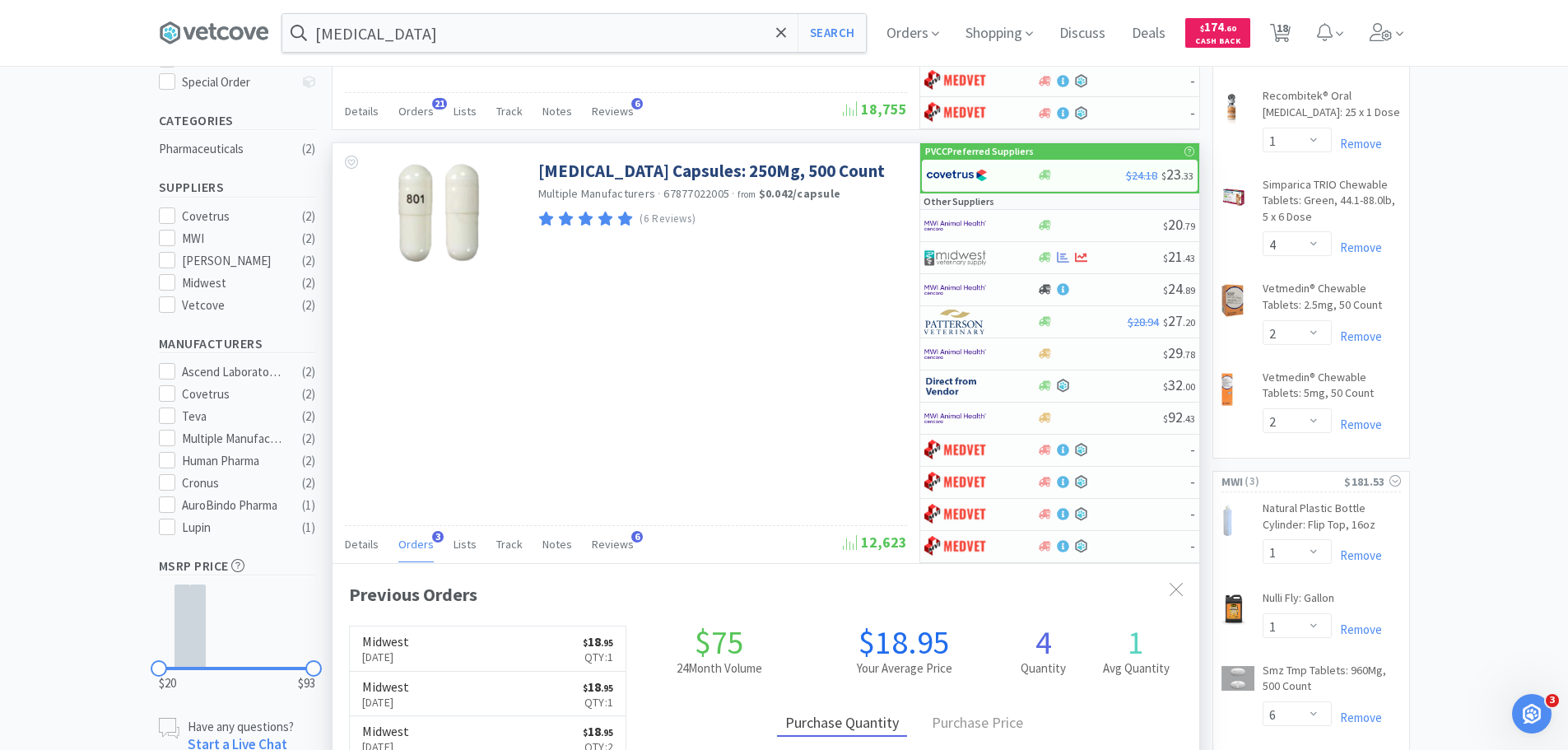
scroll to position [412, 0]
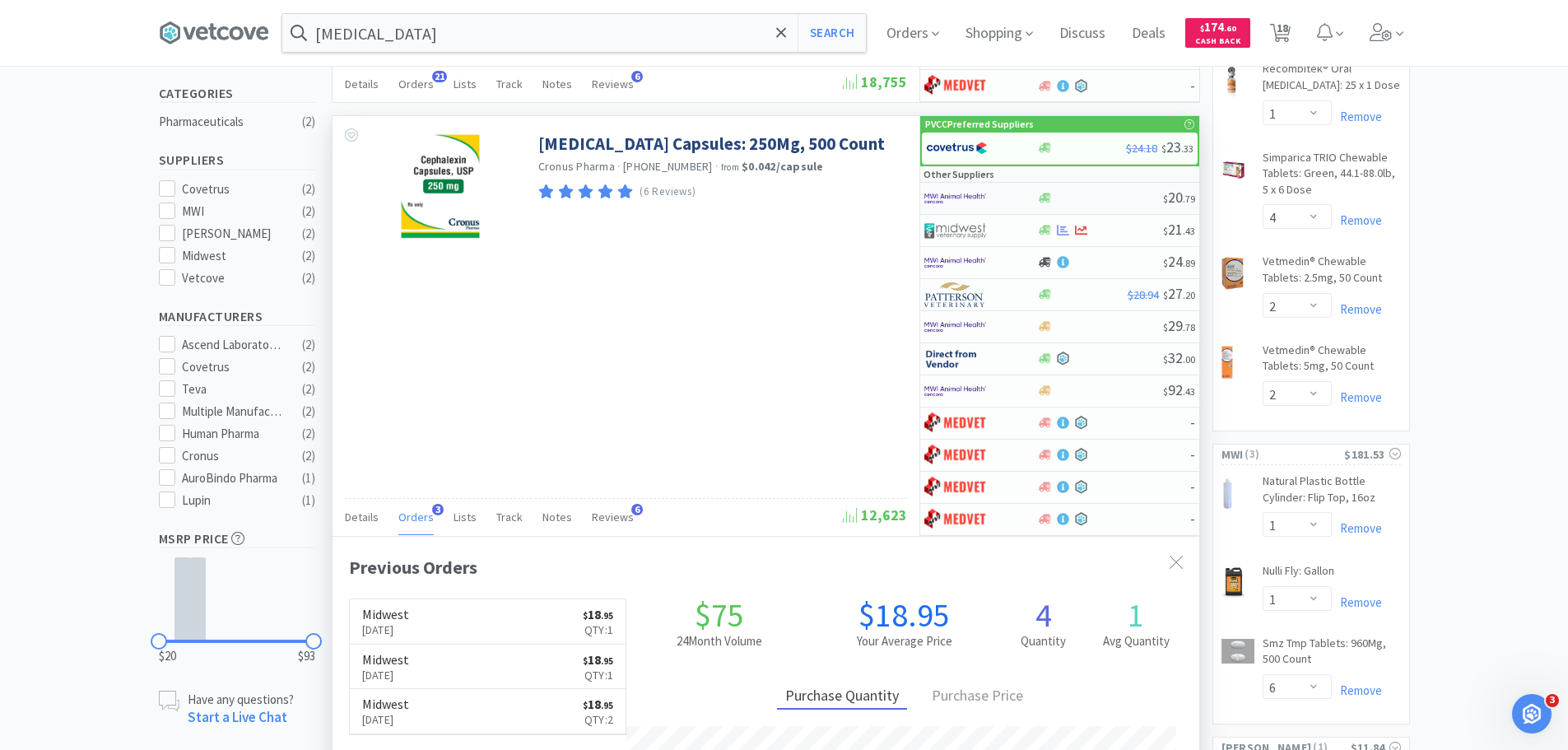
click at [963, 194] on img at bounding box center [955, 198] width 62 height 25
select select "1"
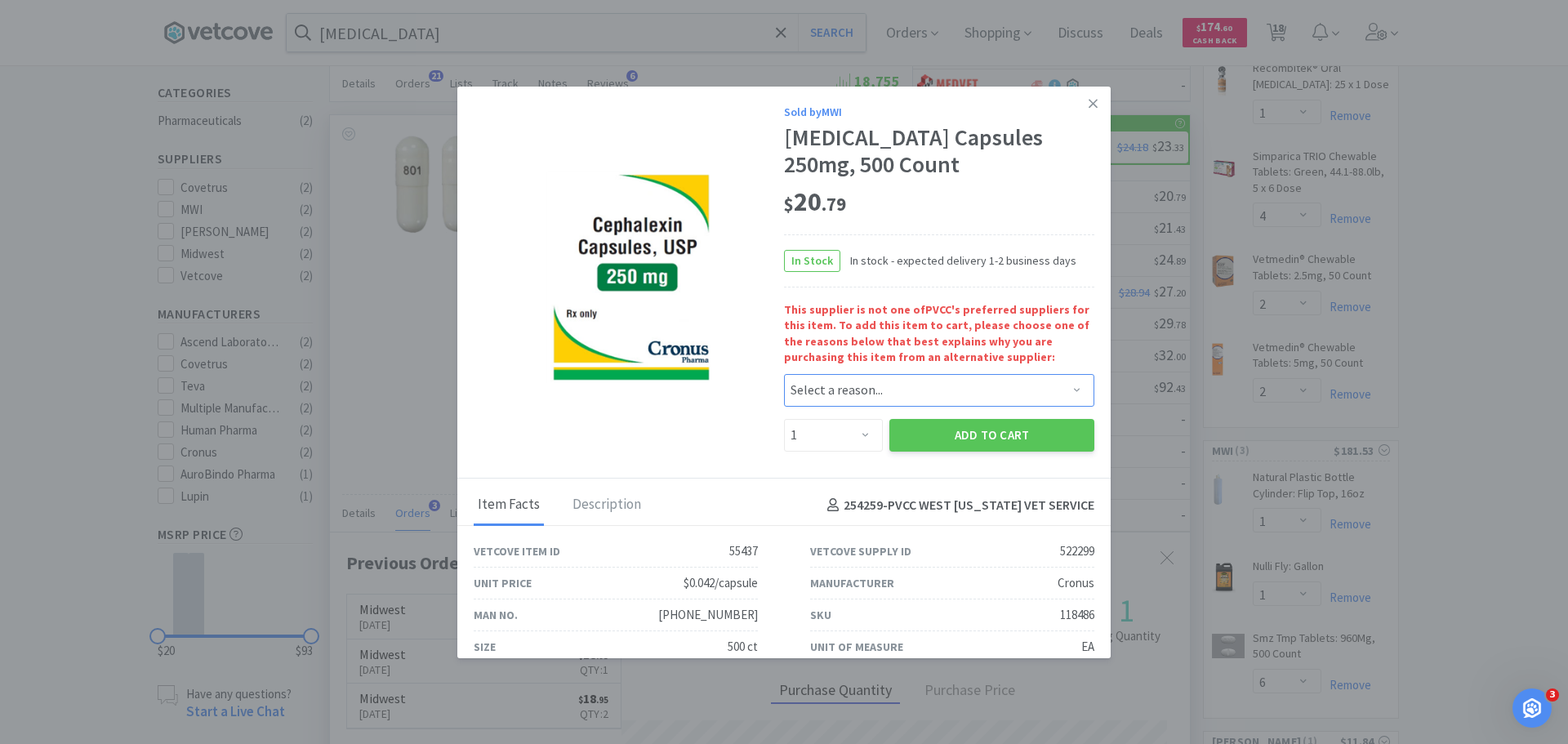
click at [888, 393] on select "Select a reason... Availability - This item is out of stock at the preferred su…" at bounding box center [939, 390] width 310 height 32
select select "pricing"
click at [784, 374] on select "Select a reason... Availability - This item is out of stock at the preferred su…" at bounding box center [939, 390] width 310 height 32
click at [847, 440] on select "Enter Quantity 1 2 3 4 5 6 7 8 9 10 11 12 13 14 15 16 17 18 19 20 Enter Quantity" at bounding box center [834, 435] width 99 height 32
select select "2"
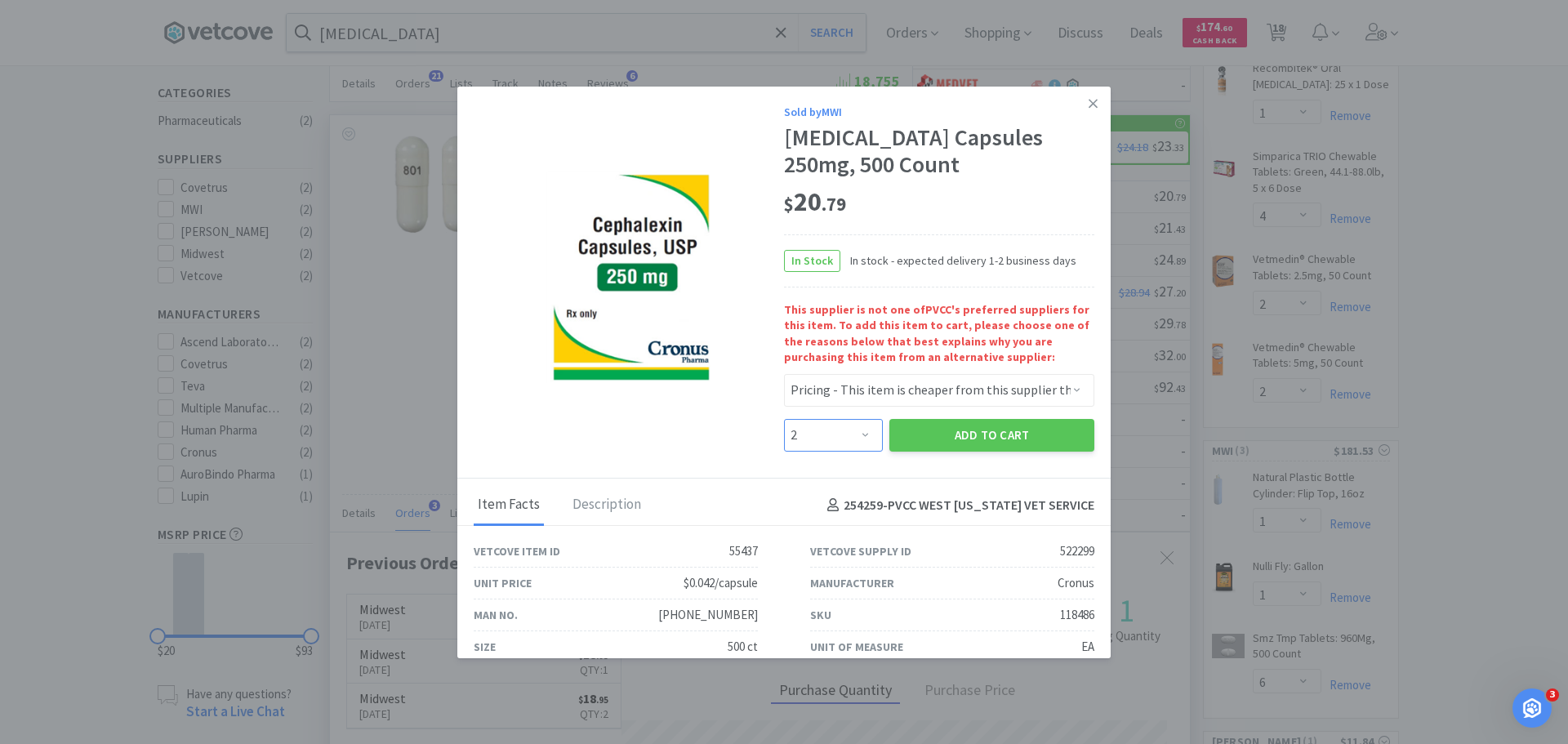
click at [784, 419] on select "Enter Quantity 1 2 3 4 5 6 7 8 9 10 11 12 13 14 15 16 17 18 19 20 Enter Quantity" at bounding box center [834, 435] width 99 height 32
click at [936, 434] on button "Add to Cart" at bounding box center [992, 435] width 205 height 32
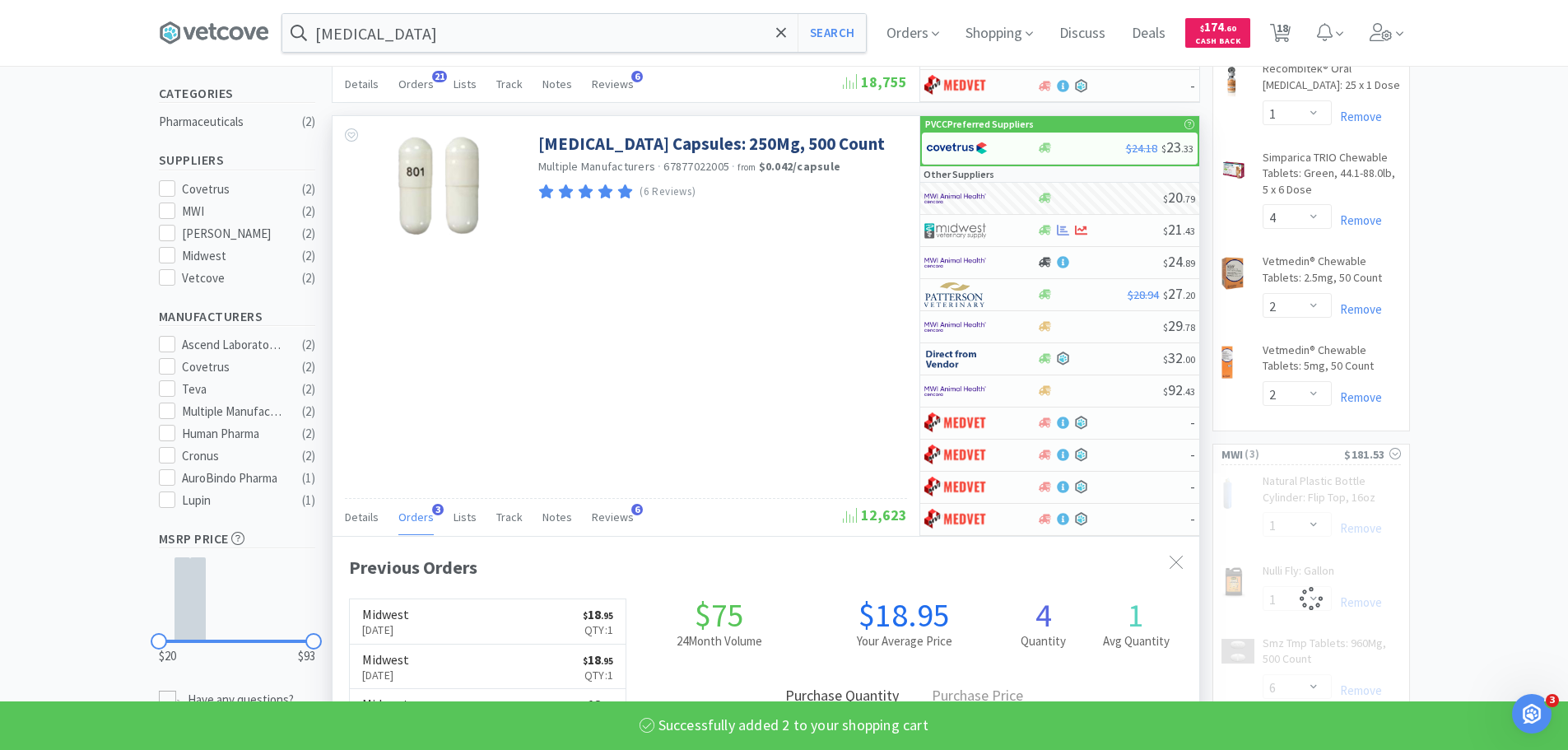
select select "2"
select select "1"
select select "6"
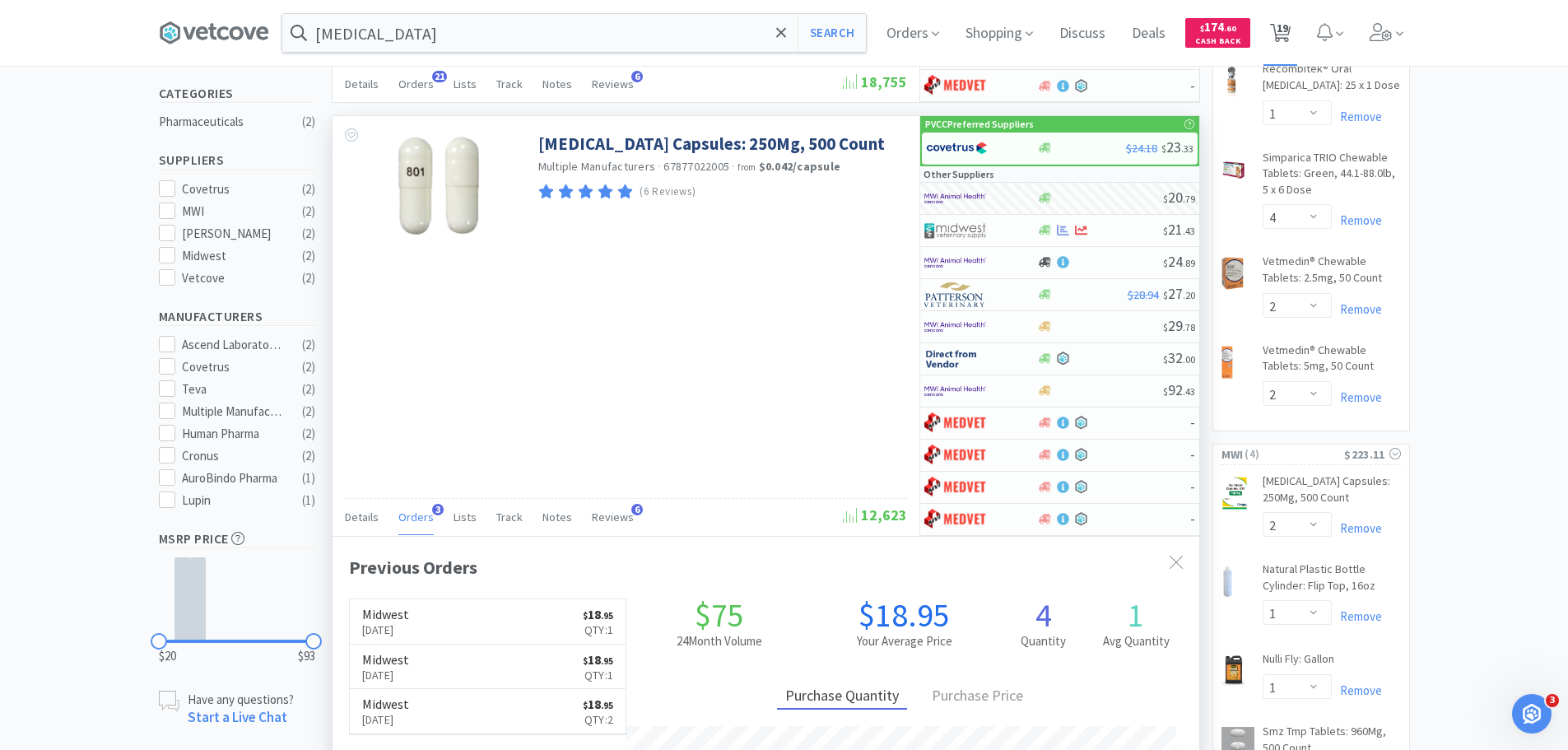
click at [1288, 27] on span "19" at bounding box center [1282, 28] width 11 height 66
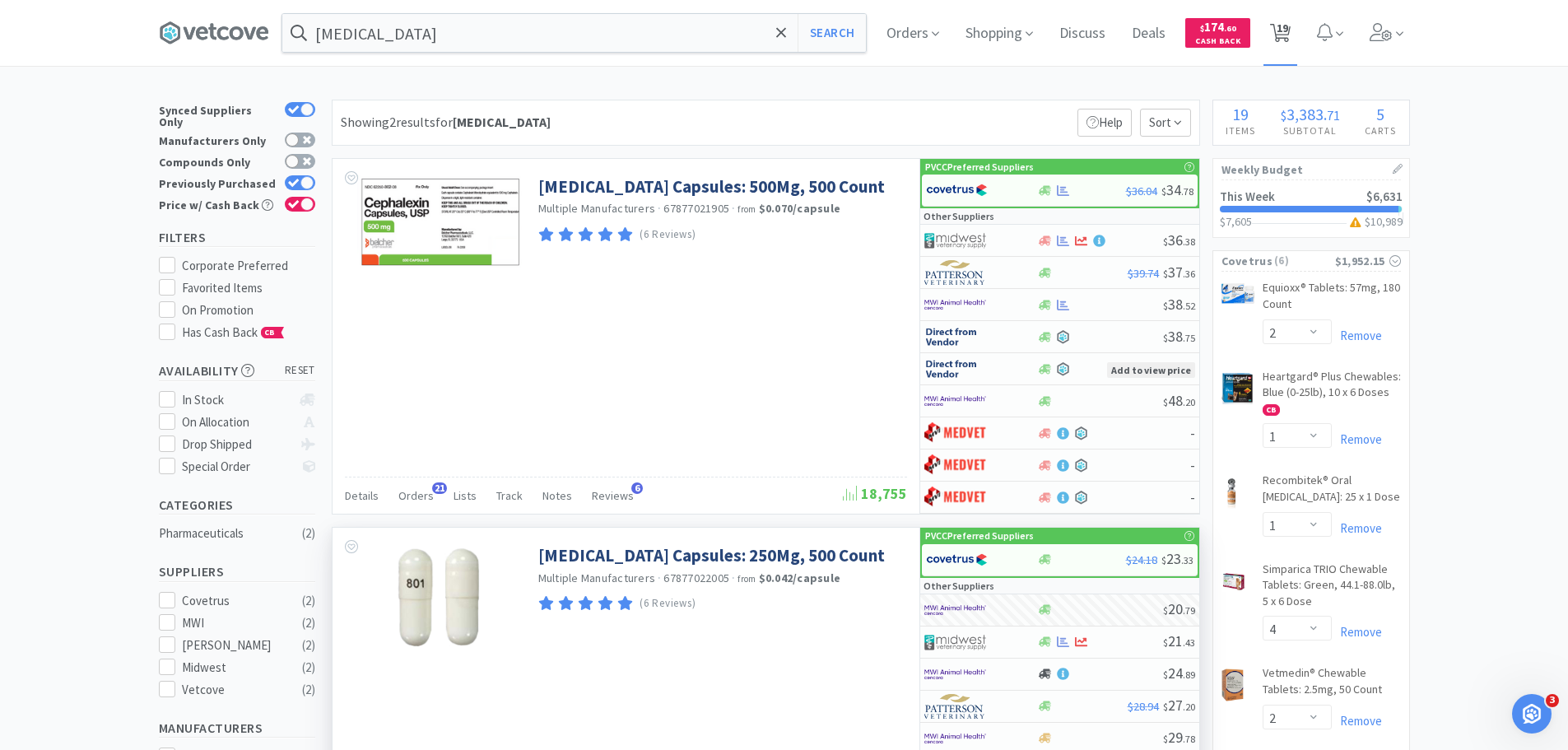
select select "1"
select select "2"
select select "1"
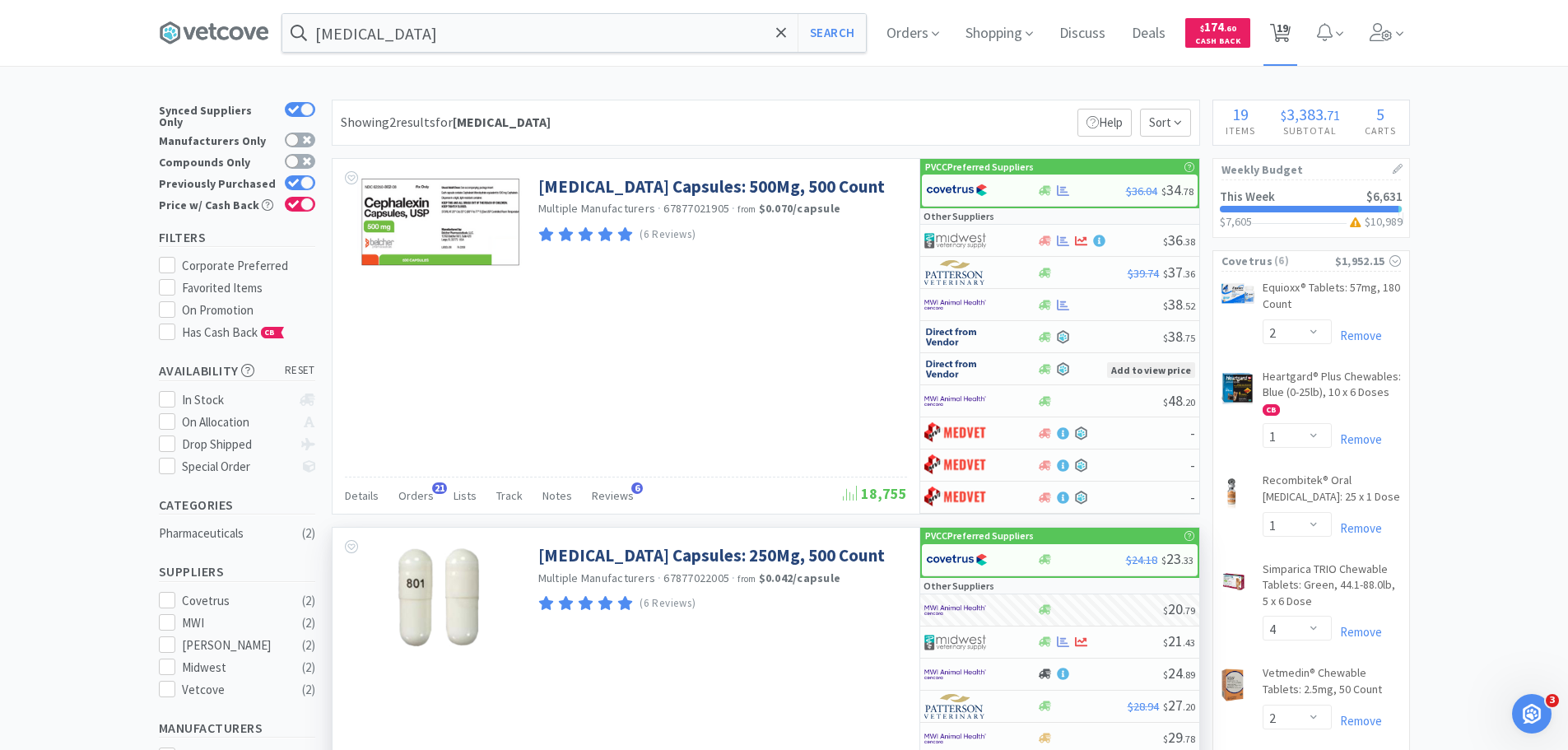
select select "1"
select select "2"
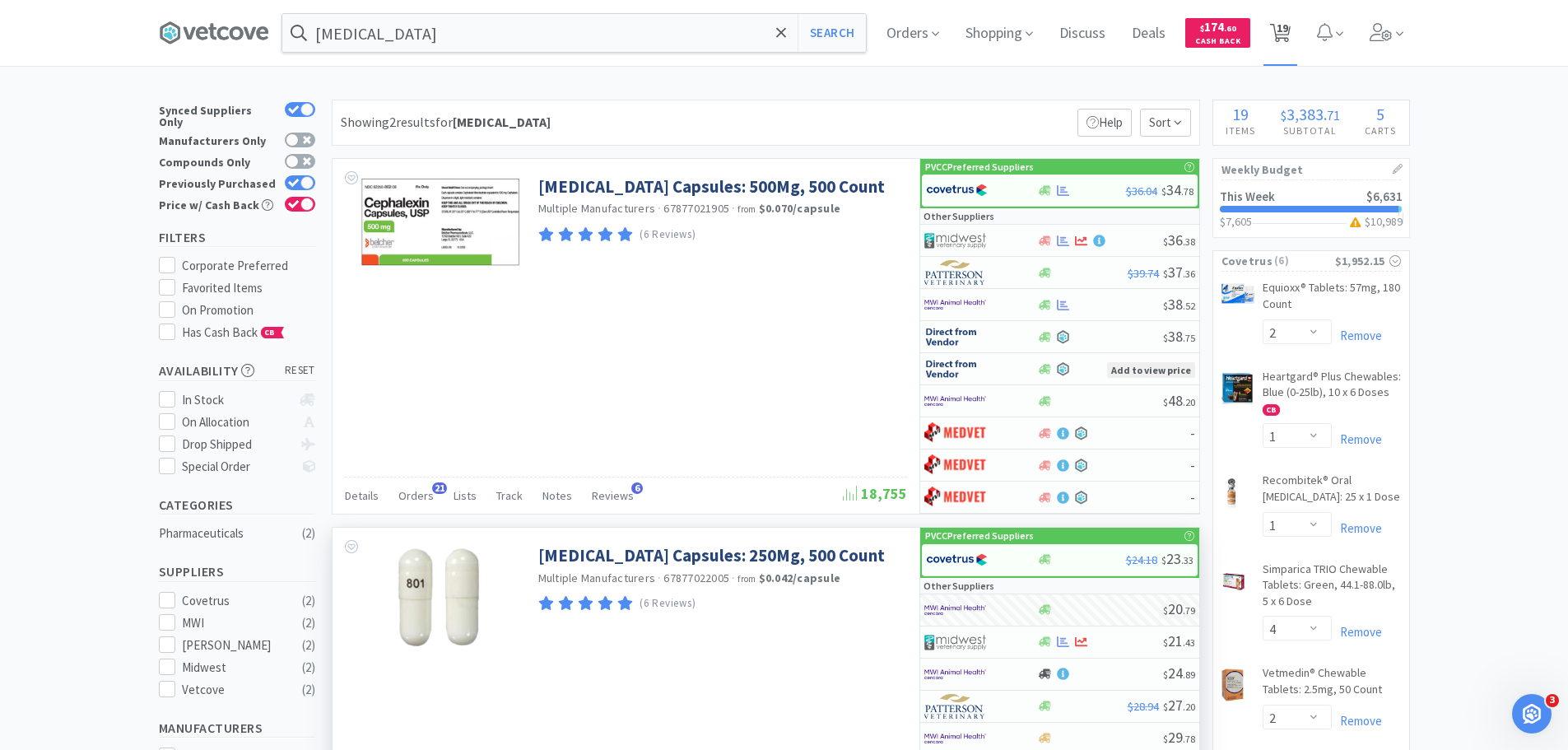
select select "1"
select select "6"
select select "1"
select select "2"
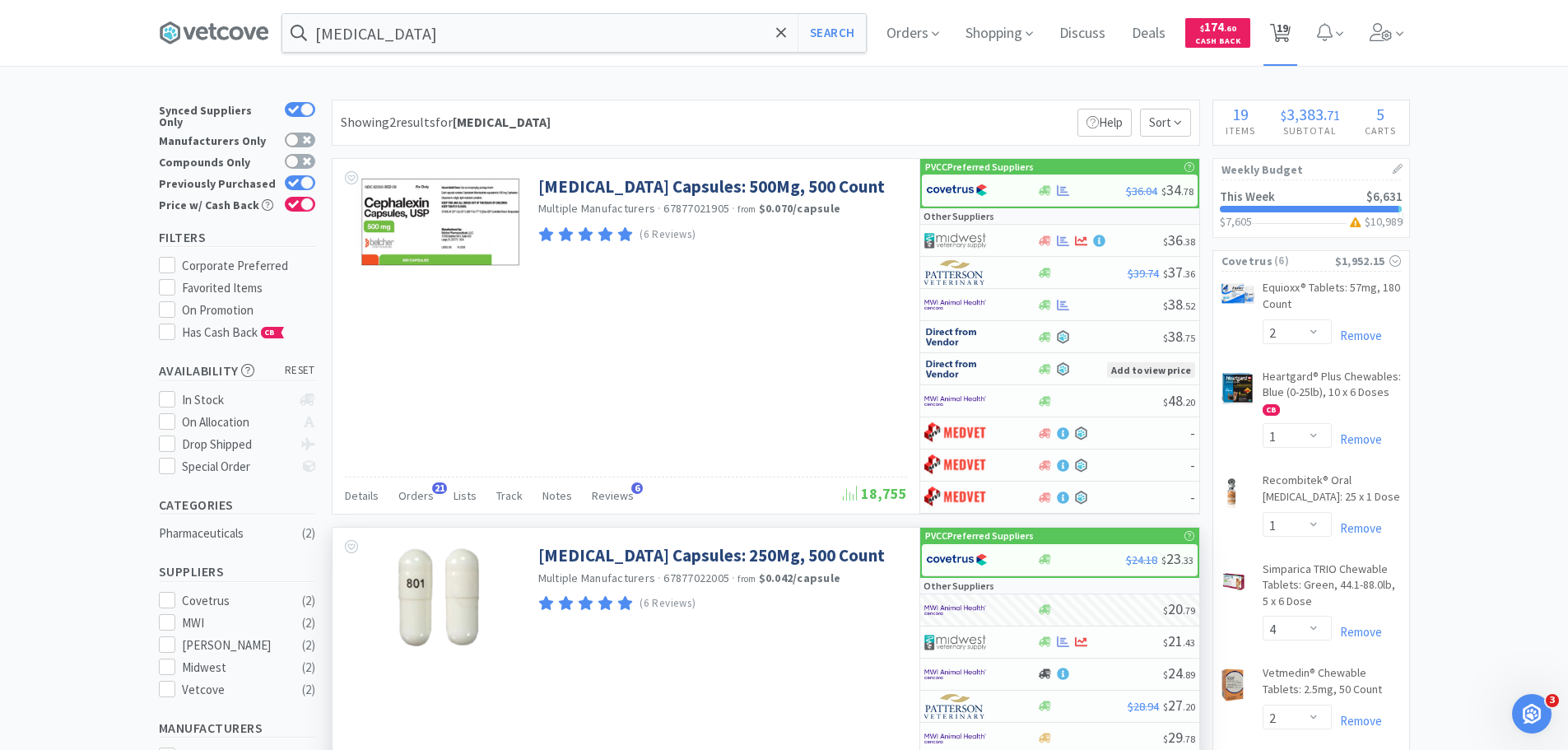
select select "4"
select select "1"
select select "2"
select select "4"
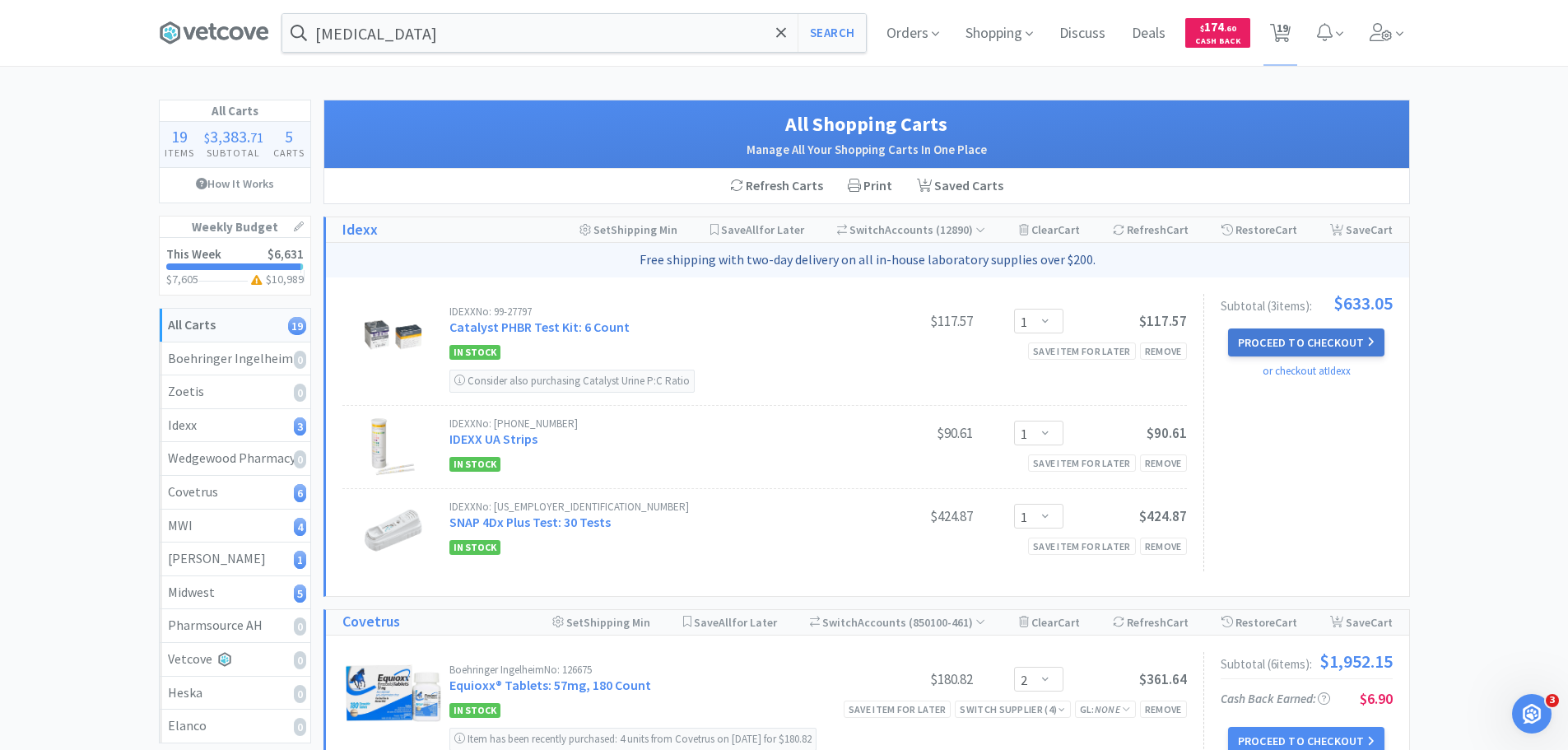
click at [1305, 341] on button "Proceed to Checkout" at bounding box center [1305, 342] width 156 height 28
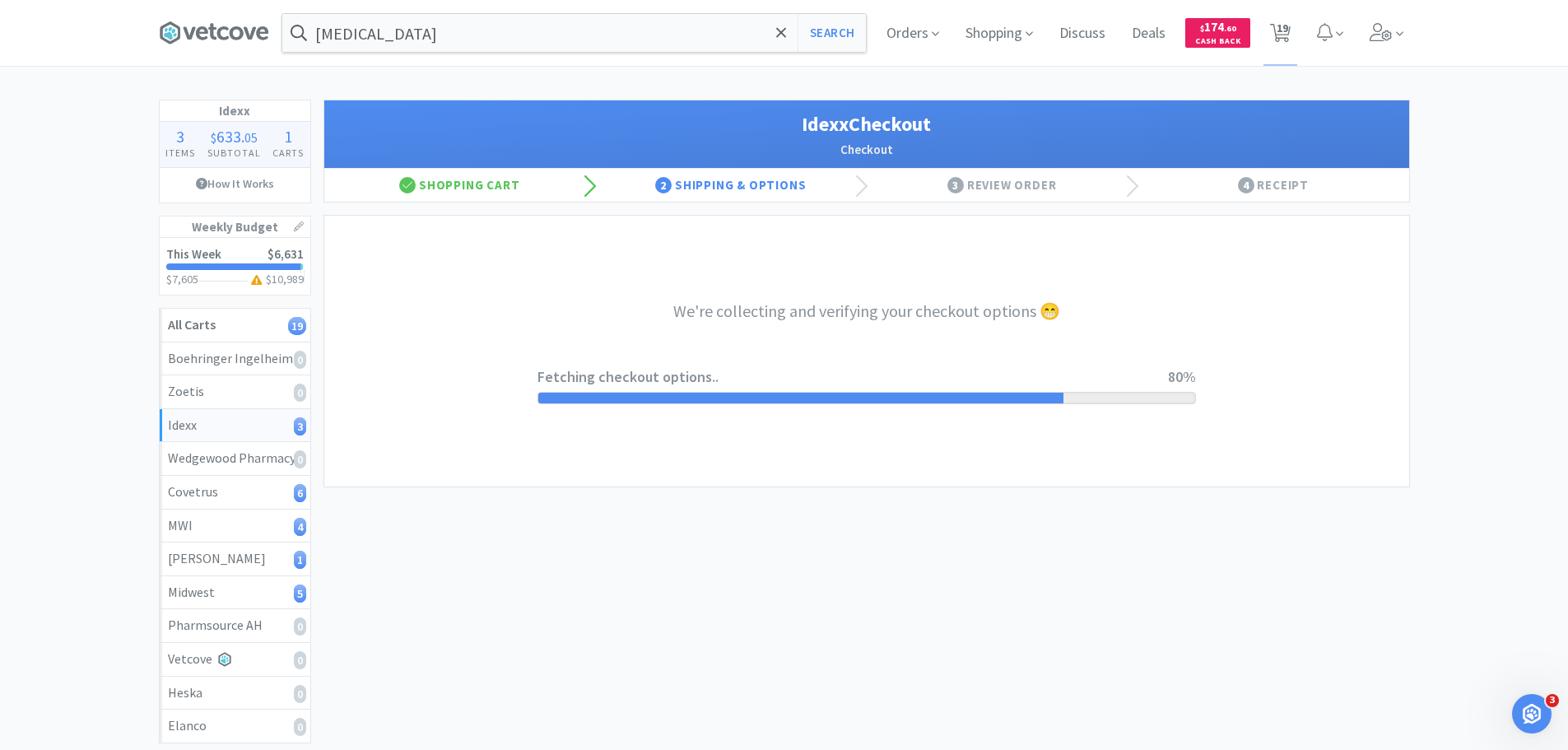
select select "904"
select select "003"
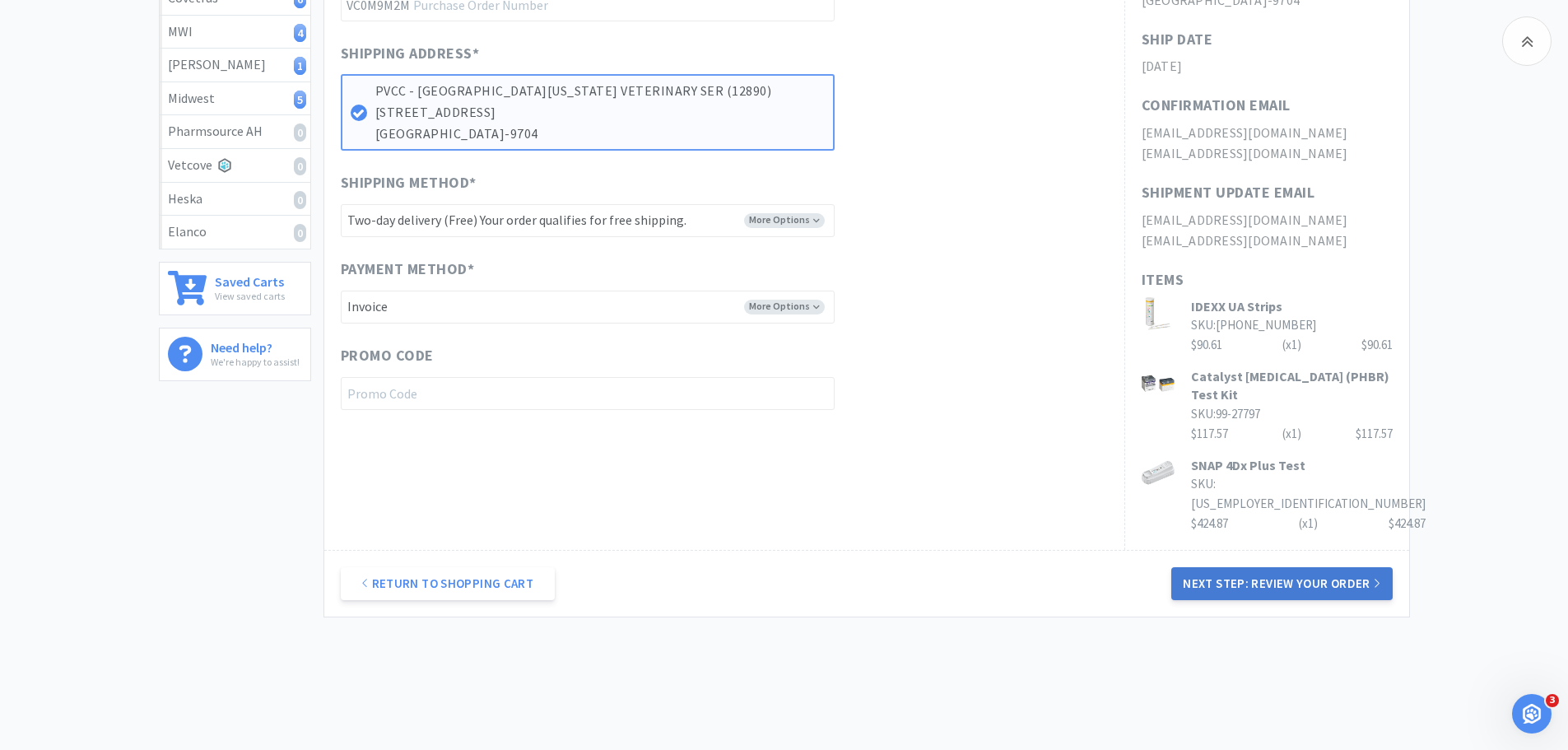
click at [1202, 567] on button "Next Step: Review Your Order" at bounding box center [1281, 584] width 221 height 33
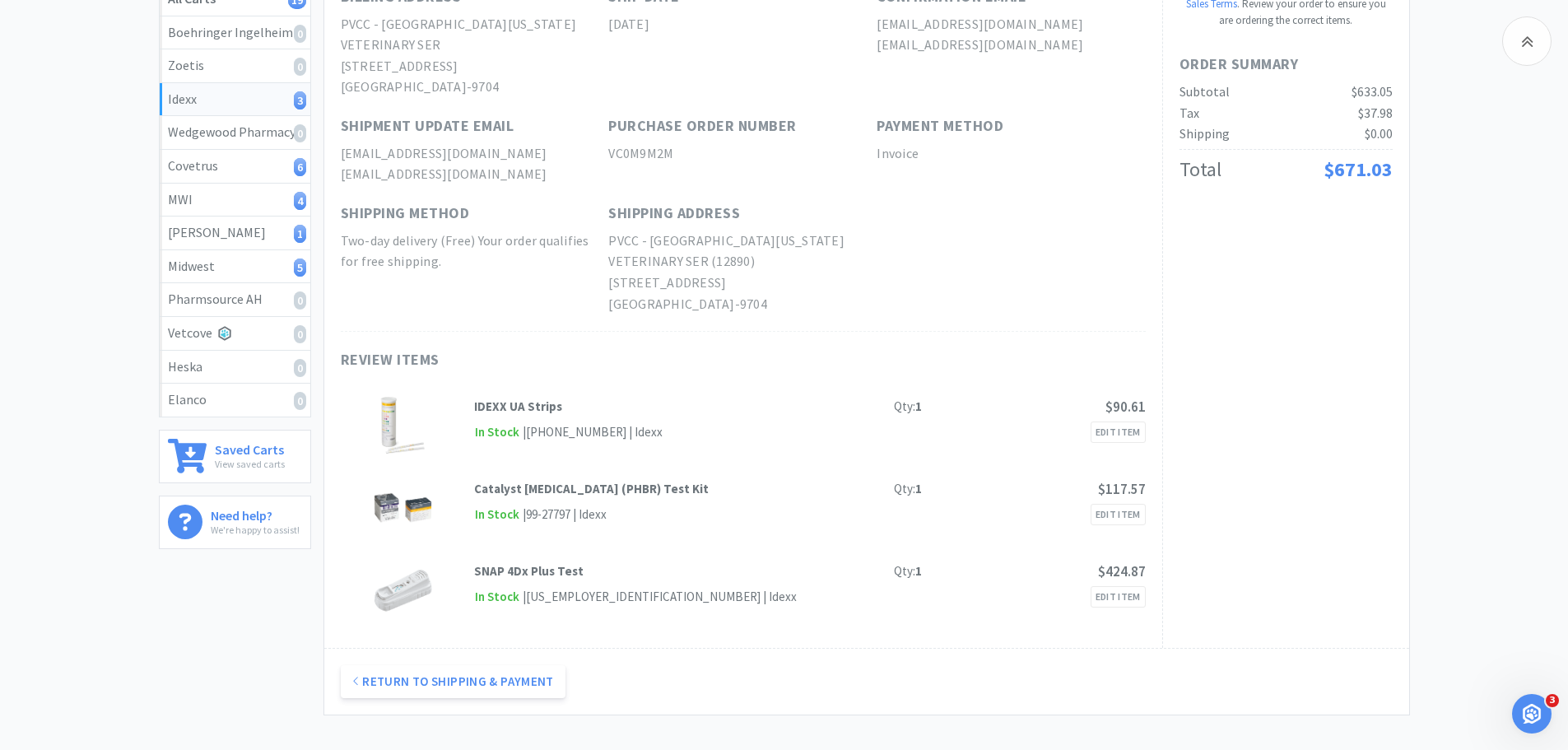
scroll to position [247, 0]
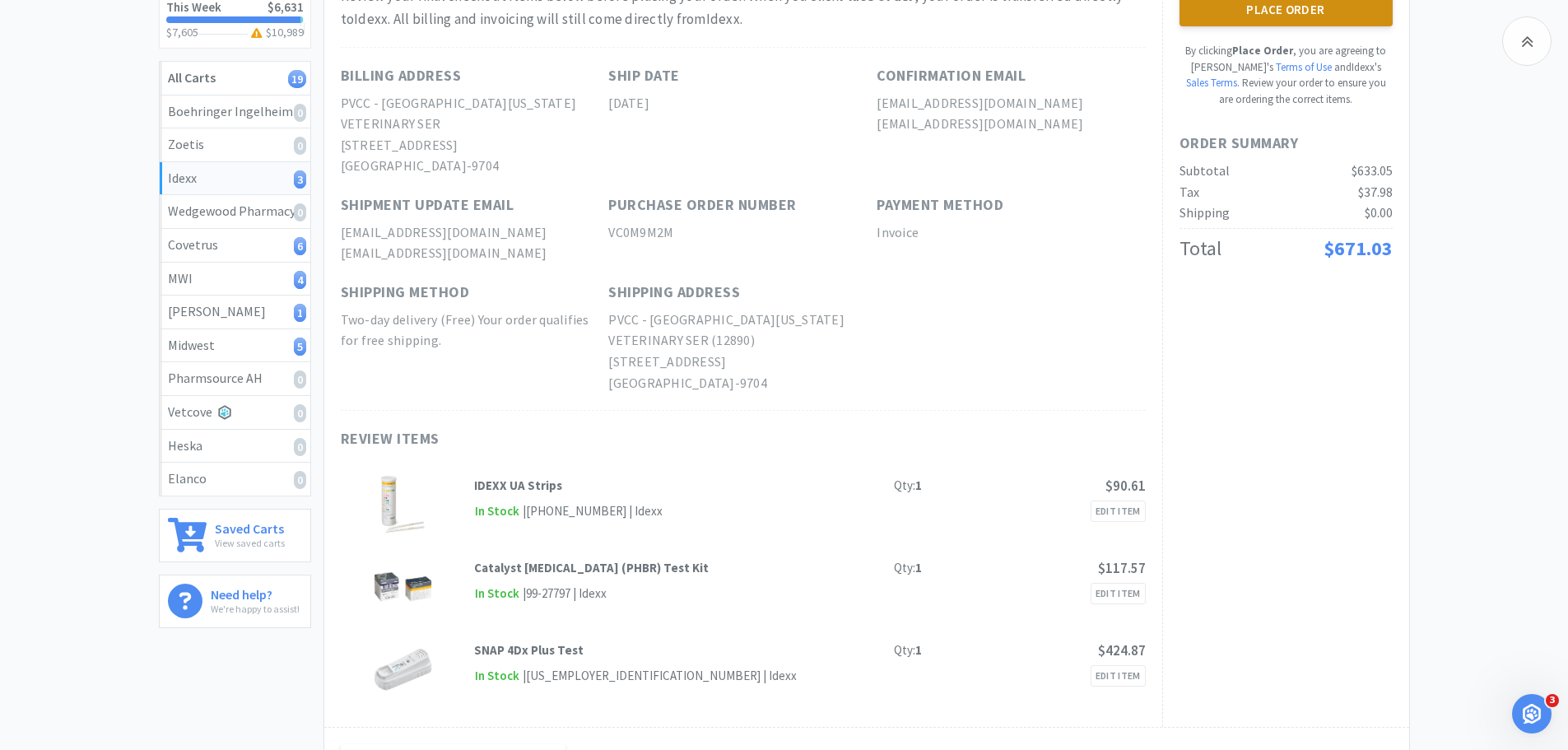
click at [1298, 10] on button "Place Order" at bounding box center [1285, 9] width 213 height 33
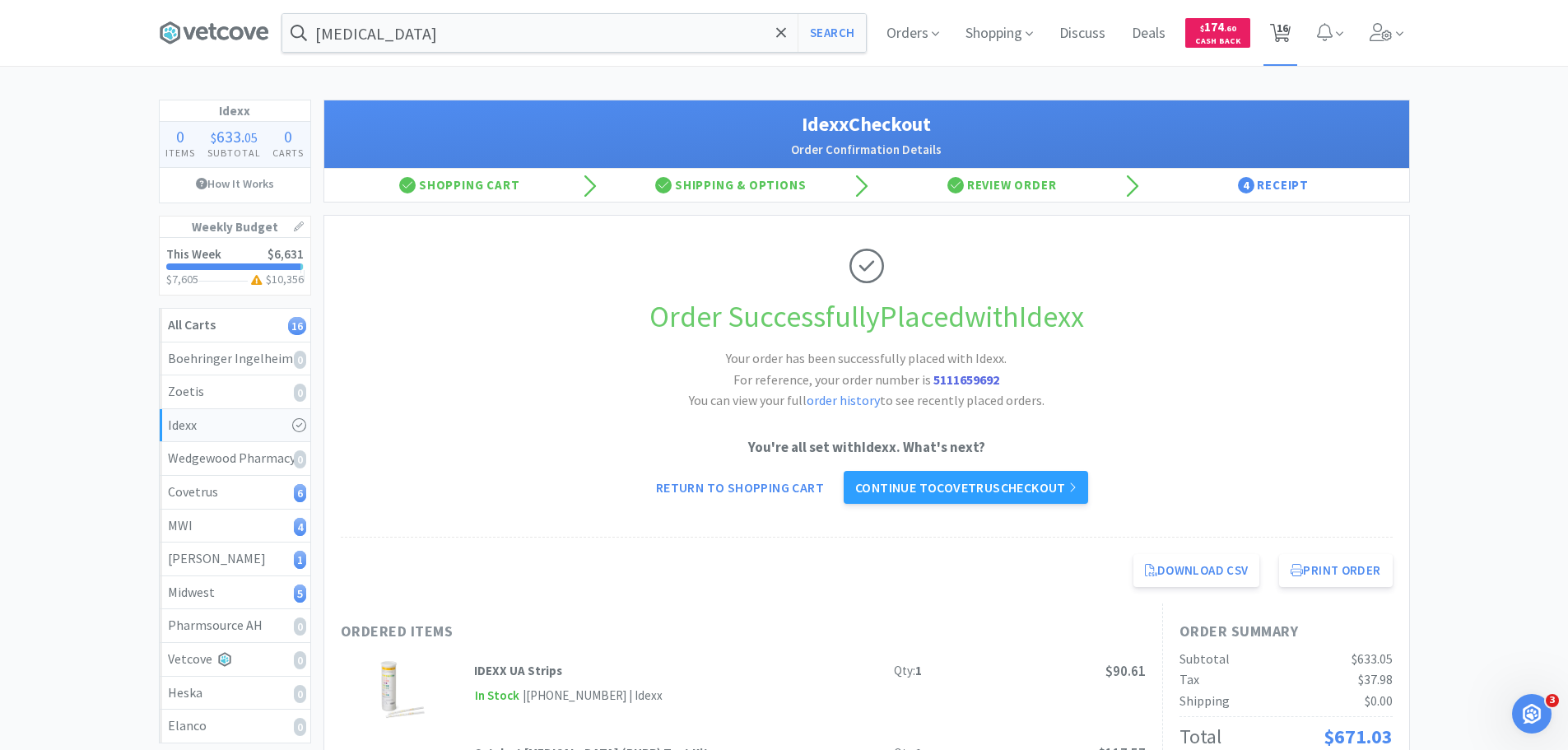
click at [1274, 28] on icon at bounding box center [1280, 33] width 21 height 18
select select "2"
select select "1"
select select "2"
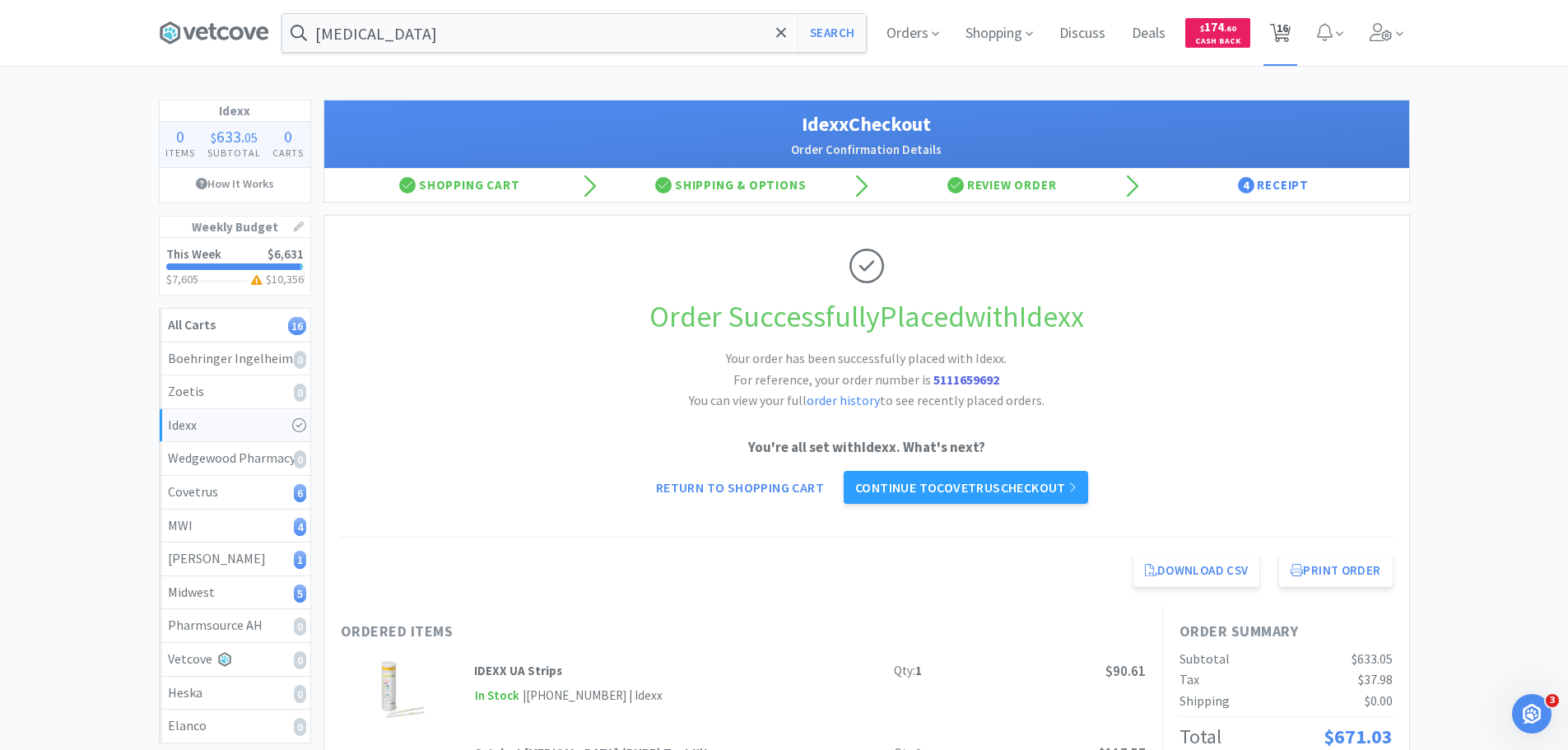
select select "2"
select select "1"
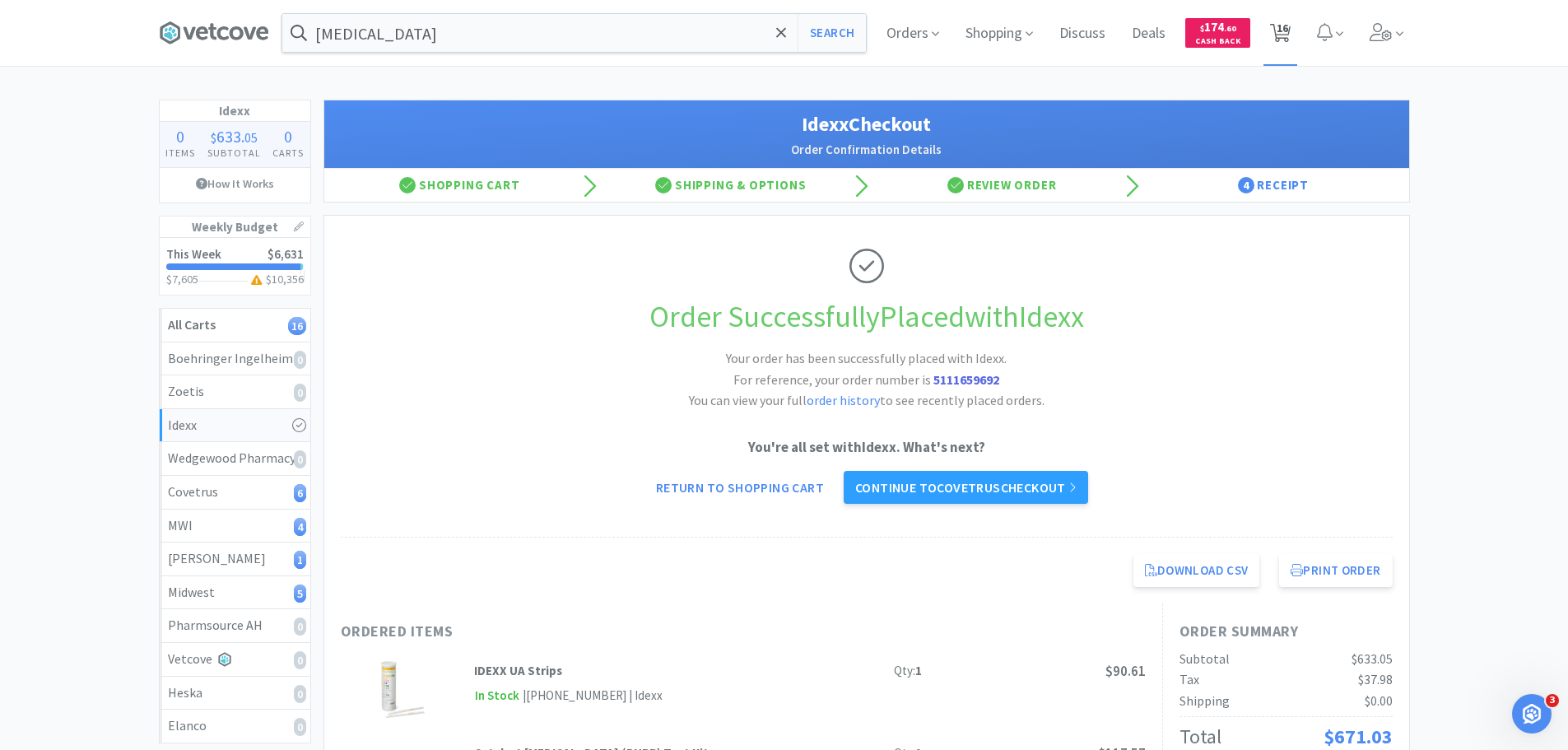
select select "6"
select select "1"
select select "2"
select select "4"
select select "1"
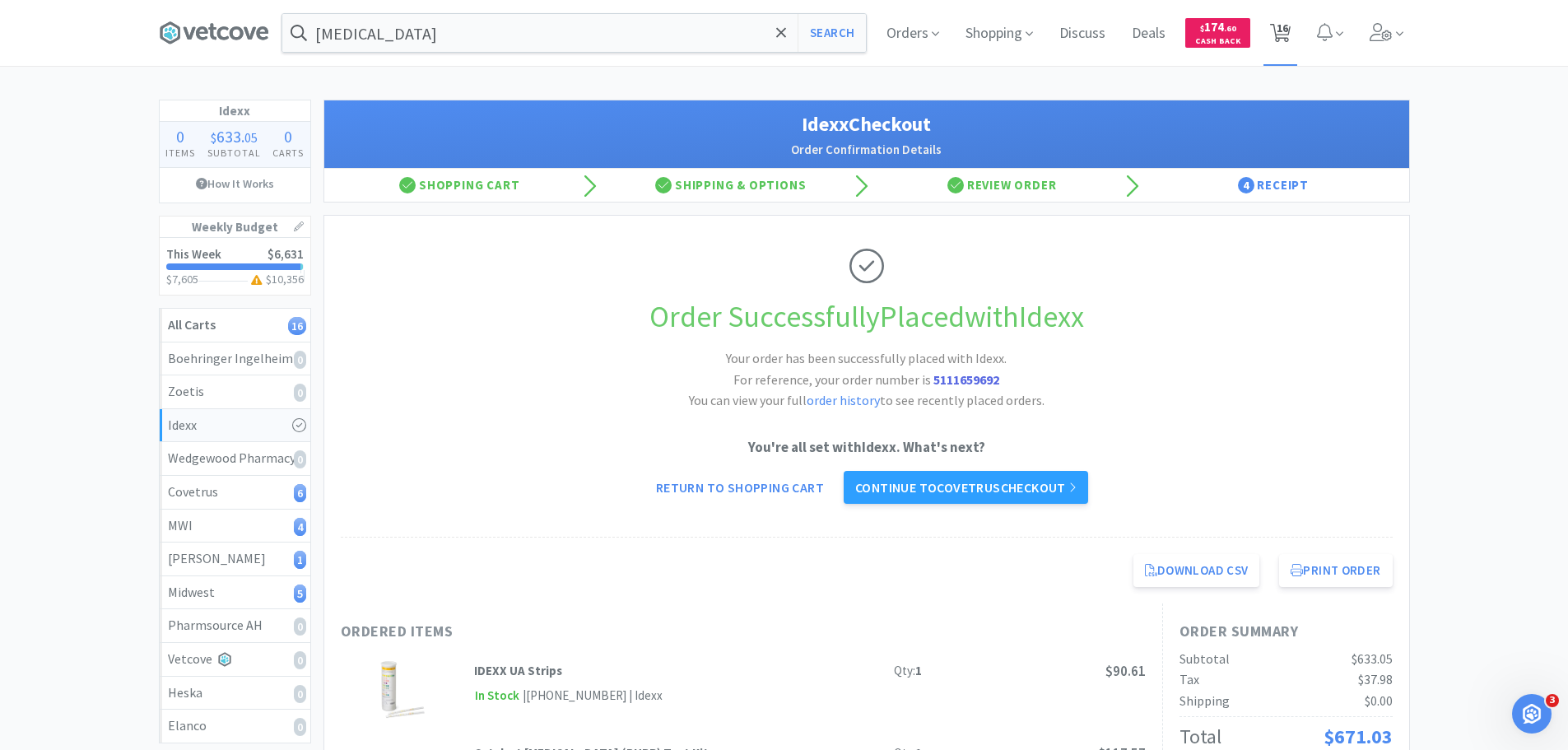
select select "2"
select select "4"
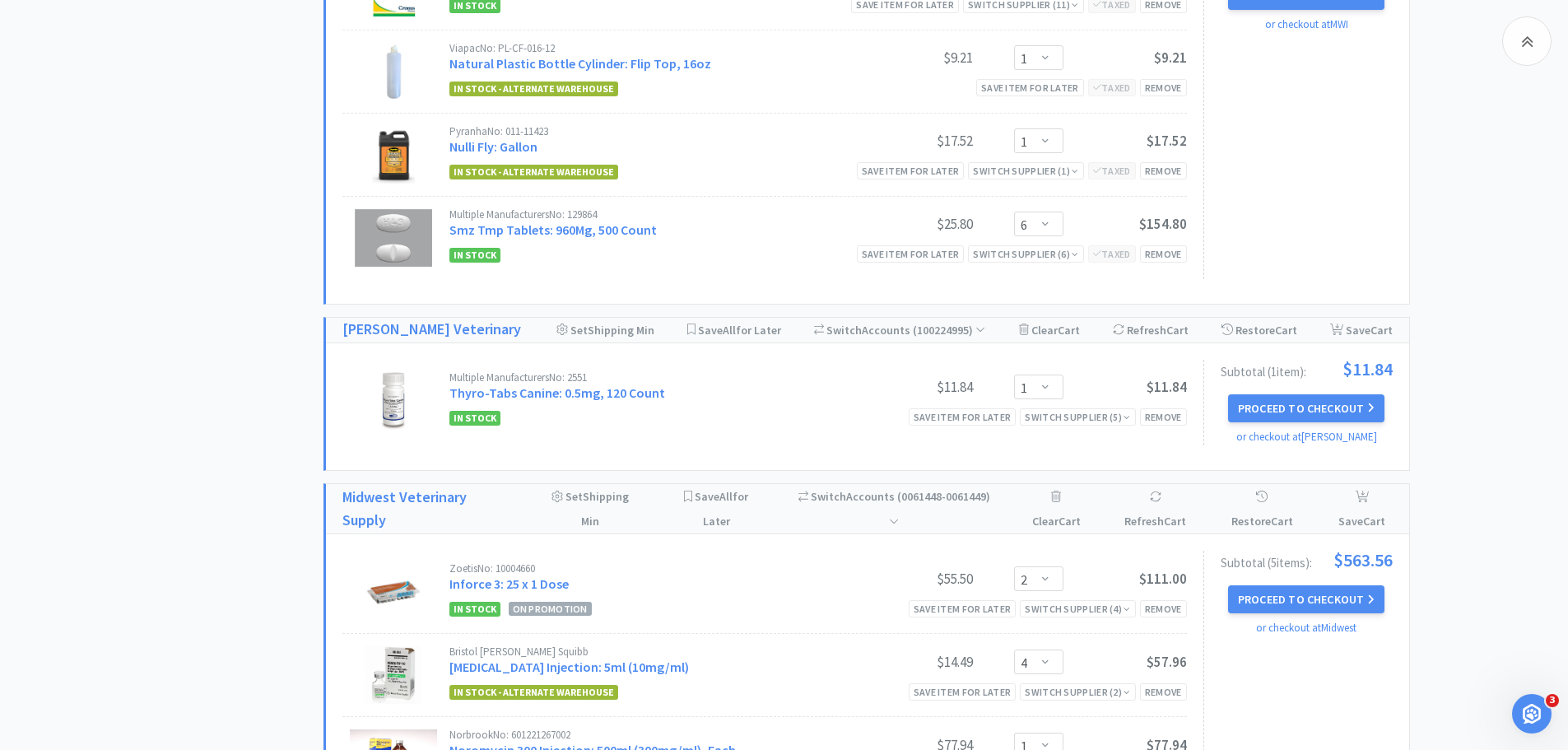
scroll to position [1400, 0]
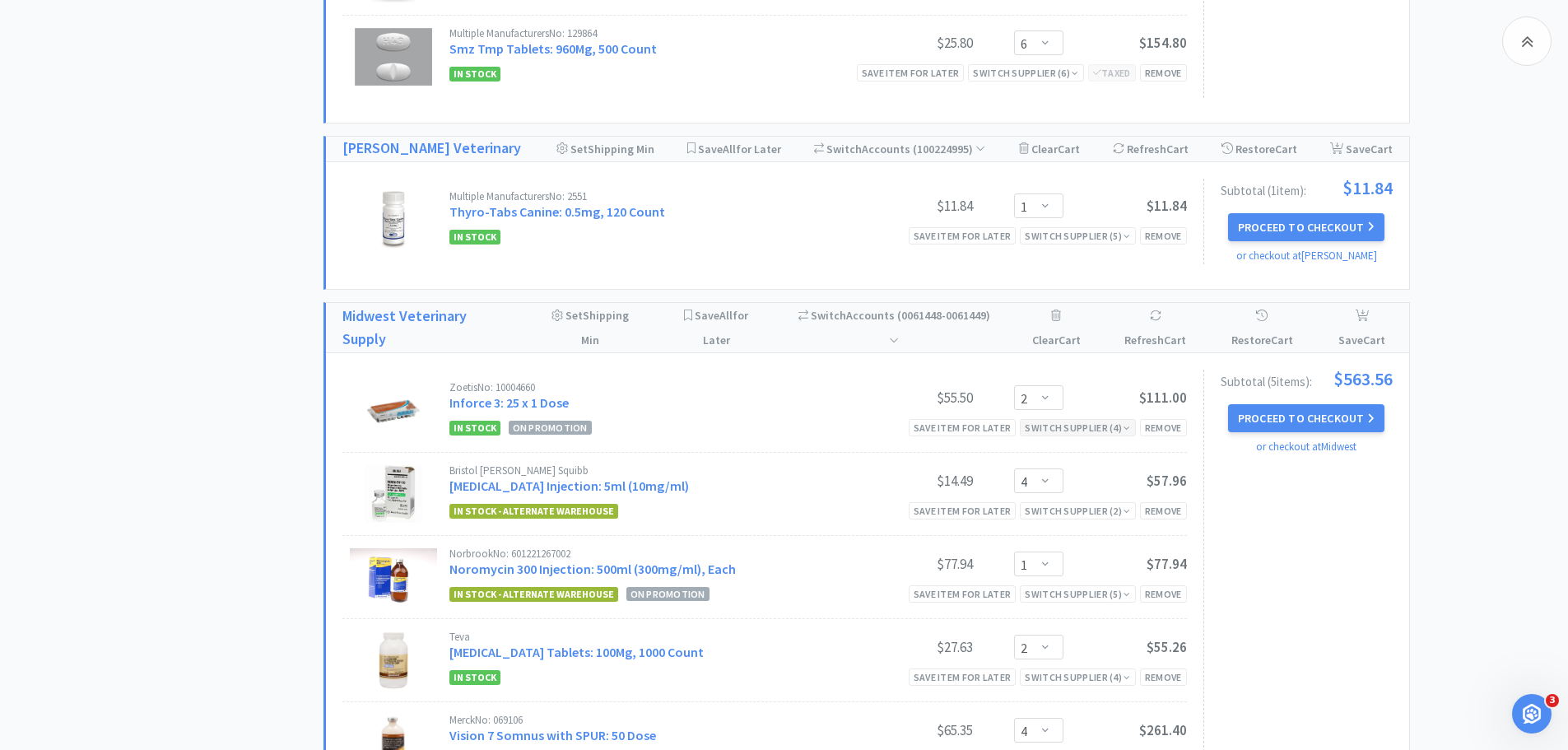
click at [1092, 429] on div "Switch Supplier ( 4 )" at bounding box center [1077, 428] width 105 height 16
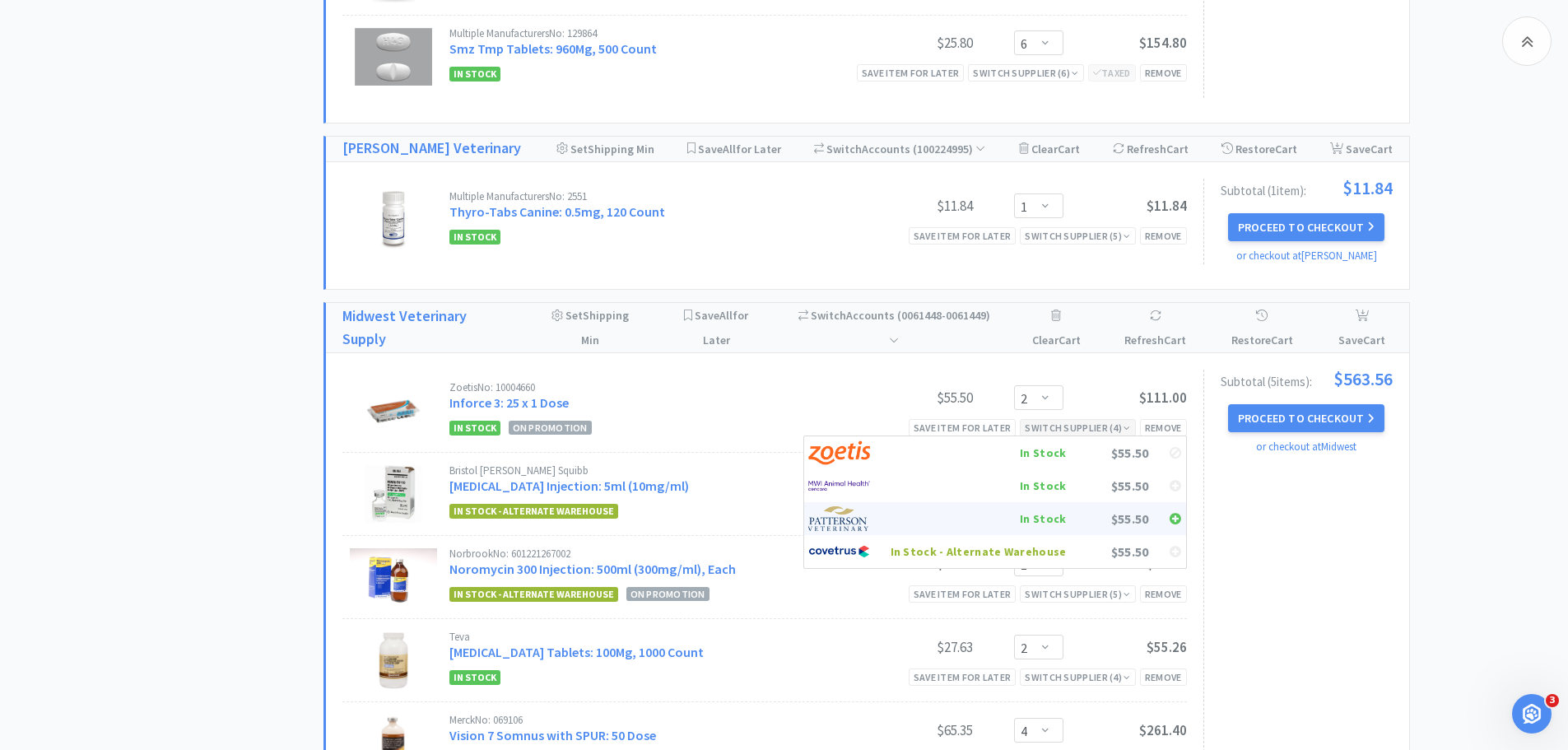
click at [1060, 517] on div "In Stock" at bounding box center [979, 518] width 176 height 25
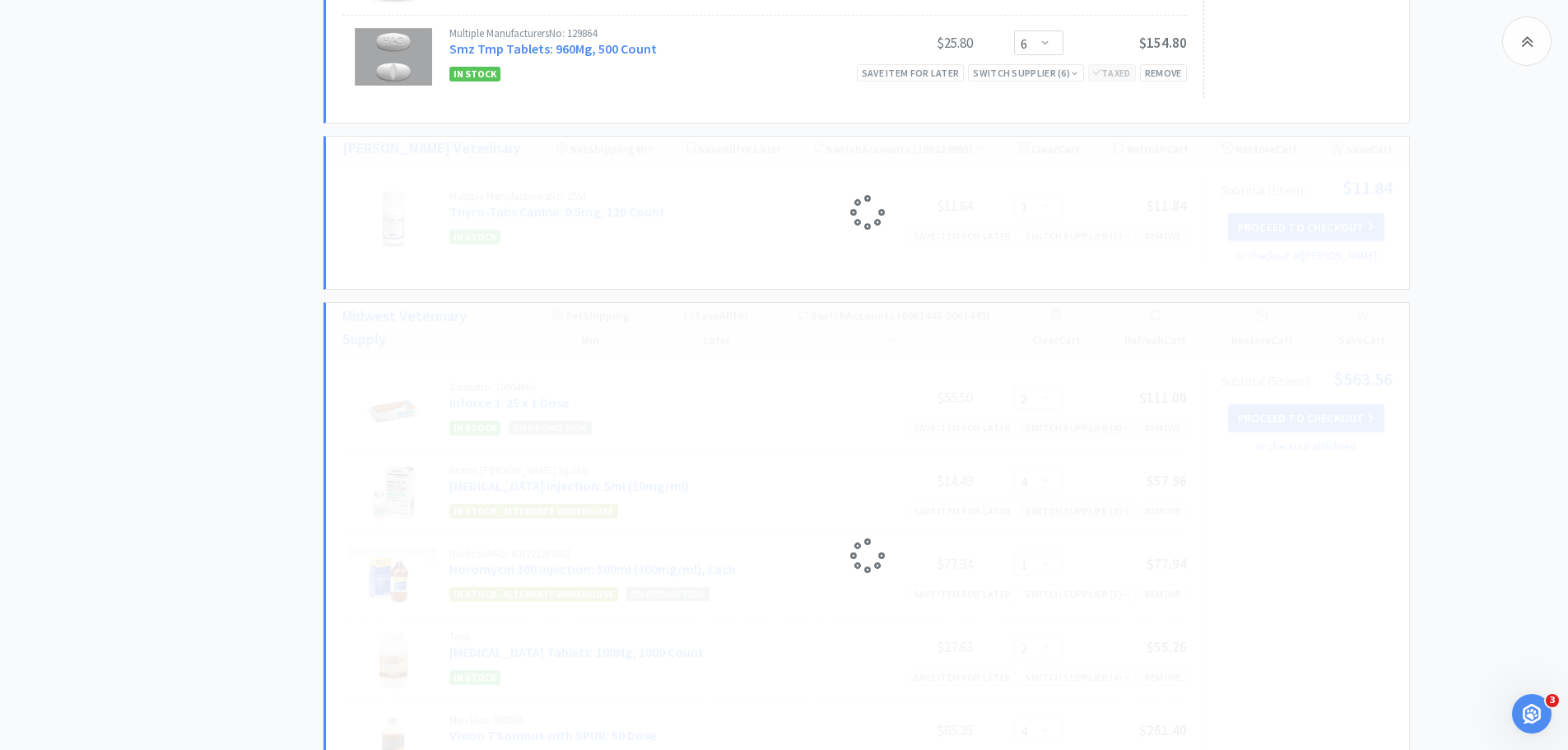
select select "4"
select select "1"
select select "2"
select select "4"
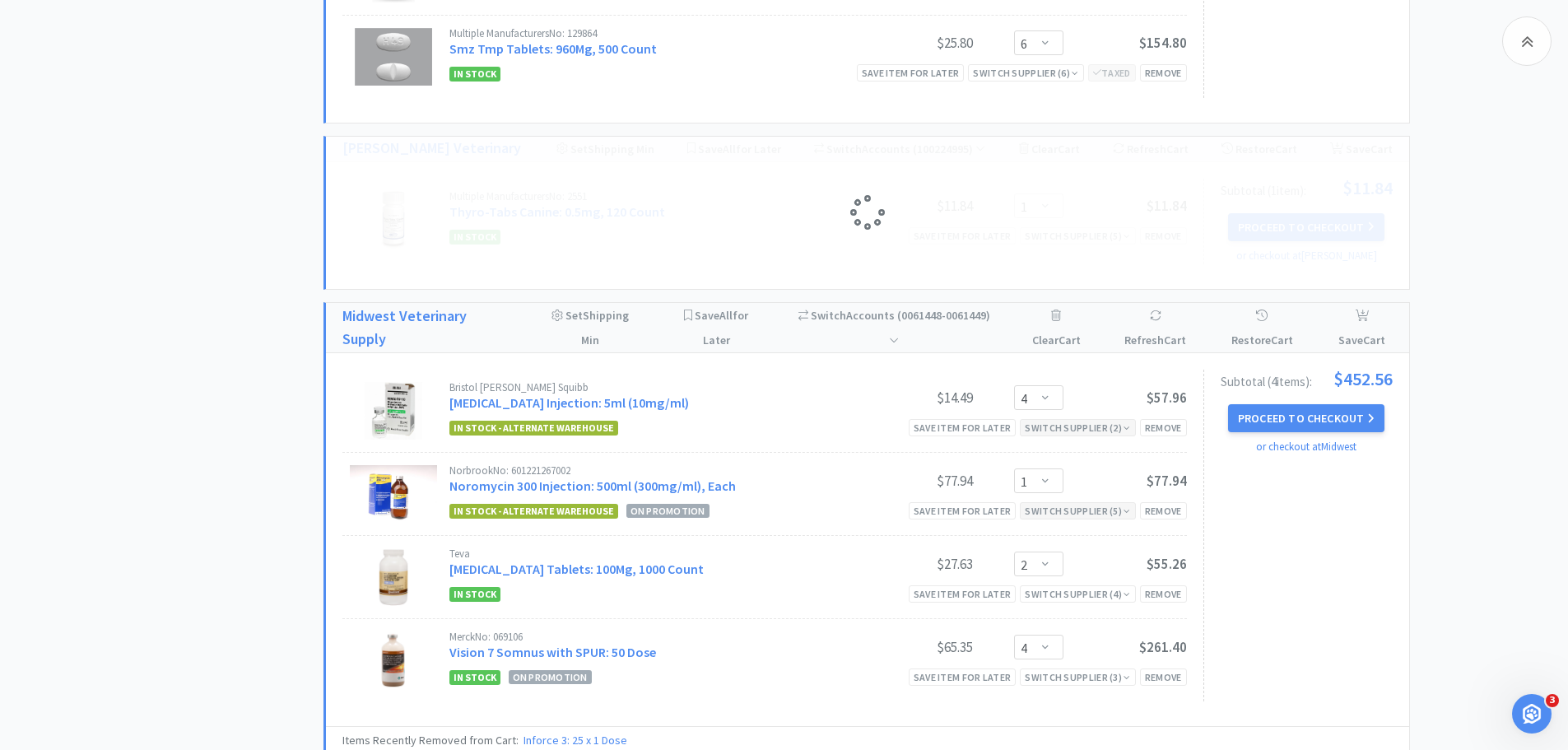
select select "2"
select select "1"
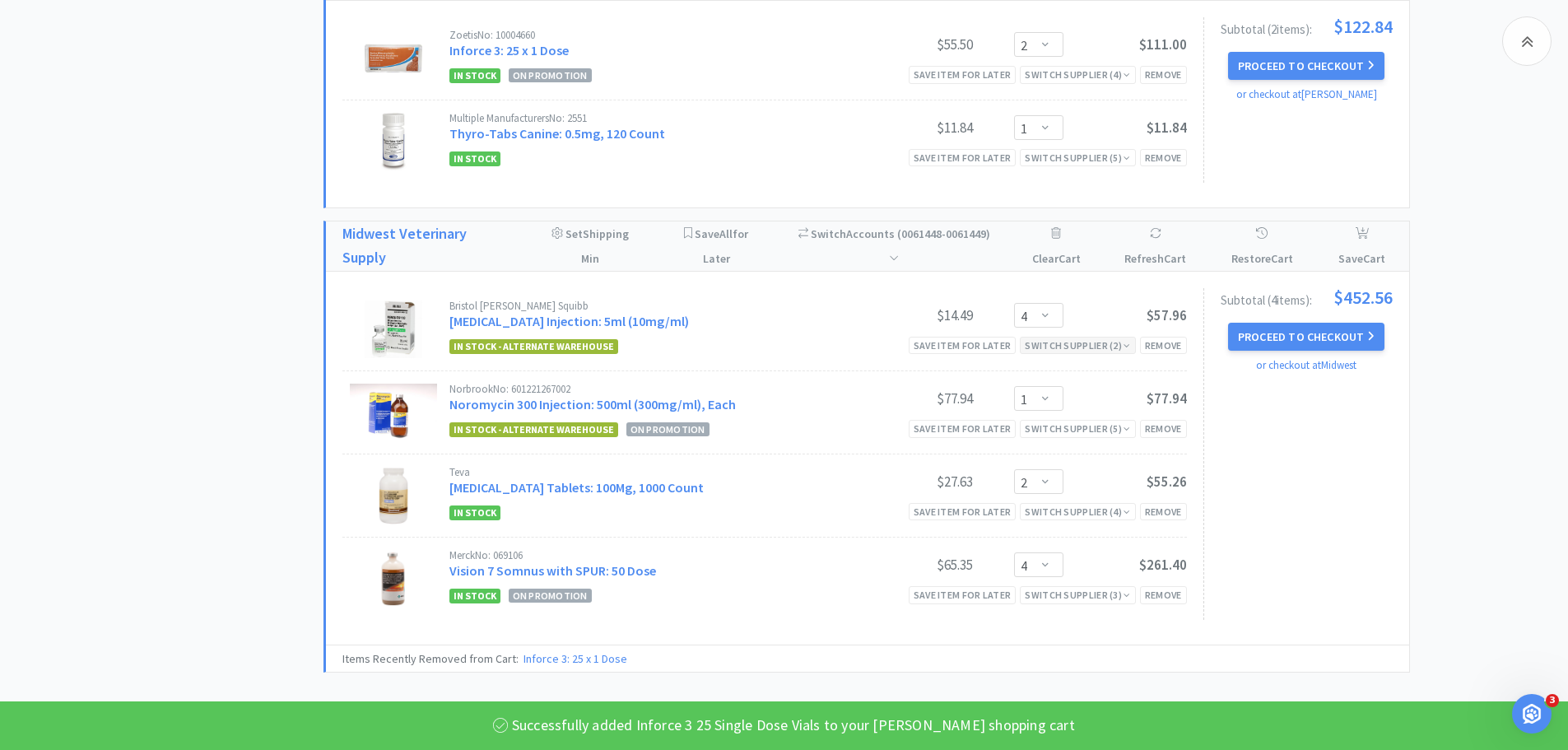
scroll to position [1565, 0]
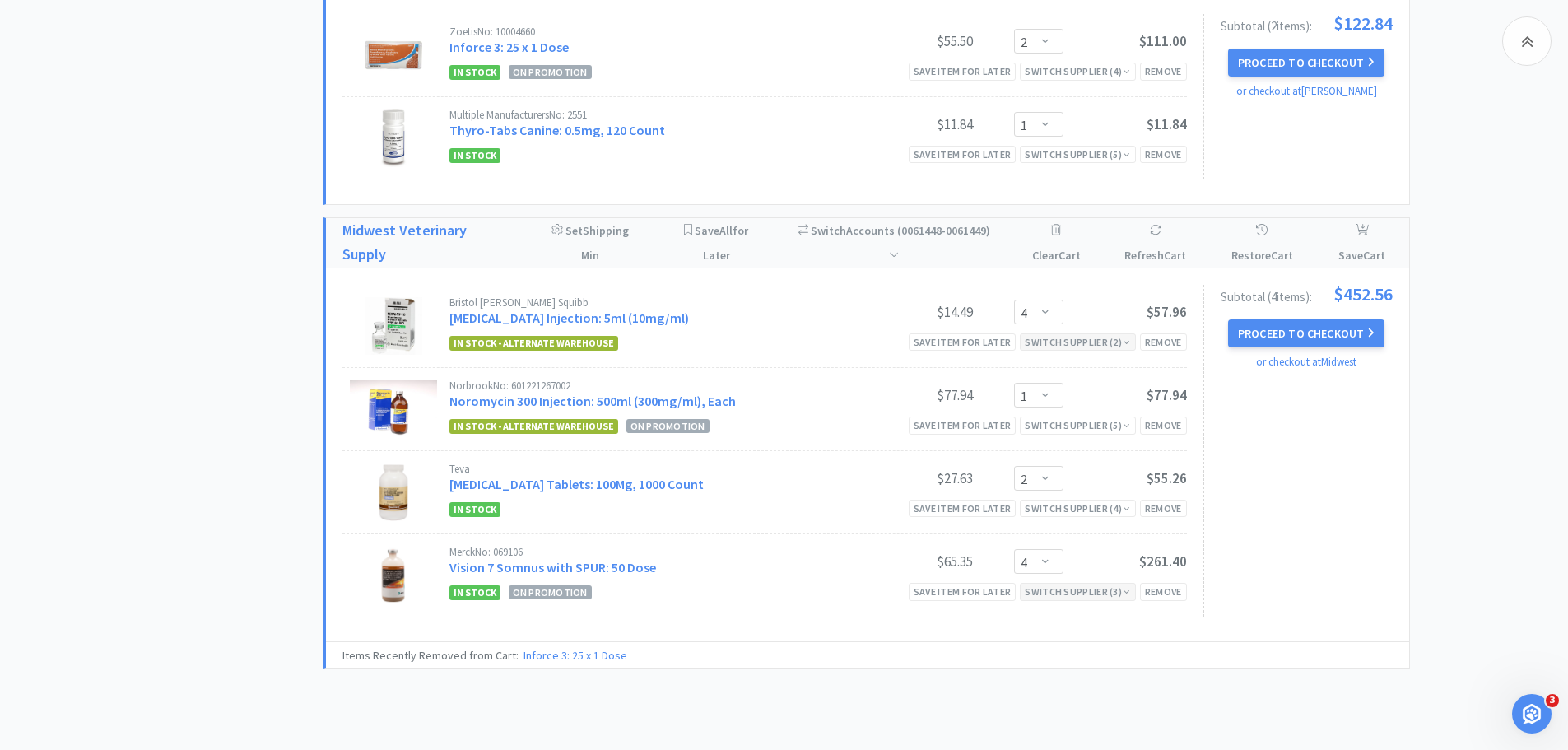
click at [1067, 594] on div "Switch Supplier ( 3 )" at bounding box center [1077, 591] width 105 height 16
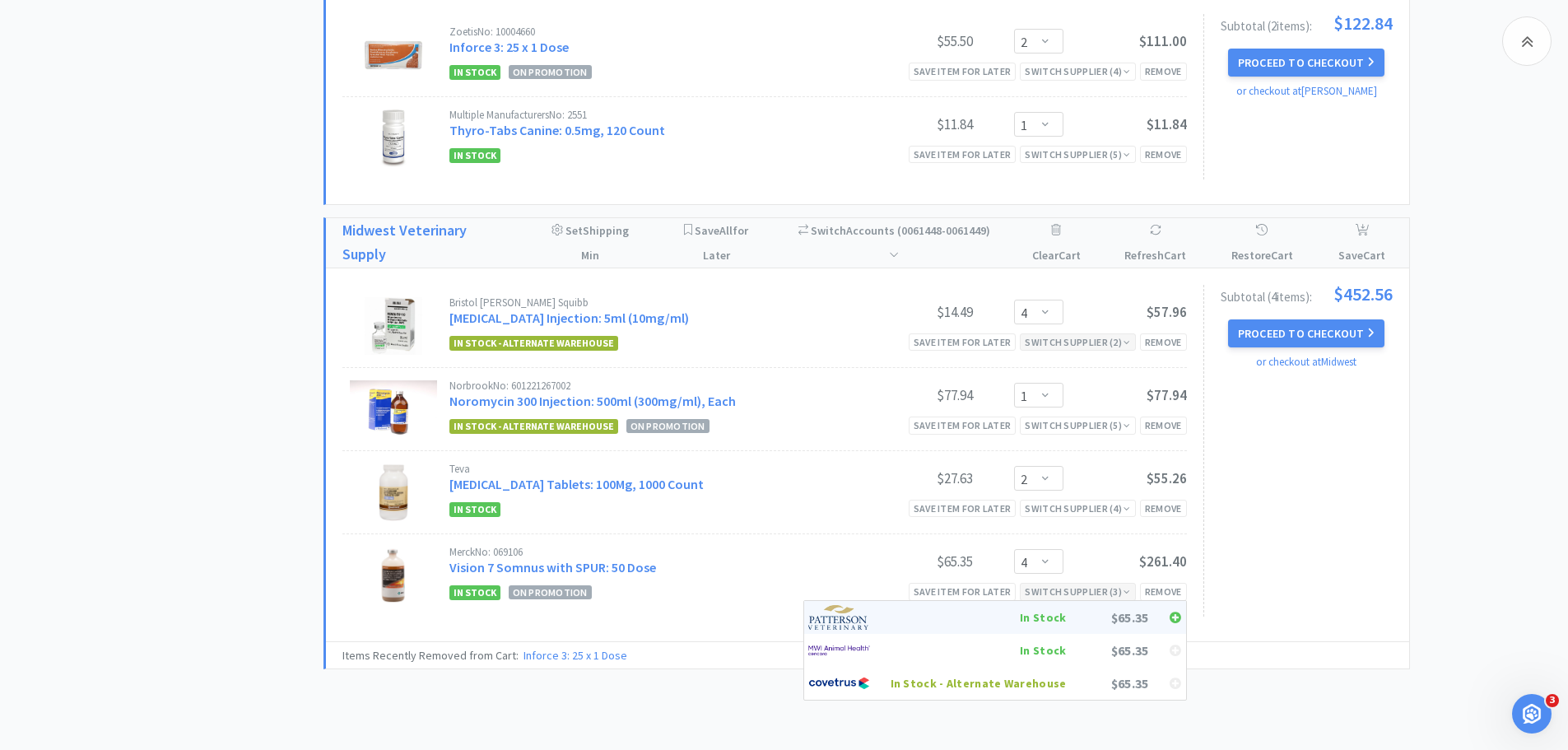
click at [1044, 620] on div "In Stock" at bounding box center [979, 617] width 176 height 25
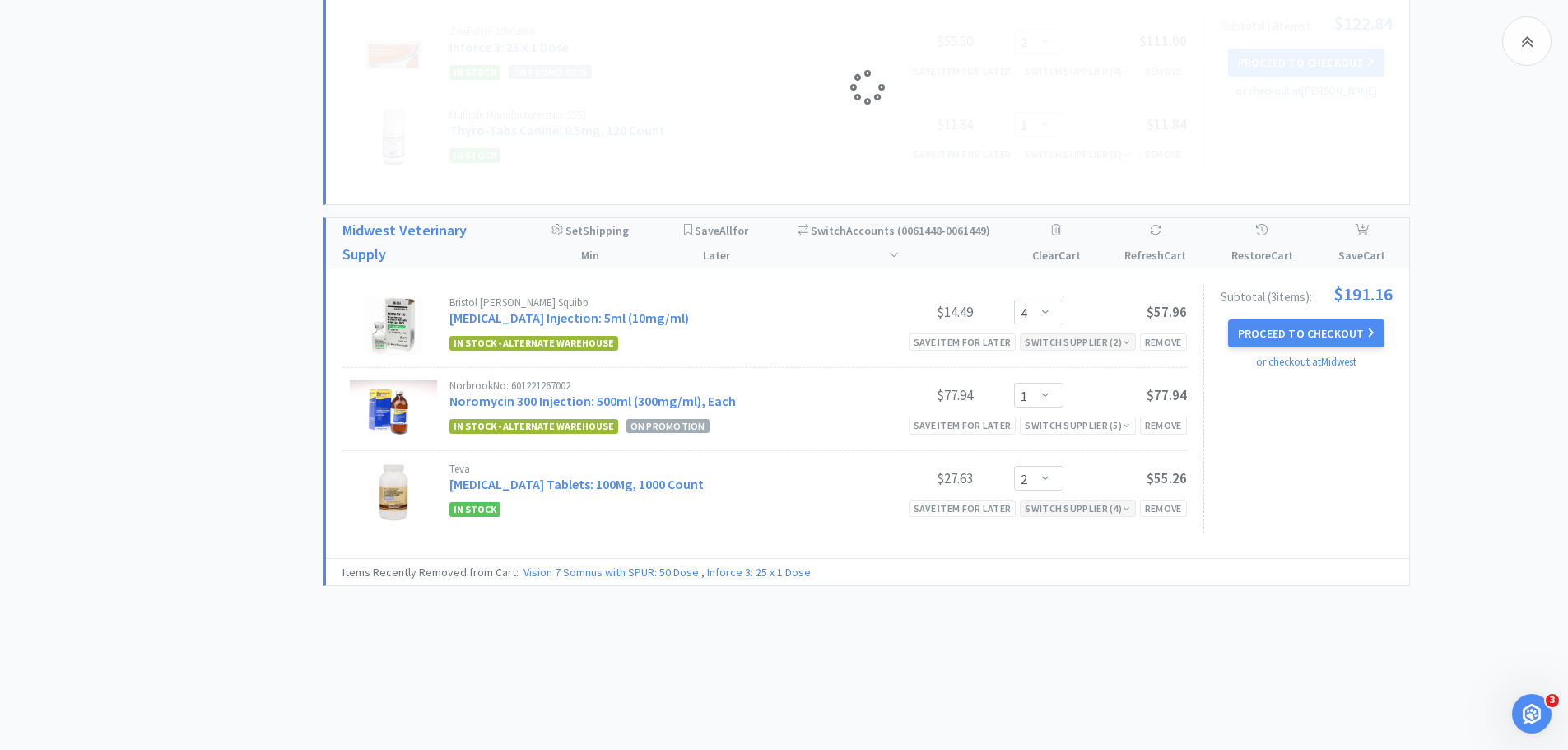
select select "4"
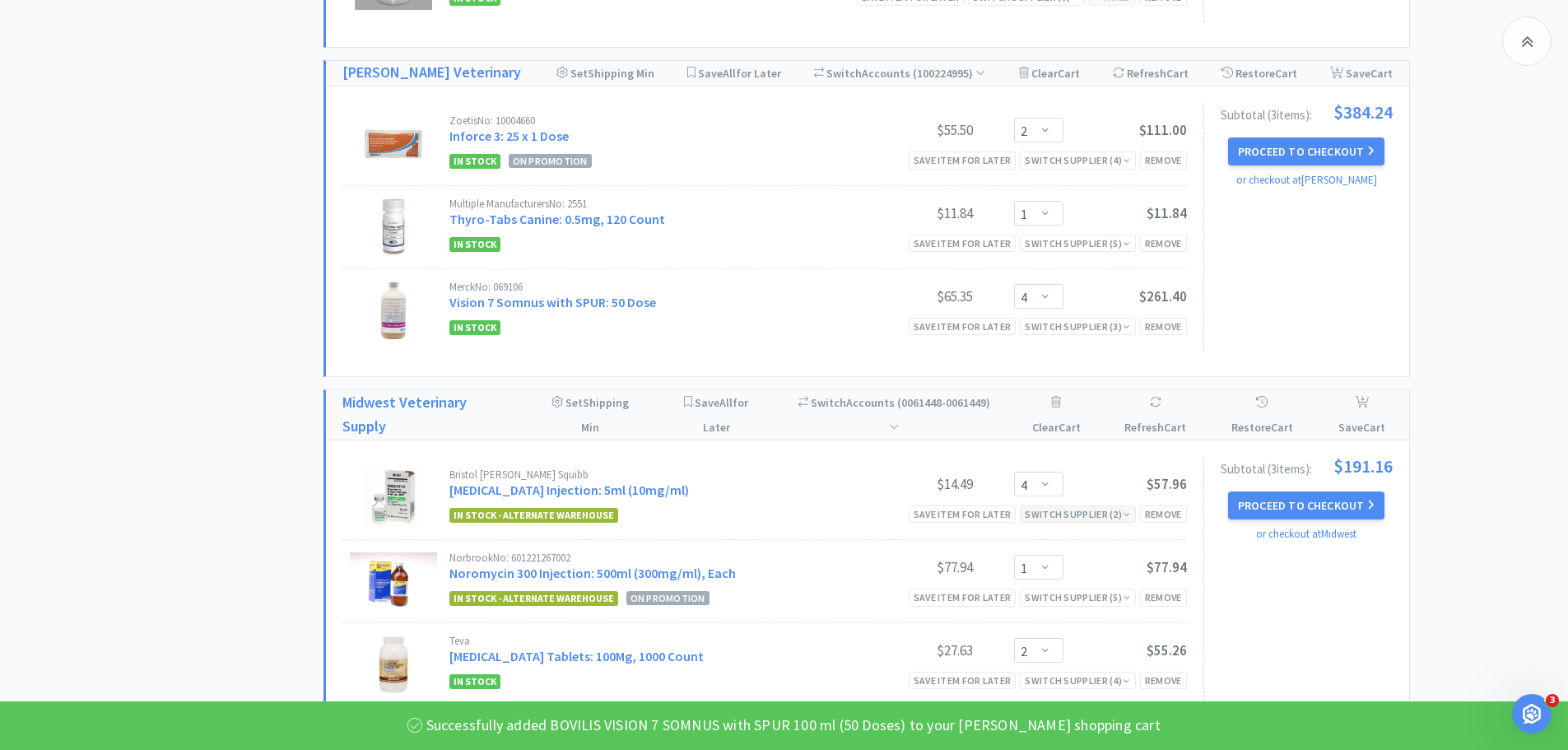
scroll to position [1400, 0]
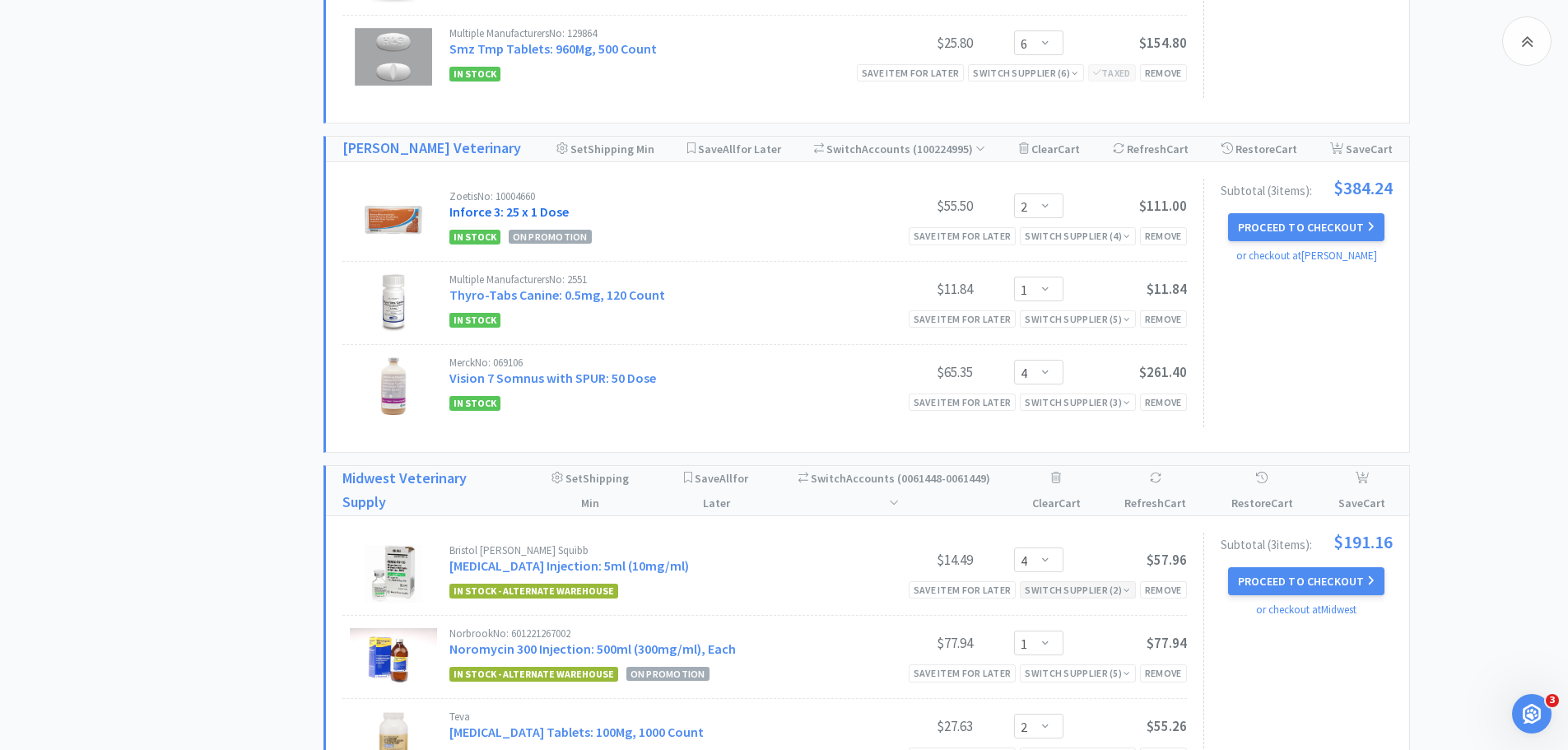
click at [557, 211] on link "Inforce 3: 25 x 1 Dose" at bounding box center [509, 211] width 120 height 16
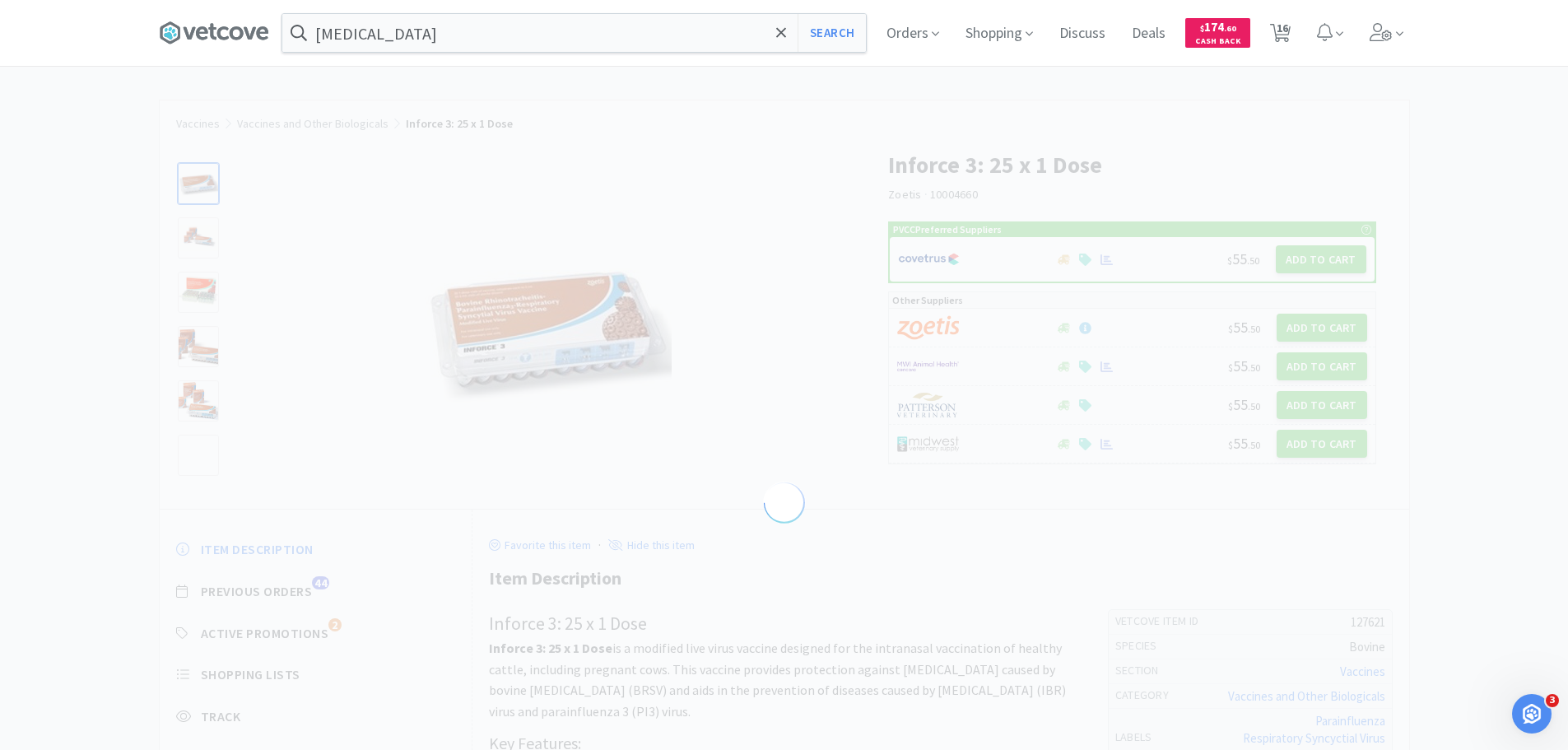
select select "127621"
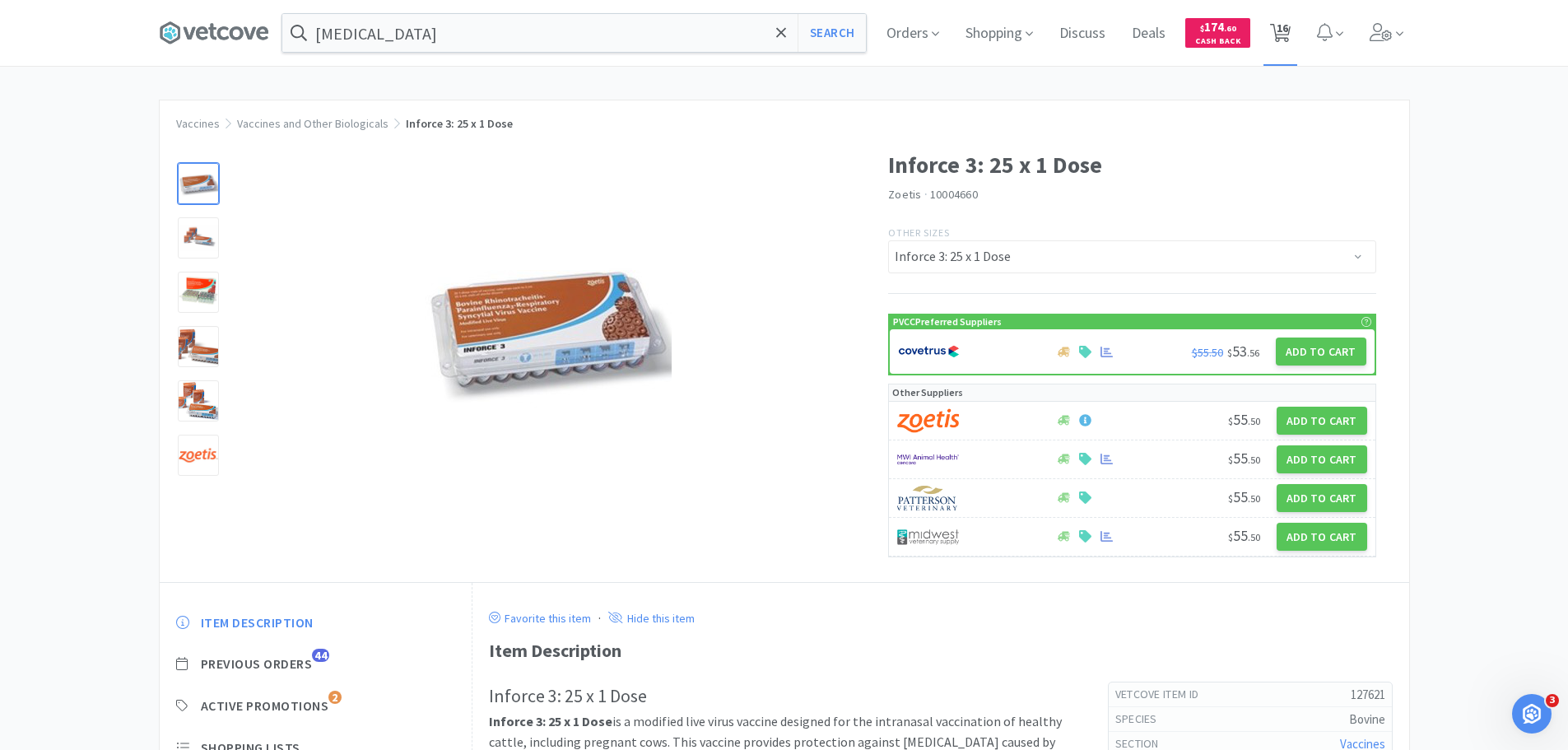
click at [1286, 24] on span "16" at bounding box center [1282, 28] width 11 height 66
select select "2"
select select "1"
select select "2"
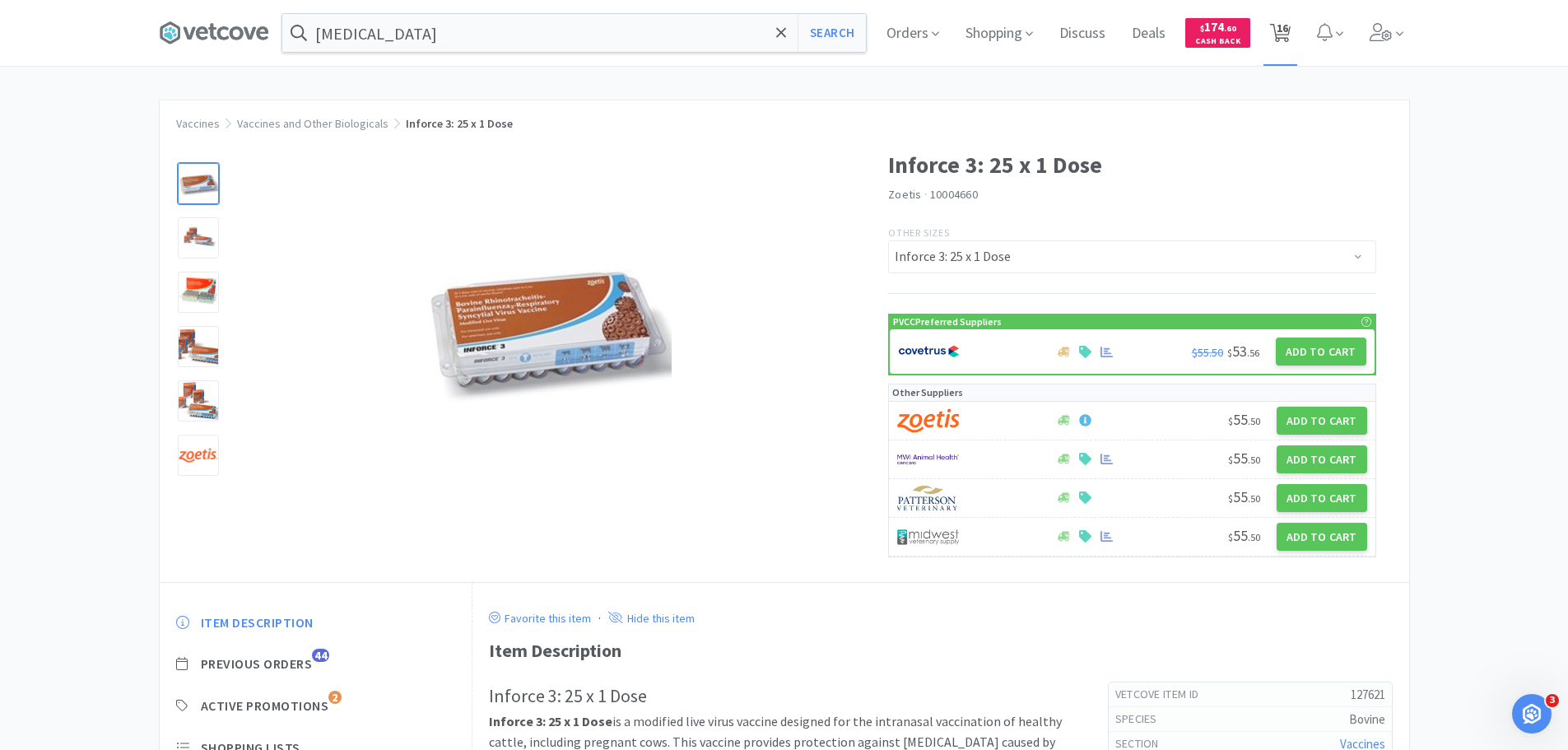
select select "2"
select select "1"
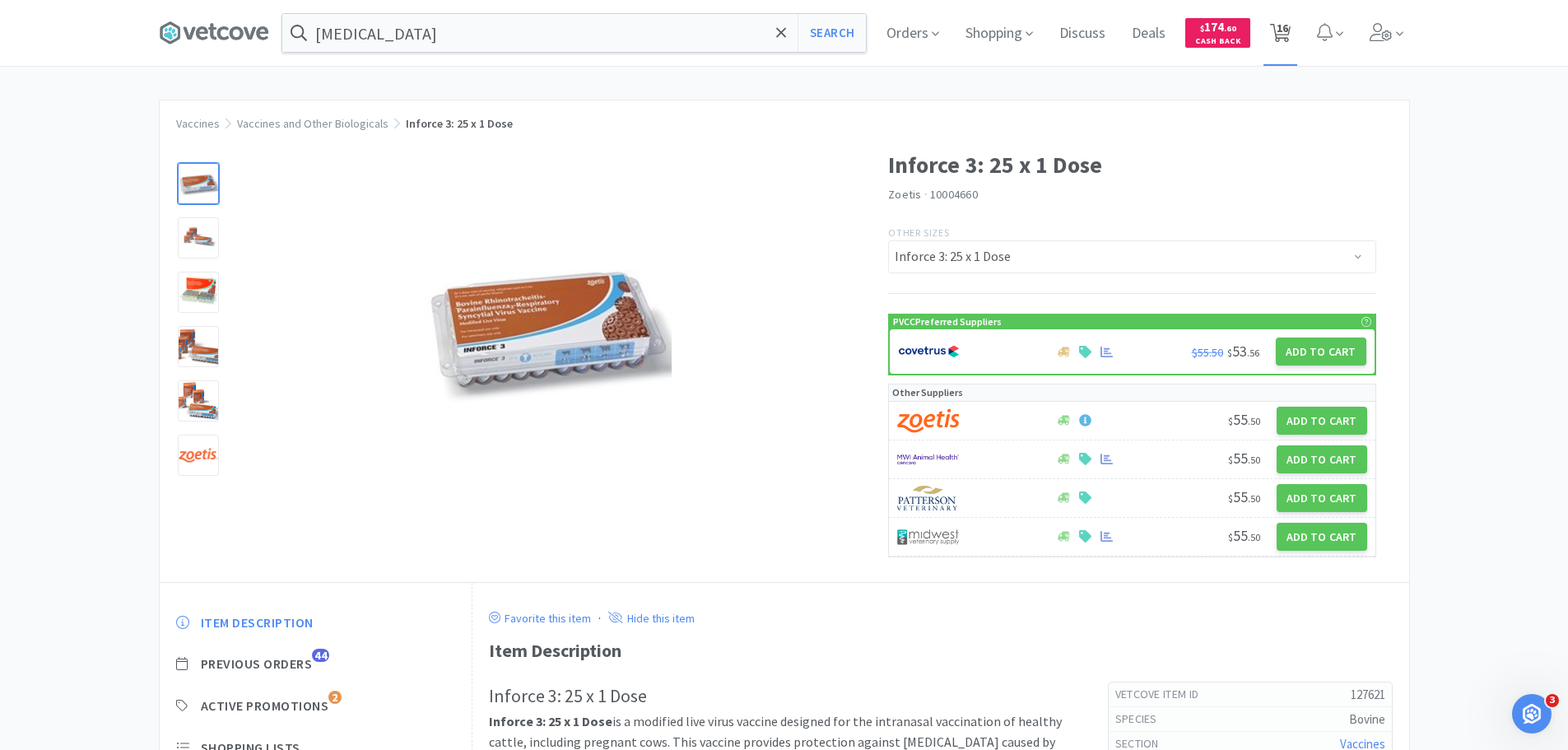
select select "6"
select select "2"
select select "1"
select select "4"
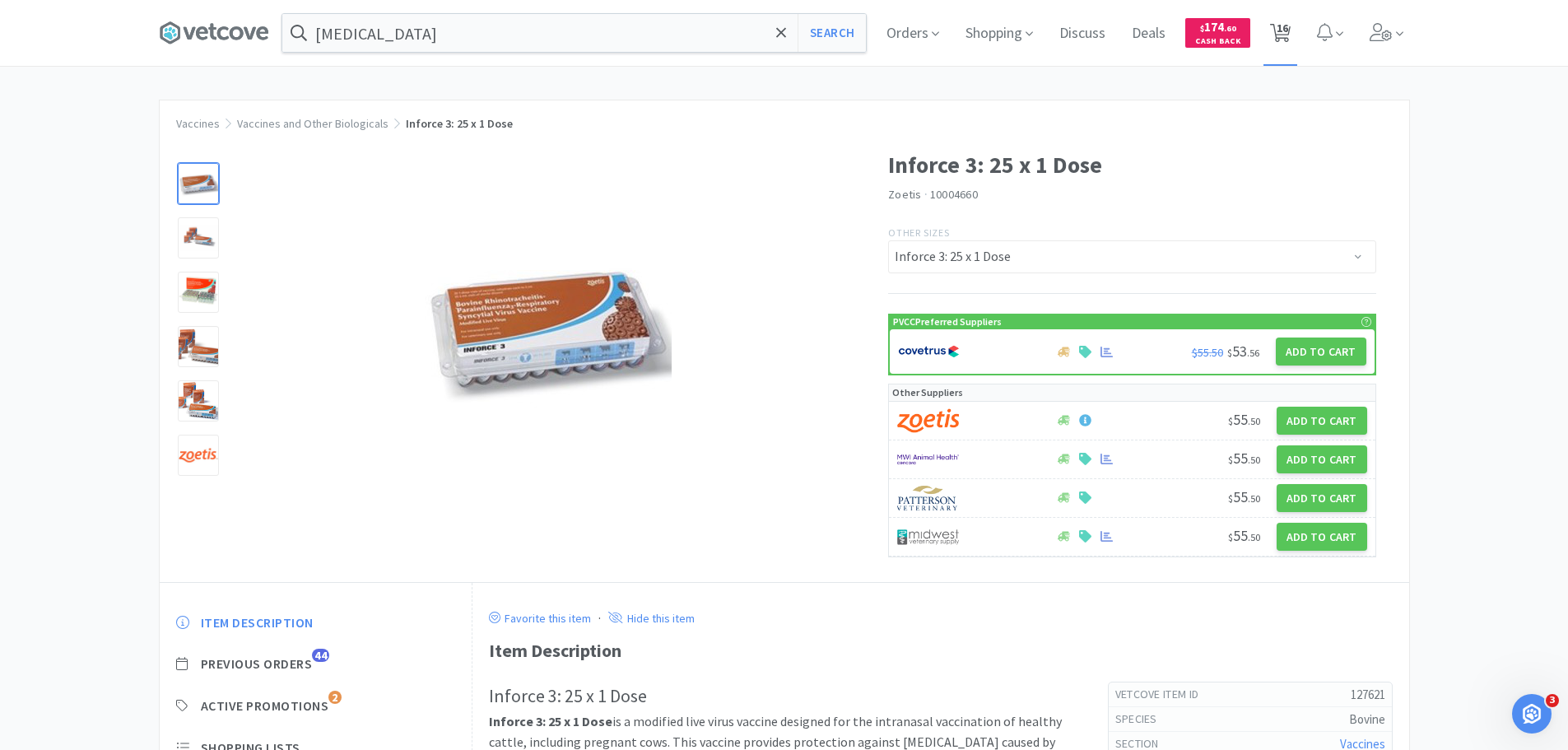
select select "1"
select select "2"
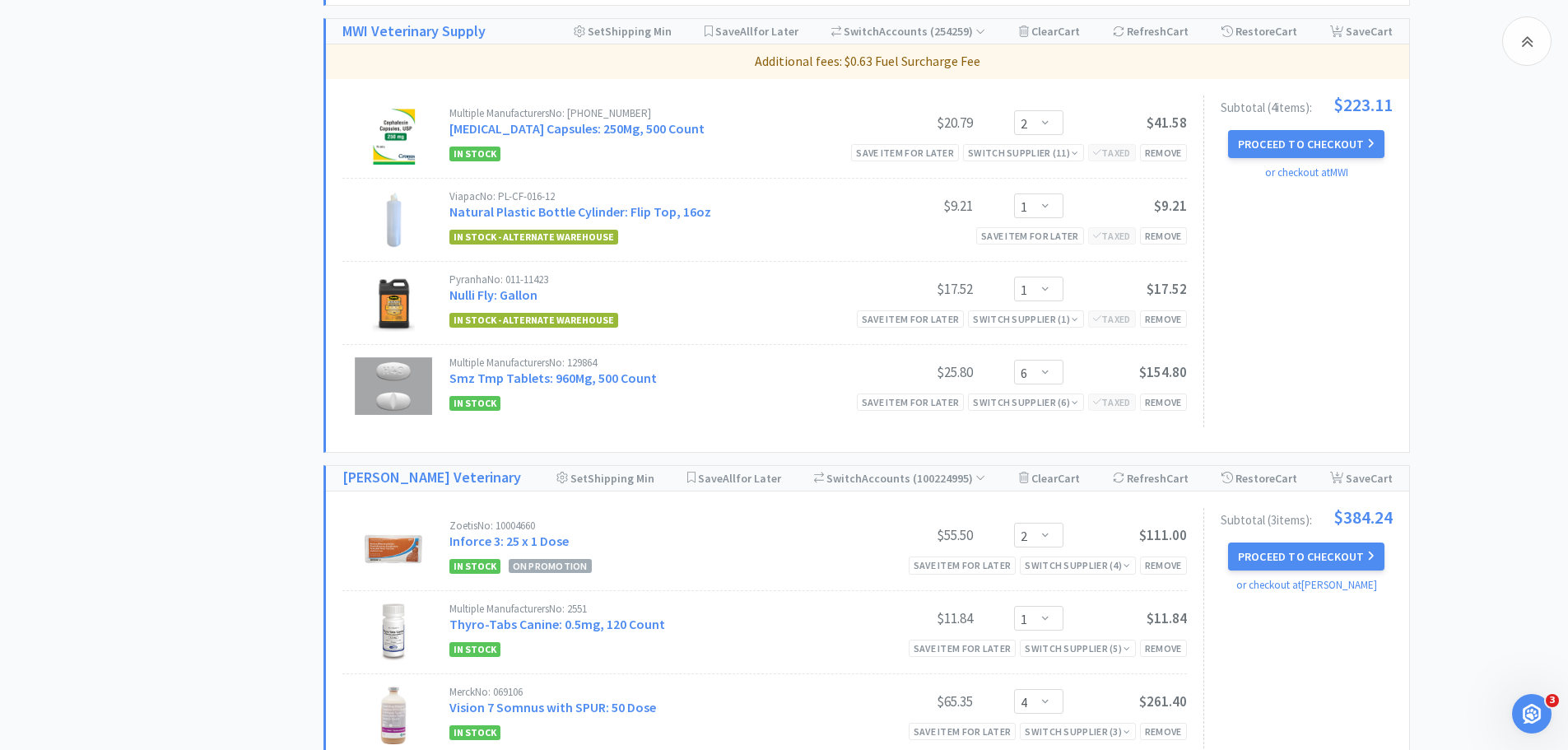
scroll to position [1482, 0]
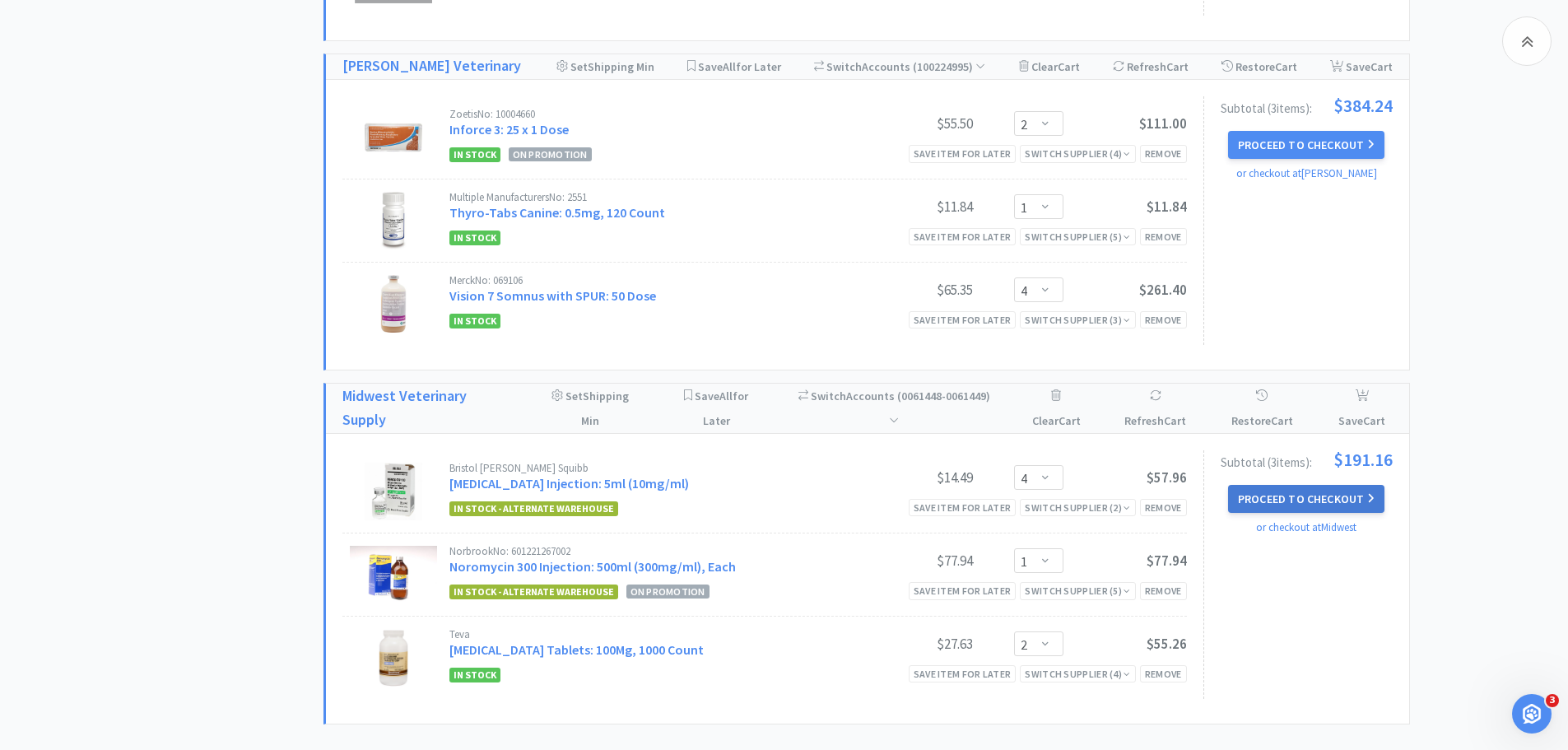
click at [1268, 504] on button "Proceed to Checkout" at bounding box center [1305, 499] width 156 height 28
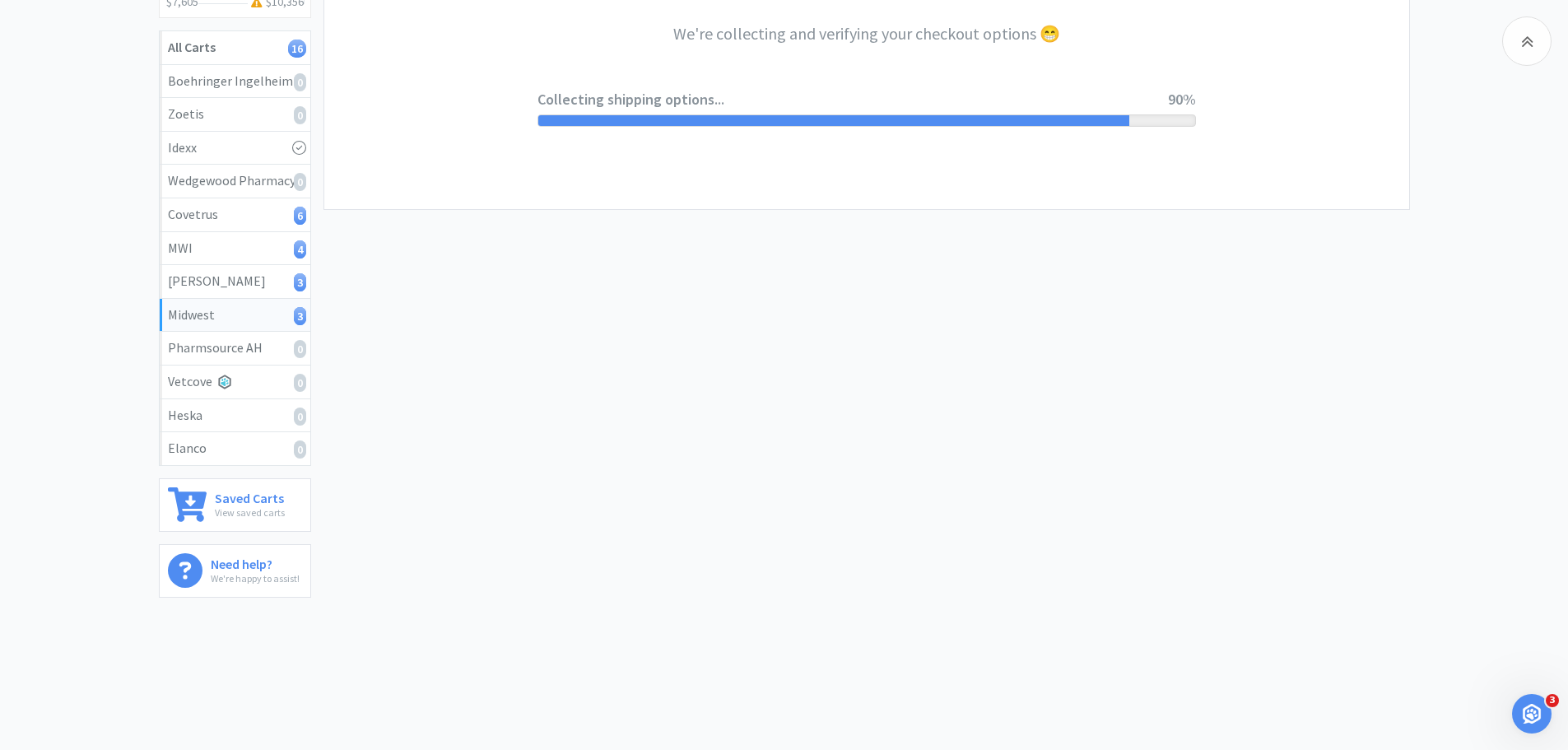
select select "0"
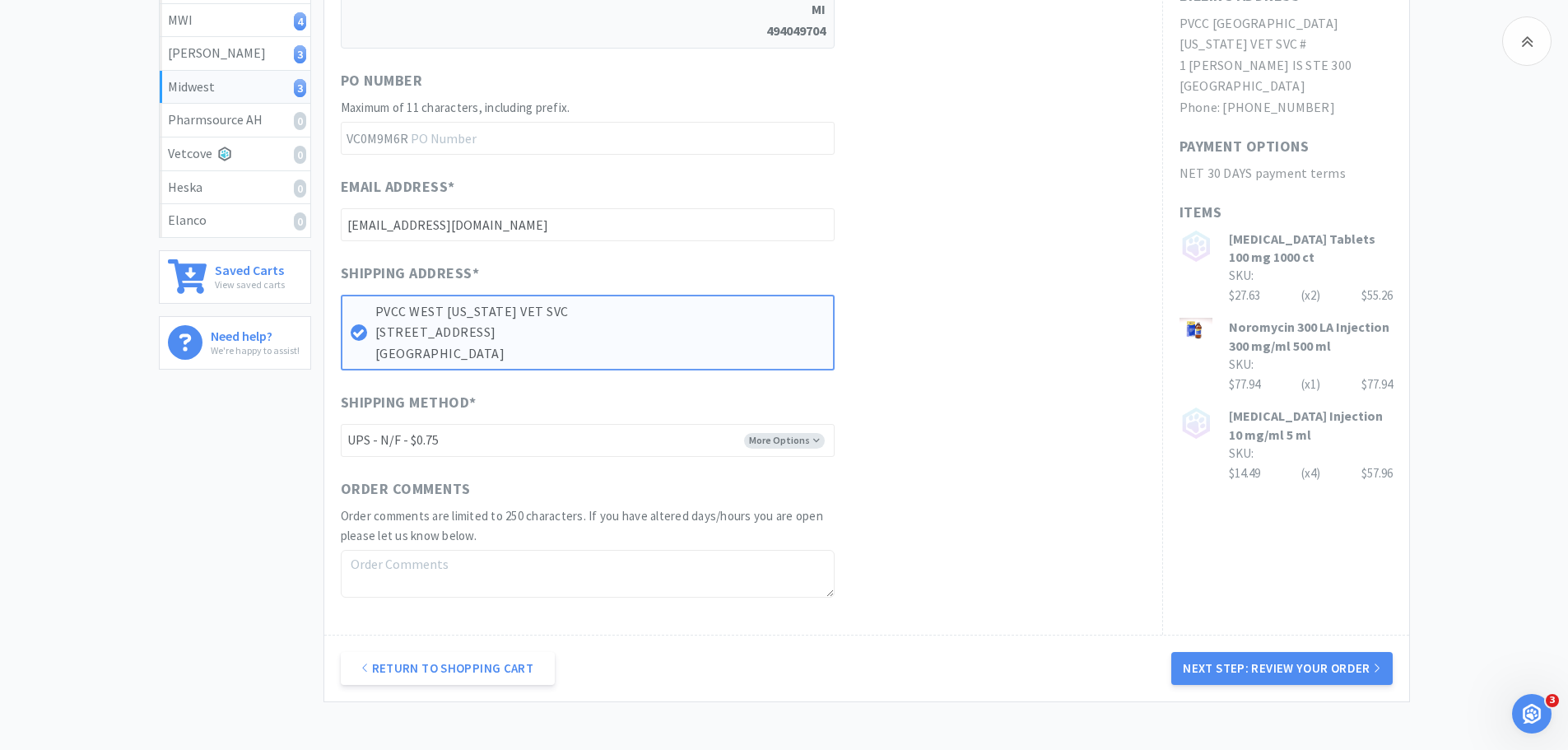
scroll to position [627, 0]
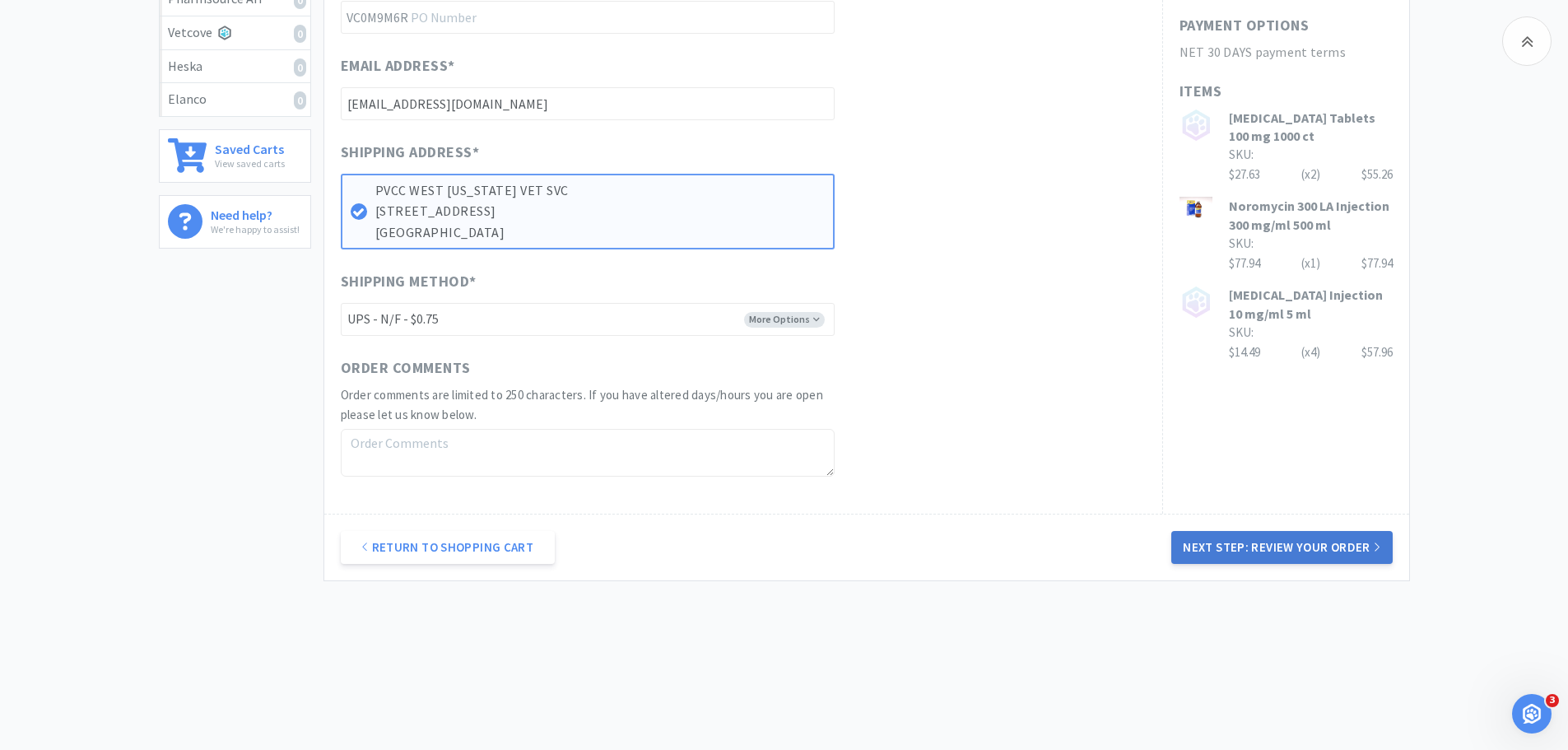
click at [1229, 548] on button "Next Step: Review Your Order" at bounding box center [1281, 547] width 221 height 33
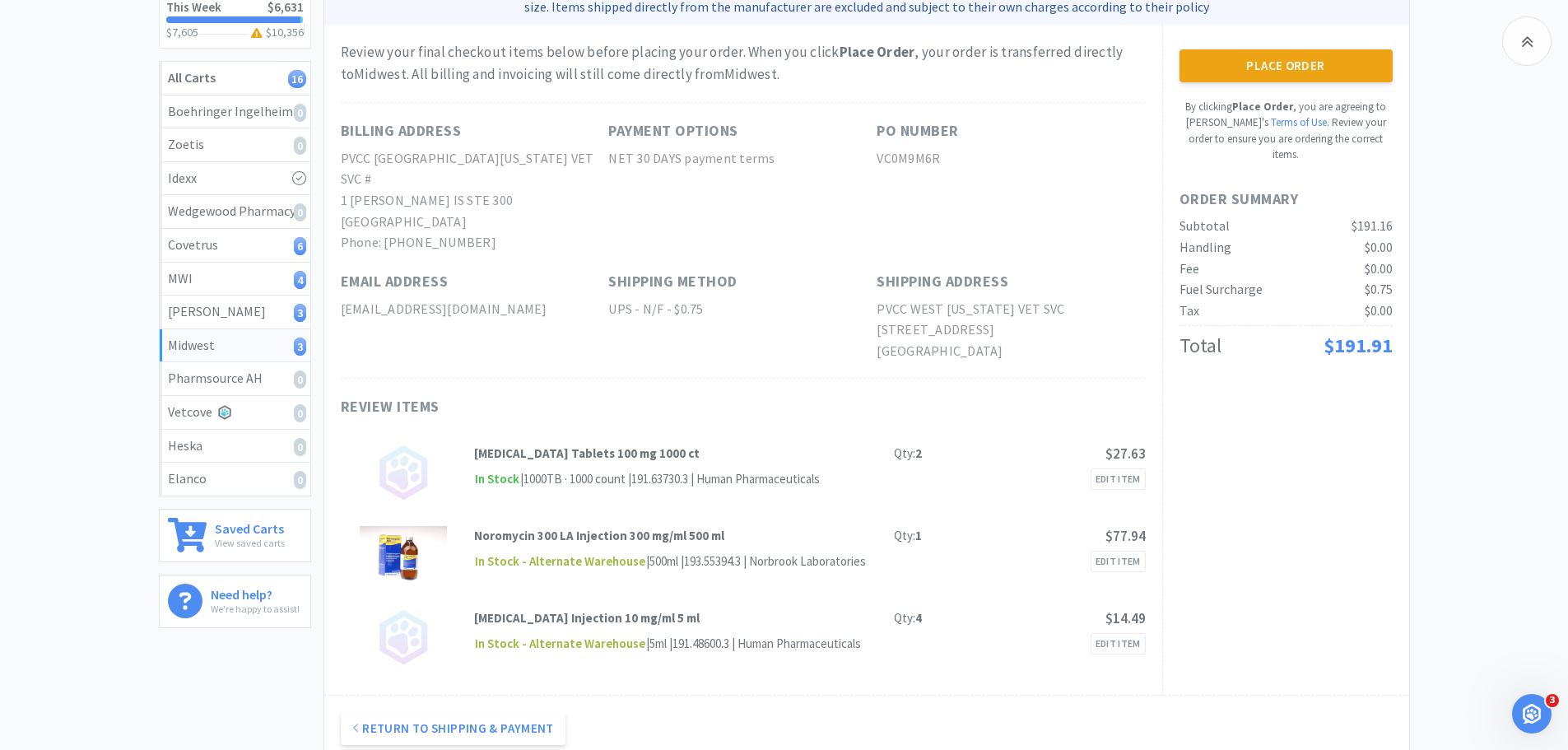
scroll to position [165, 0]
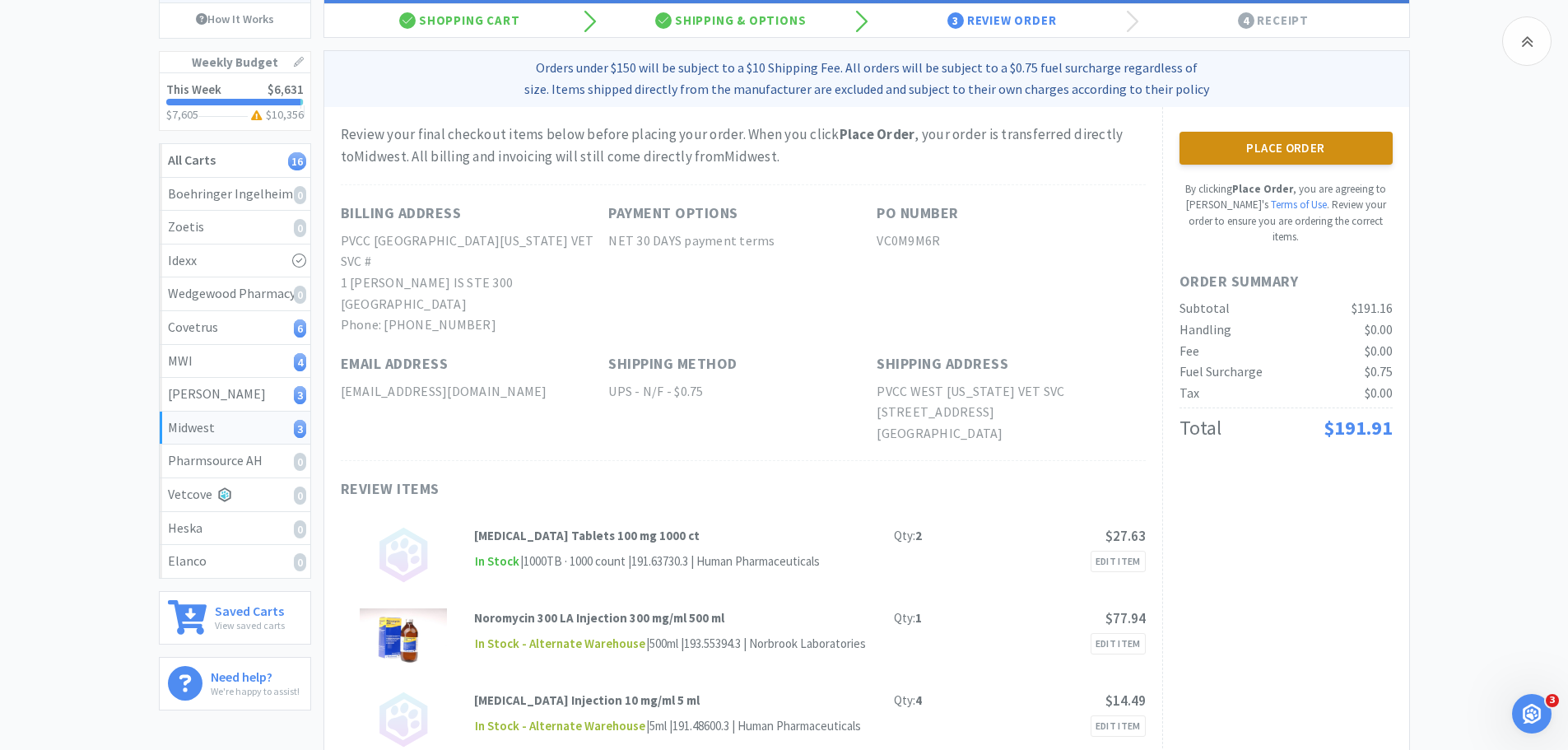
click at [1299, 143] on button "Place Order" at bounding box center [1285, 148] width 213 height 33
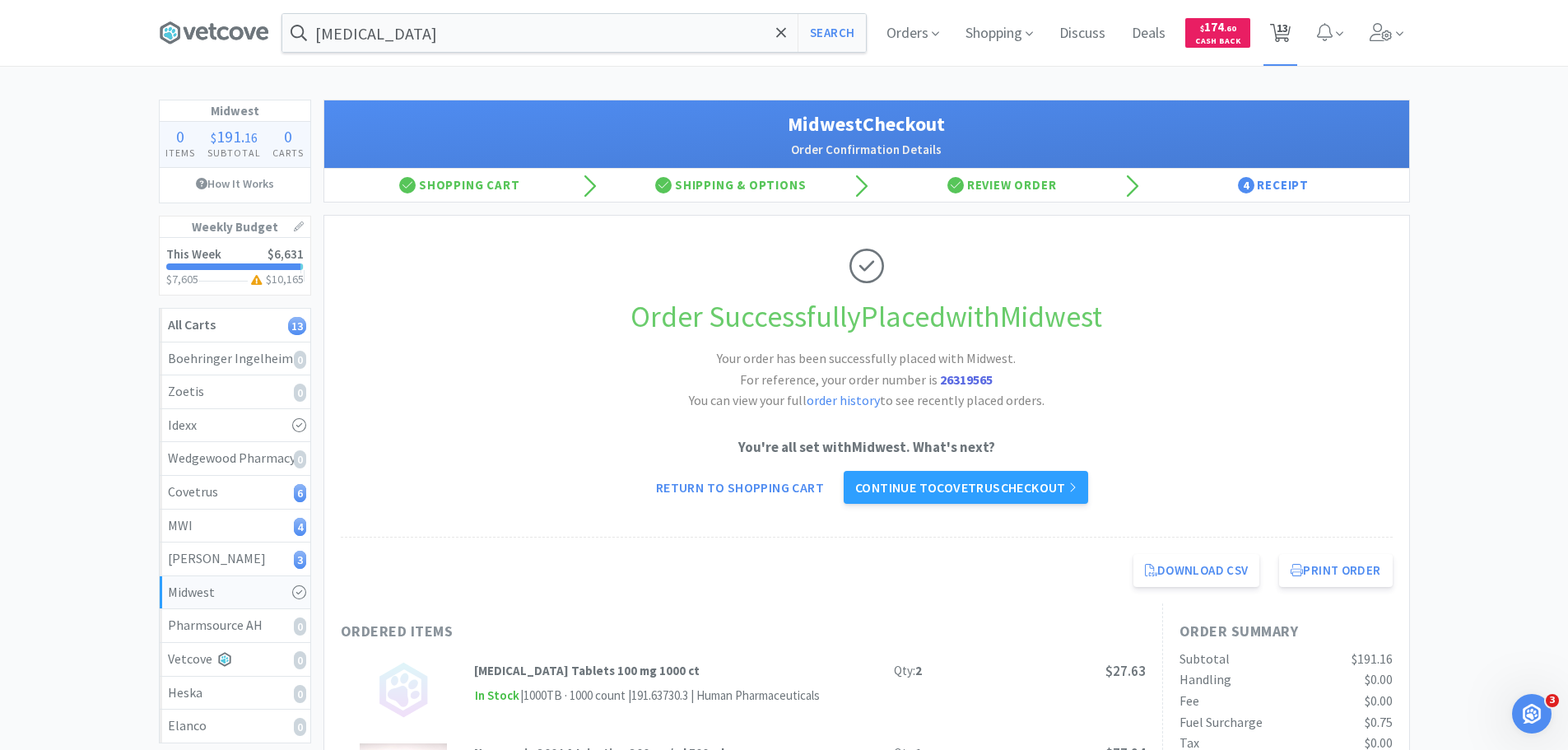
click at [1284, 34] on span "13" at bounding box center [1282, 28] width 11 height 66
select select "2"
select select "1"
select select "2"
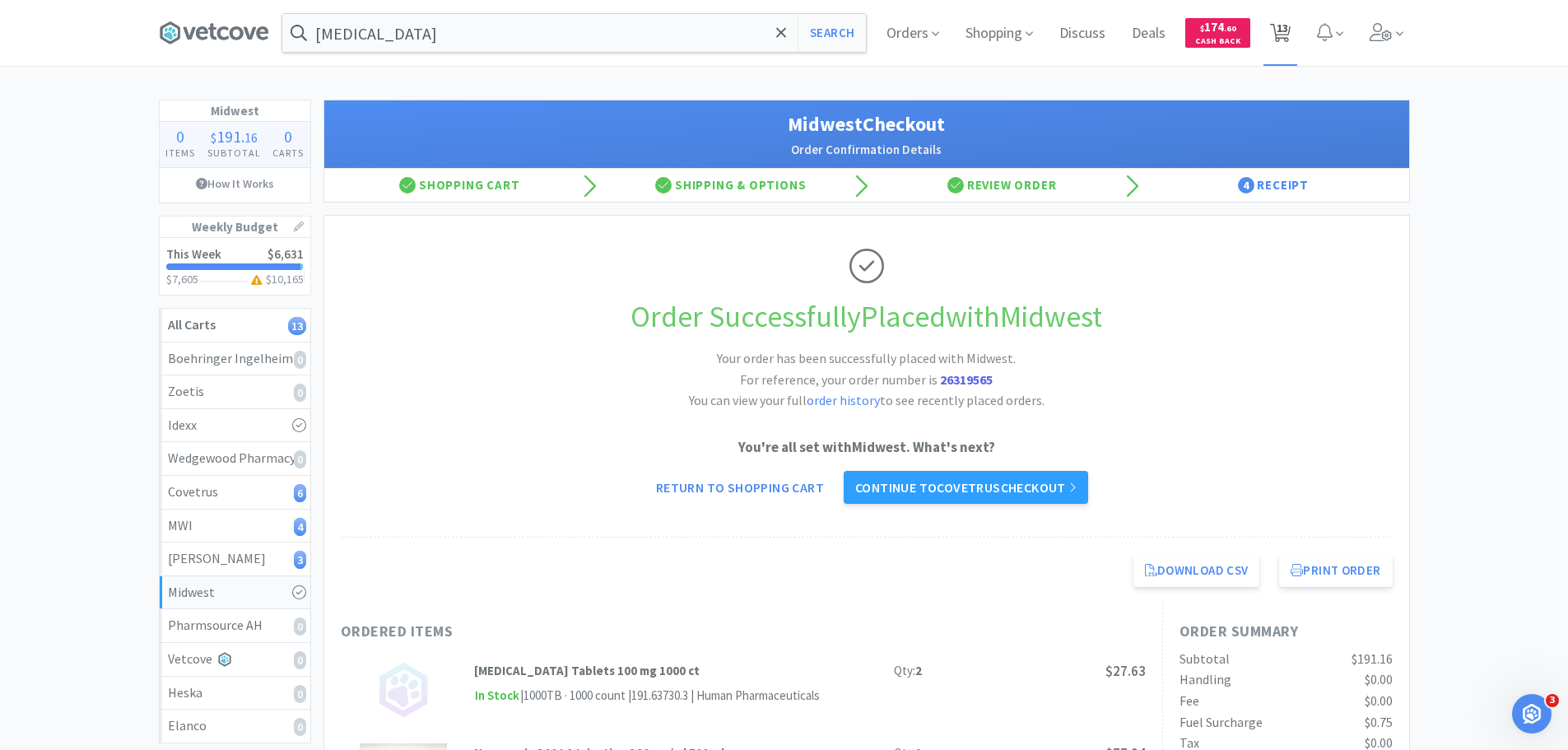
select select "2"
select select "1"
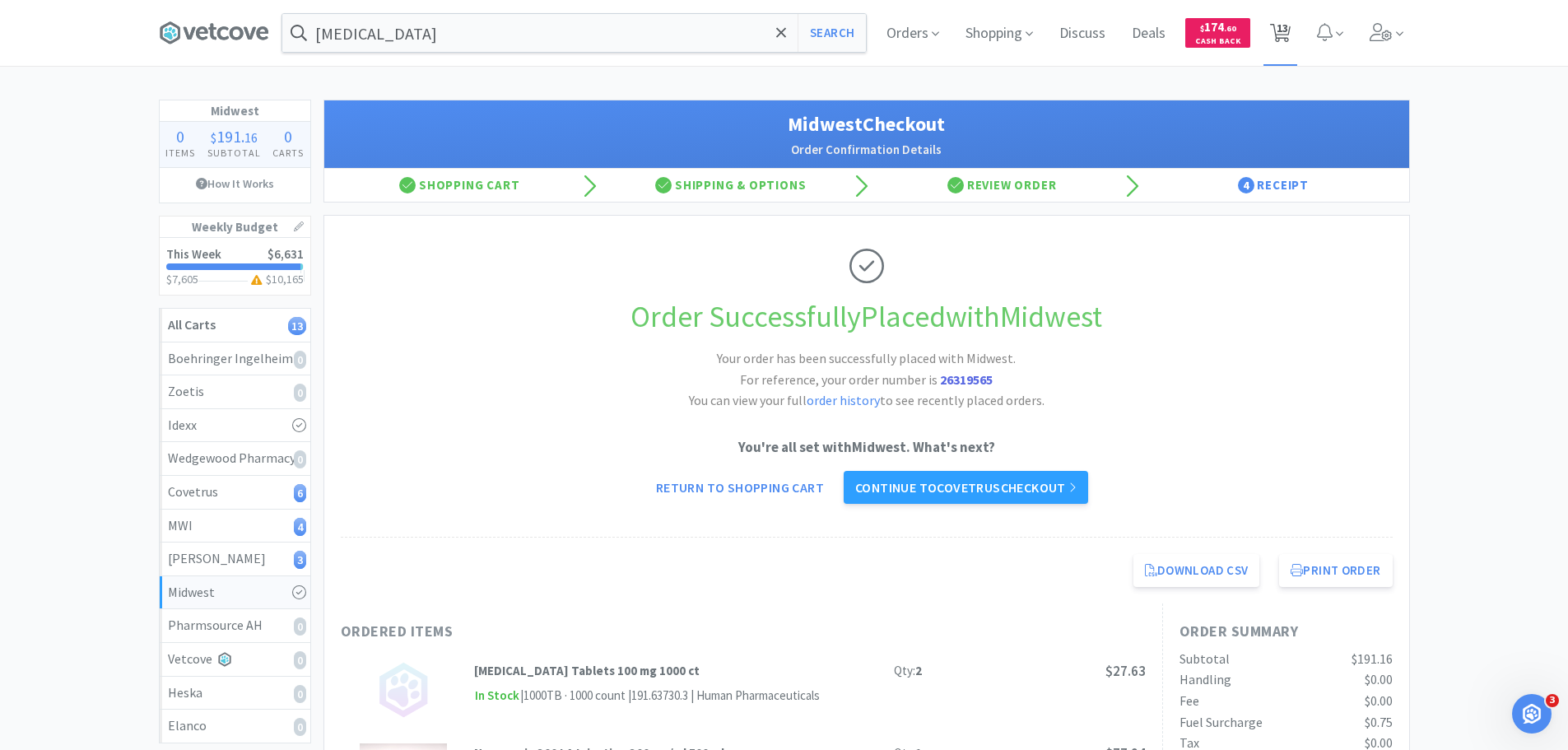
select select "6"
select select "2"
select select "1"
select select "4"
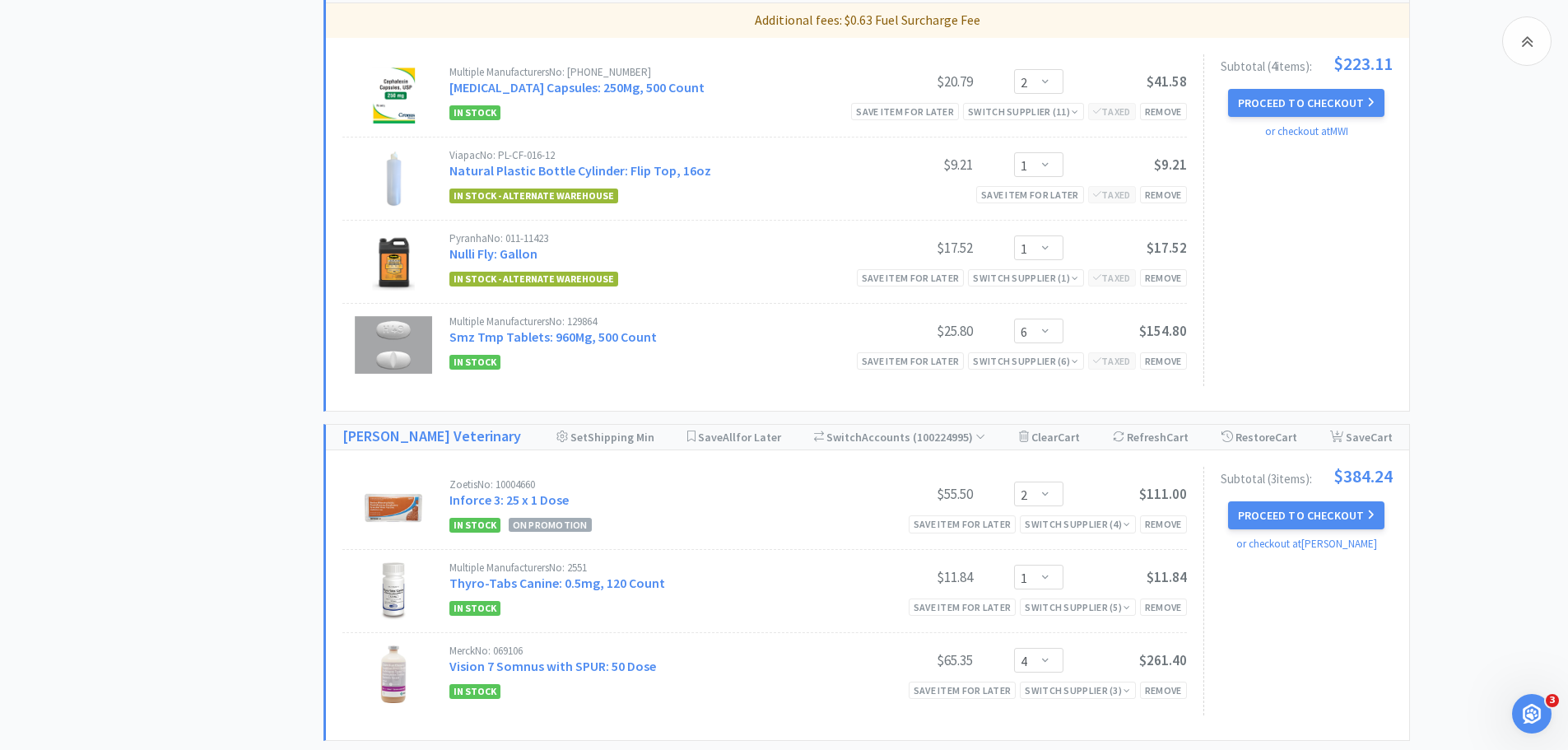
scroll to position [1272, 0]
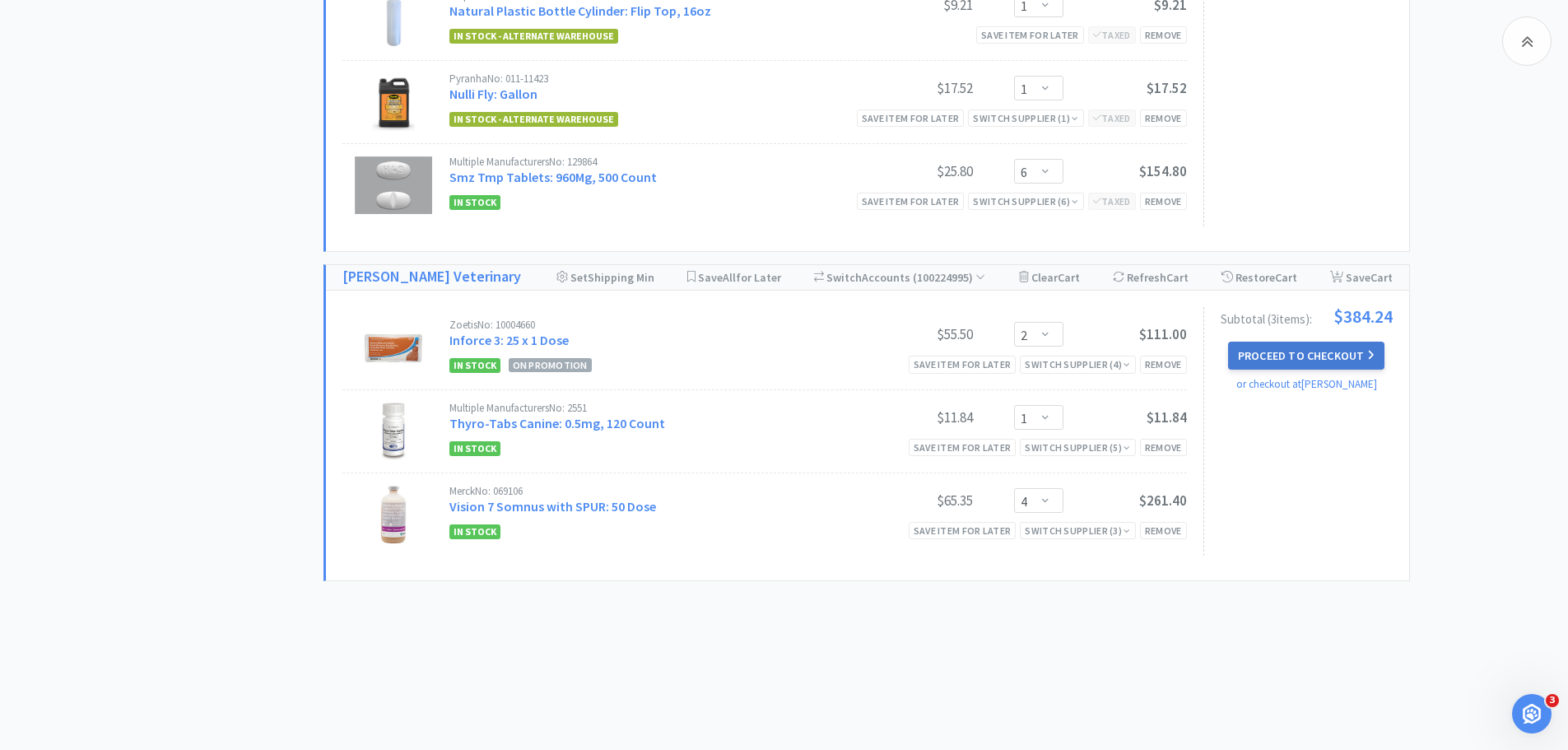
click at [1308, 350] on button "Proceed to Checkout" at bounding box center [1305, 355] width 156 height 28
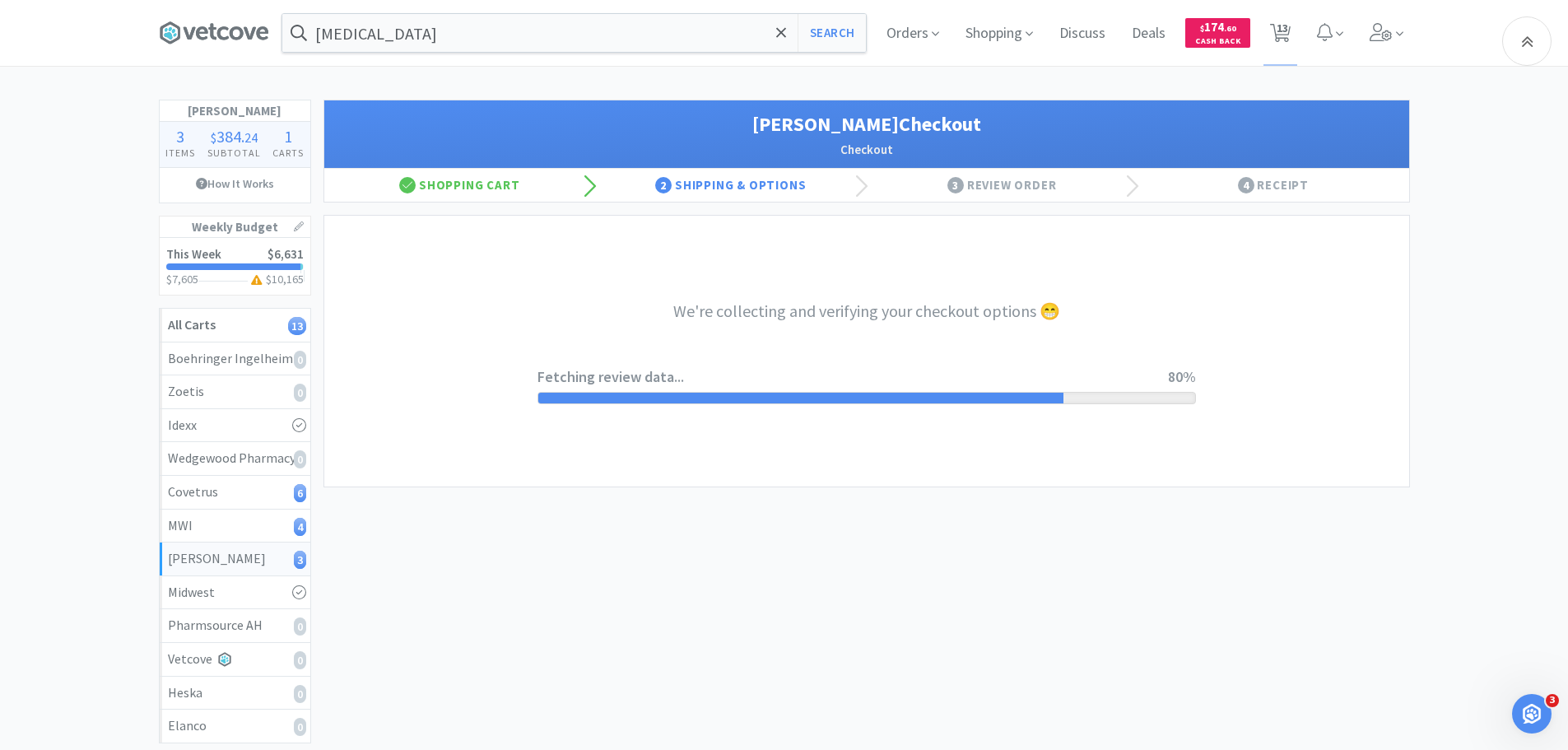
select select "1"
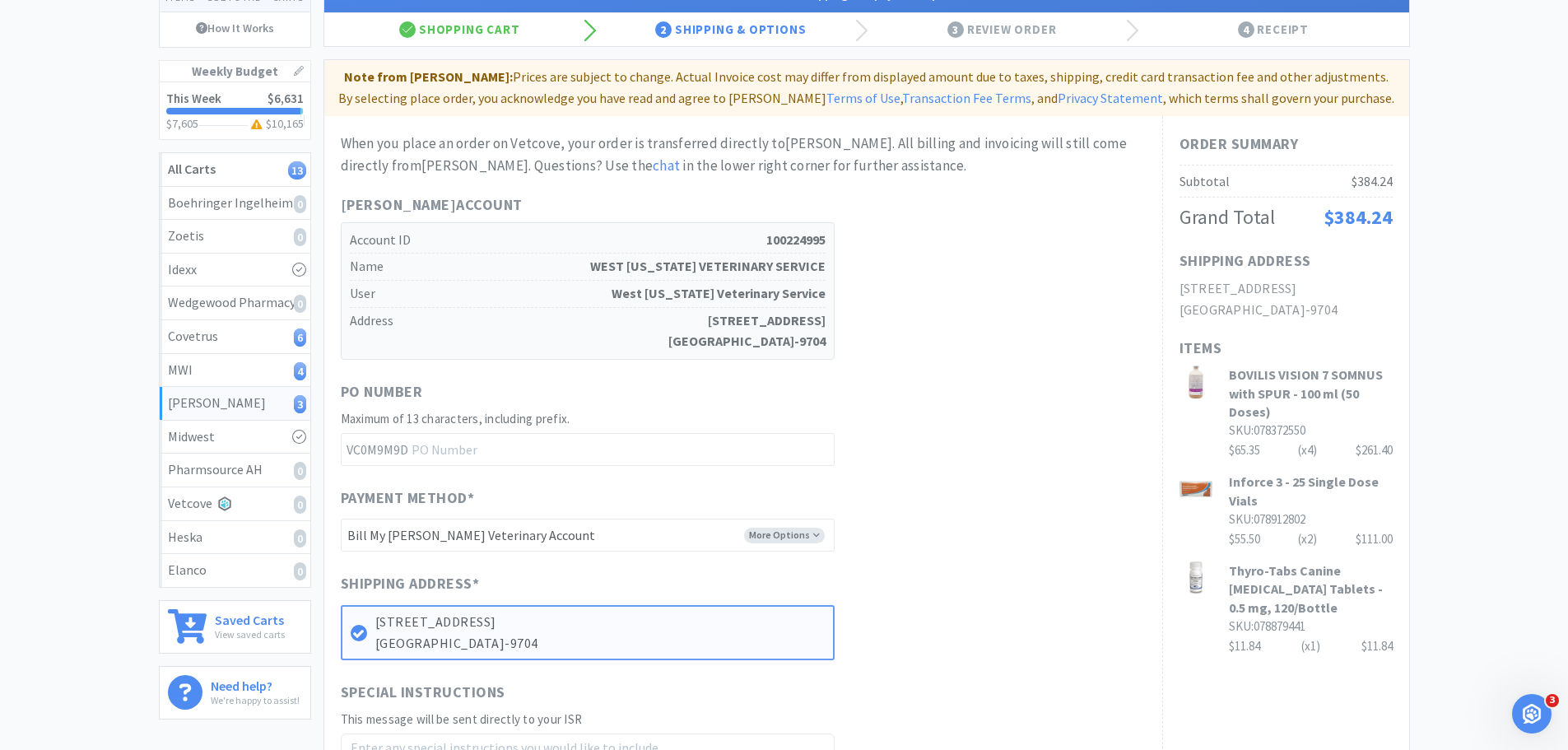
scroll to position [412, 0]
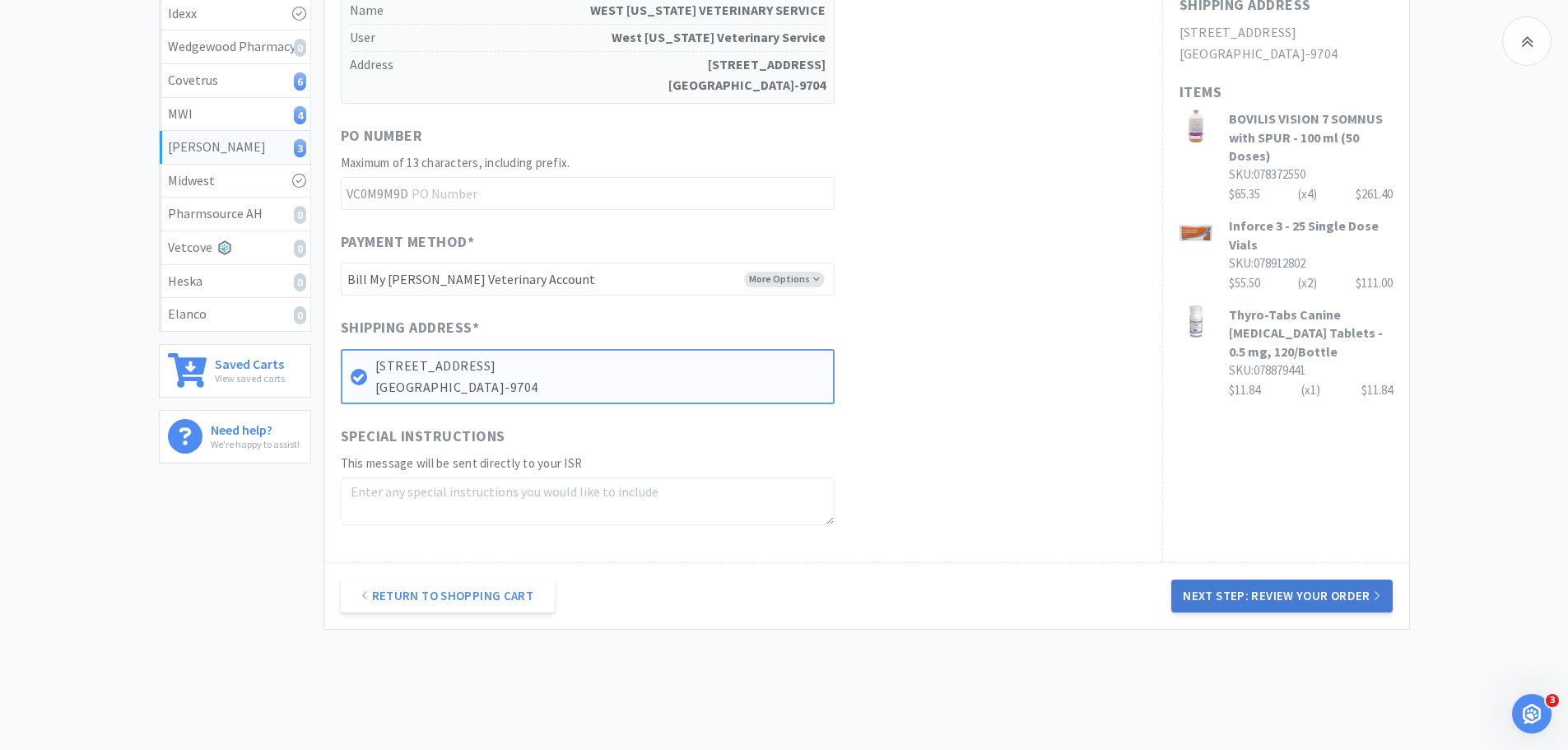
click at [1272, 592] on button "Next Step: Review Your Order" at bounding box center [1281, 596] width 221 height 33
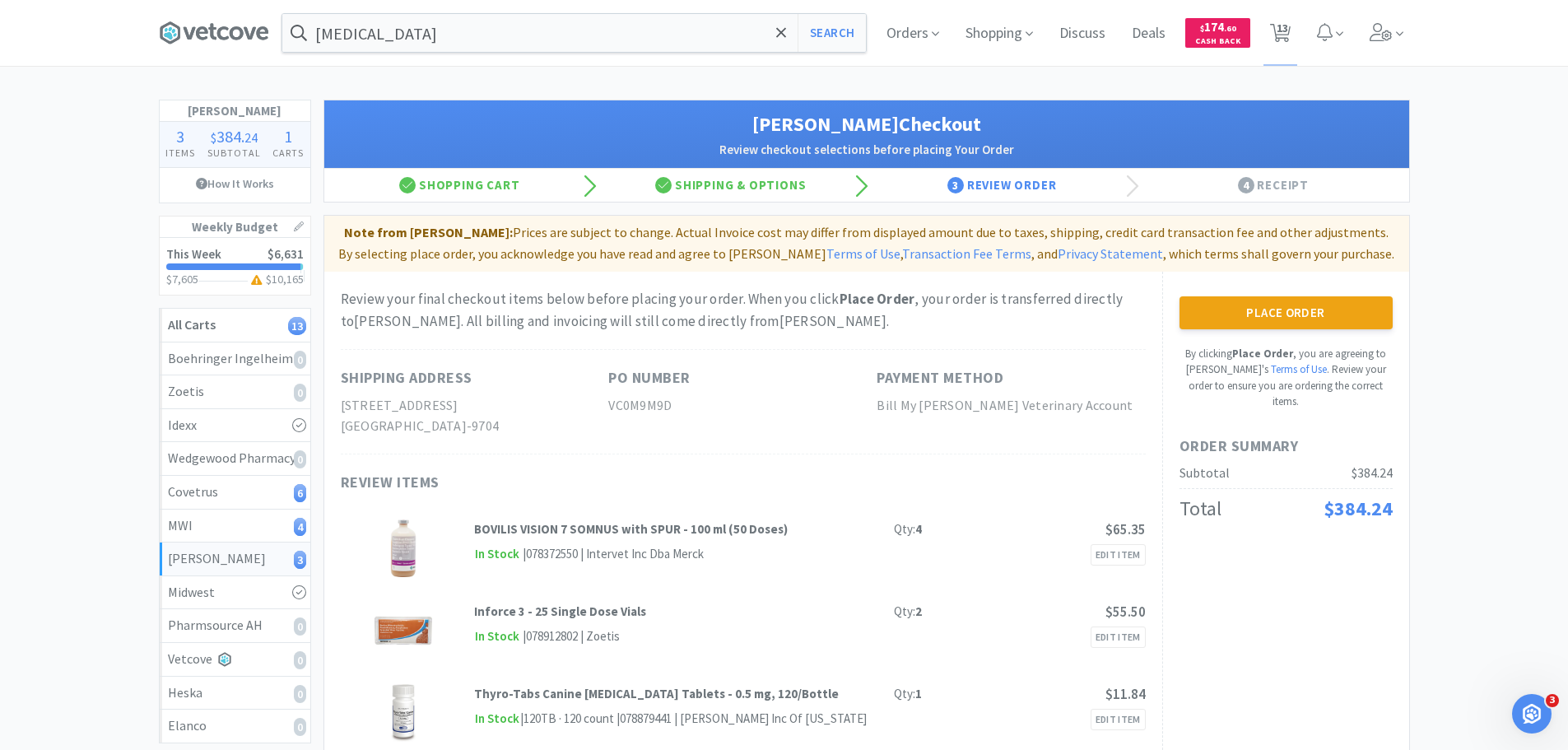
scroll to position [83, 0]
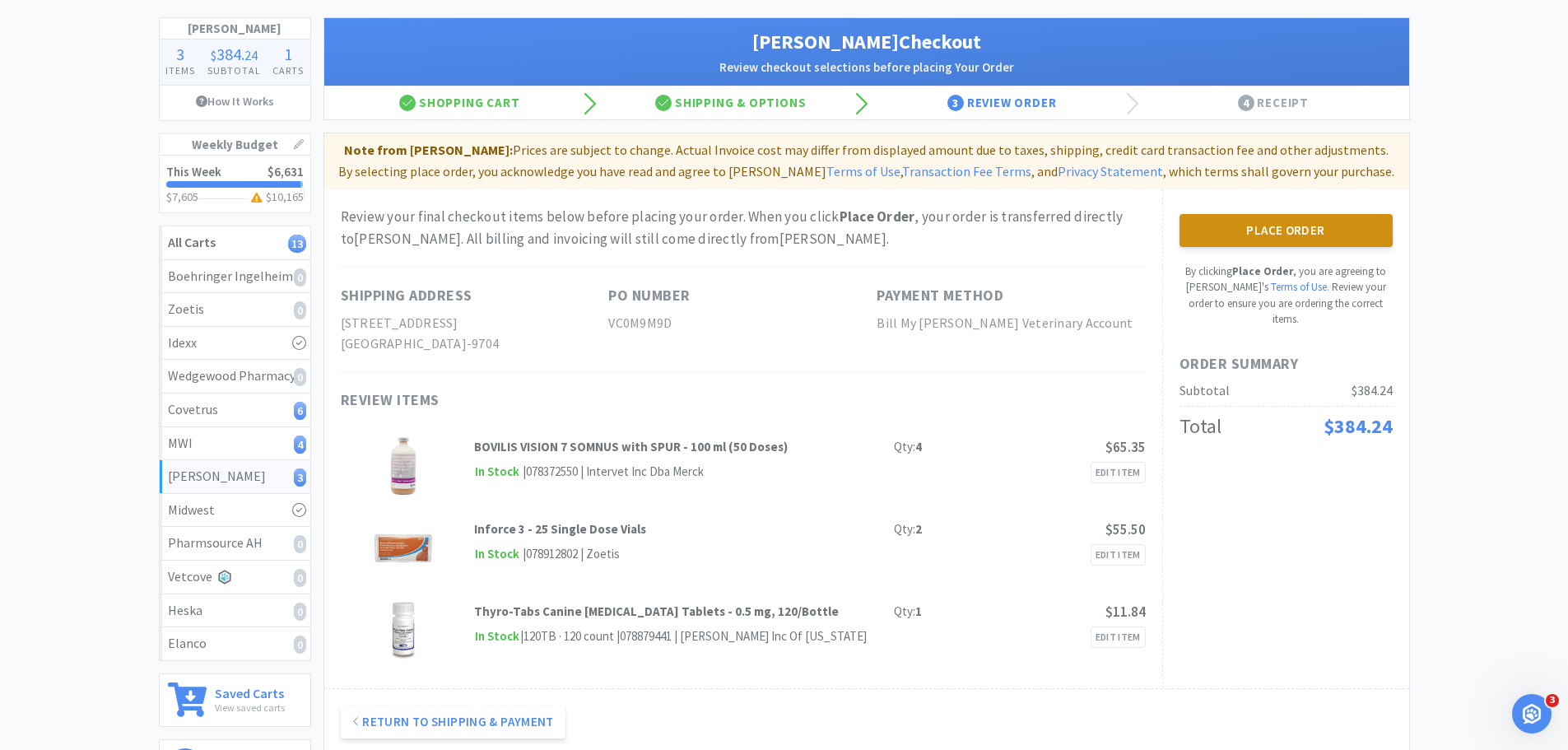
click at [1214, 222] on button "Place Order" at bounding box center [1285, 230] width 213 height 33
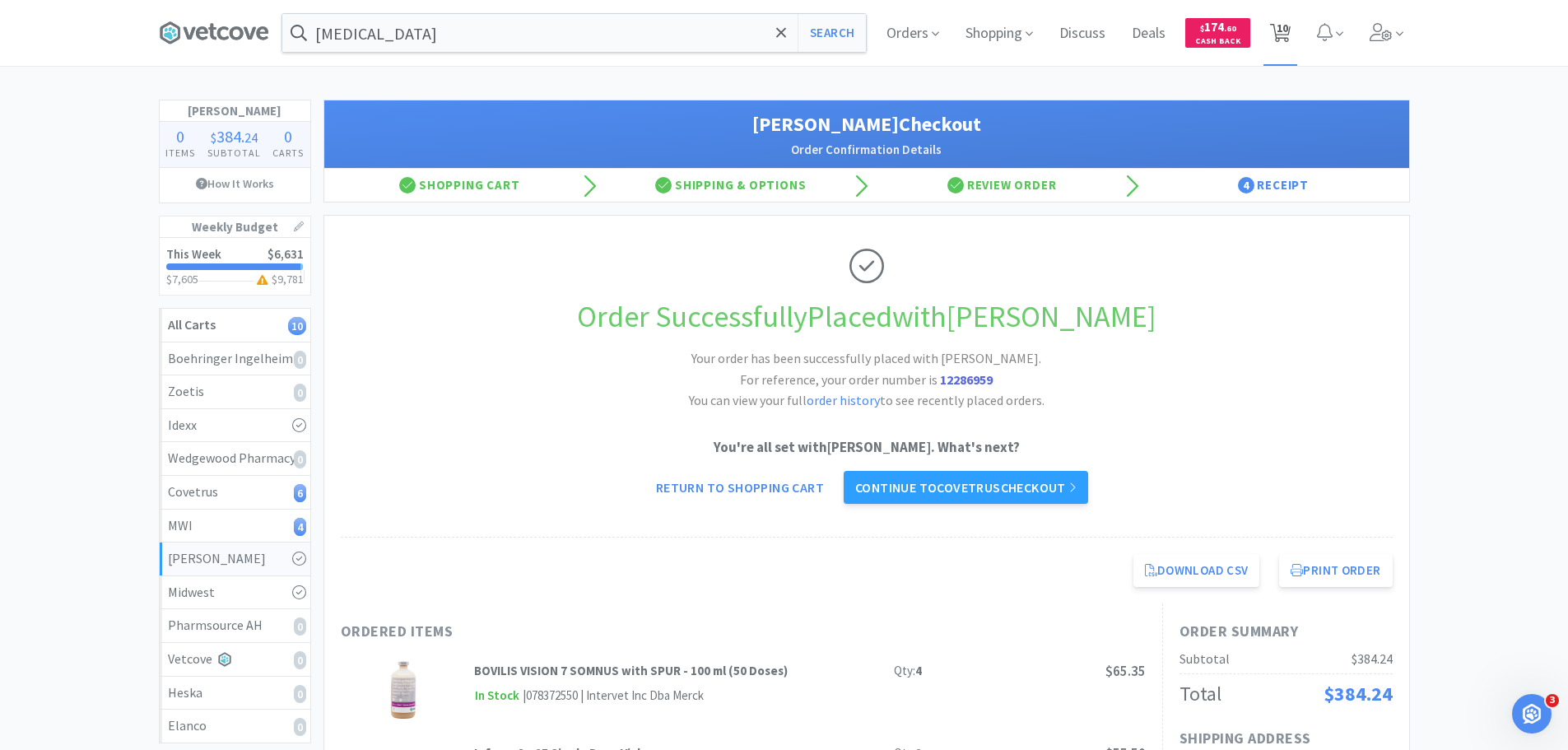
click at [1279, 28] on span "10" at bounding box center [1282, 28] width 11 height 66
select select "2"
select select "1"
select select "2"
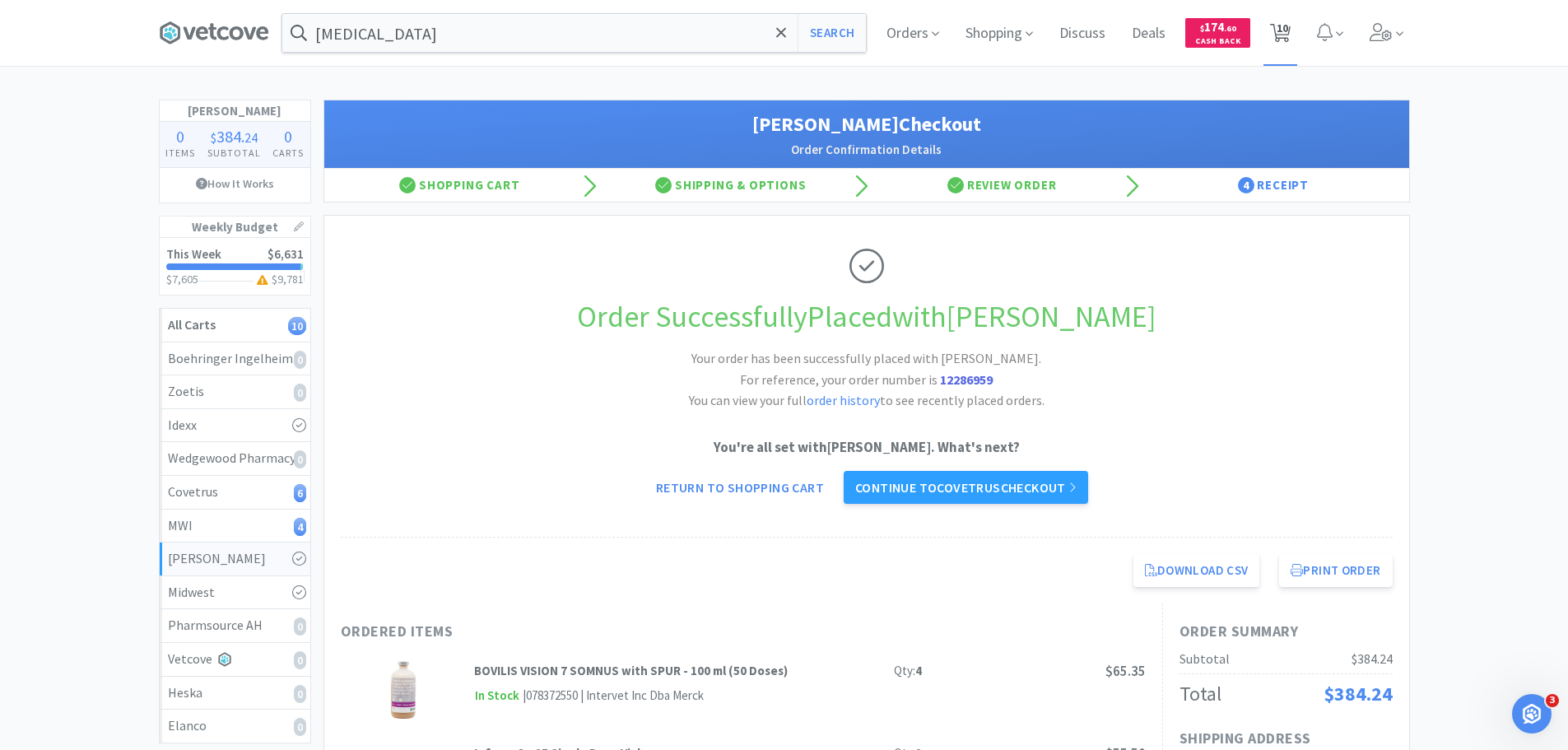
select select "2"
select select "1"
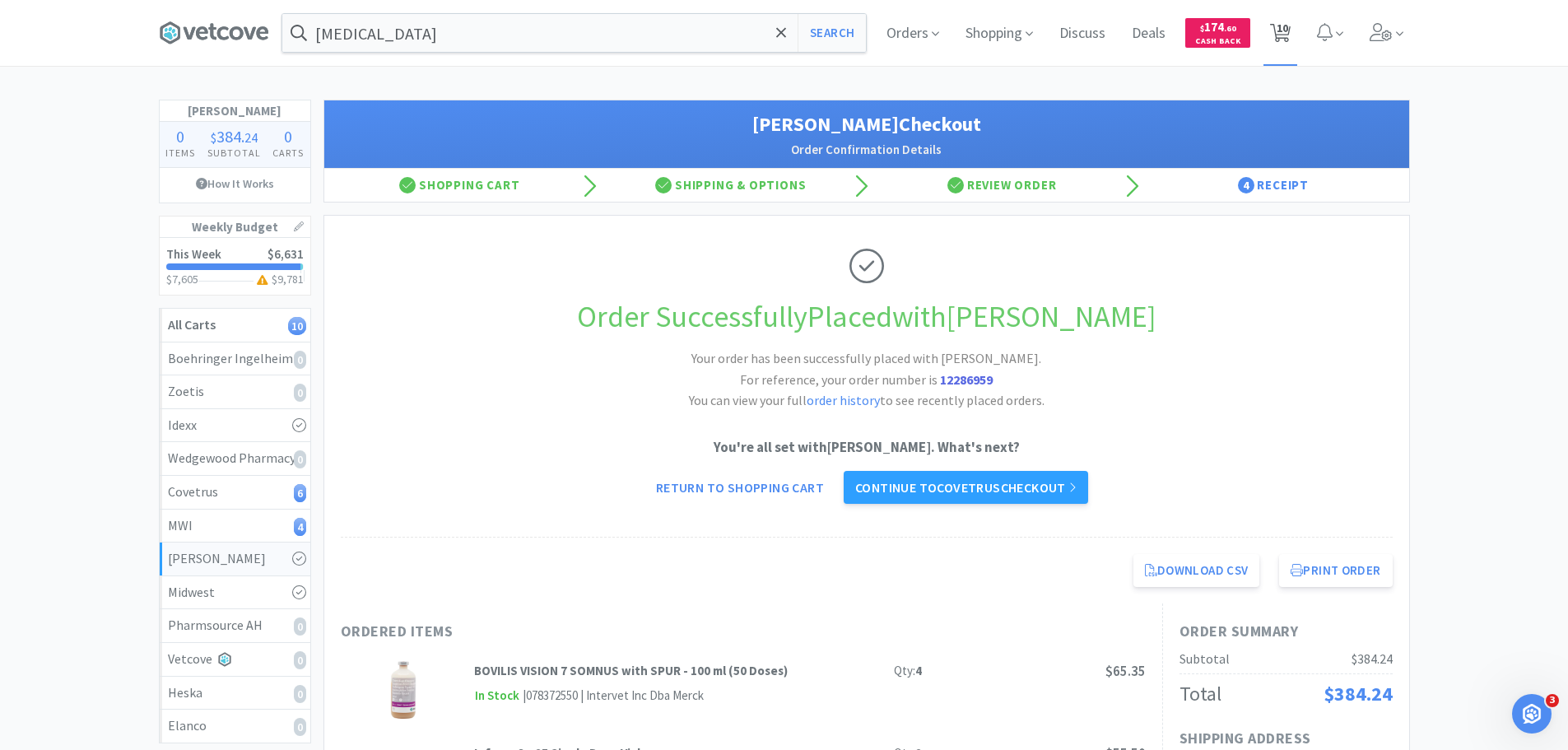
select select "6"
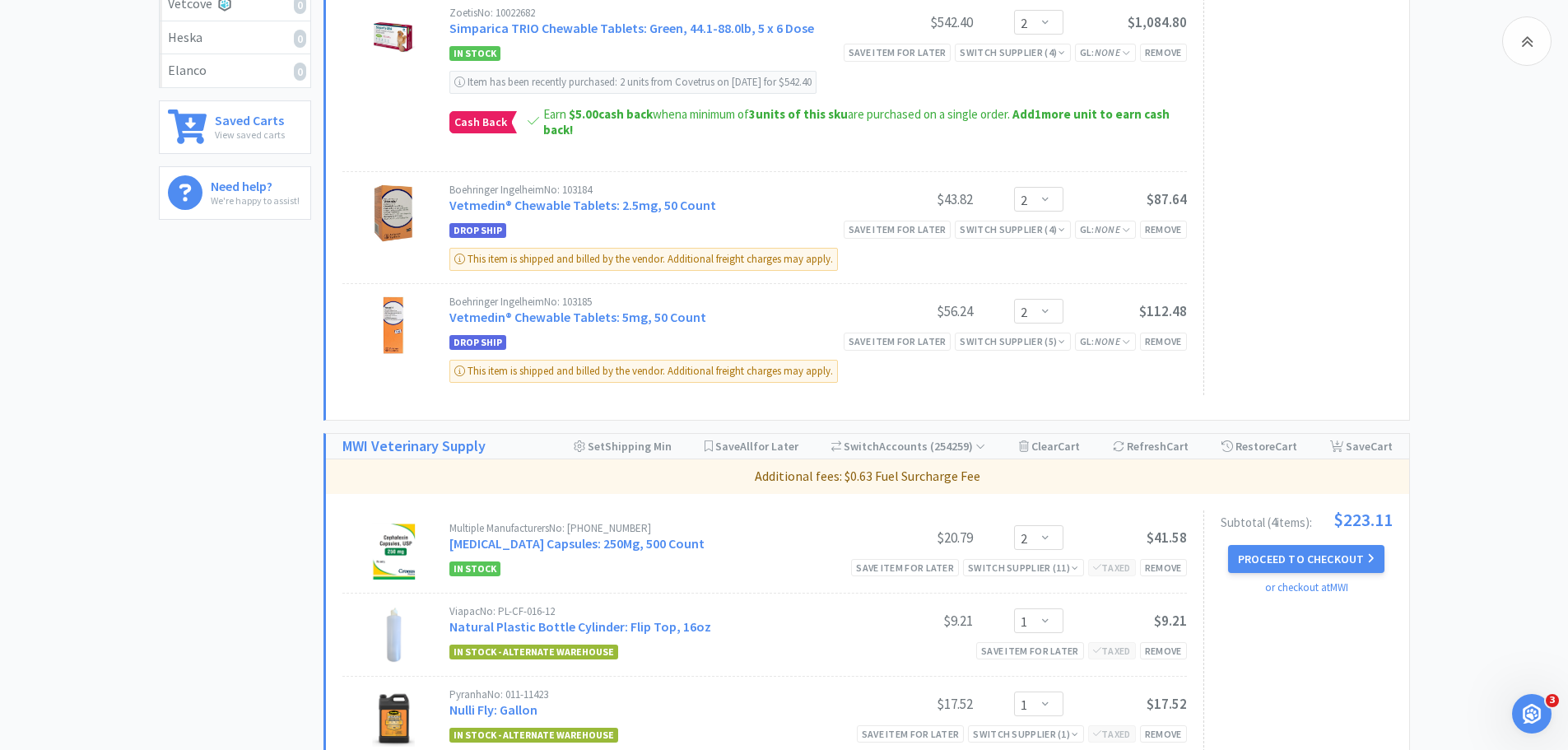
scroll to position [906, 0]
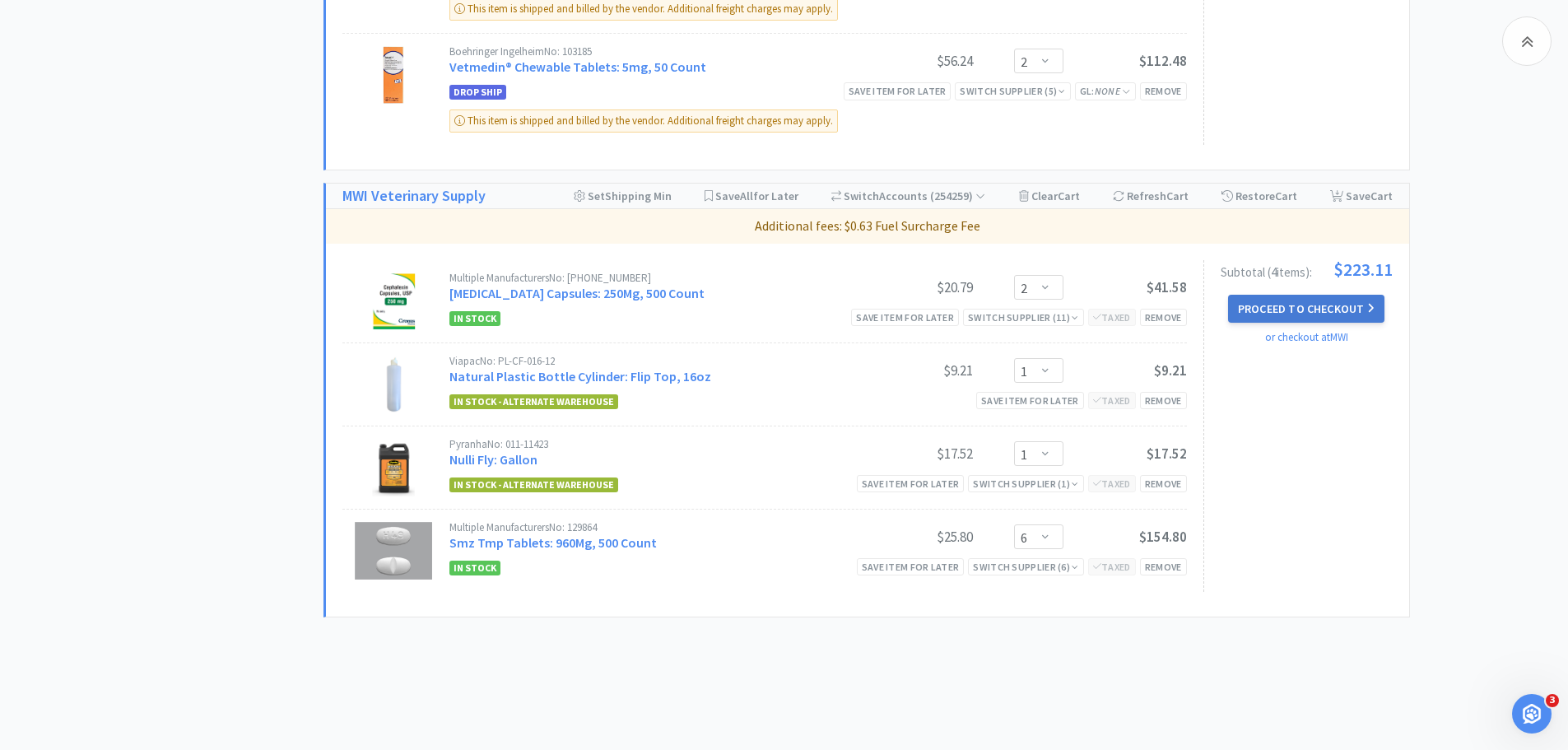
click at [1261, 309] on button "Proceed to Checkout" at bounding box center [1305, 309] width 156 height 28
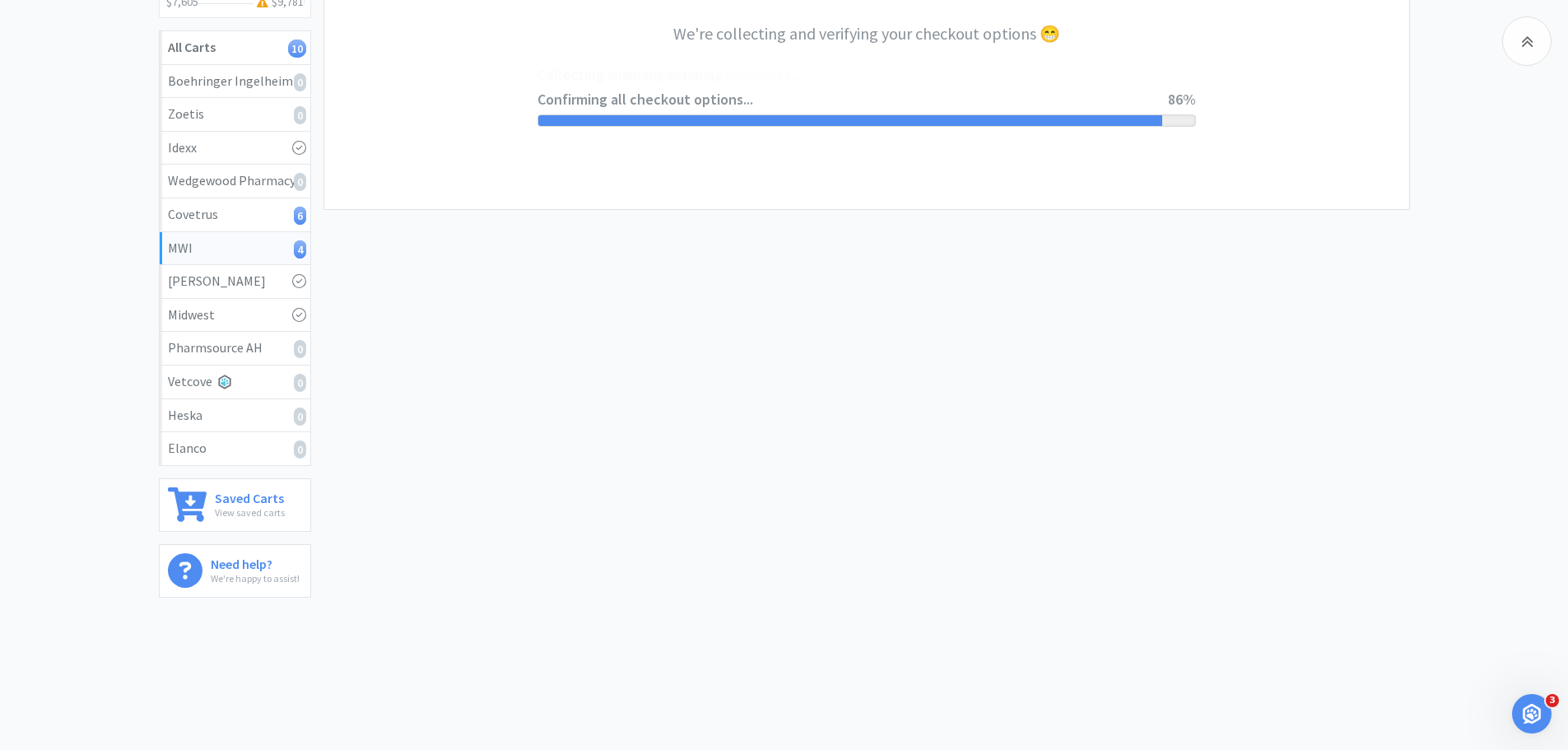
select select "STD_"
select select "FMI"
select select "RPS"
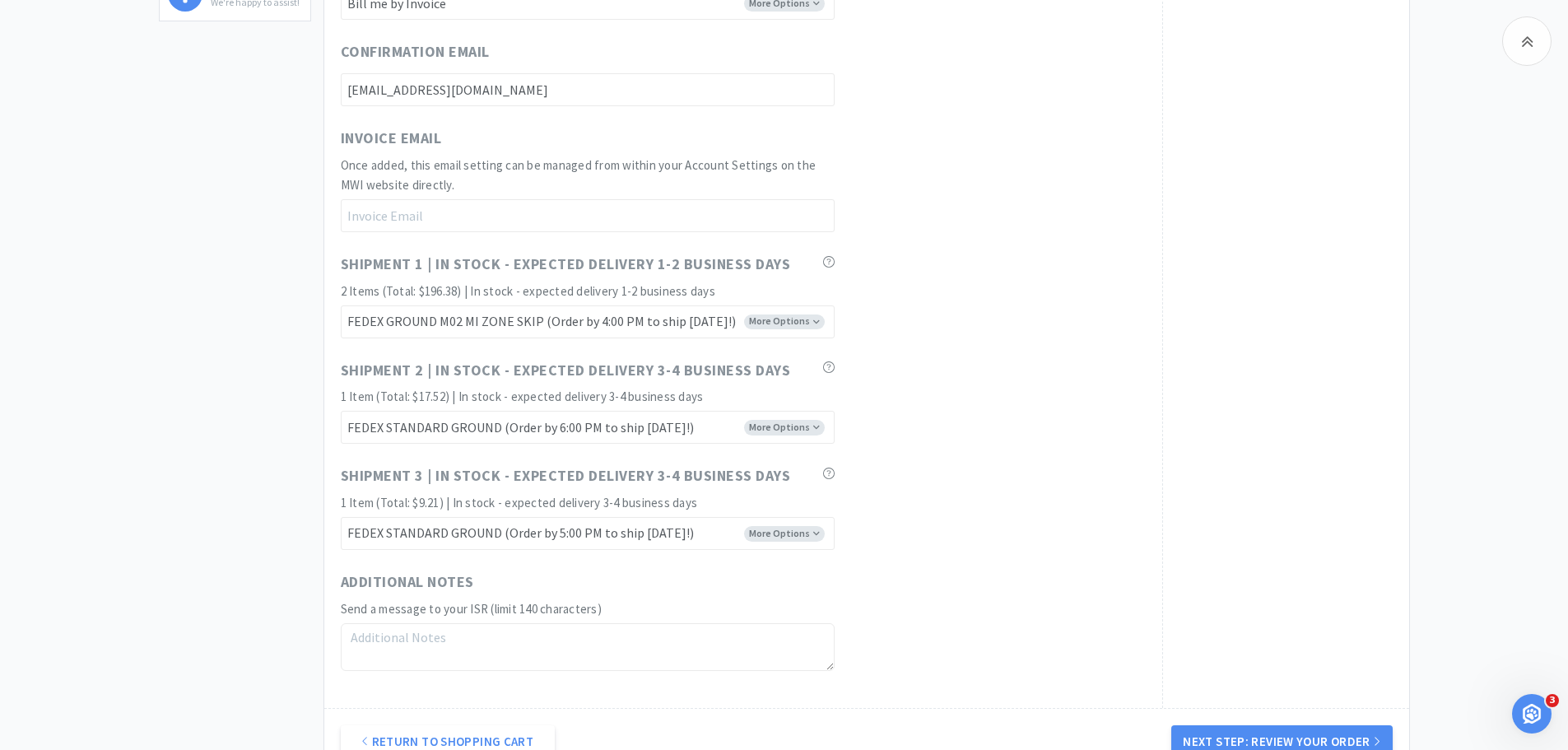
scroll to position [906, 0]
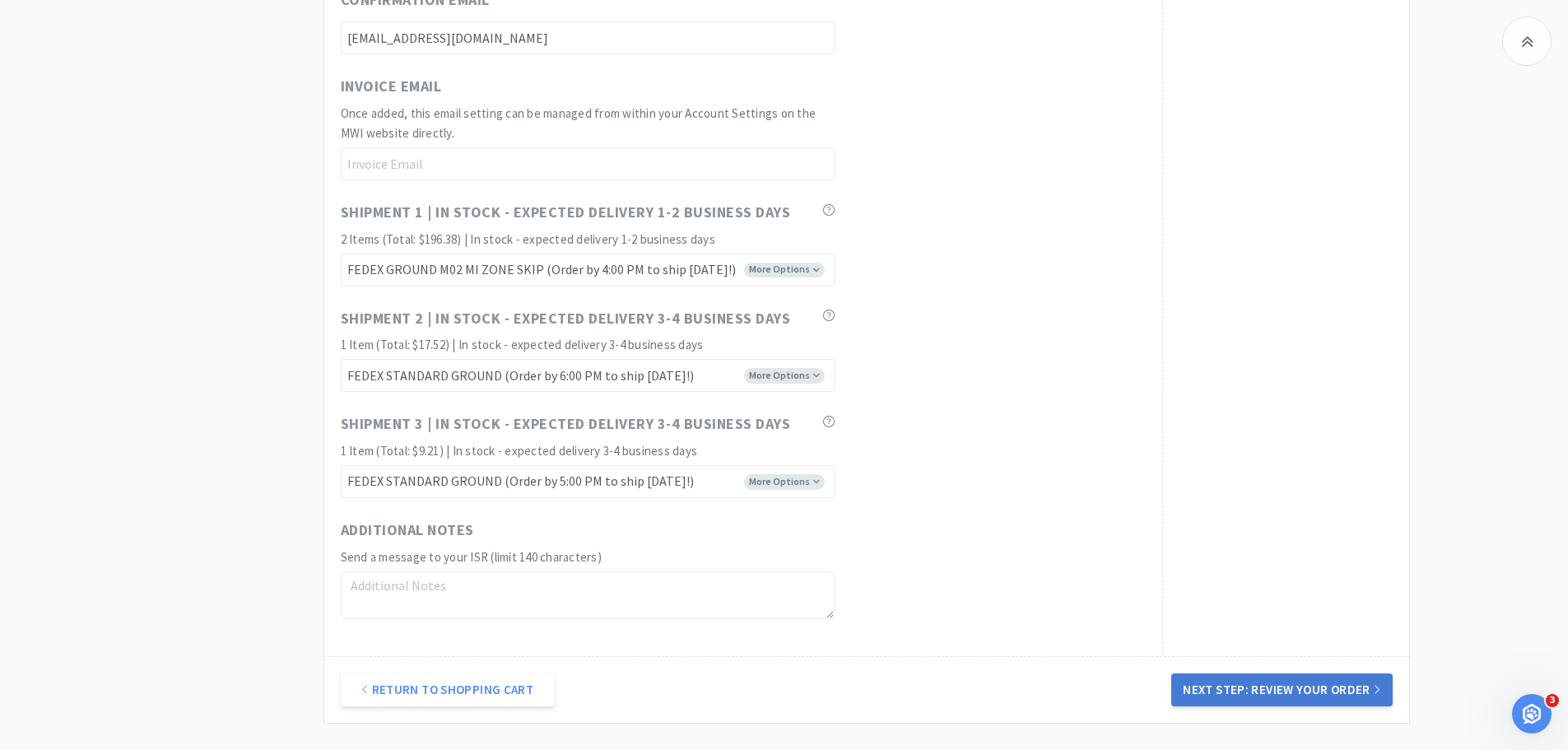
click at [1248, 690] on button "Next Step: Review Your Order" at bounding box center [1281, 690] width 221 height 33
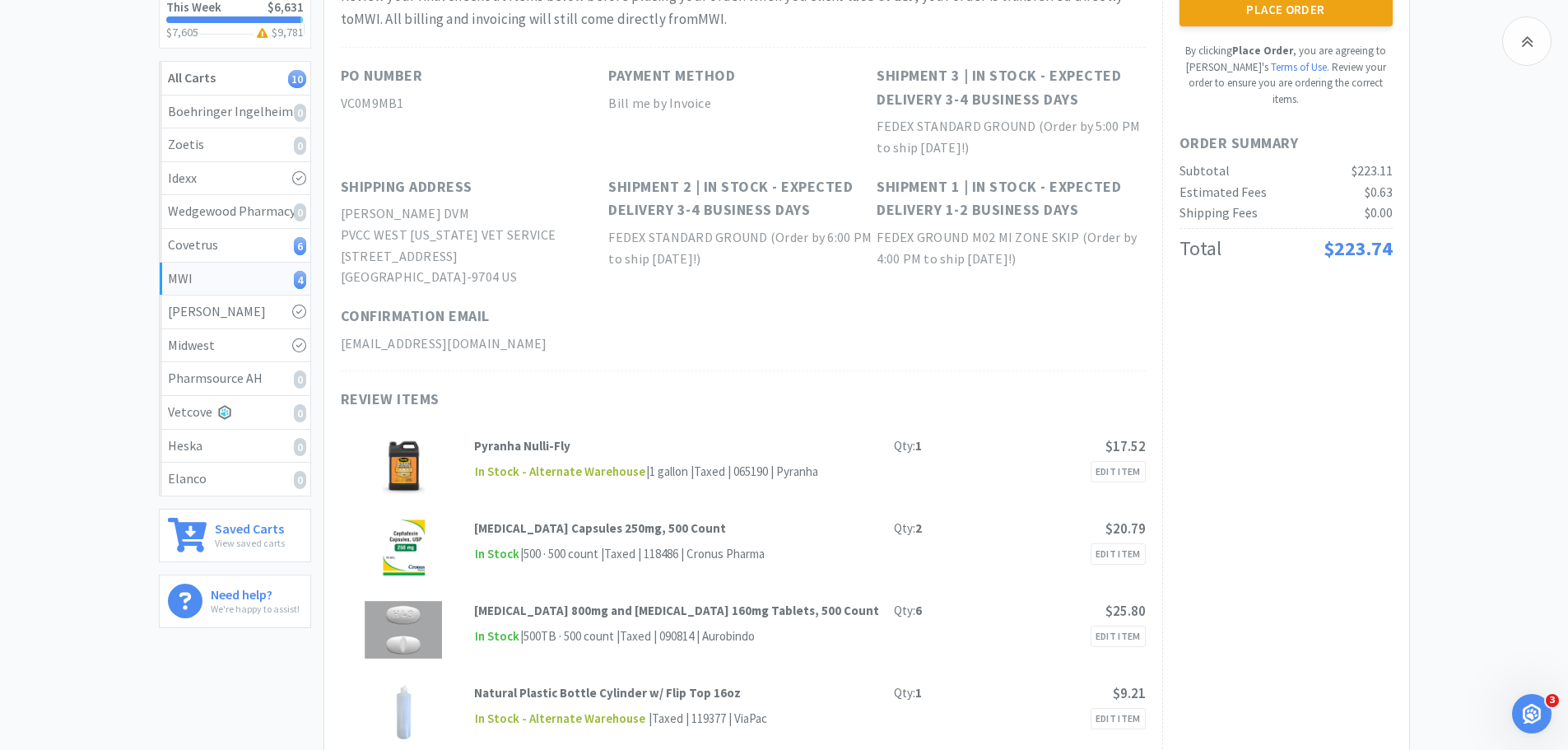
scroll to position [165, 0]
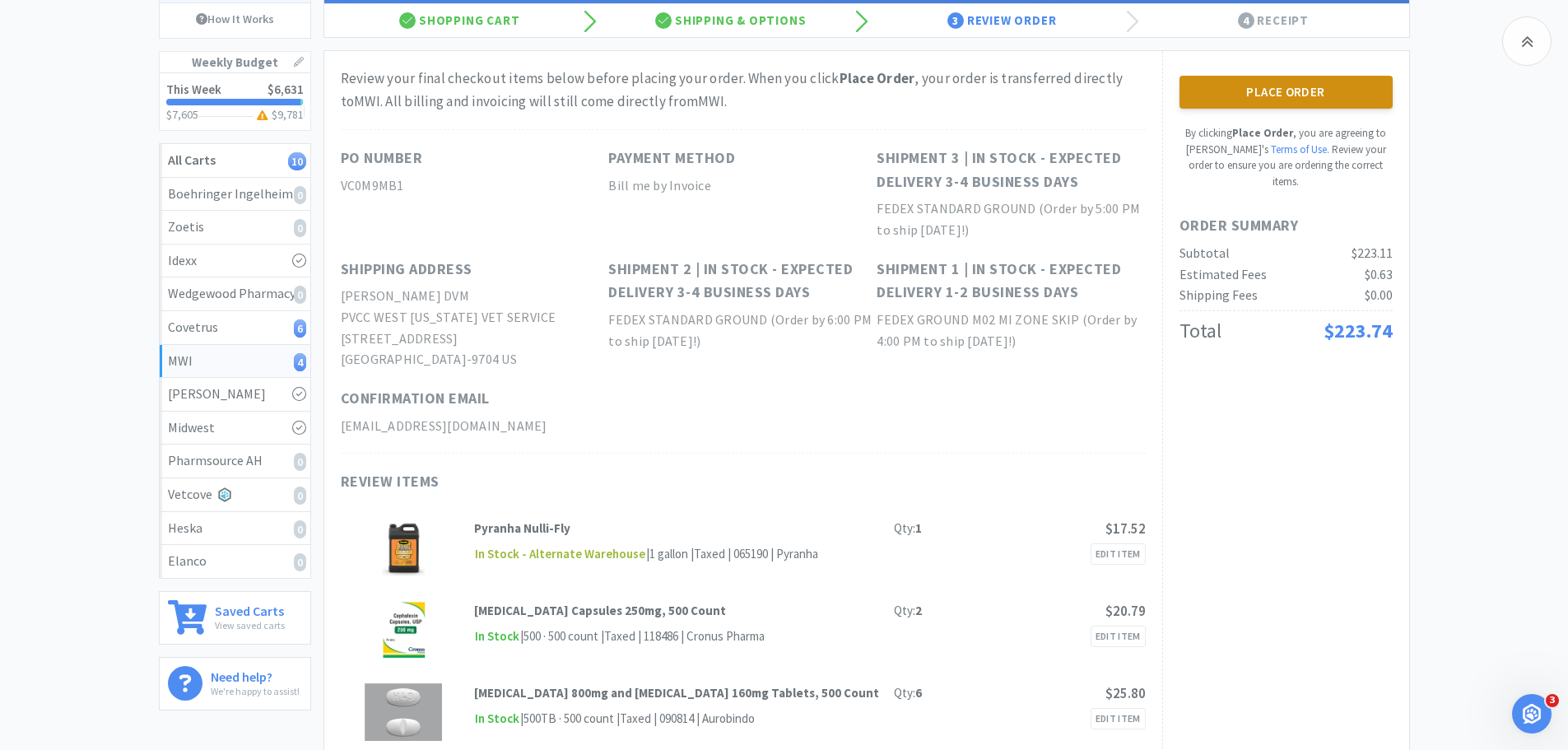
click at [1297, 97] on button "Place Order" at bounding box center [1285, 92] width 213 height 33
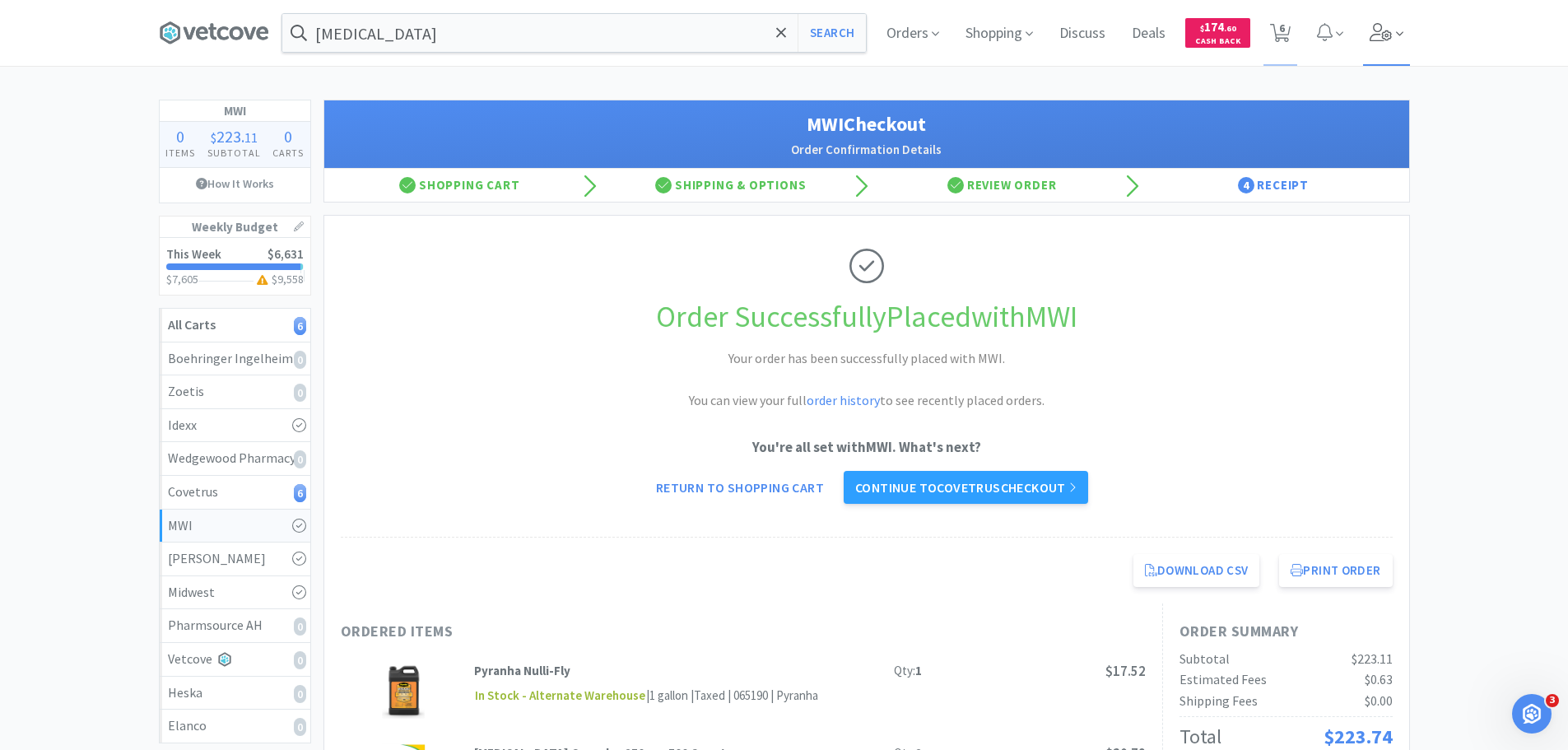
click at [1370, 41] on icon at bounding box center [1381, 32] width 23 height 18
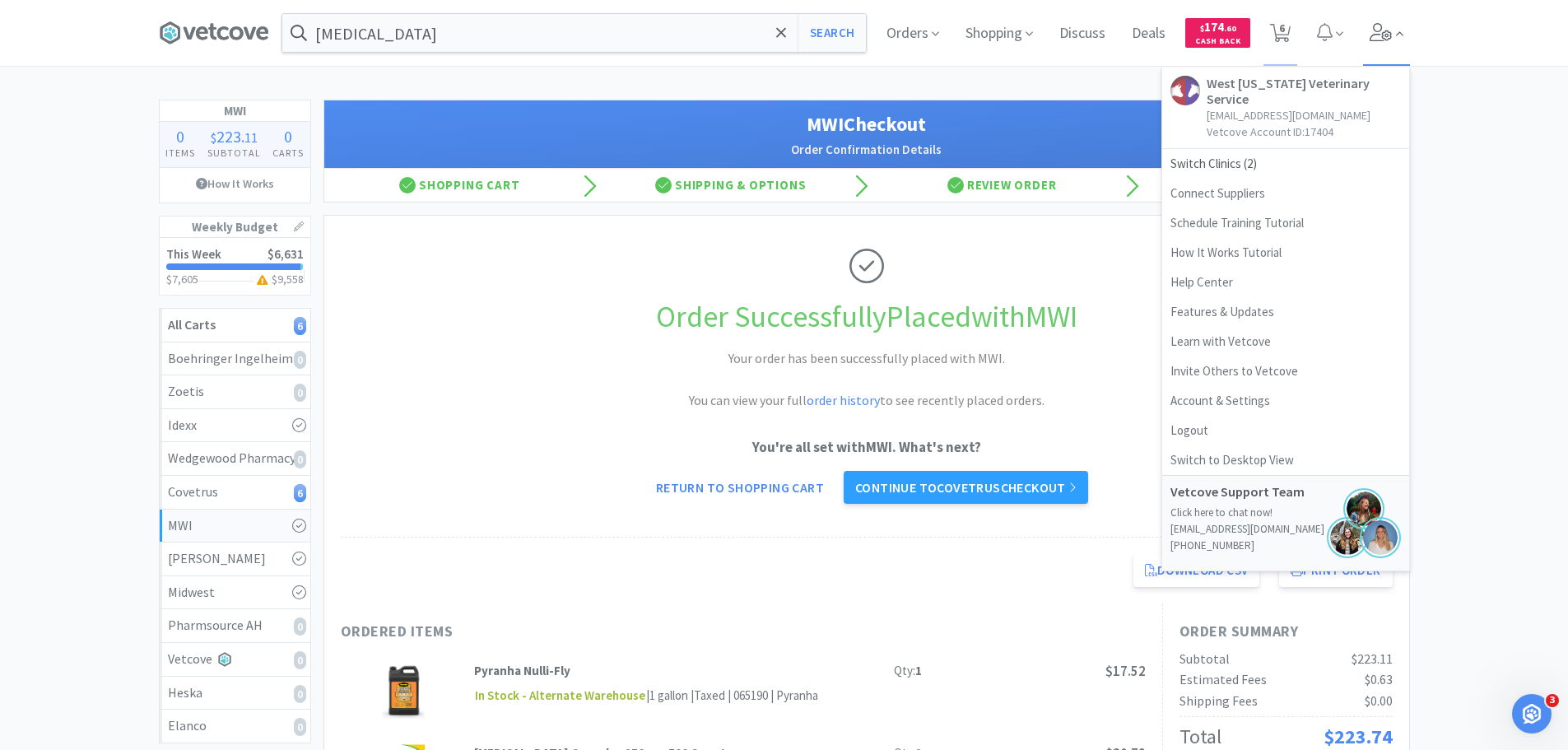
click at [1370, 41] on icon at bounding box center [1381, 32] width 23 height 18
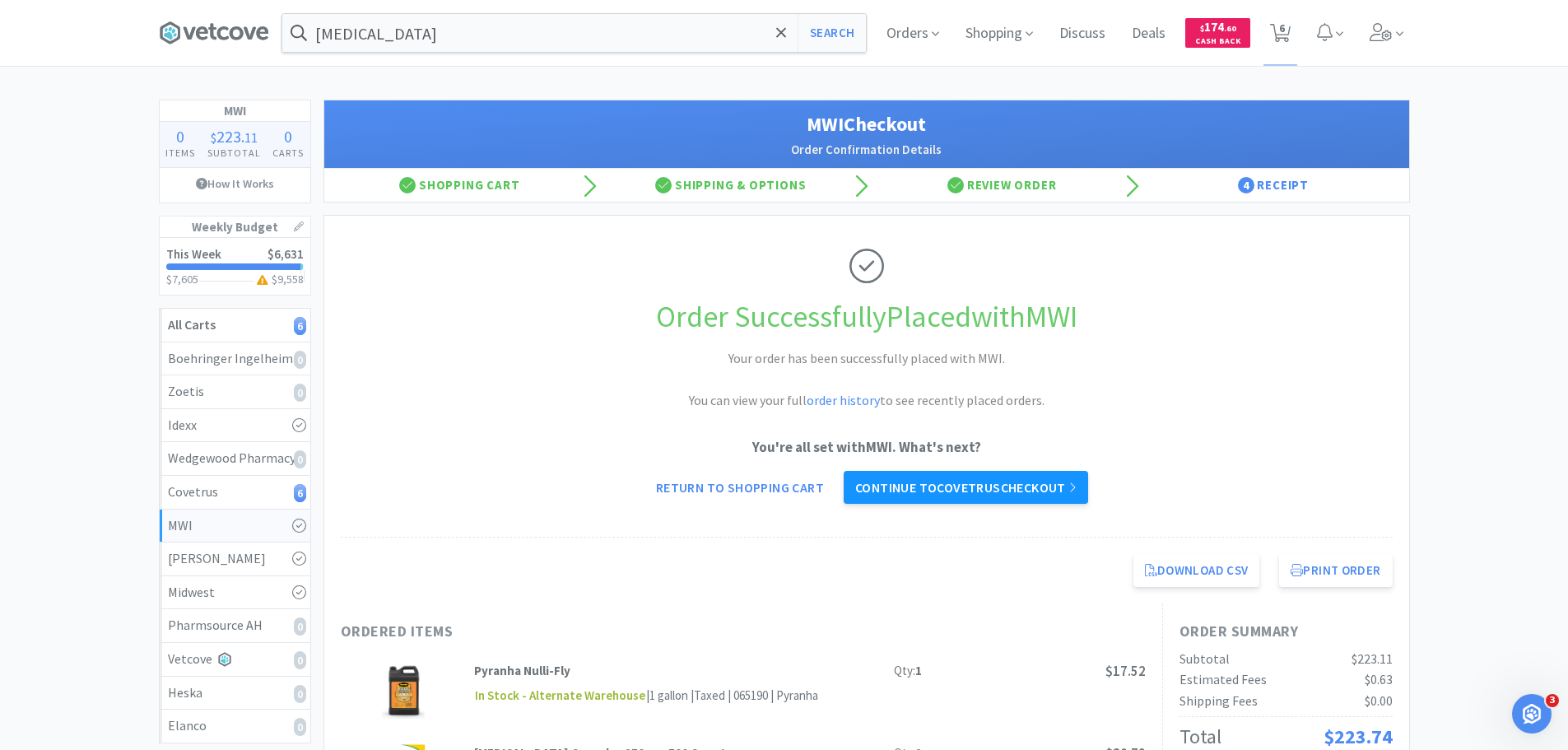
click at [1067, 484] on link "Continue to Covetrus checkout" at bounding box center [966, 487] width 245 height 33
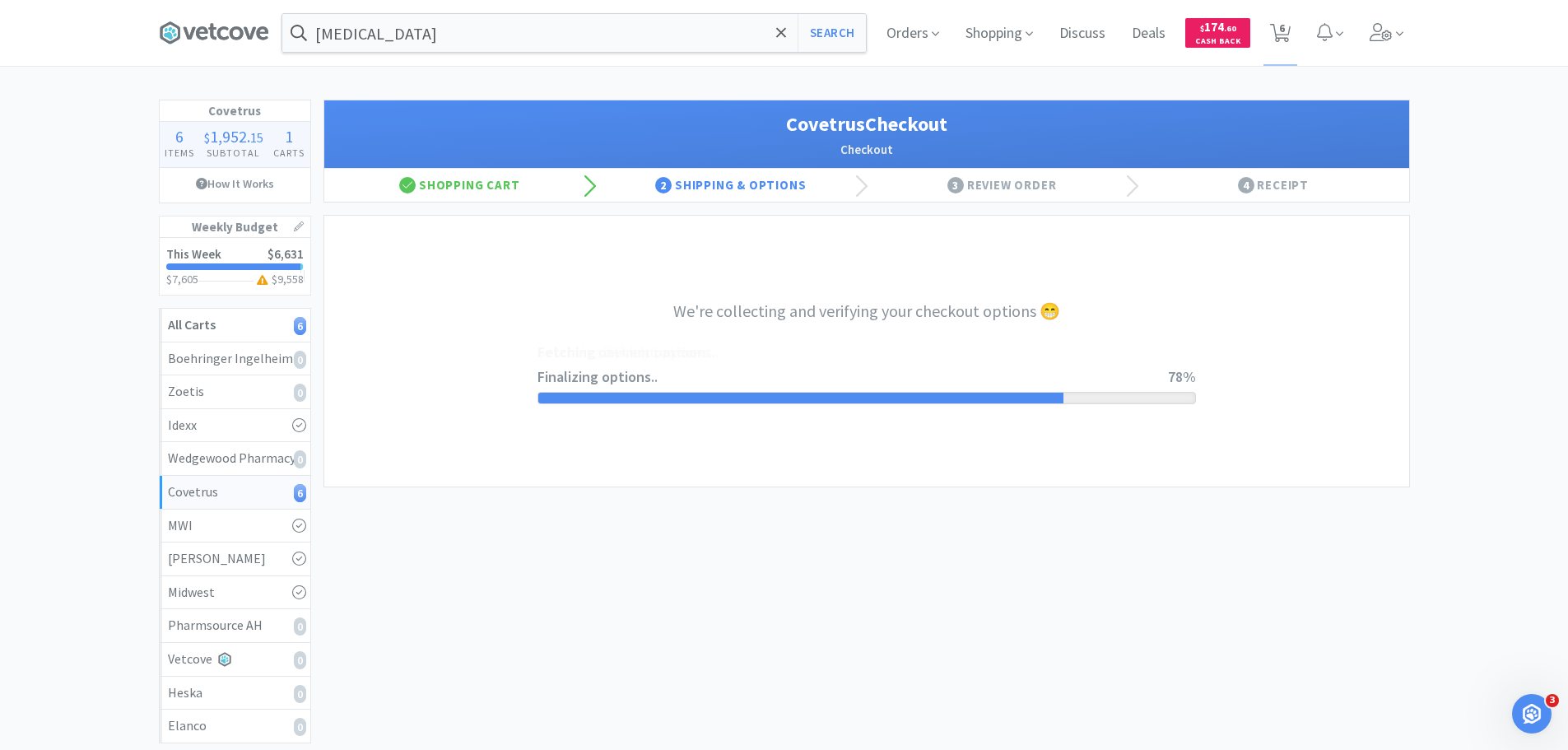
select select "ACCOUNT"
select select "cvt-standard-net"
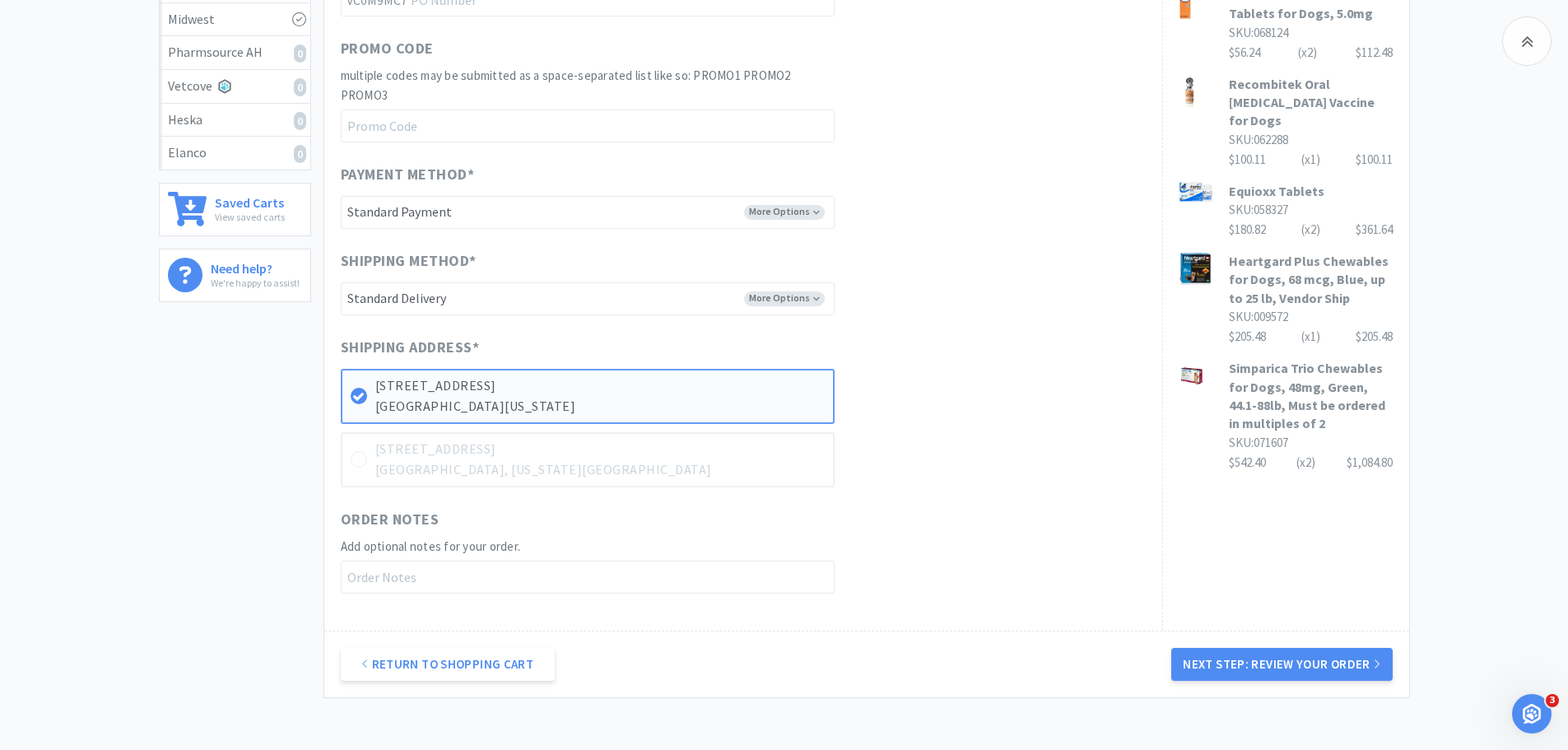
scroll to position [690, 0]
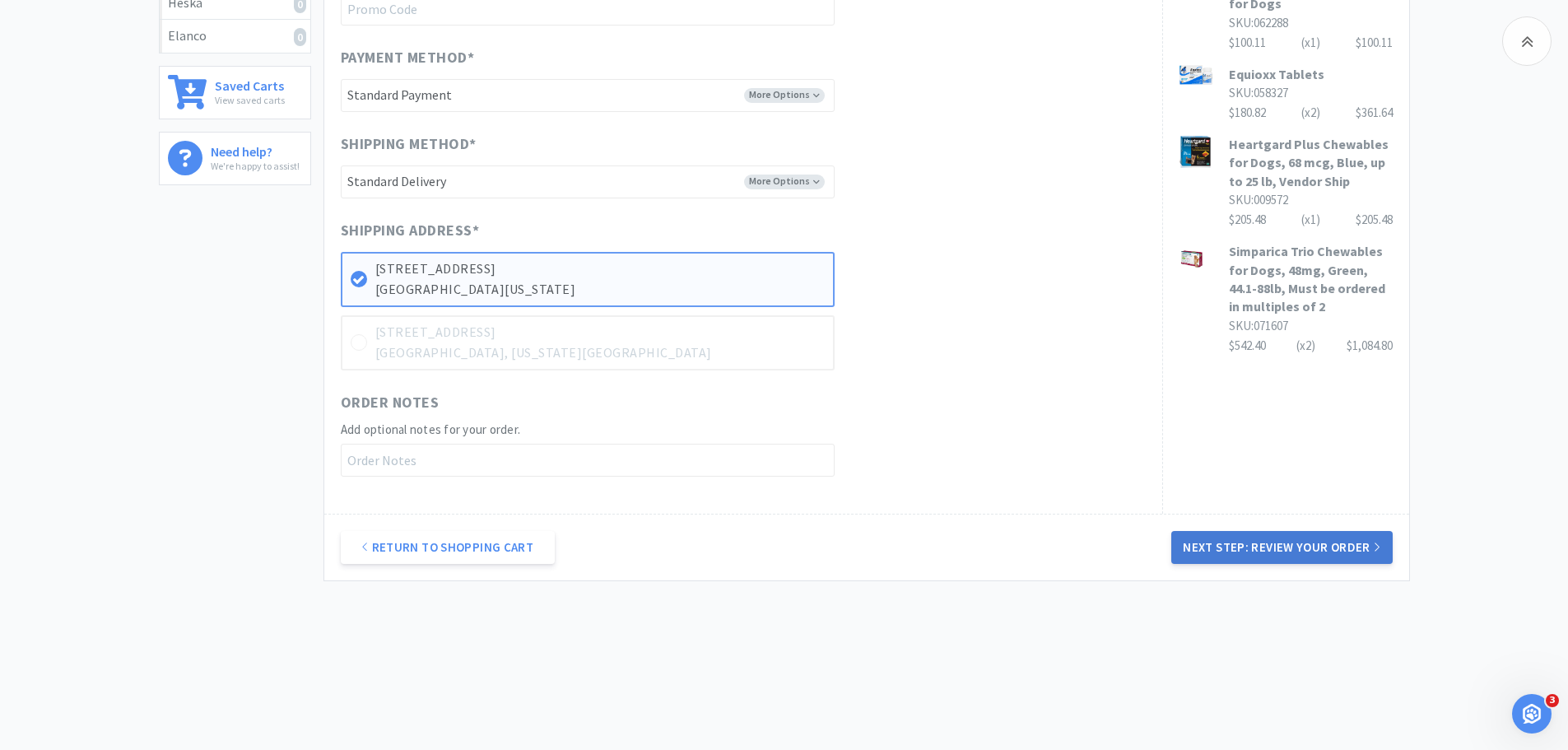
click at [1190, 547] on button "Next Step: Review Your Order" at bounding box center [1281, 547] width 221 height 33
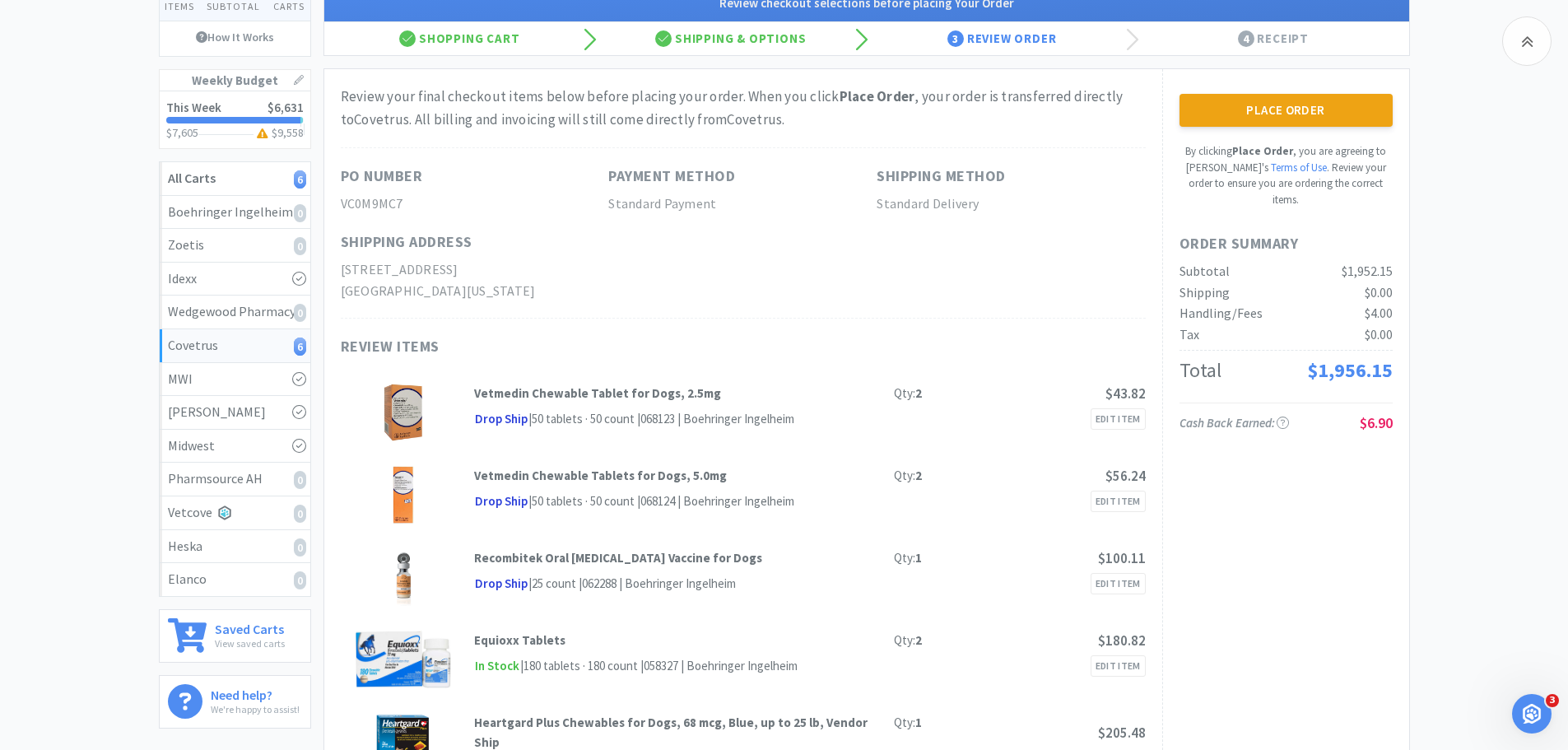
scroll to position [83, 0]
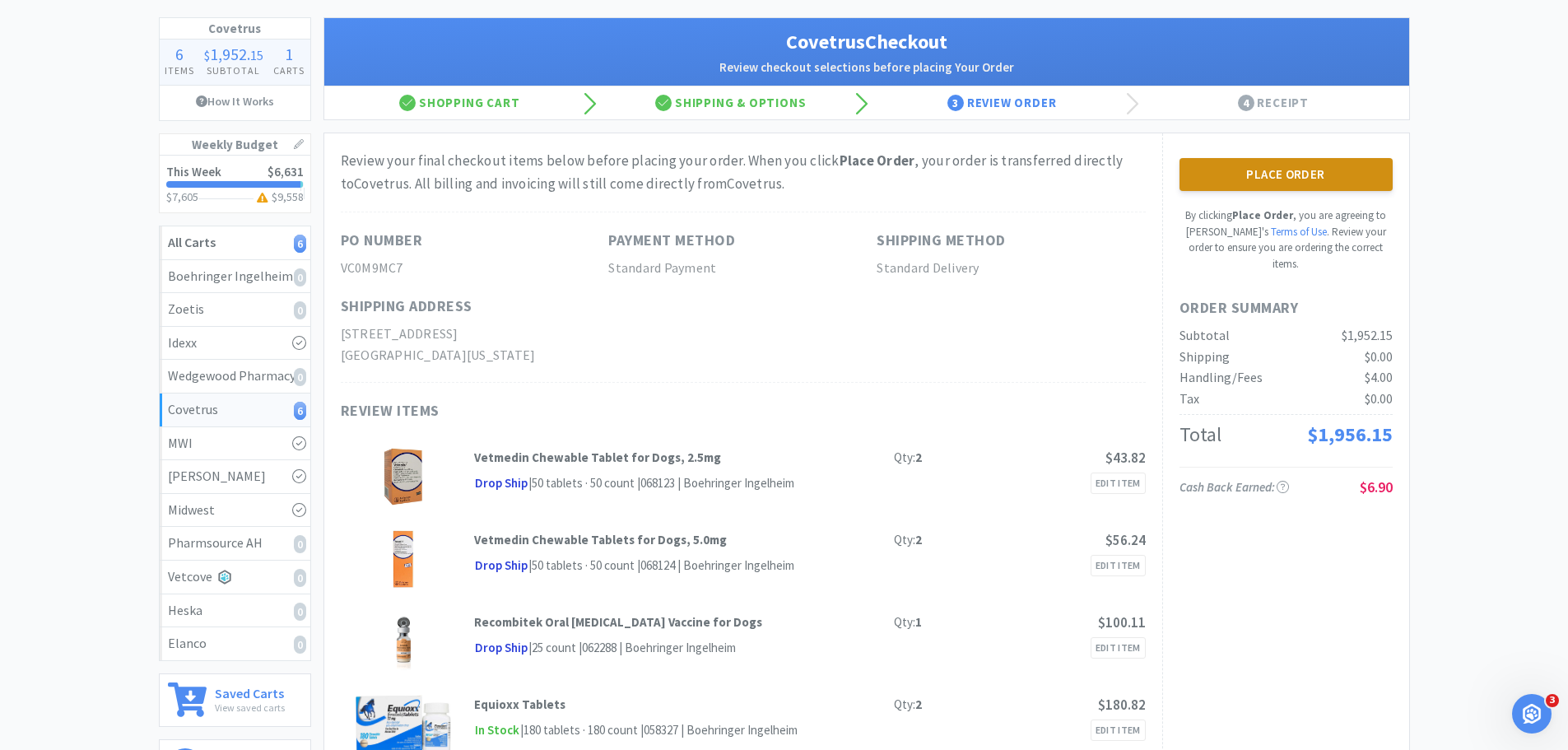
click at [1360, 178] on button "Place Order" at bounding box center [1285, 174] width 213 height 33
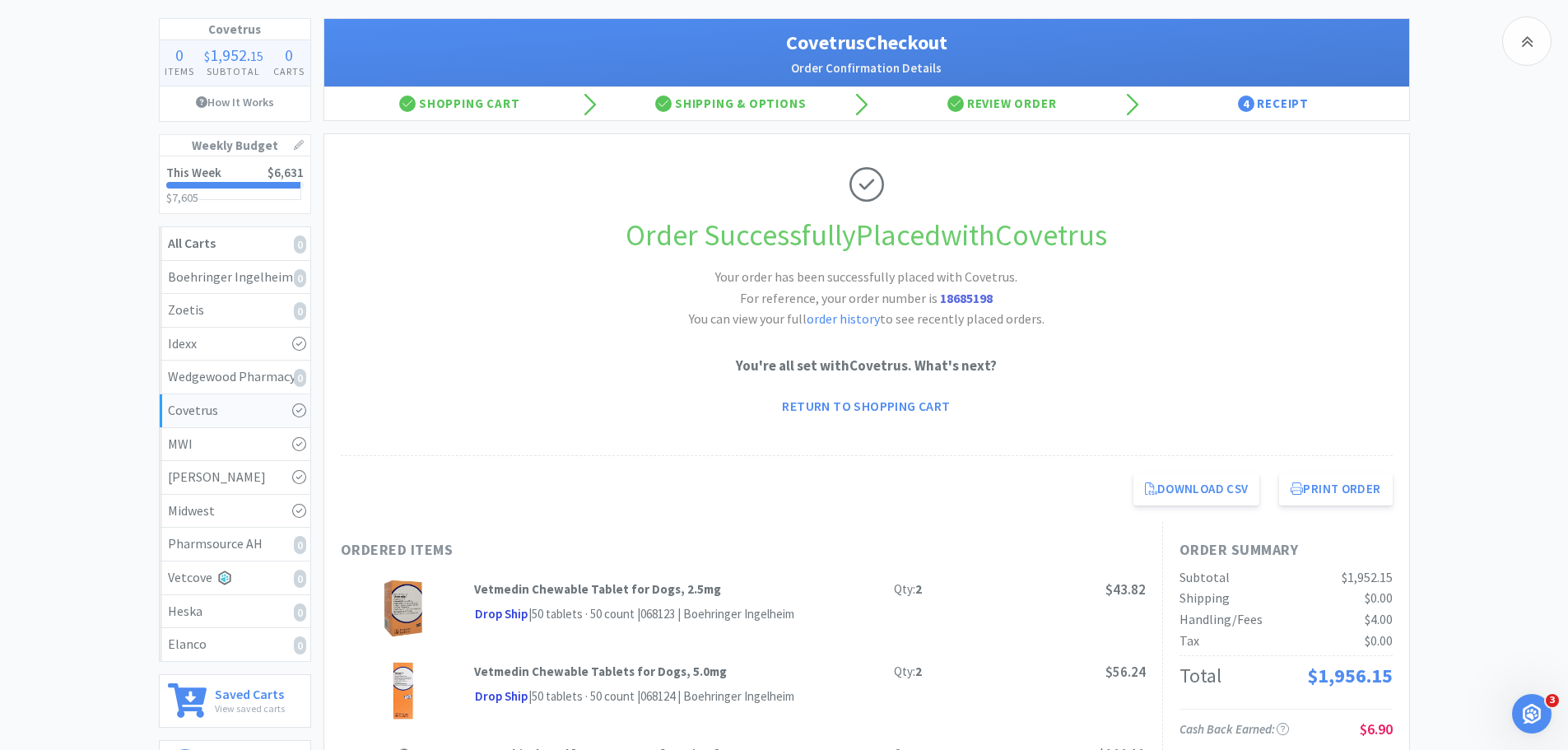
scroll to position [9, 0]
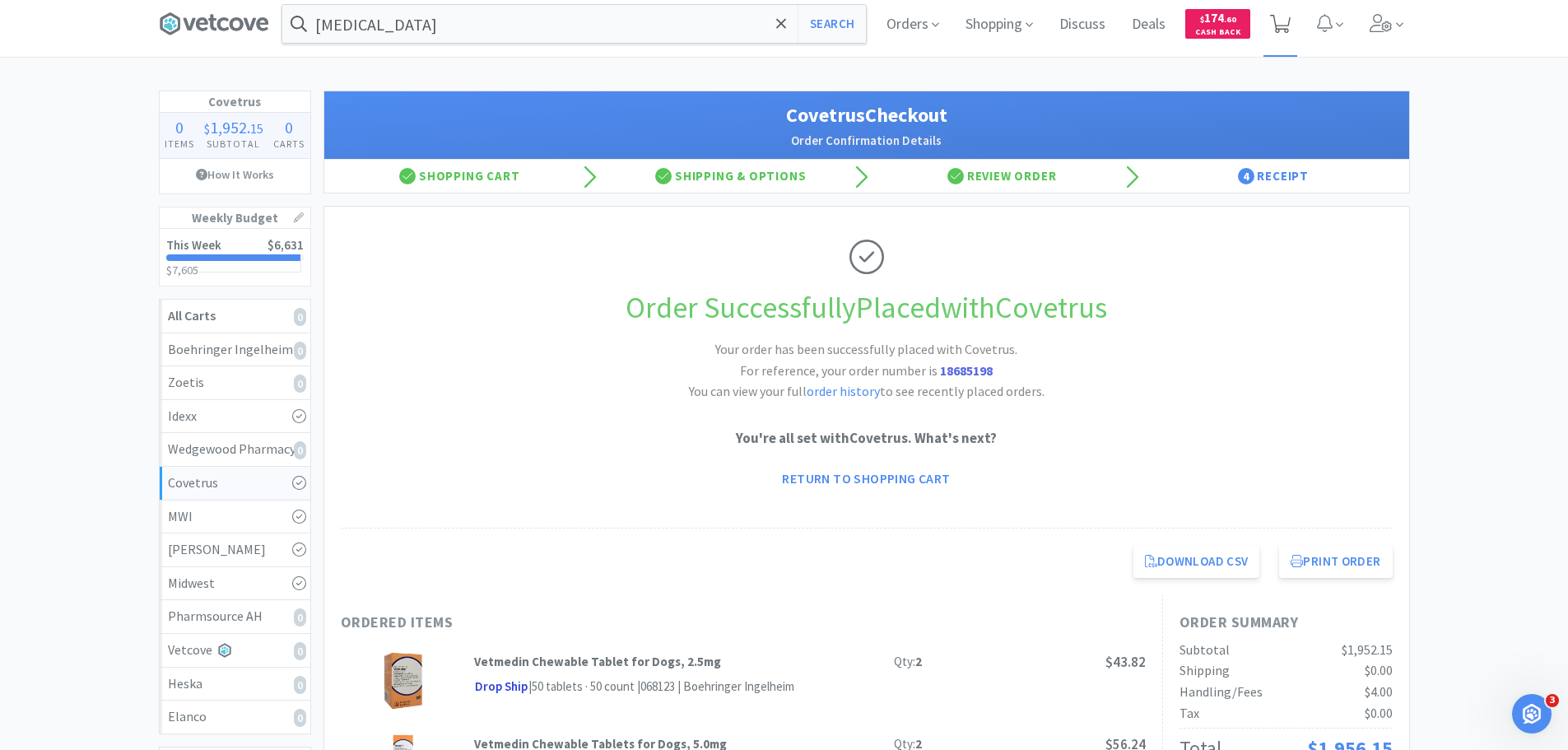
click at [1288, 26] on icon at bounding box center [1280, 23] width 21 height 18
